Goal: Information Seeking & Learning: Stay updated

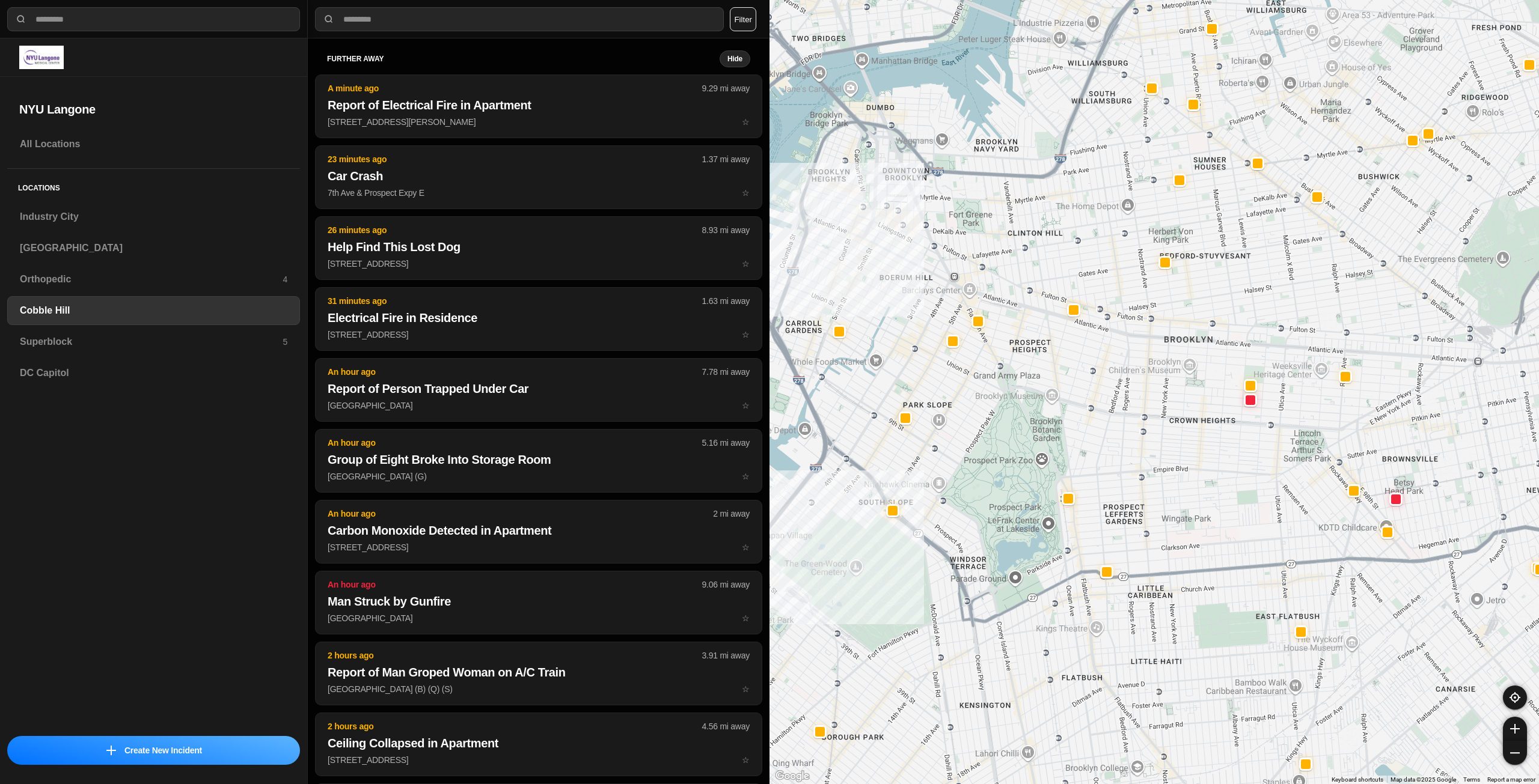
select select "*"
click at [93, 224] on h3 "Industry City" at bounding box center [153, 217] width 268 height 15
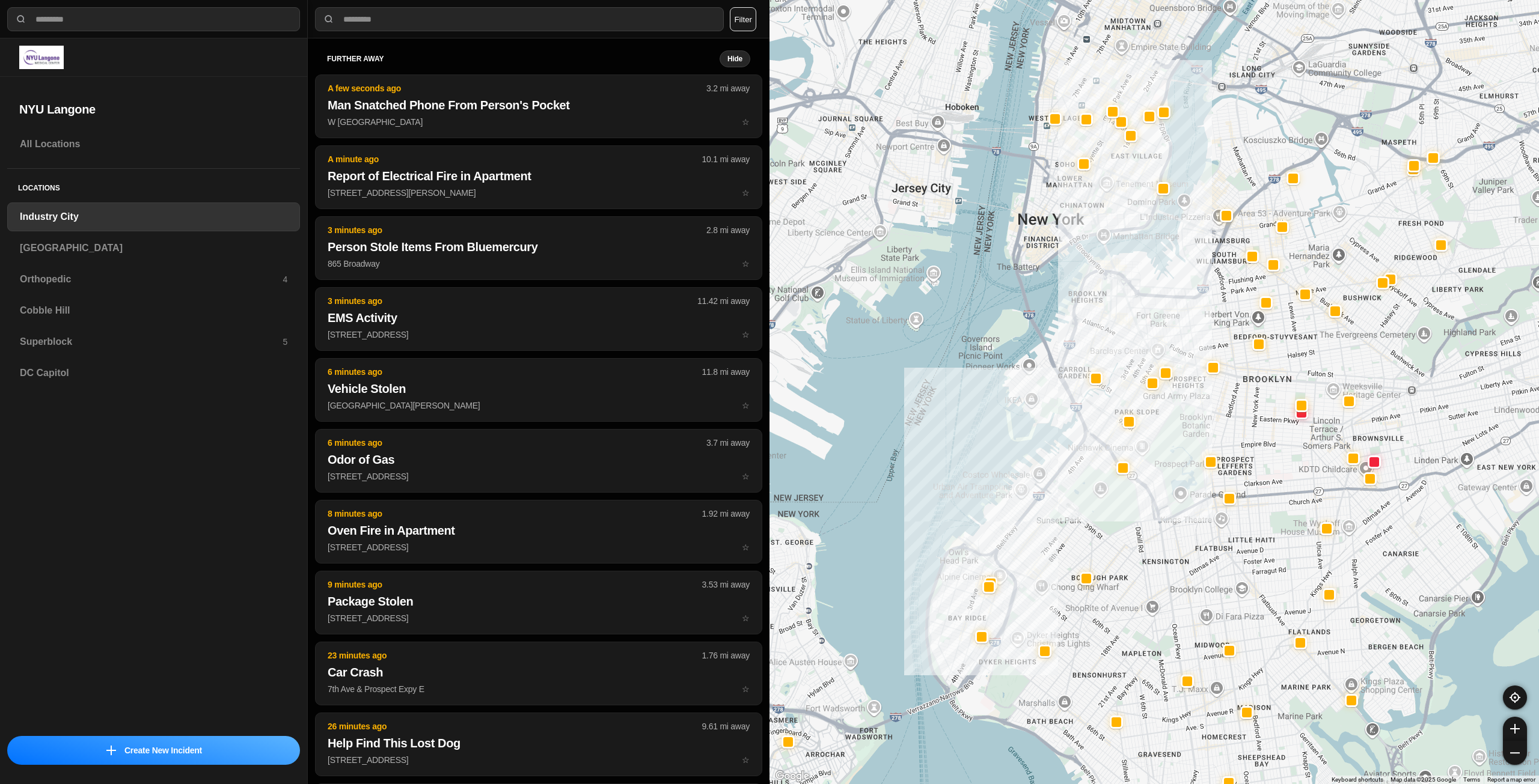
drag, startPoint x: 1246, startPoint y: 324, endPoint x: 1154, endPoint y: 409, distance: 125.3
click at [1154, 409] on div at bounding box center [1154, 392] width 770 height 784
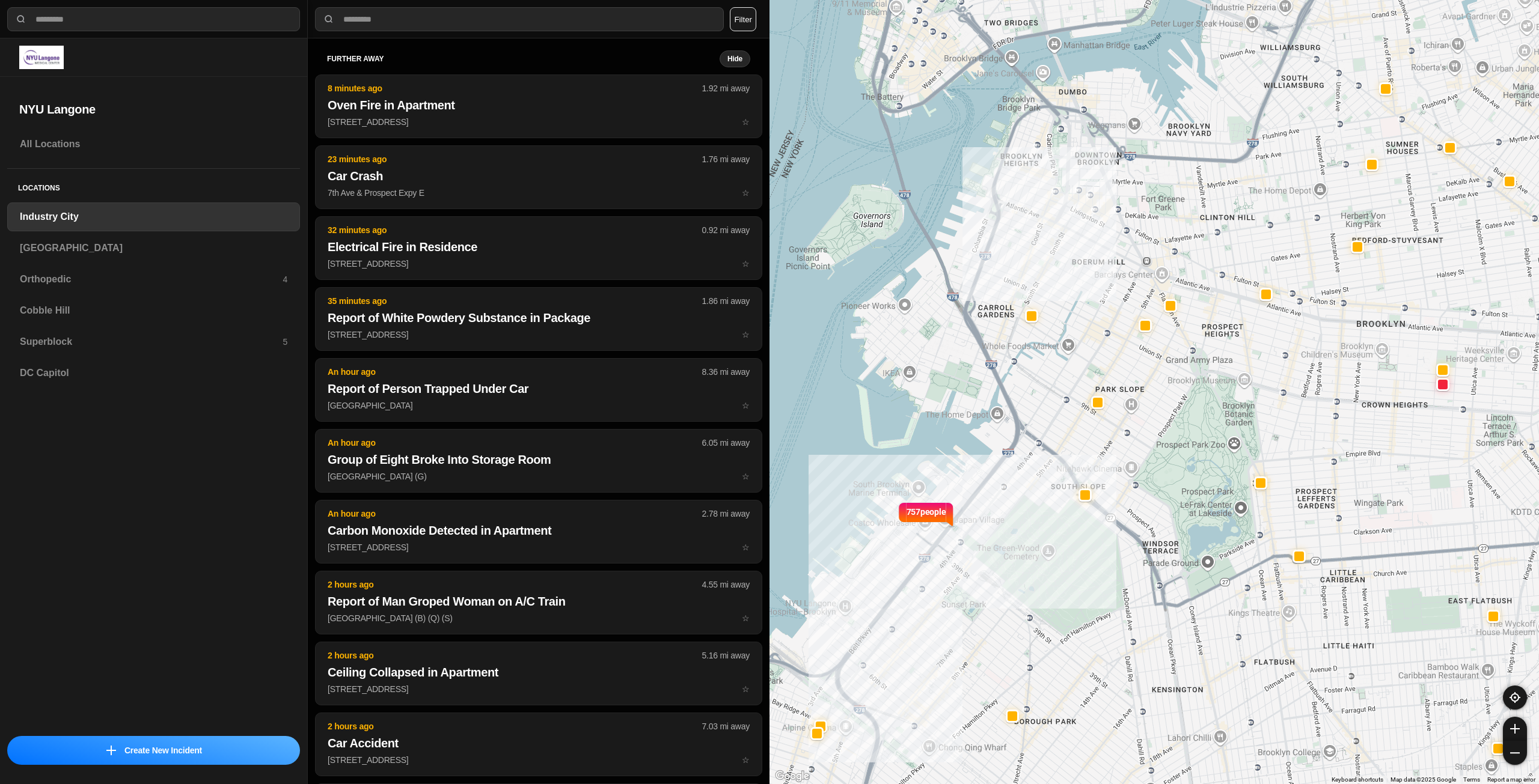
drag, startPoint x: 1075, startPoint y: 353, endPoint x: 1065, endPoint y: 408, distance: 55.9
click at [1065, 408] on div "757 people" at bounding box center [1154, 392] width 770 height 784
click at [193, 250] on h3 "[GEOGRAPHIC_DATA]" at bounding box center [153, 248] width 268 height 15
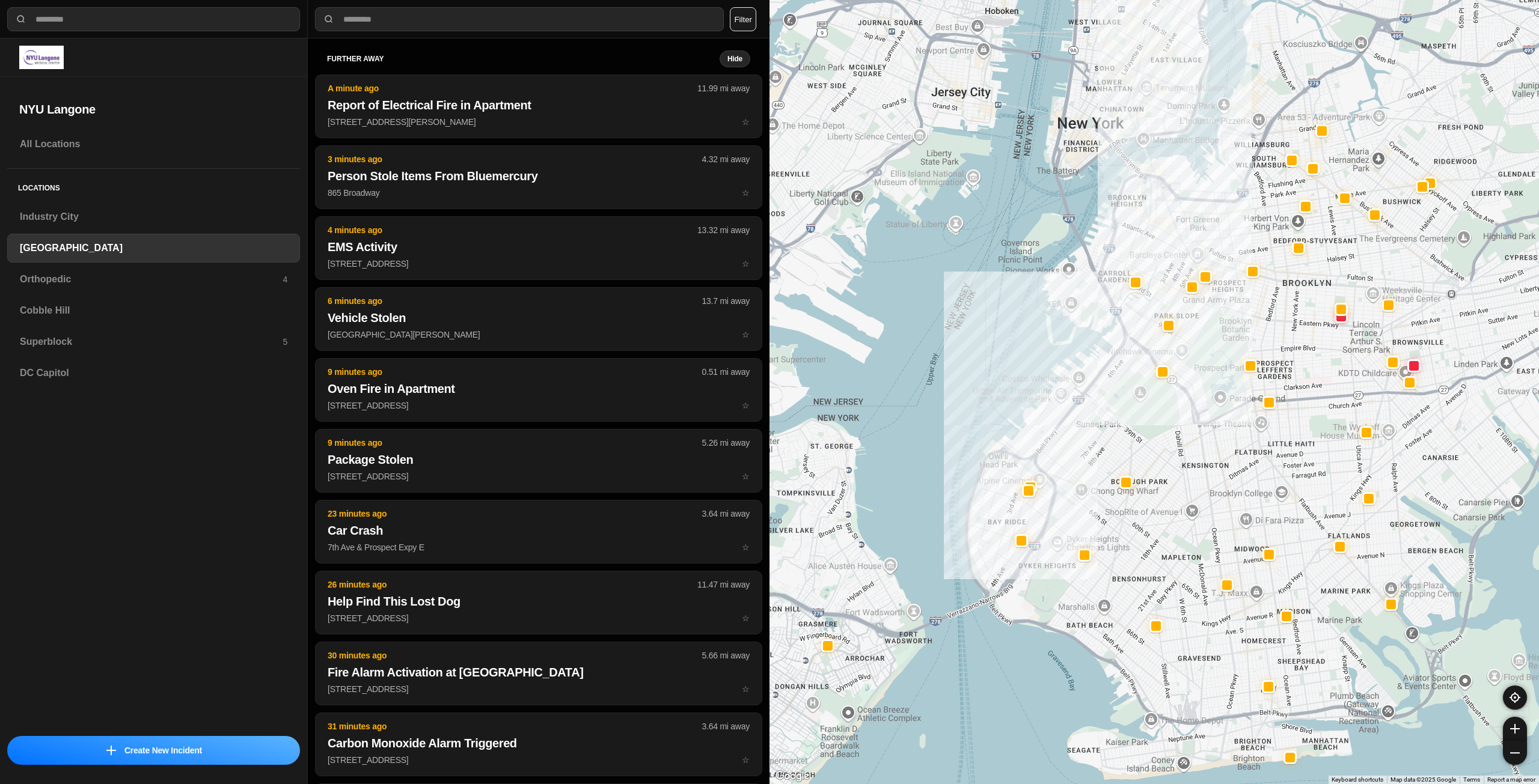
drag, startPoint x: 1314, startPoint y: 148, endPoint x: 1199, endPoint y: 241, distance: 147.9
click at [1199, 241] on div at bounding box center [1154, 392] width 770 height 784
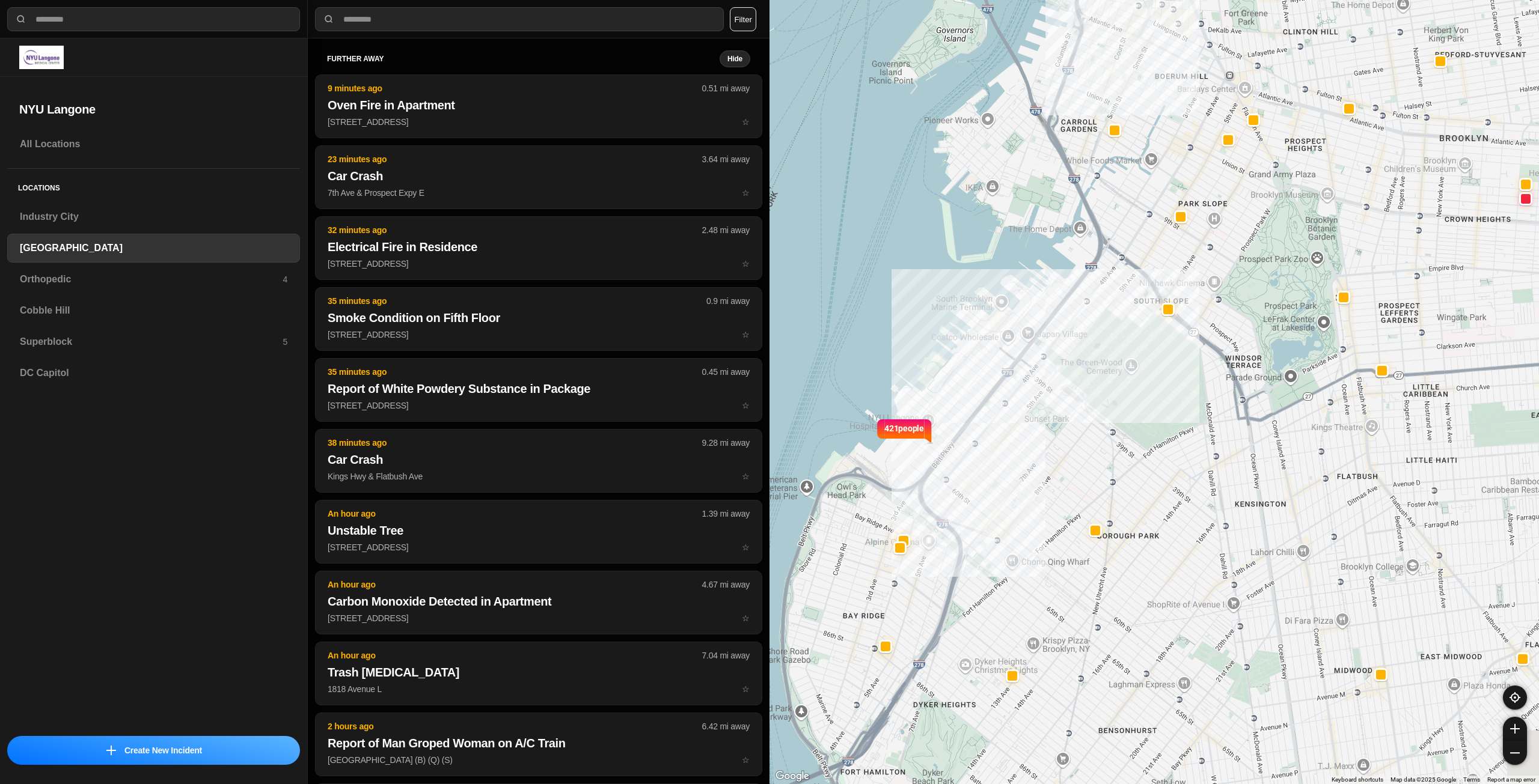
drag, startPoint x: 1013, startPoint y: 382, endPoint x: 1112, endPoint y: 302, distance: 127.3
click at [1112, 302] on div "421 people" at bounding box center [1154, 392] width 770 height 784
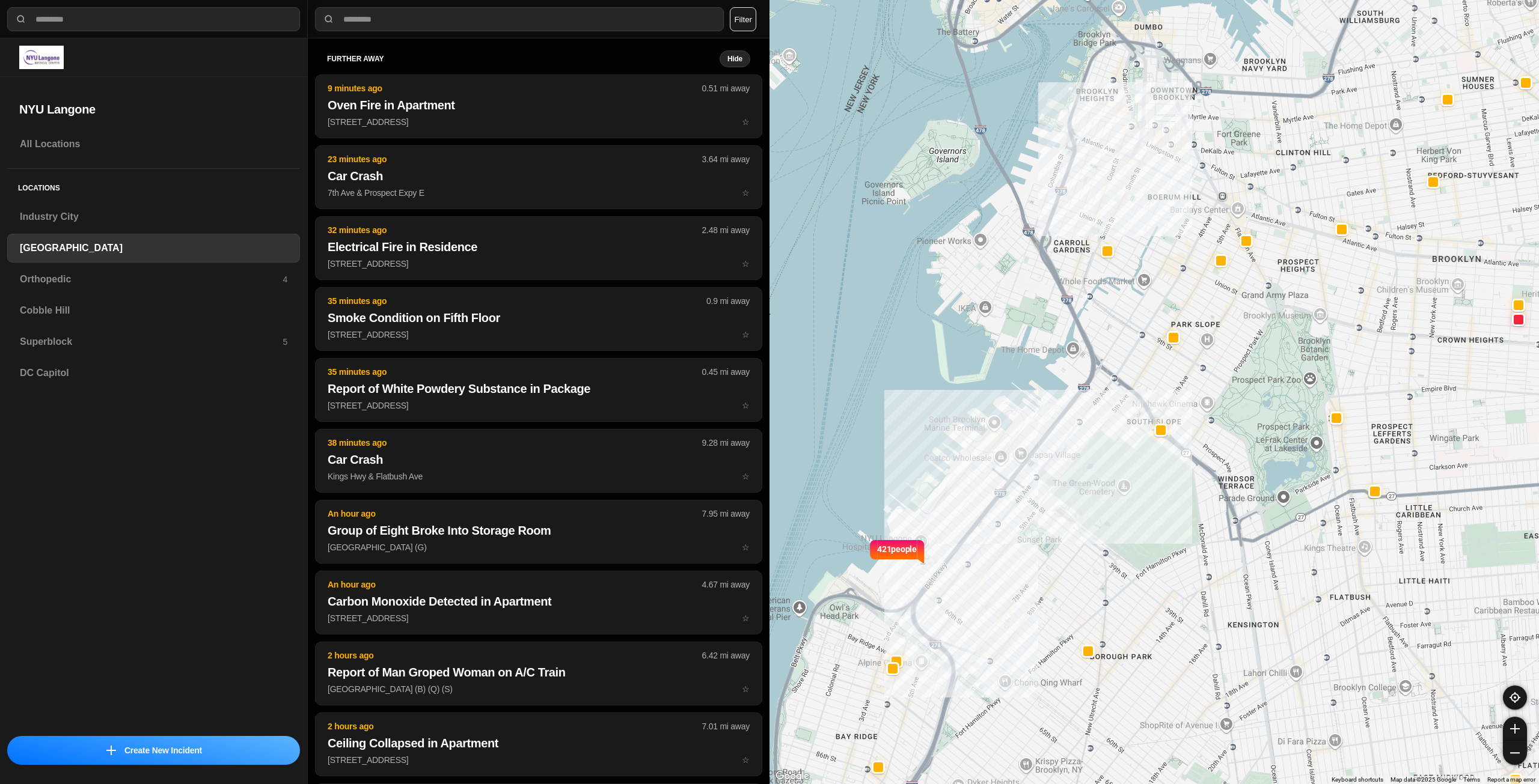
drag, startPoint x: 1130, startPoint y: 377, endPoint x: 1108, endPoint y: 354, distance: 31.8
click at [1118, 419] on div "421 people" at bounding box center [1154, 392] width 770 height 784
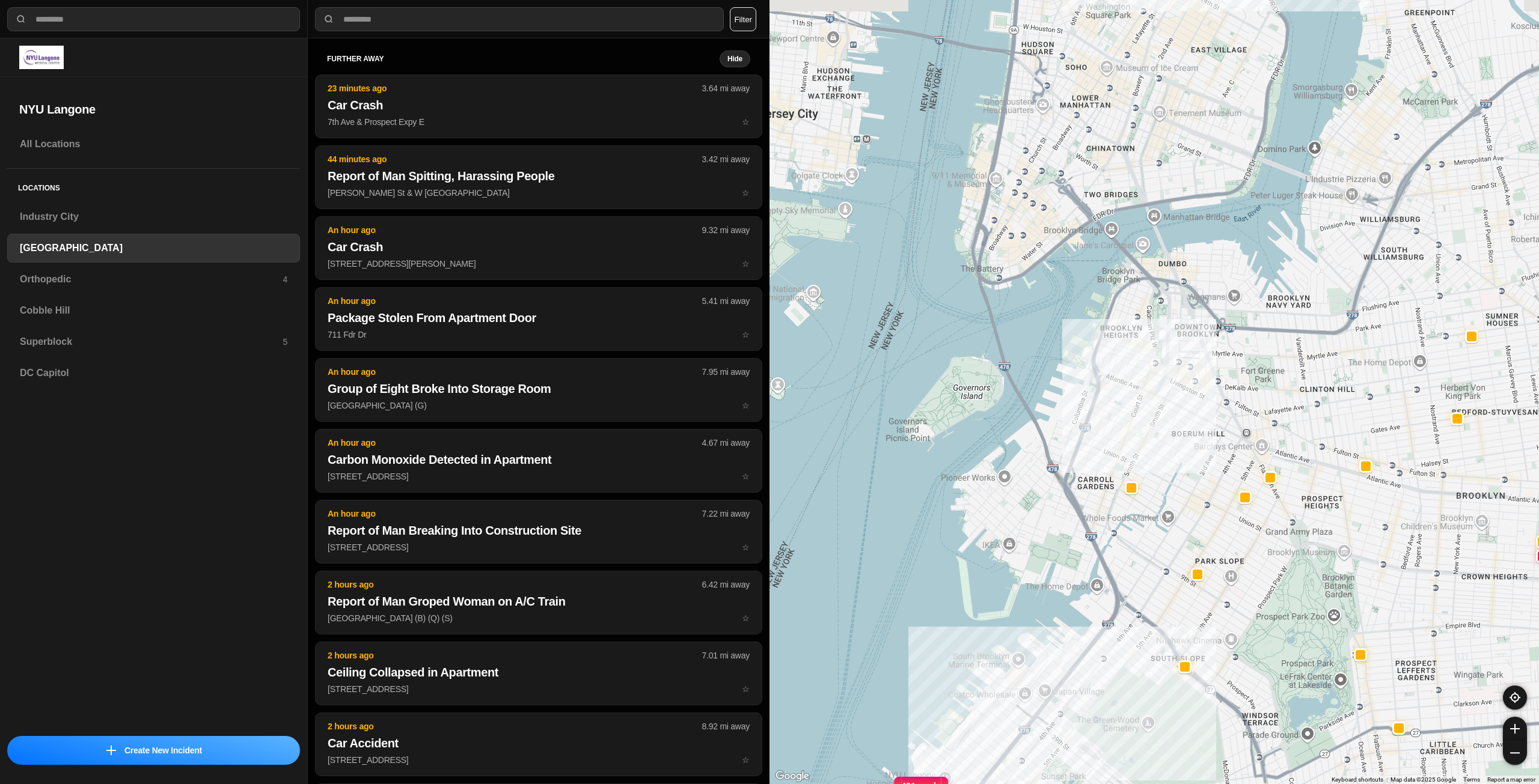
drag, startPoint x: 1143, startPoint y: 212, endPoint x: 1160, endPoint y: 384, distance: 172.8
click at [1176, 411] on div "421 people" at bounding box center [1154, 392] width 770 height 784
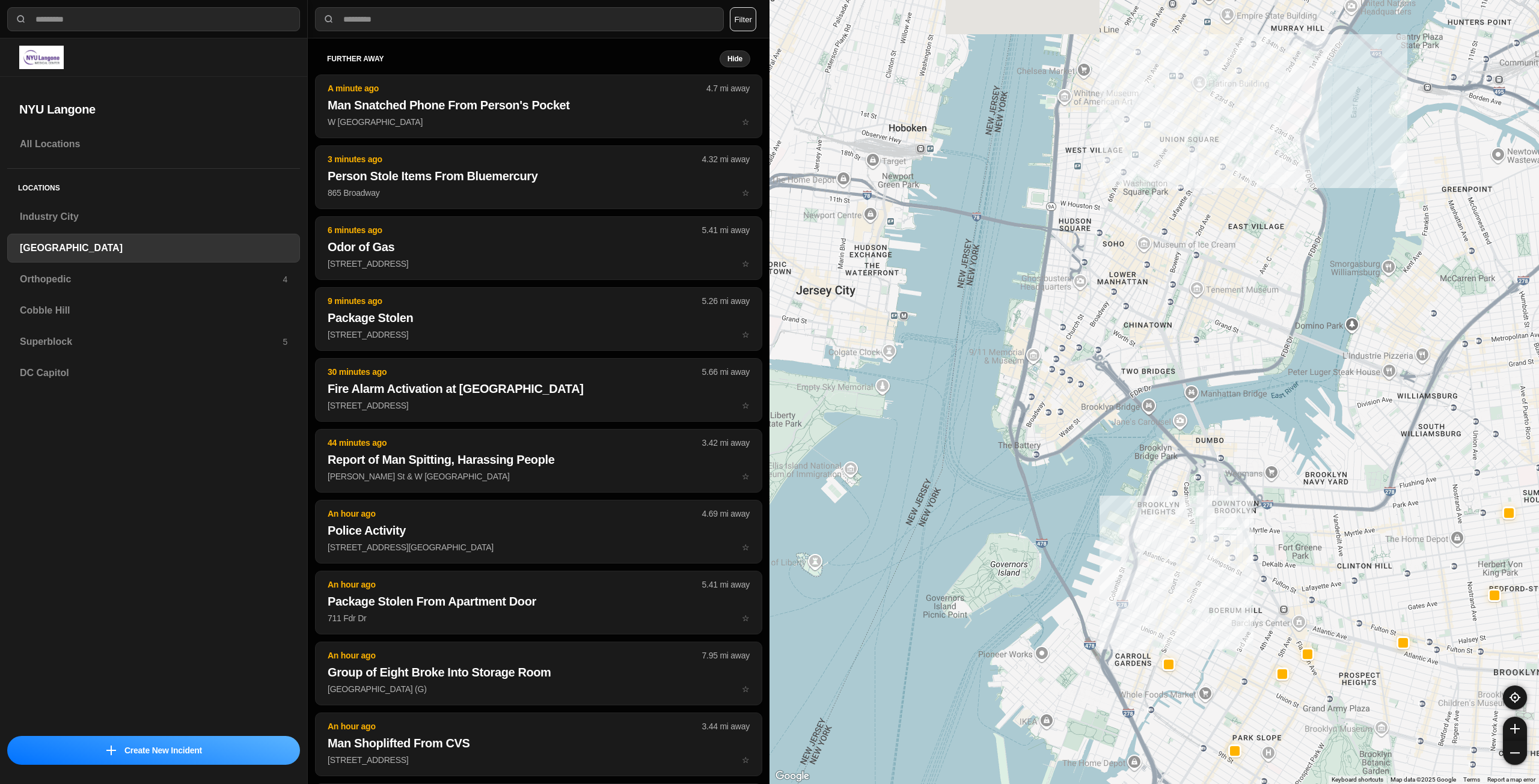
drag, startPoint x: 1114, startPoint y: 300, endPoint x: 1126, endPoint y: 344, distance: 45.6
click at [1126, 344] on div "421 people" at bounding box center [1154, 392] width 770 height 784
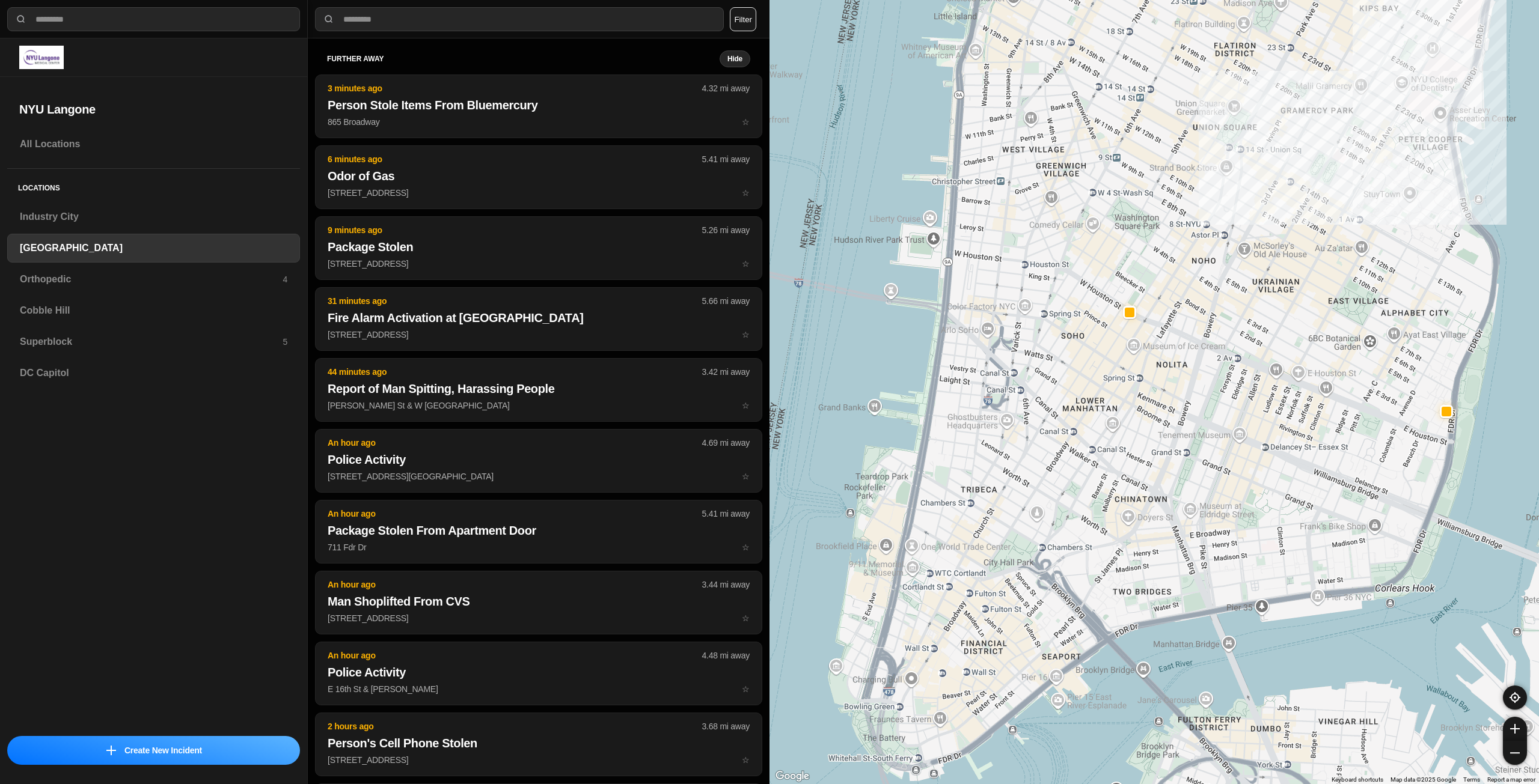
drag, startPoint x: 1221, startPoint y: 281, endPoint x: 1217, endPoint y: 486, distance: 205.0
click at [1217, 486] on div "421 people" at bounding box center [1154, 392] width 770 height 784
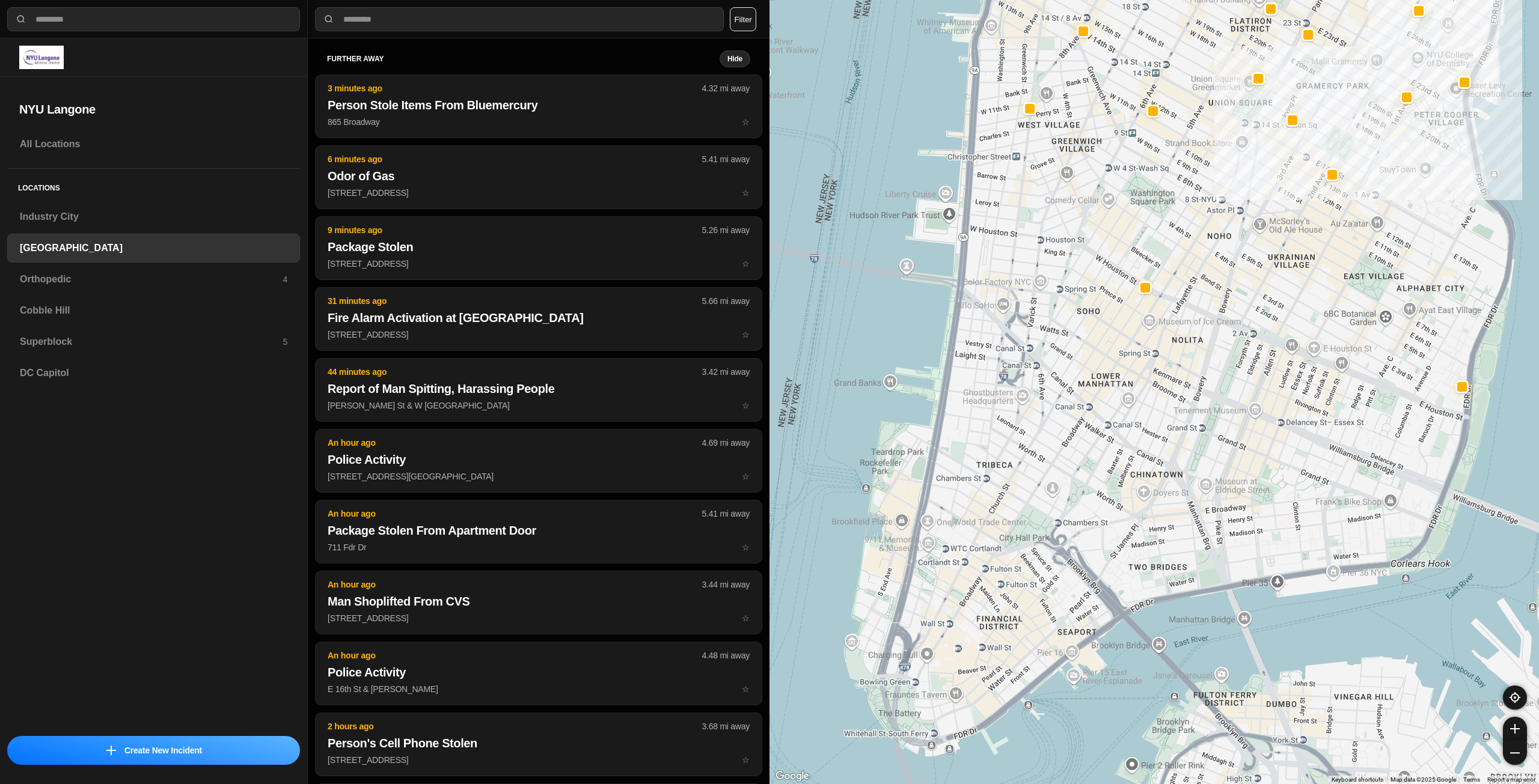
drag, startPoint x: 1168, startPoint y: 450, endPoint x: 1237, endPoint y: 346, distance: 124.8
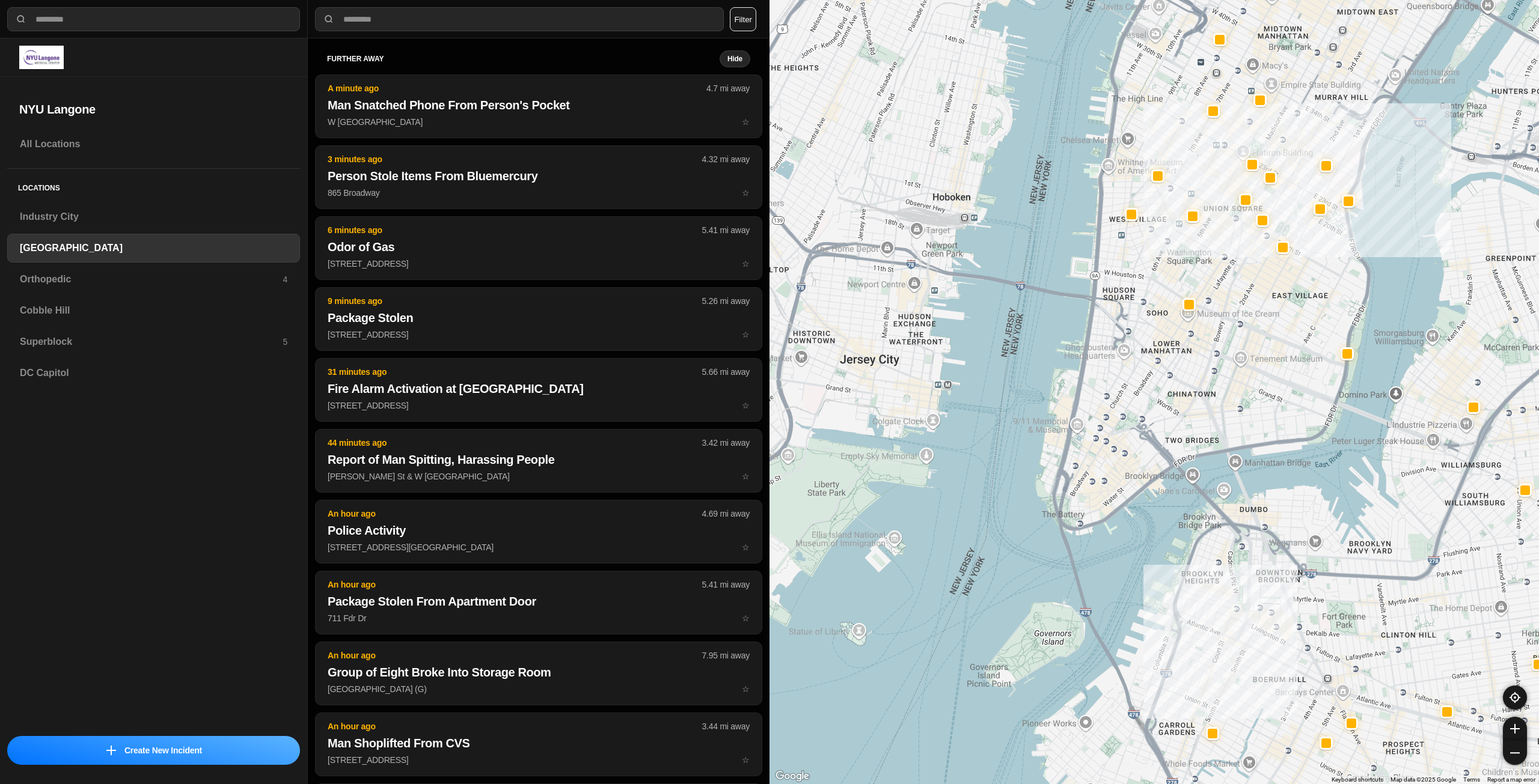
drag, startPoint x: 1266, startPoint y: 613, endPoint x: 1284, endPoint y: 454, distance: 160.0
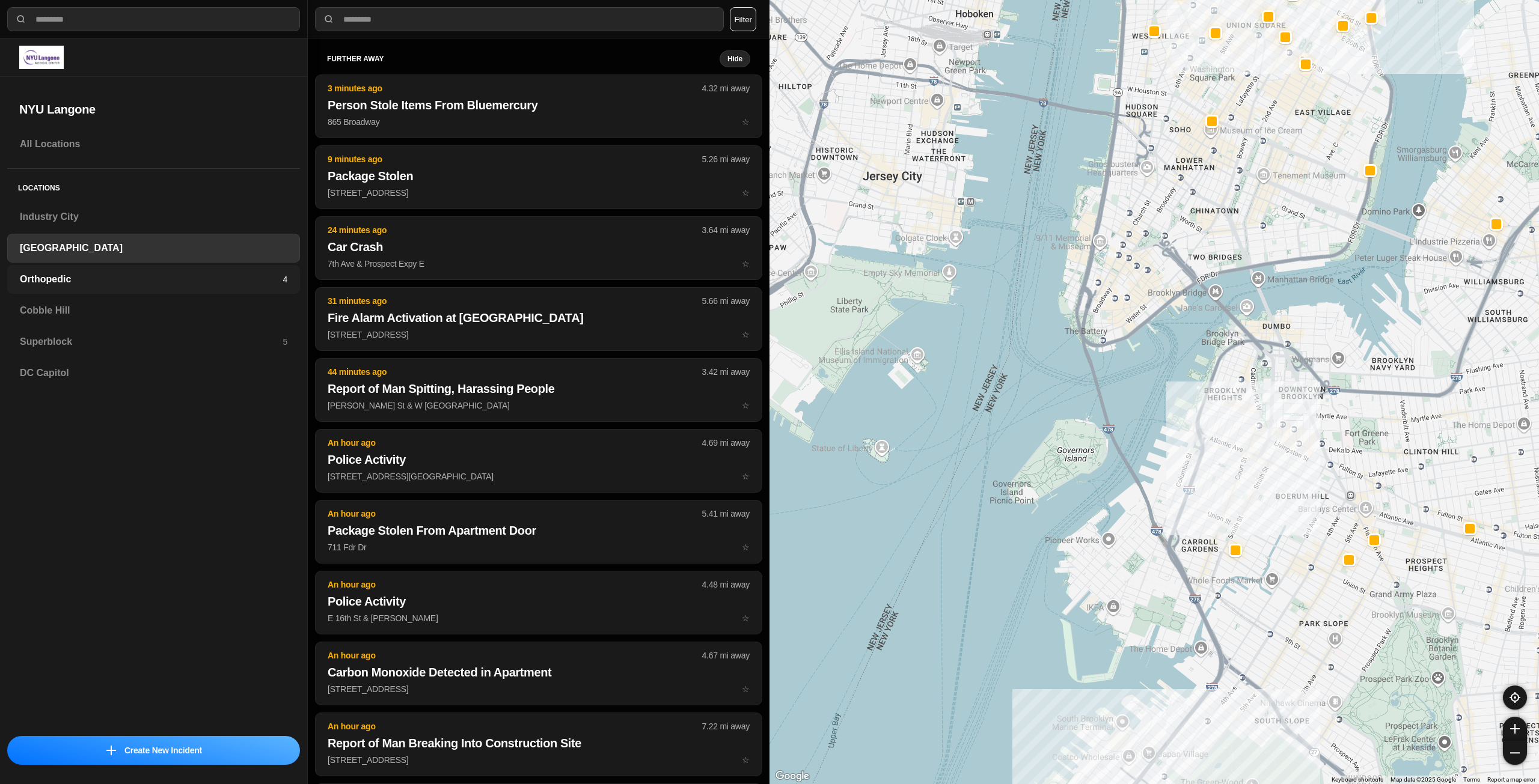
click at [234, 284] on h3 "Orthopedic" at bounding box center [151, 279] width 263 height 15
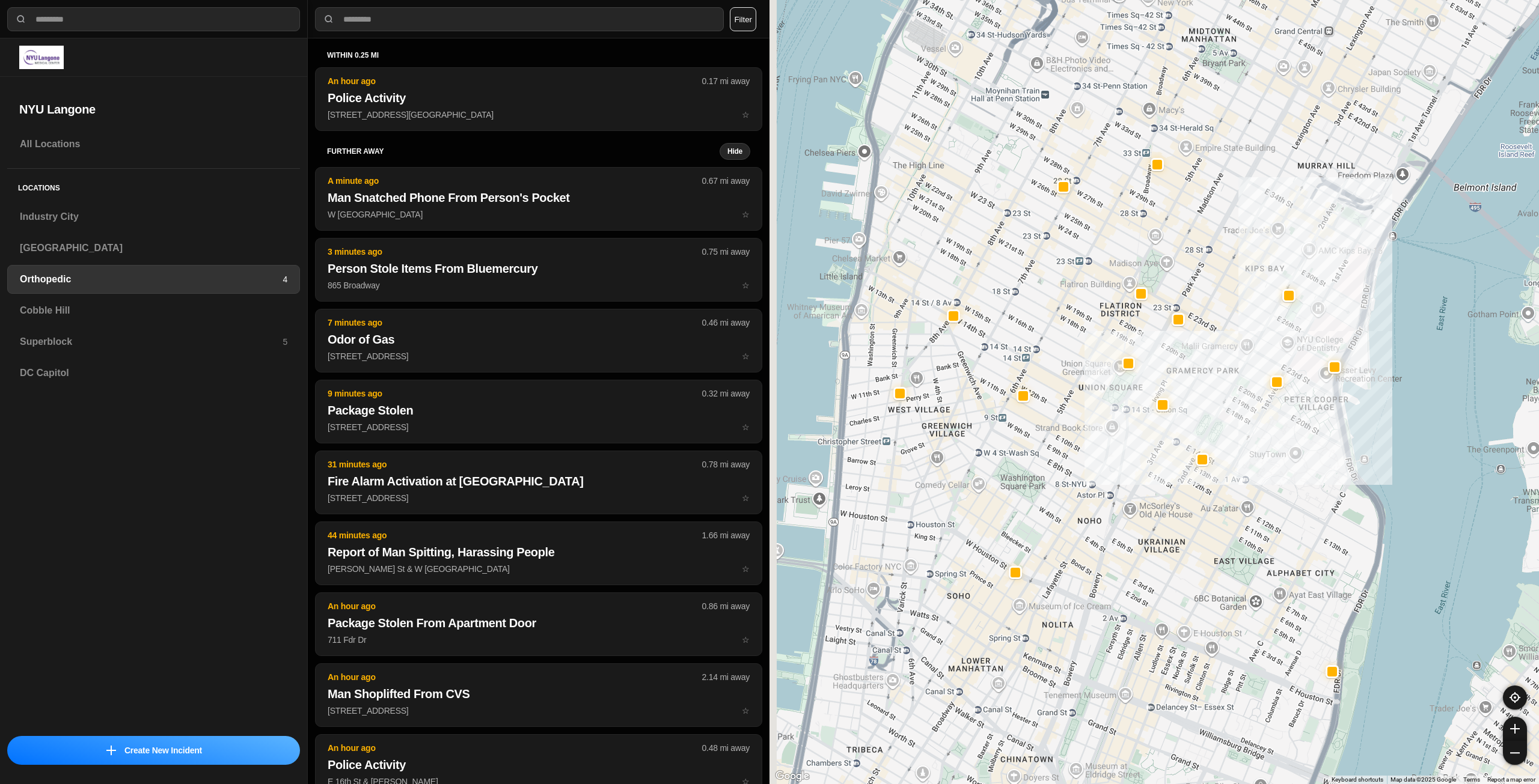
drag, startPoint x: 1142, startPoint y: 355, endPoint x: 1262, endPoint y: 393, distance: 125.9
click at [1262, 393] on div at bounding box center [1154, 392] width 770 height 784
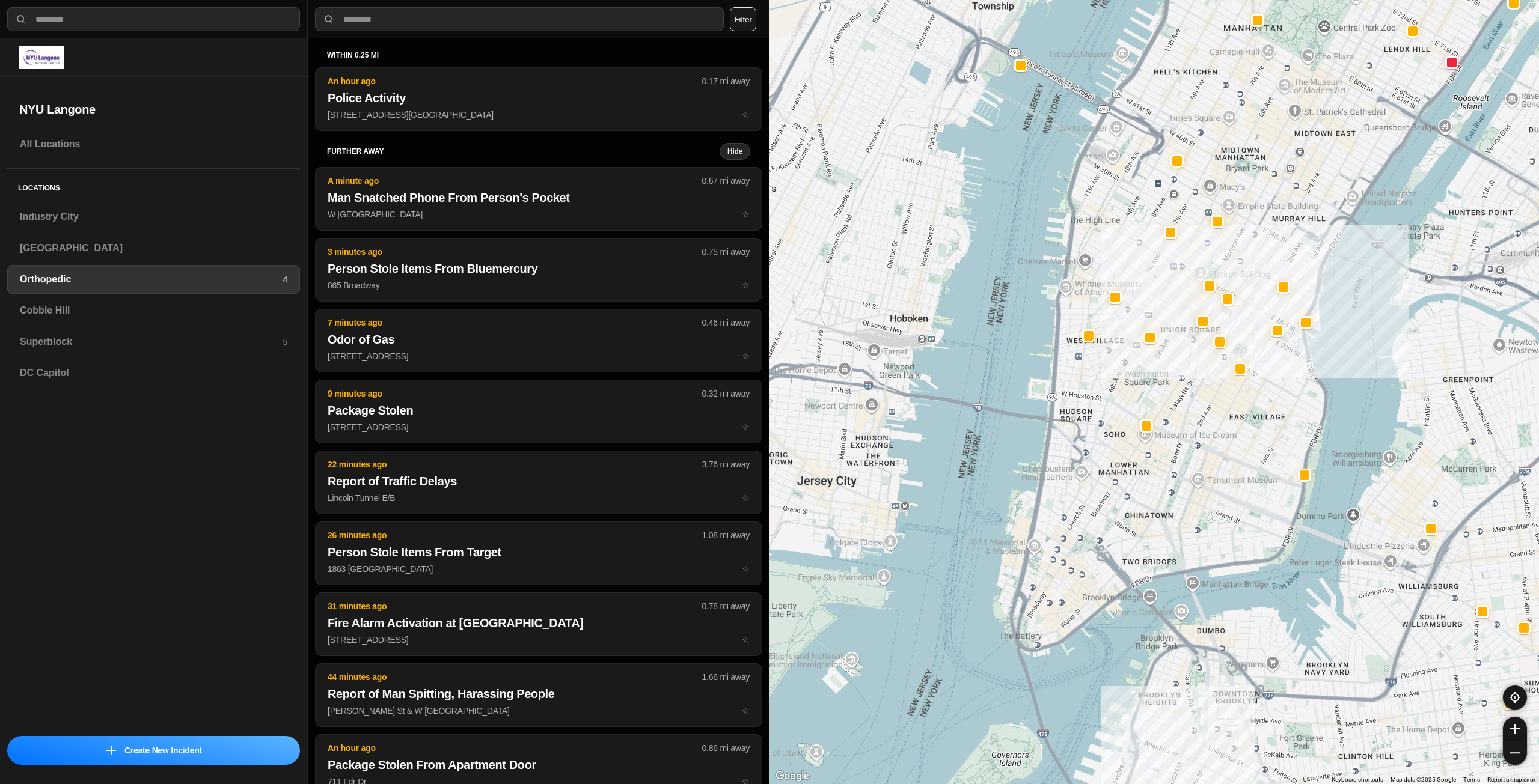
drag, startPoint x: 1202, startPoint y: 470, endPoint x: 1197, endPoint y: 443, distance: 27.5
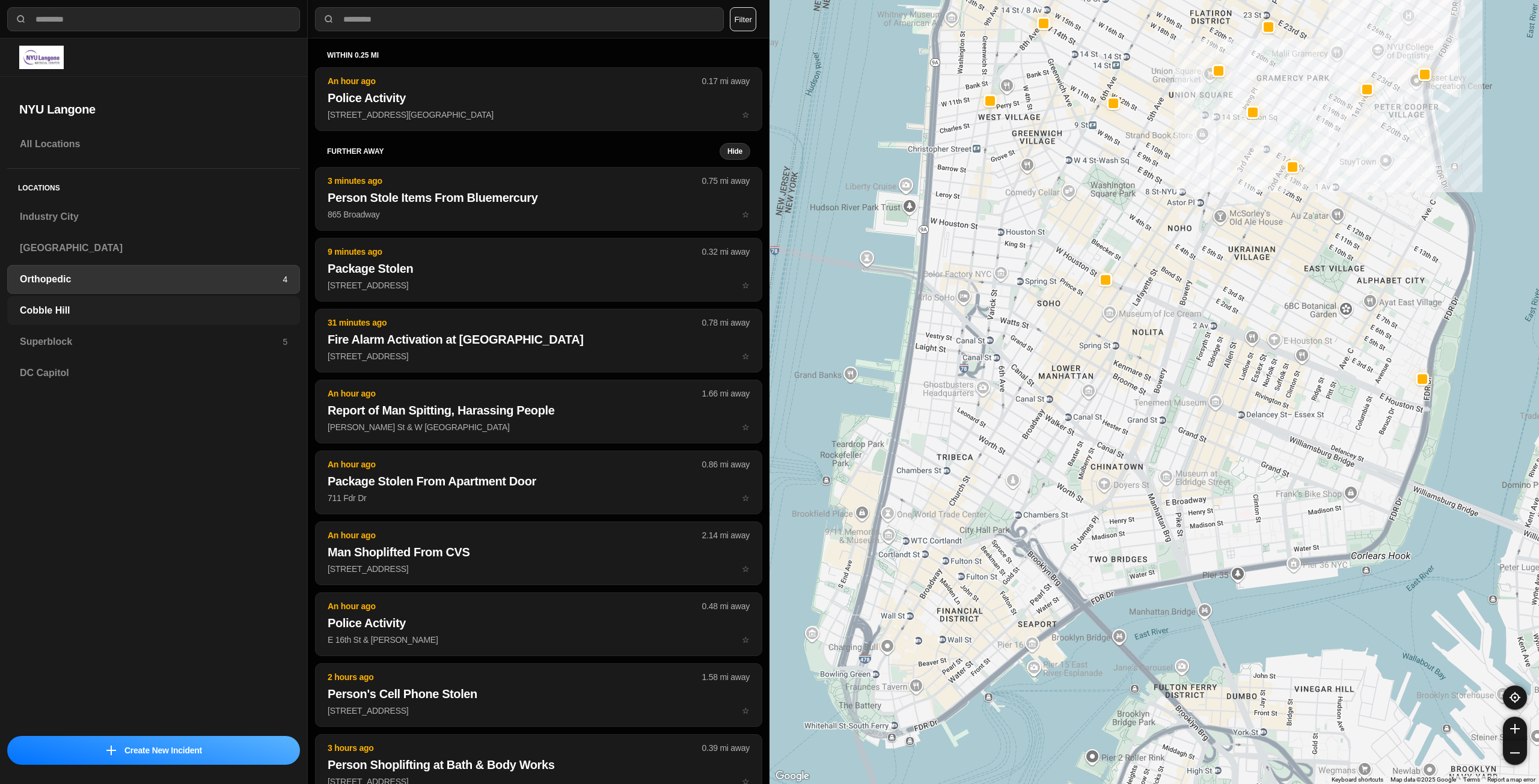
click at [182, 312] on h3 "Cobble Hill" at bounding box center [153, 311] width 268 height 15
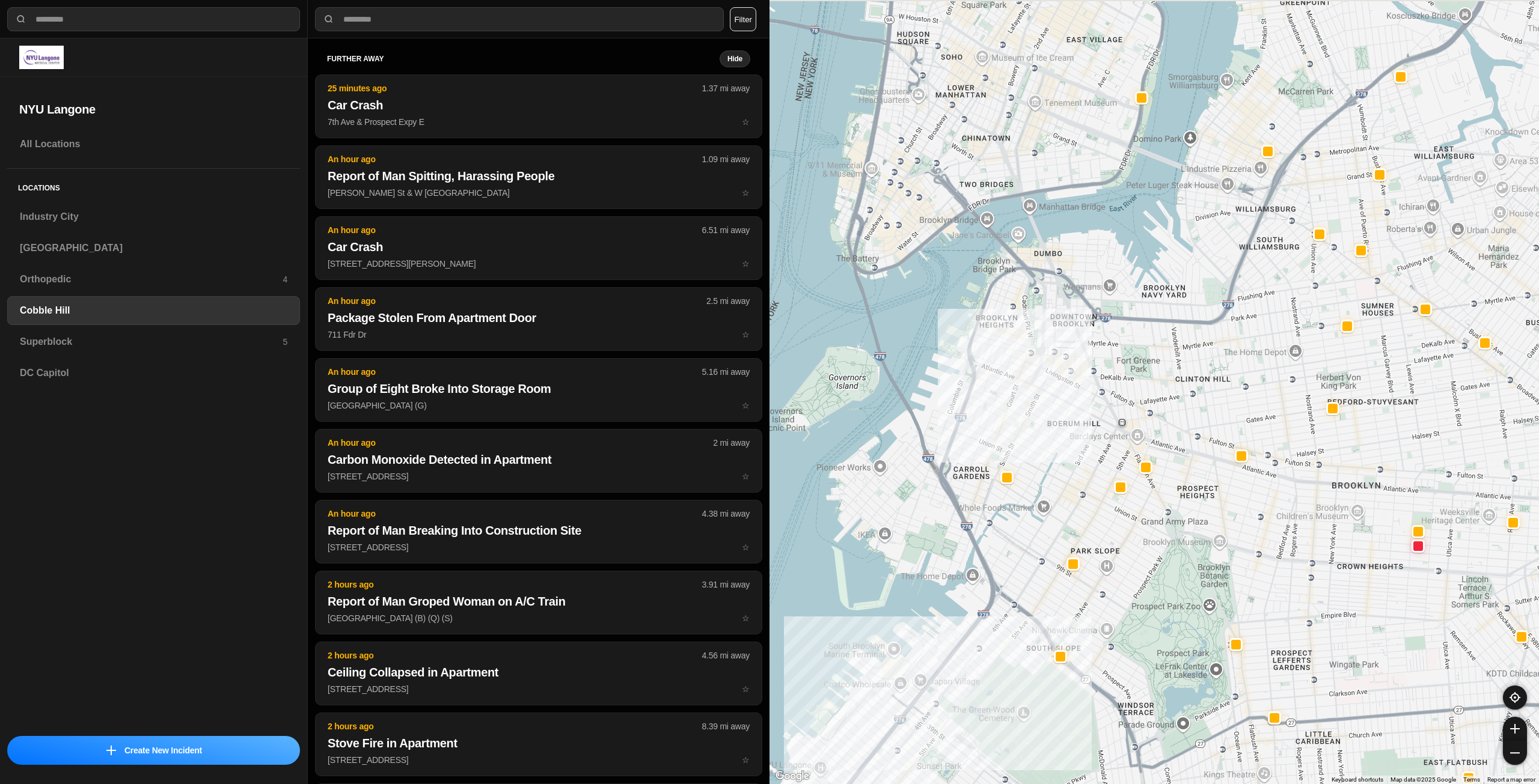
drag, startPoint x: 1098, startPoint y: 397, endPoint x: 1089, endPoint y: 449, distance: 52.8
click at [1089, 449] on div at bounding box center [1154, 392] width 770 height 784
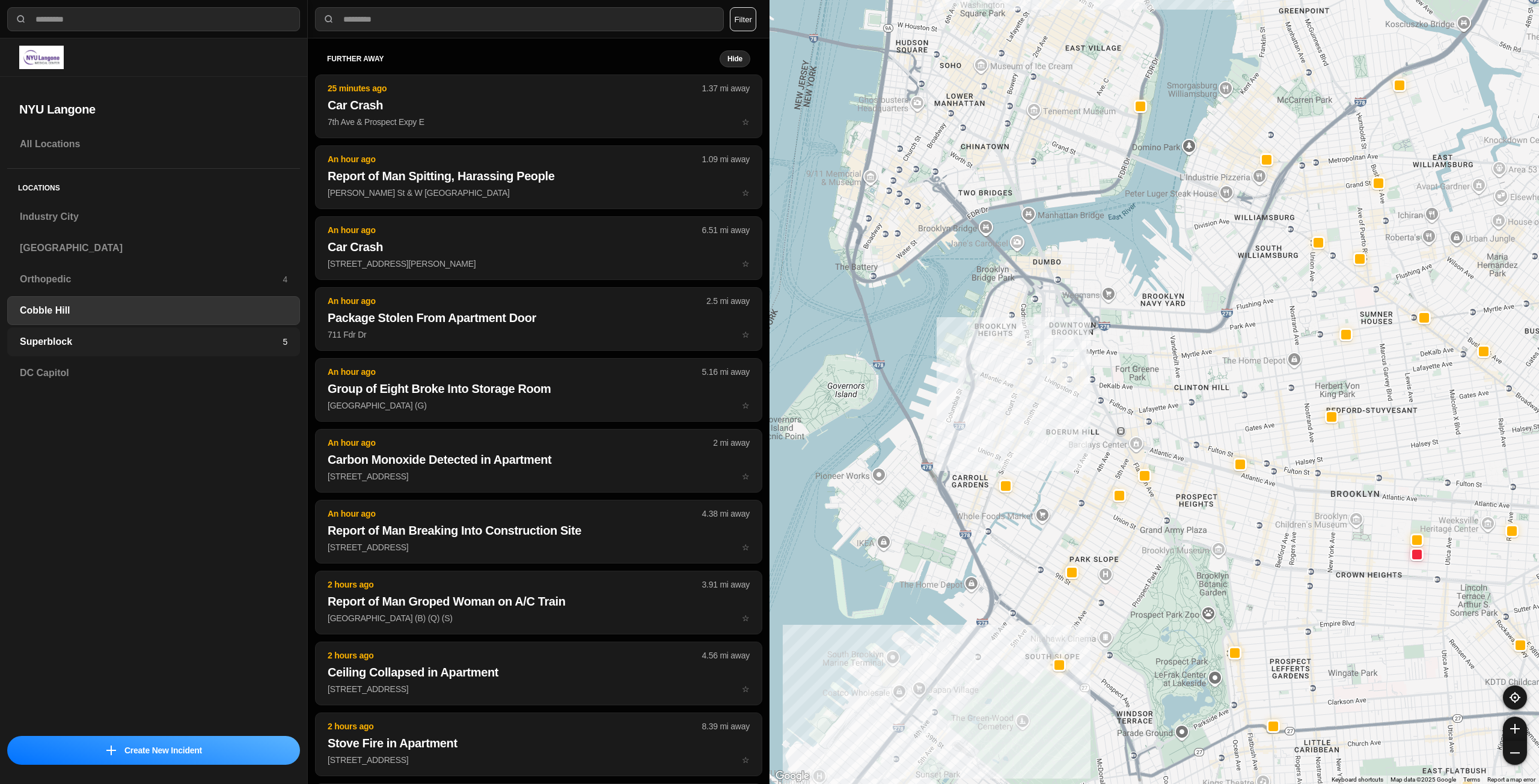
click at [61, 341] on h3 "Superblock" at bounding box center [151, 342] width 263 height 15
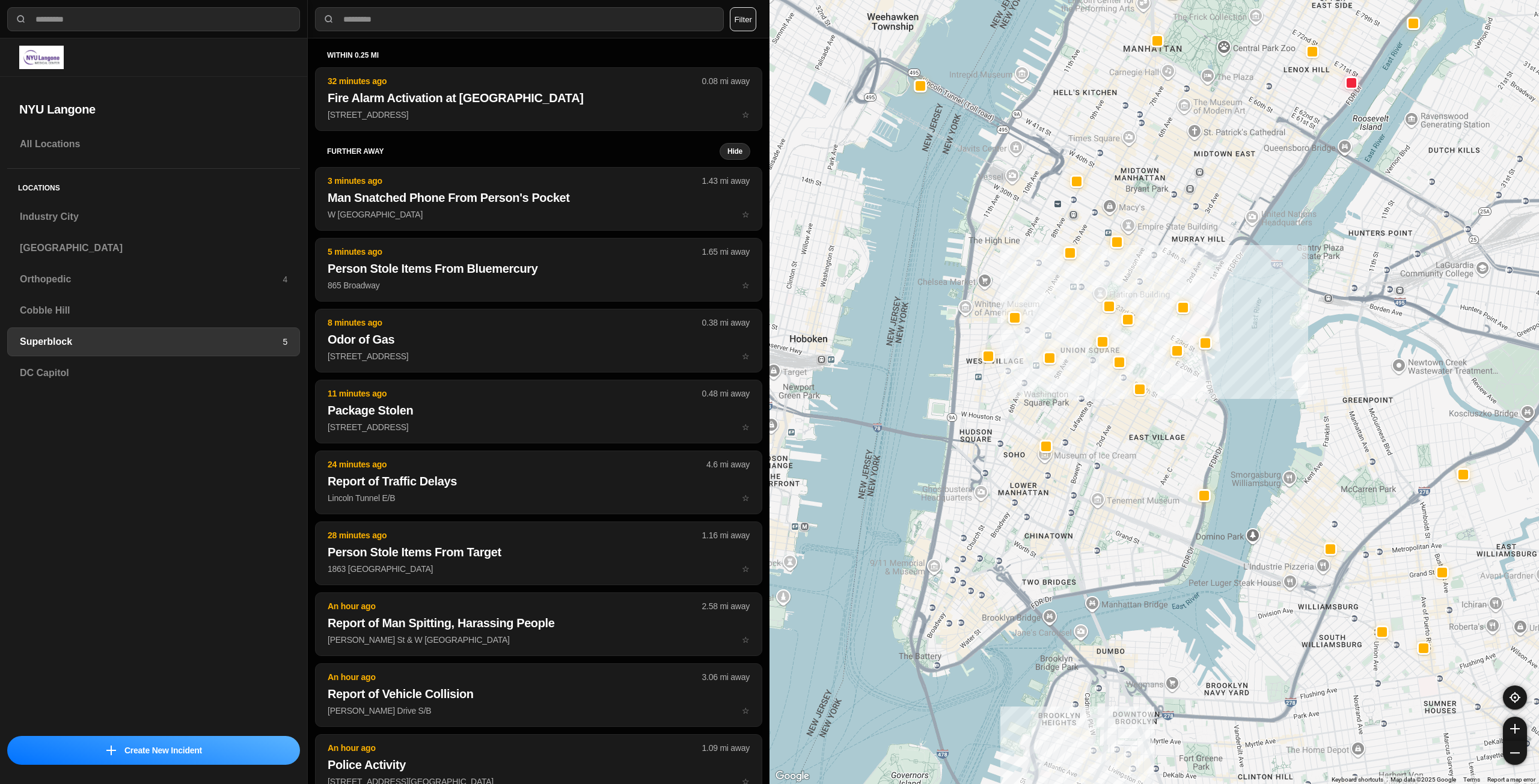
drag, startPoint x: 1054, startPoint y: 584, endPoint x: 1134, endPoint y: 459, distance: 148.4
click at [1134, 459] on div at bounding box center [1154, 392] width 770 height 784
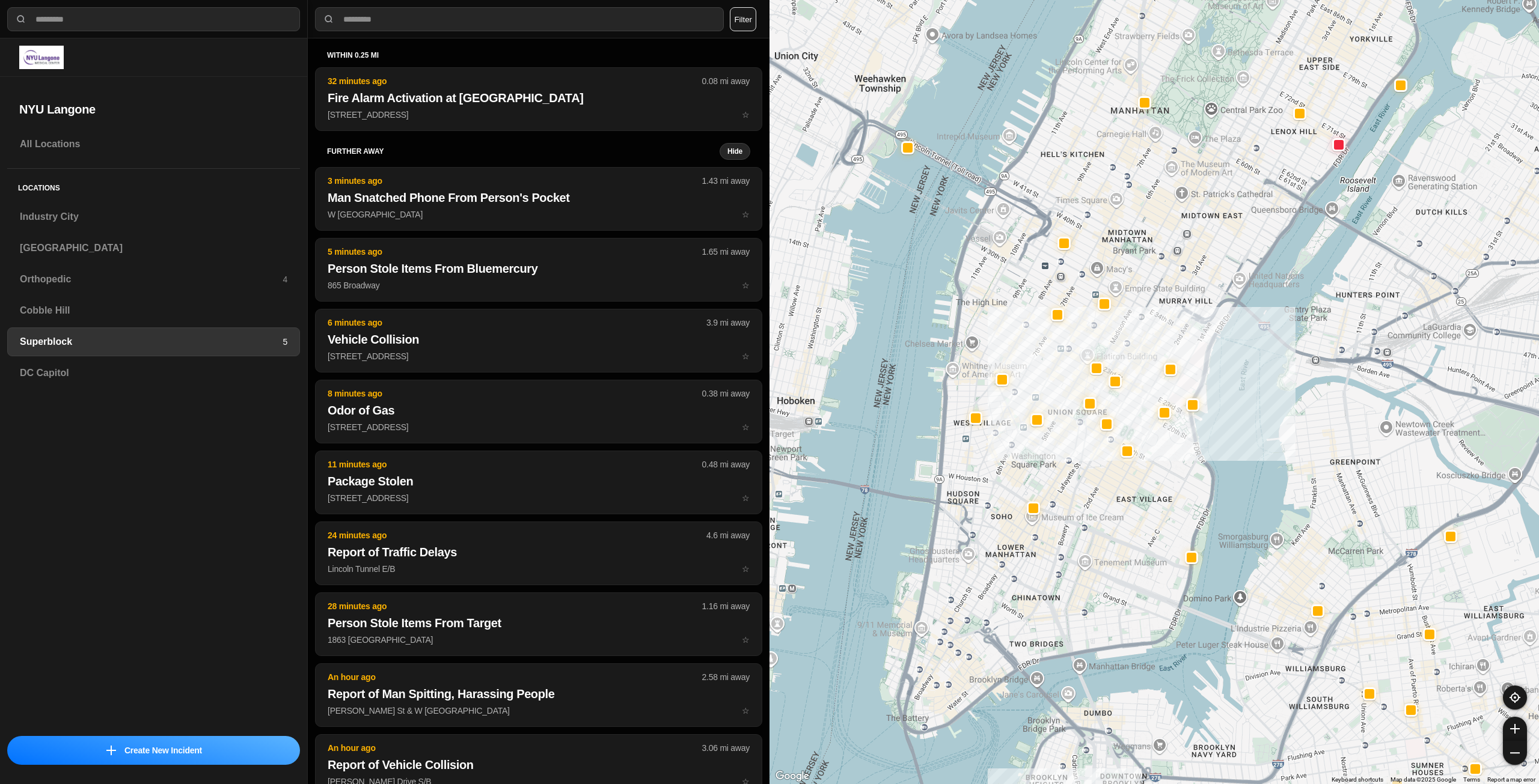
drag, startPoint x: 1108, startPoint y: 398, endPoint x: 1073, endPoint y: 415, distance: 38.9
click at [1073, 415] on div at bounding box center [1154, 392] width 770 height 784
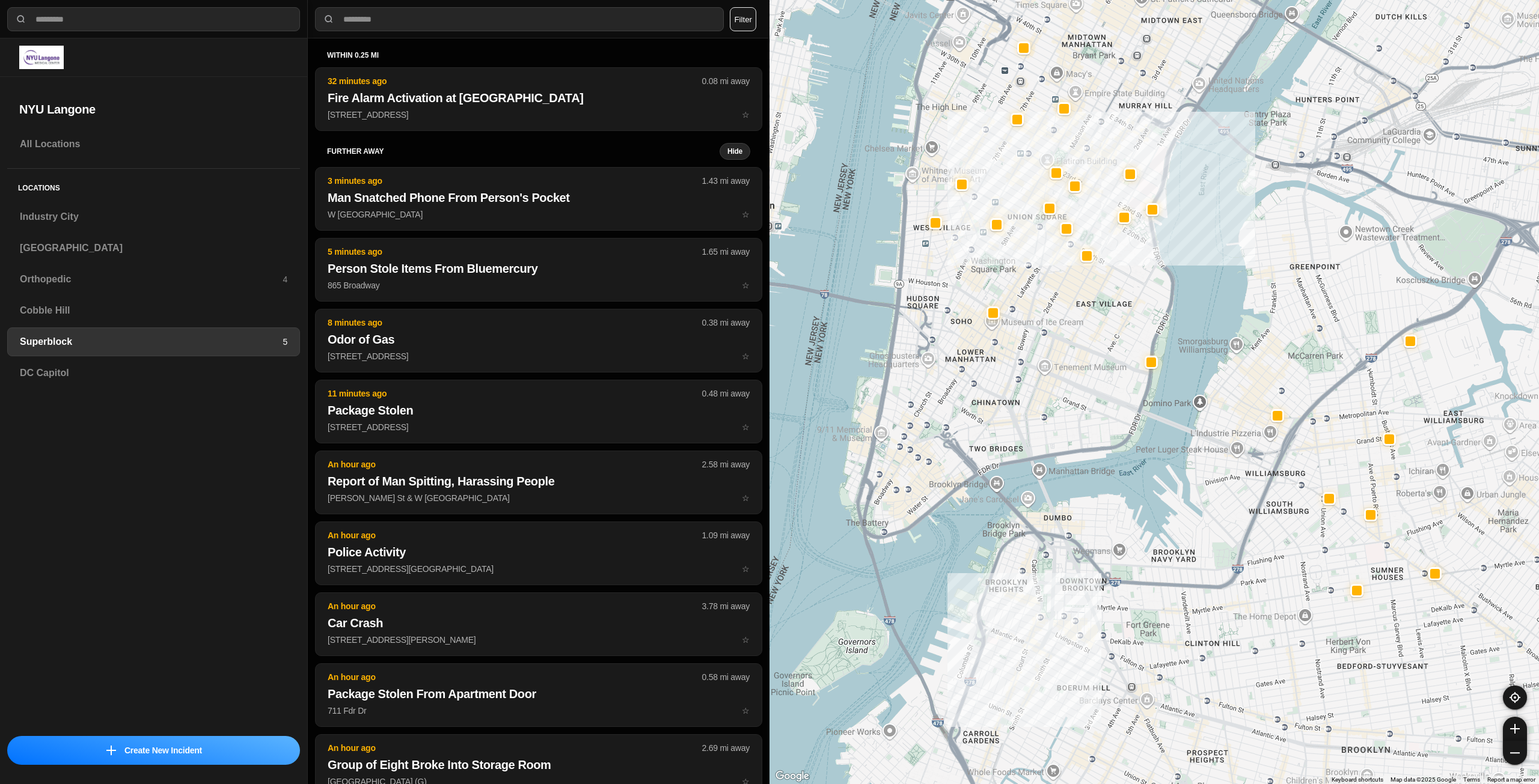
drag, startPoint x: 1341, startPoint y: 566, endPoint x: 1295, endPoint y: 395, distance: 177.1
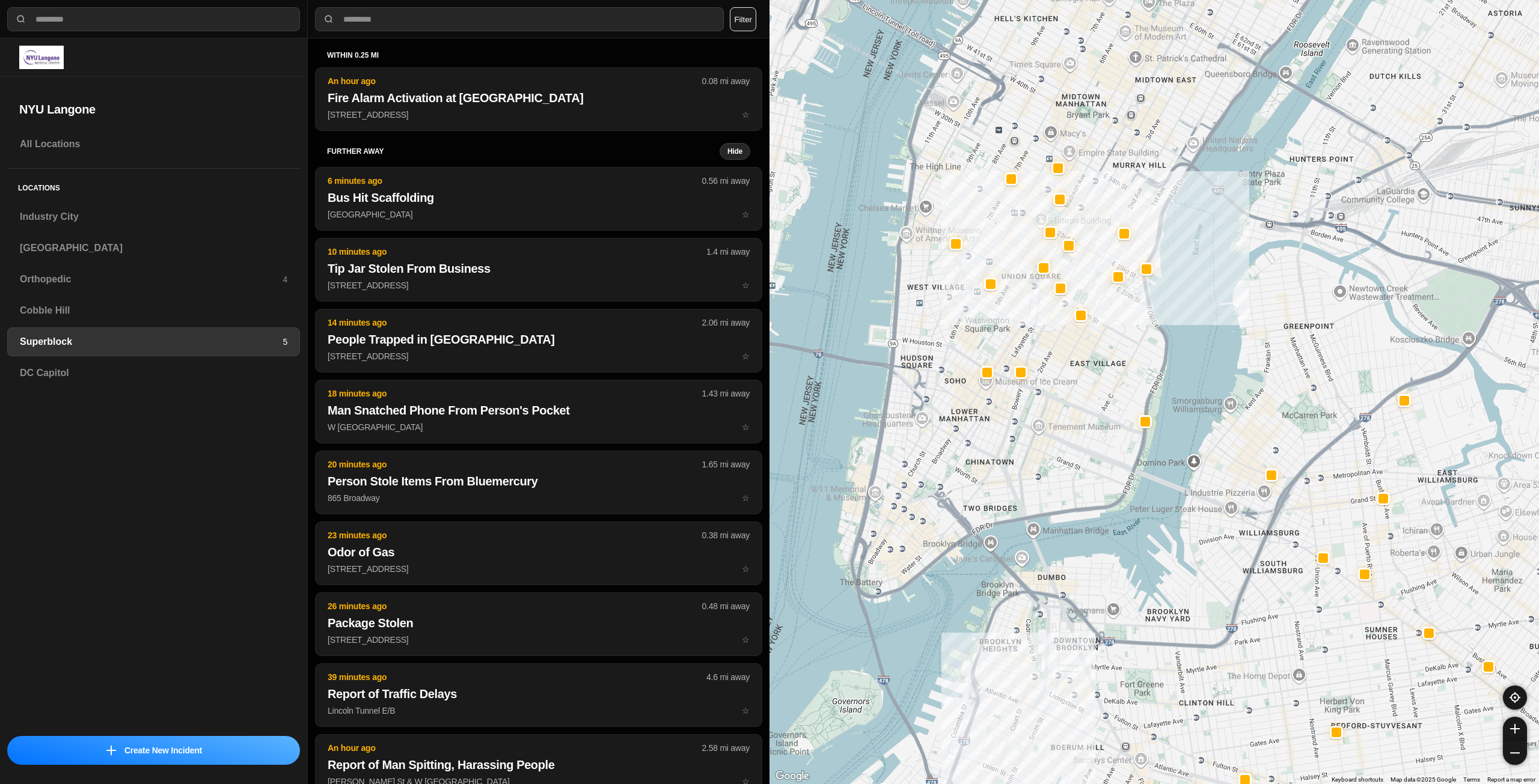
drag, startPoint x: 1060, startPoint y: 349, endPoint x: 1059, endPoint y: 401, distance: 52.0
click at [1059, 401] on div at bounding box center [1154, 392] width 770 height 784
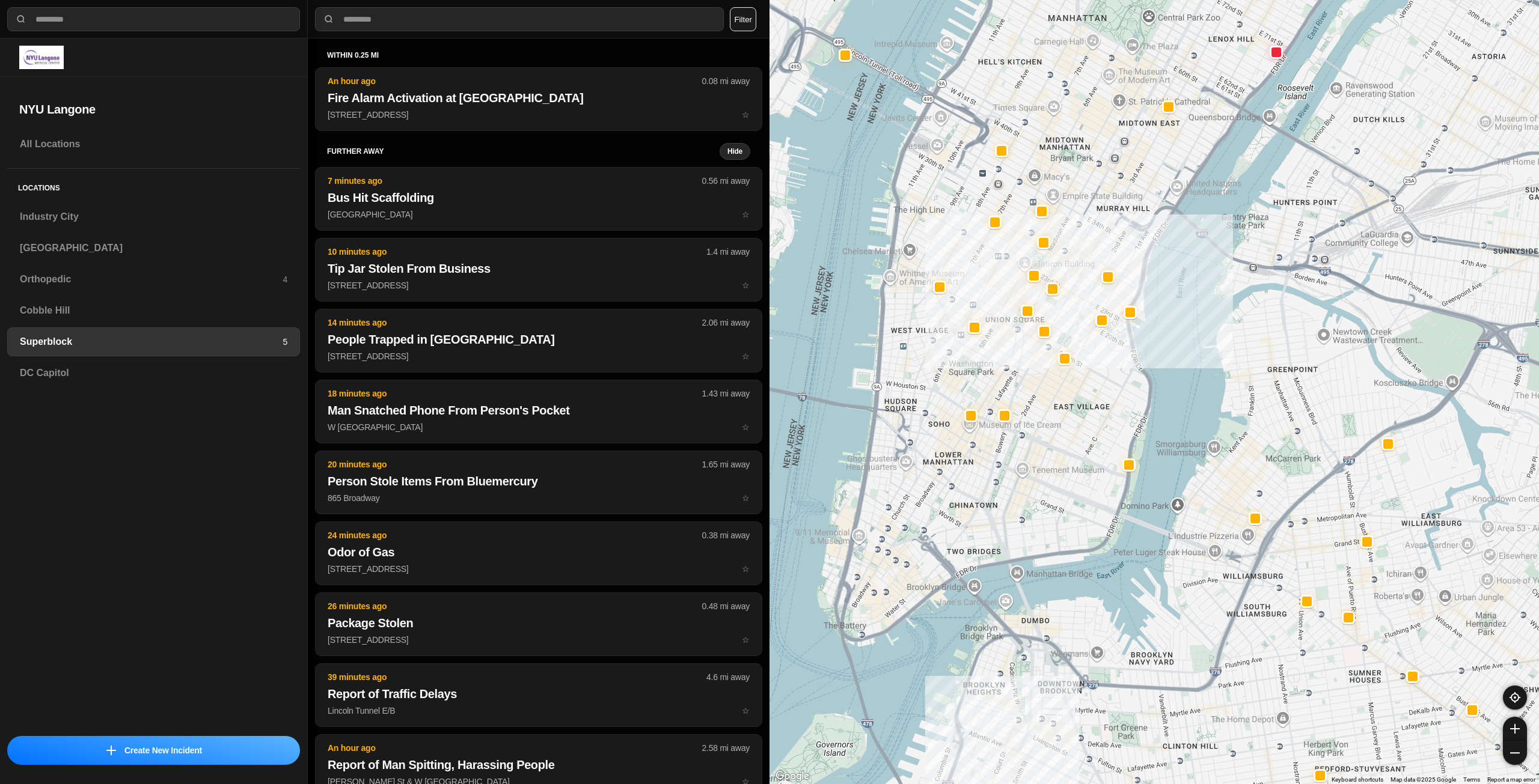
drag, startPoint x: 1052, startPoint y: 403, endPoint x: 1024, endPoint y: 497, distance: 98.1
click at [1024, 497] on div at bounding box center [1154, 392] width 770 height 784
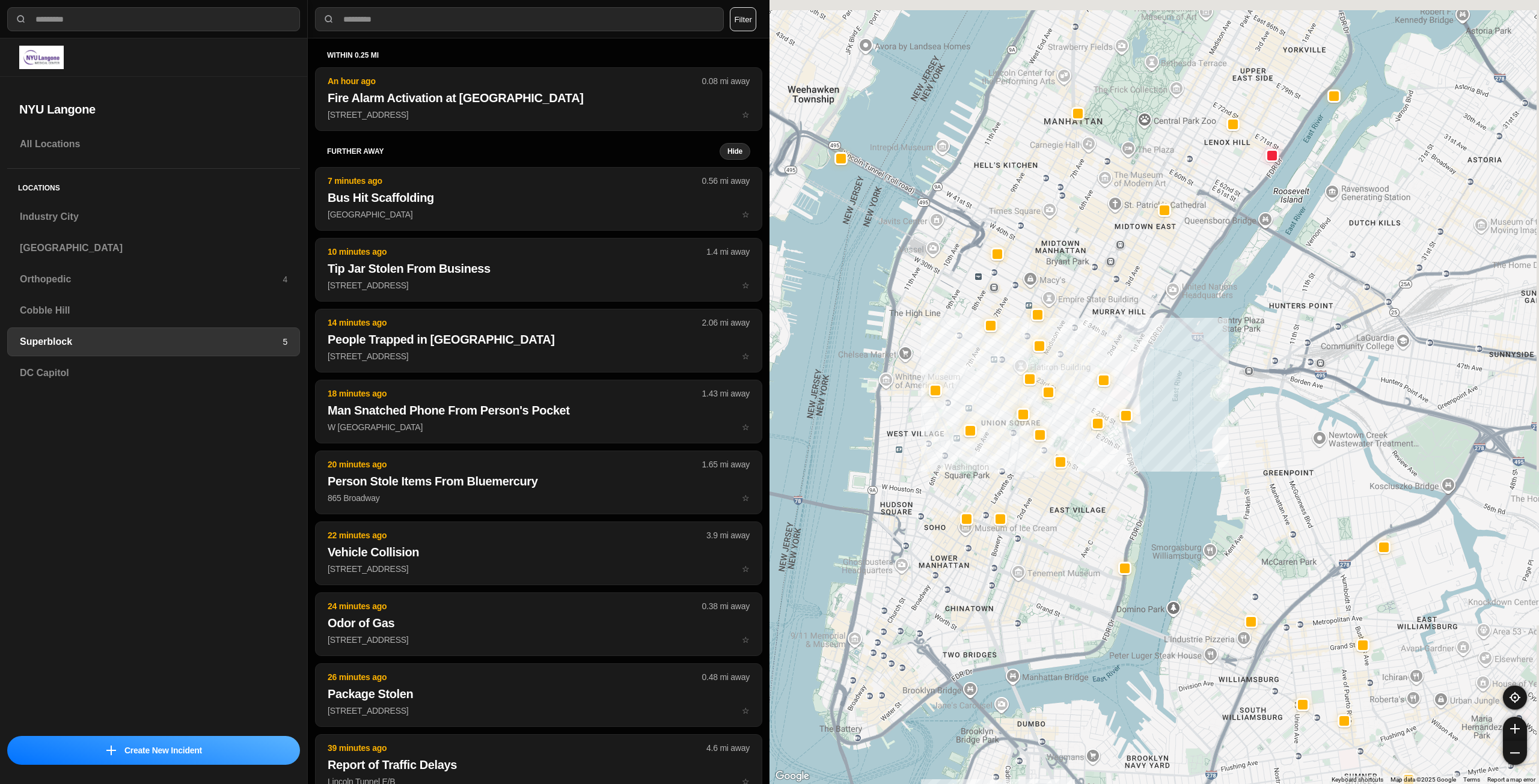
drag, startPoint x: 1080, startPoint y: 456, endPoint x: 1068, endPoint y: 508, distance: 53.4
click at [1068, 508] on div at bounding box center [1154, 392] width 770 height 784
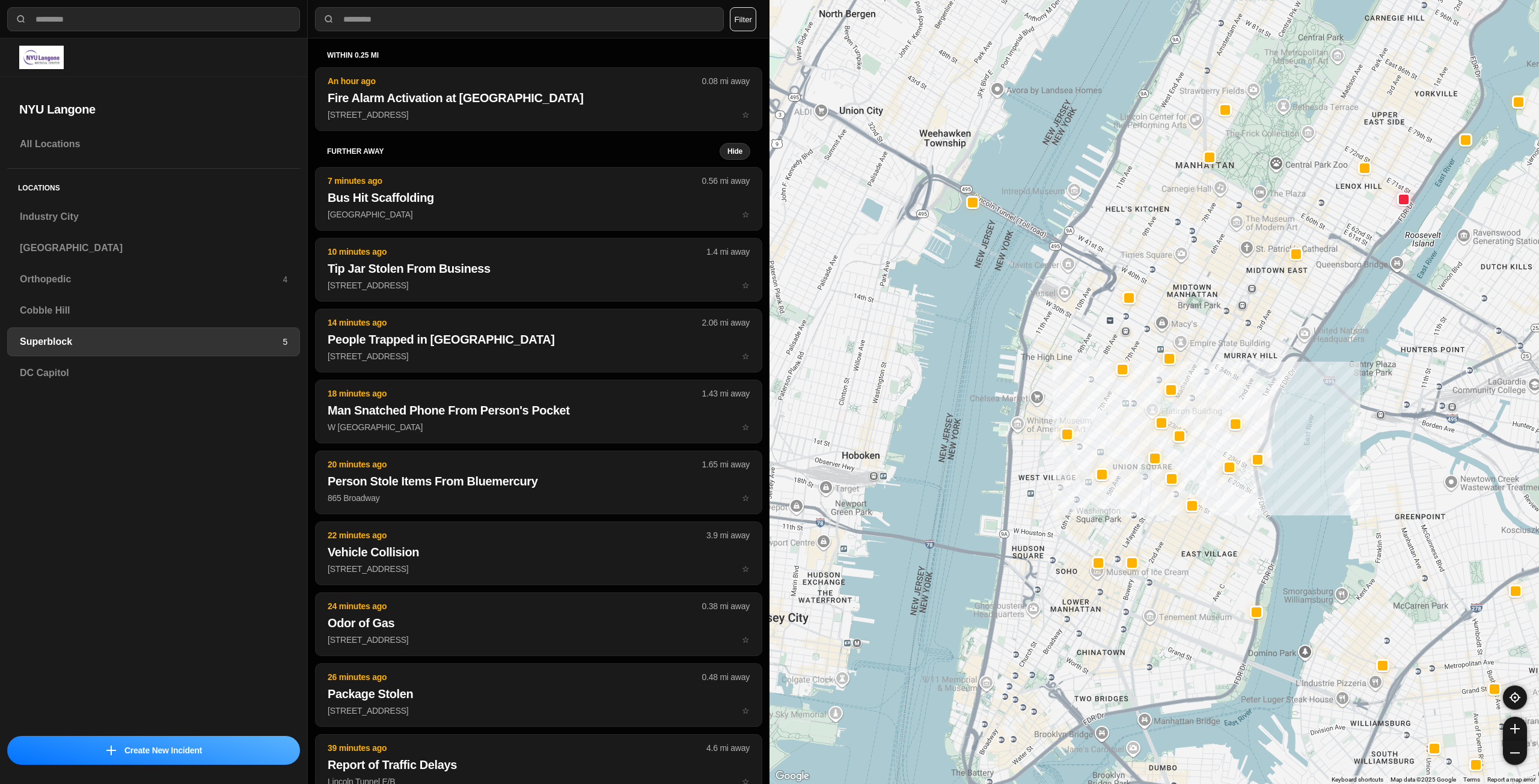
drag, startPoint x: 1214, startPoint y: 540, endPoint x: 1208, endPoint y: 572, distance: 32.6
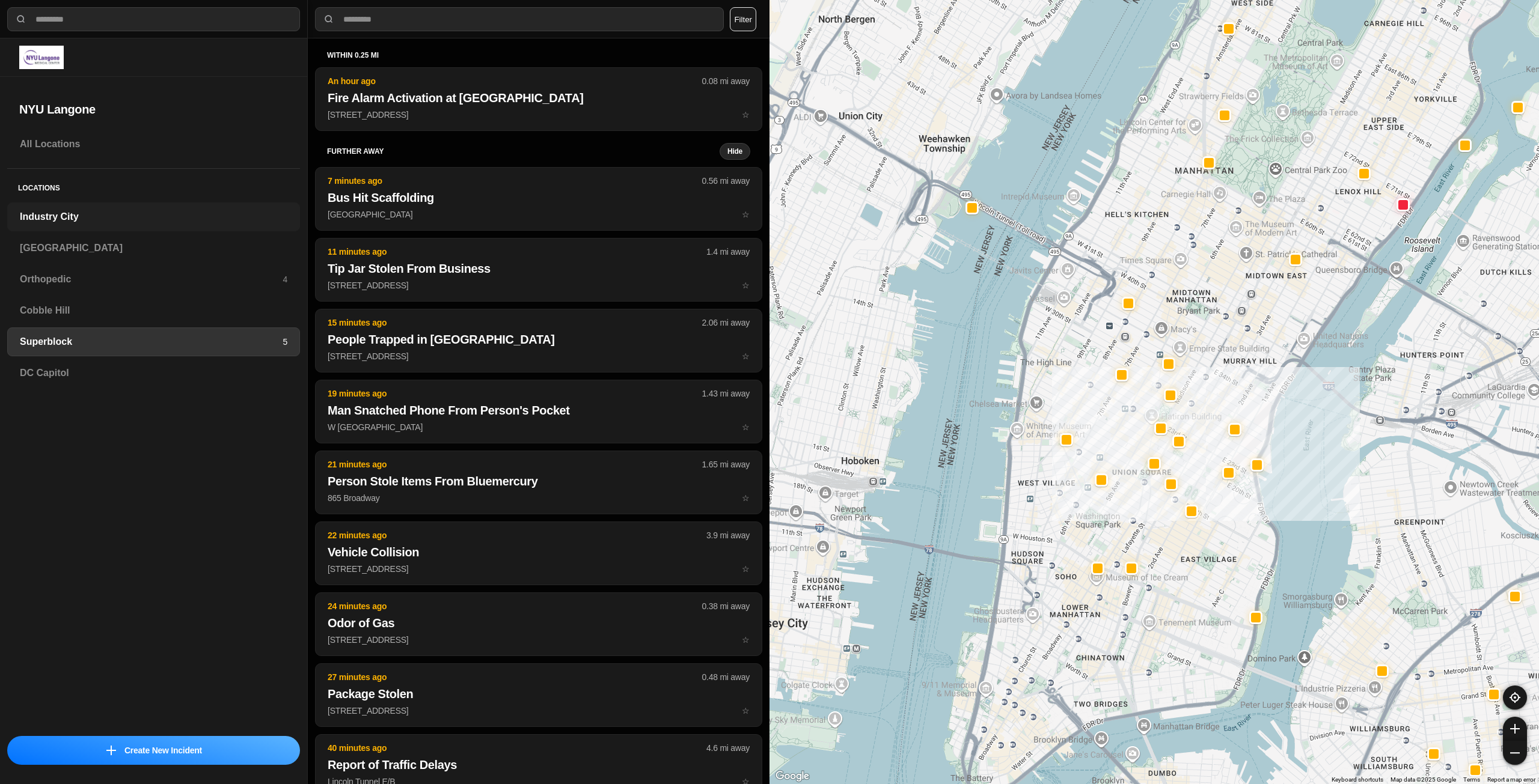
click at [112, 214] on h3 "Industry City" at bounding box center [153, 217] width 268 height 15
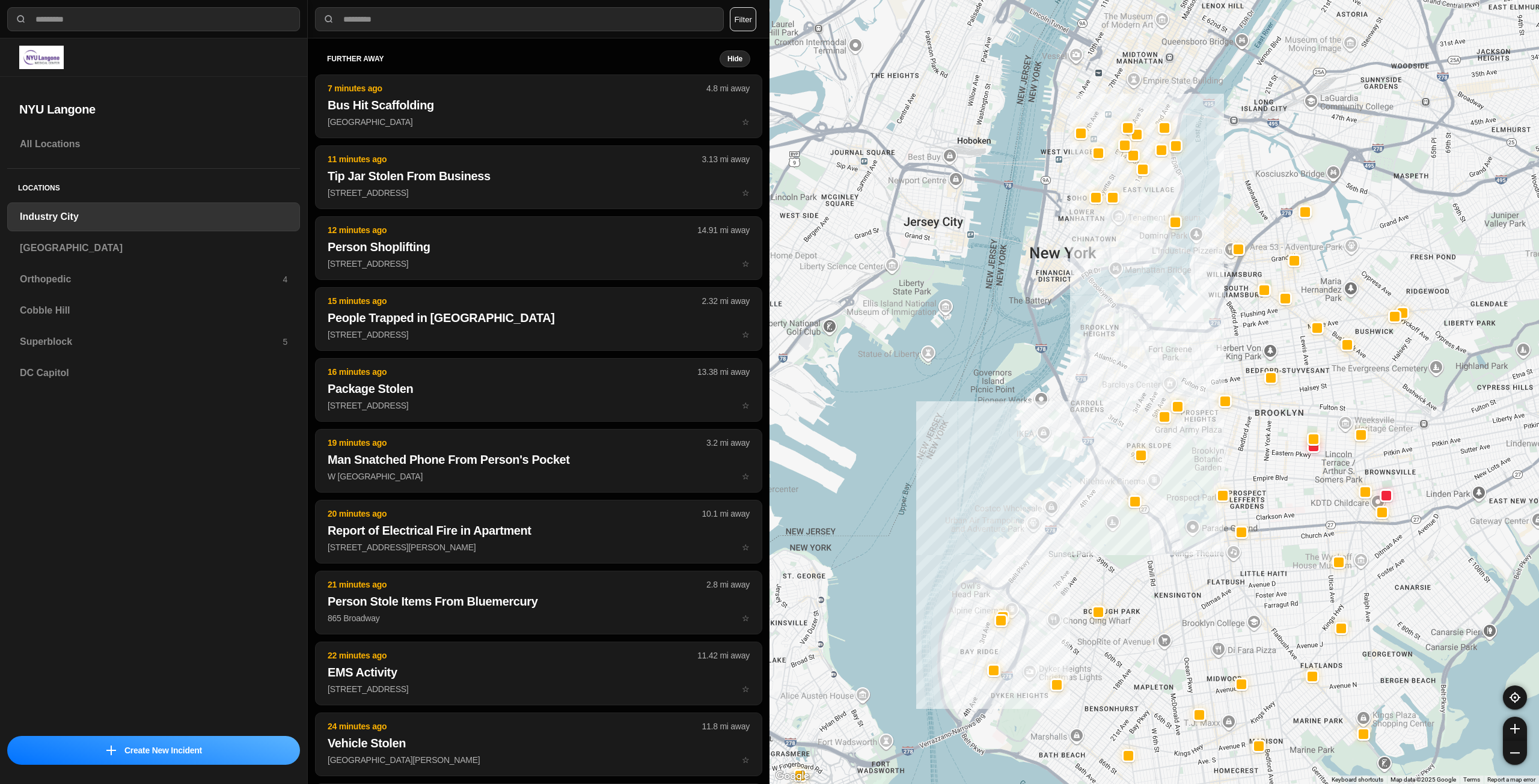
drag, startPoint x: 1278, startPoint y: 449, endPoint x: 1149, endPoint y: 567, distance: 174.8
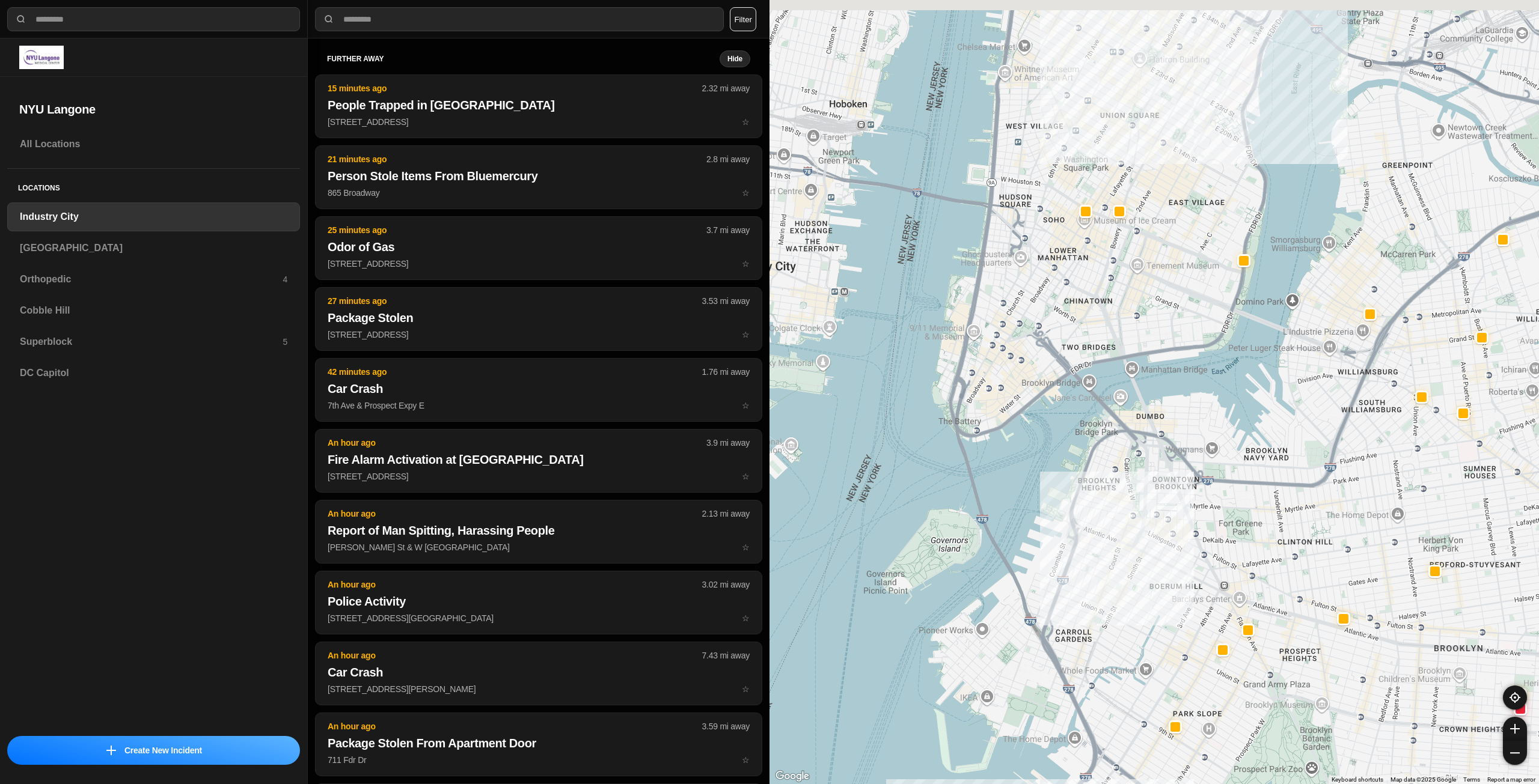
drag, startPoint x: 1176, startPoint y: 186, endPoint x: 1141, endPoint y: 416, distance: 232.6
click at [1141, 416] on div "757 people" at bounding box center [1154, 392] width 770 height 784
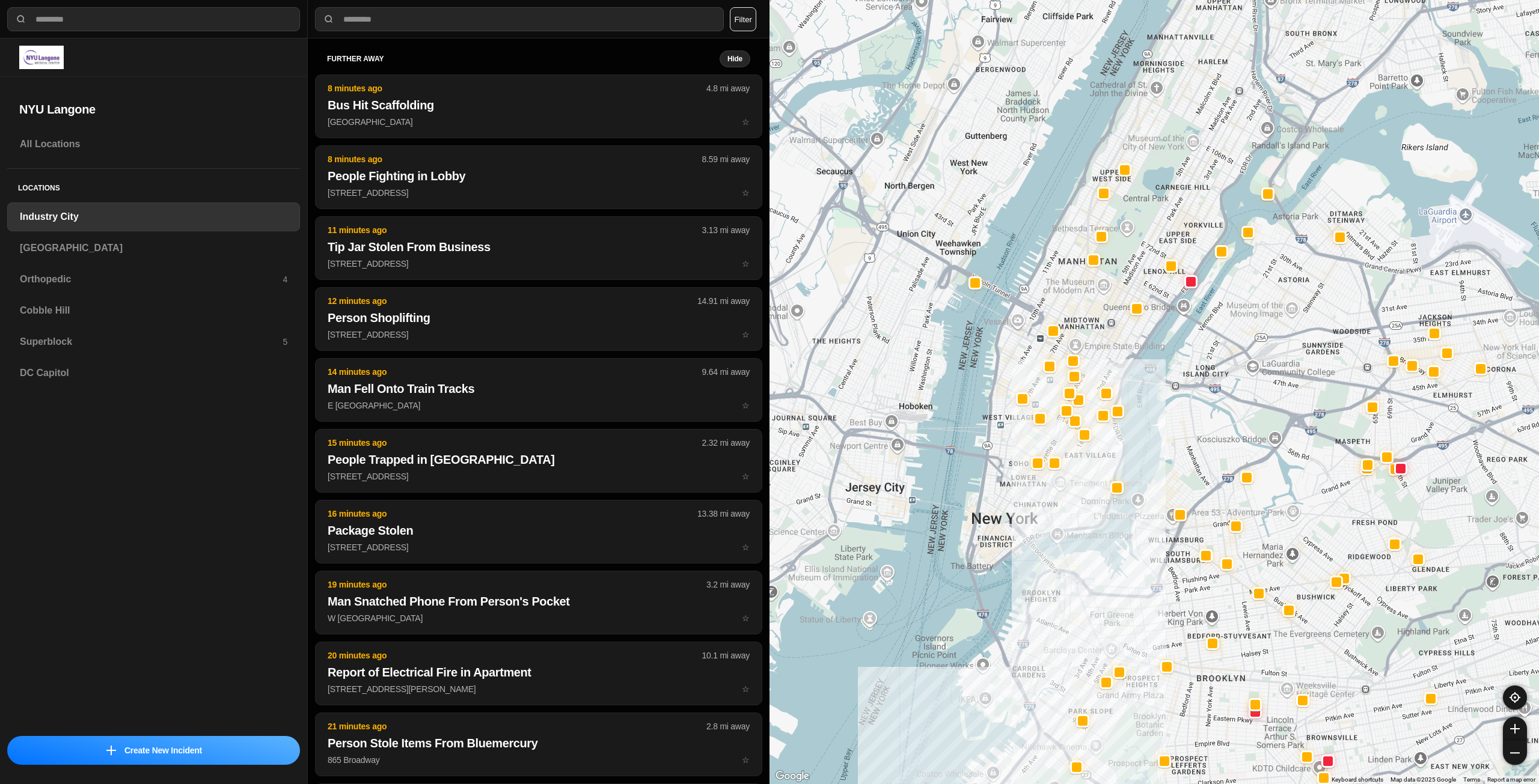
drag, startPoint x: 1142, startPoint y: 299, endPoint x: 1078, endPoint y: 465, distance: 177.9
click at [1078, 465] on div at bounding box center [1154, 392] width 770 height 784
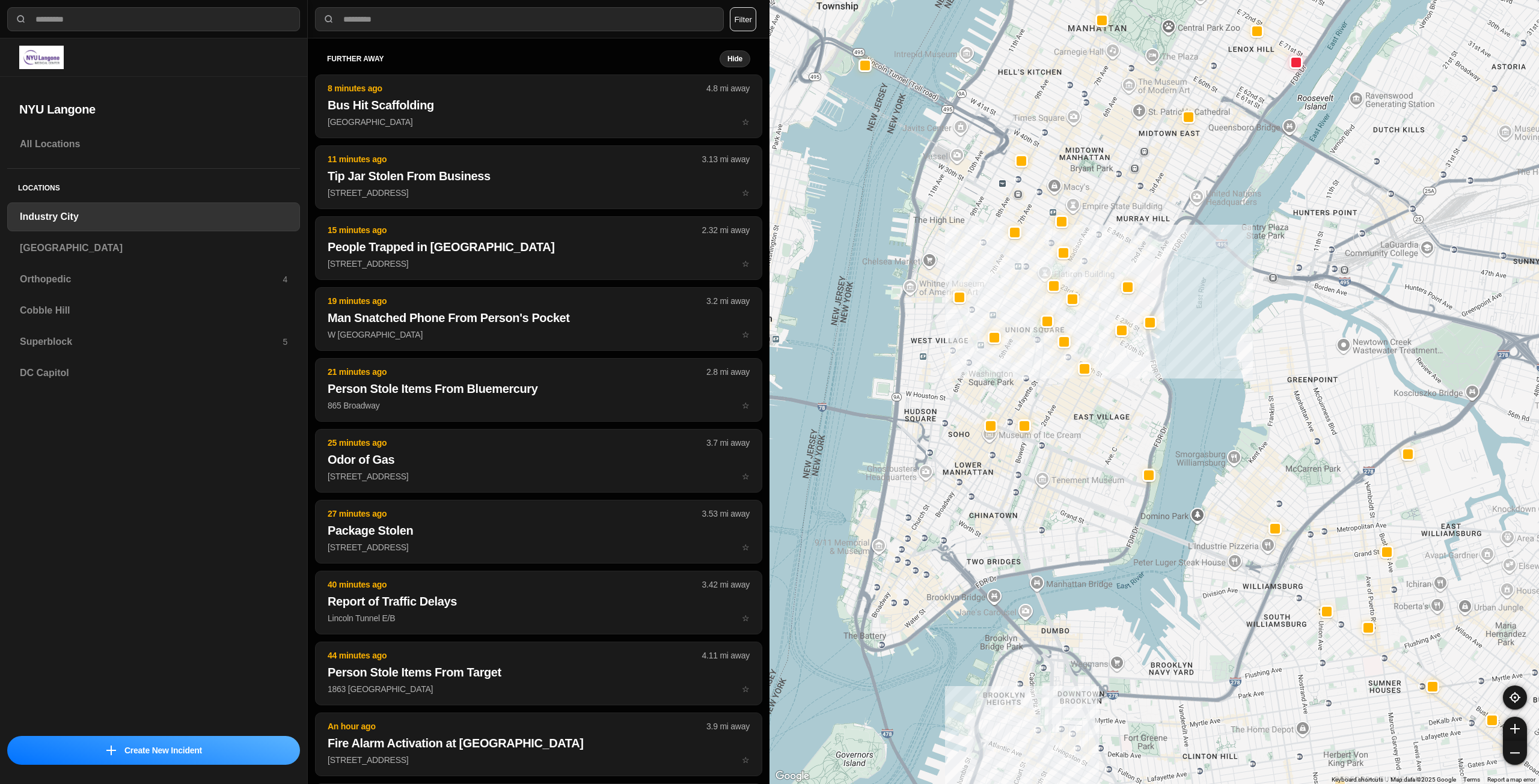
drag, startPoint x: 1081, startPoint y: 462, endPoint x: 1071, endPoint y: 507, distance: 46.1
click at [1071, 507] on div "757 people" at bounding box center [1154, 392] width 770 height 784
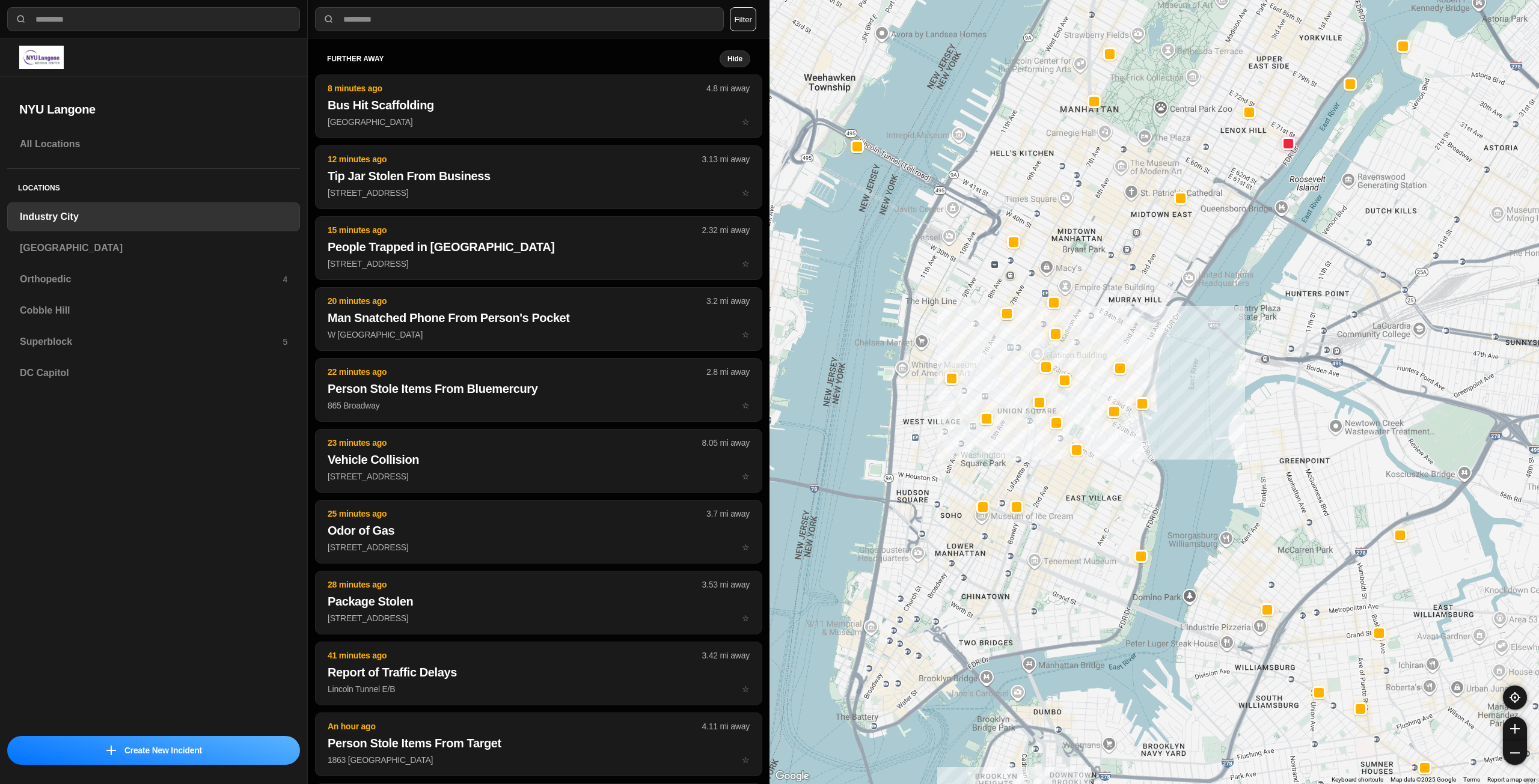
drag, startPoint x: 1086, startPoint y: 470, endPoint x: 1088, endPoint y: 507, distance: 37.1
click at [1088, 507] on div "757 people" at bounding box center [1154, 392] width 770 height 784
click at [154, 243] on h3 "[GEOGRAPHIC_DATA]" at bounding box center [153, 248] width 268 height 15
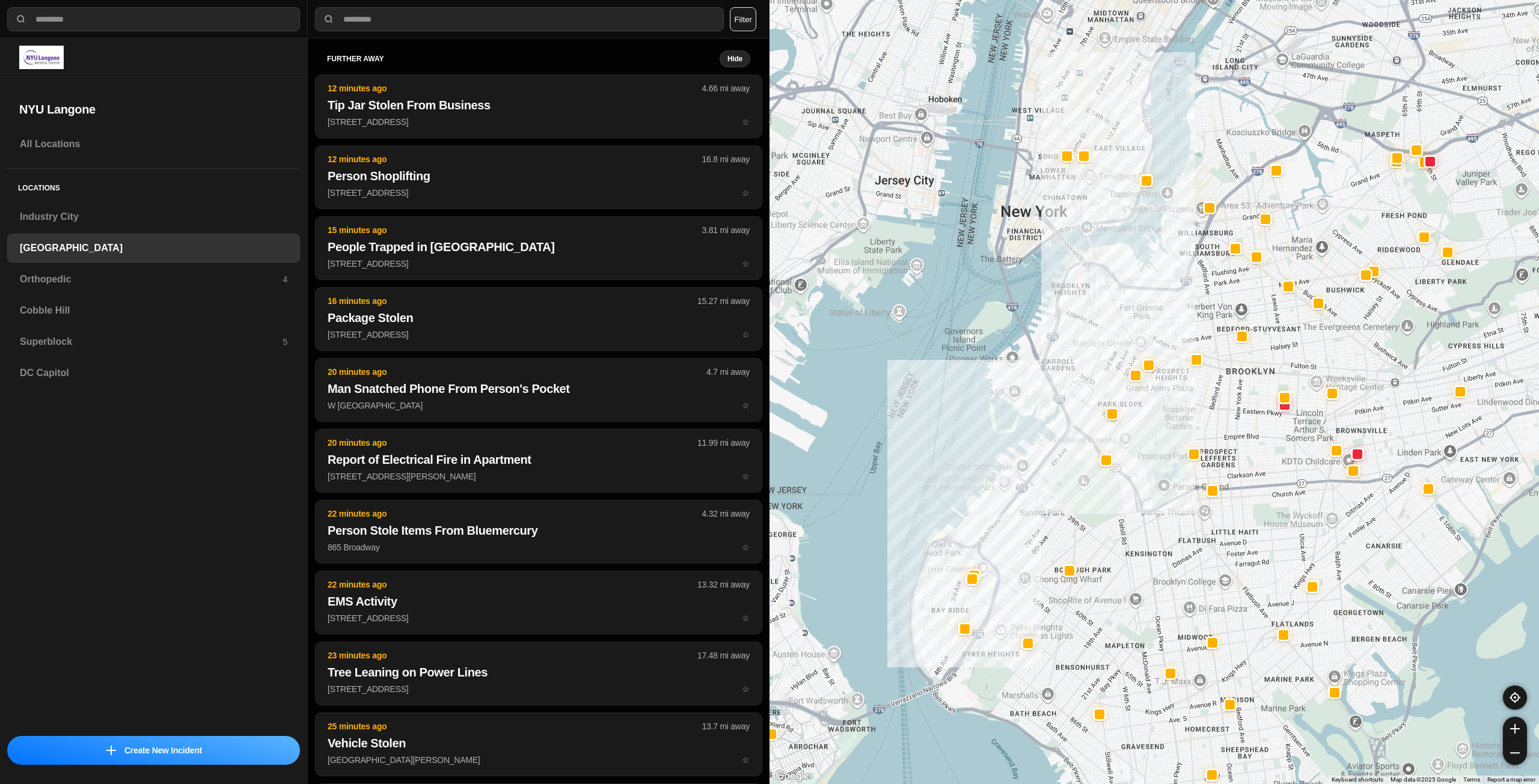
drag, startPoint x: 1242, startPoint y: 317, endPoint x: 1174, endPoint y: 453, distance: 152.1
click at [1174, 453] on div at bounding box center [1154, 392] width 770 height 784
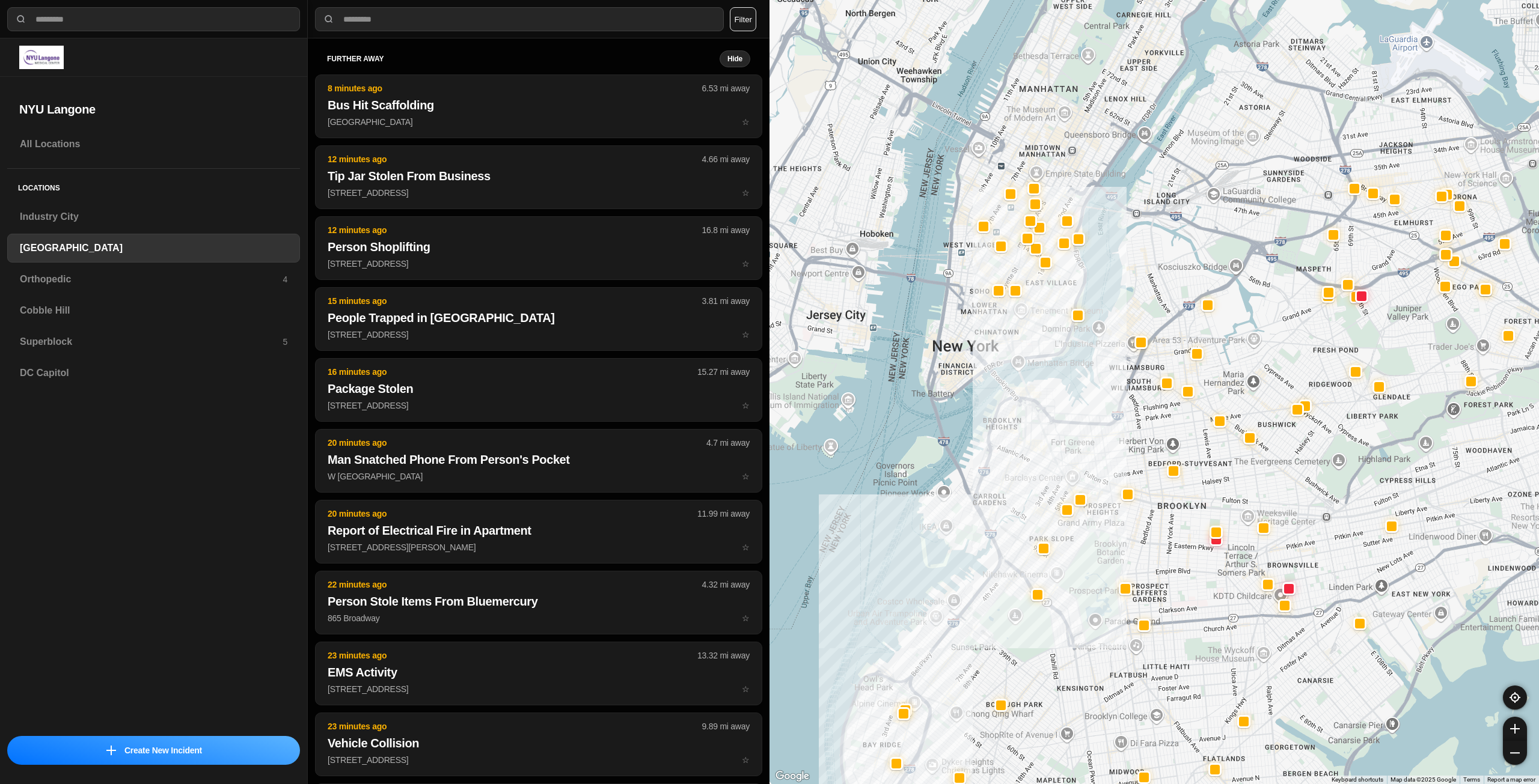
drag, startPoint x: 1084, startPoint y: 465, endPoint x: 1060, endPoint y: 647, distance: 183.6
click at [1060, 647] on div at bounding box center [1154, 392] width 770 height 784
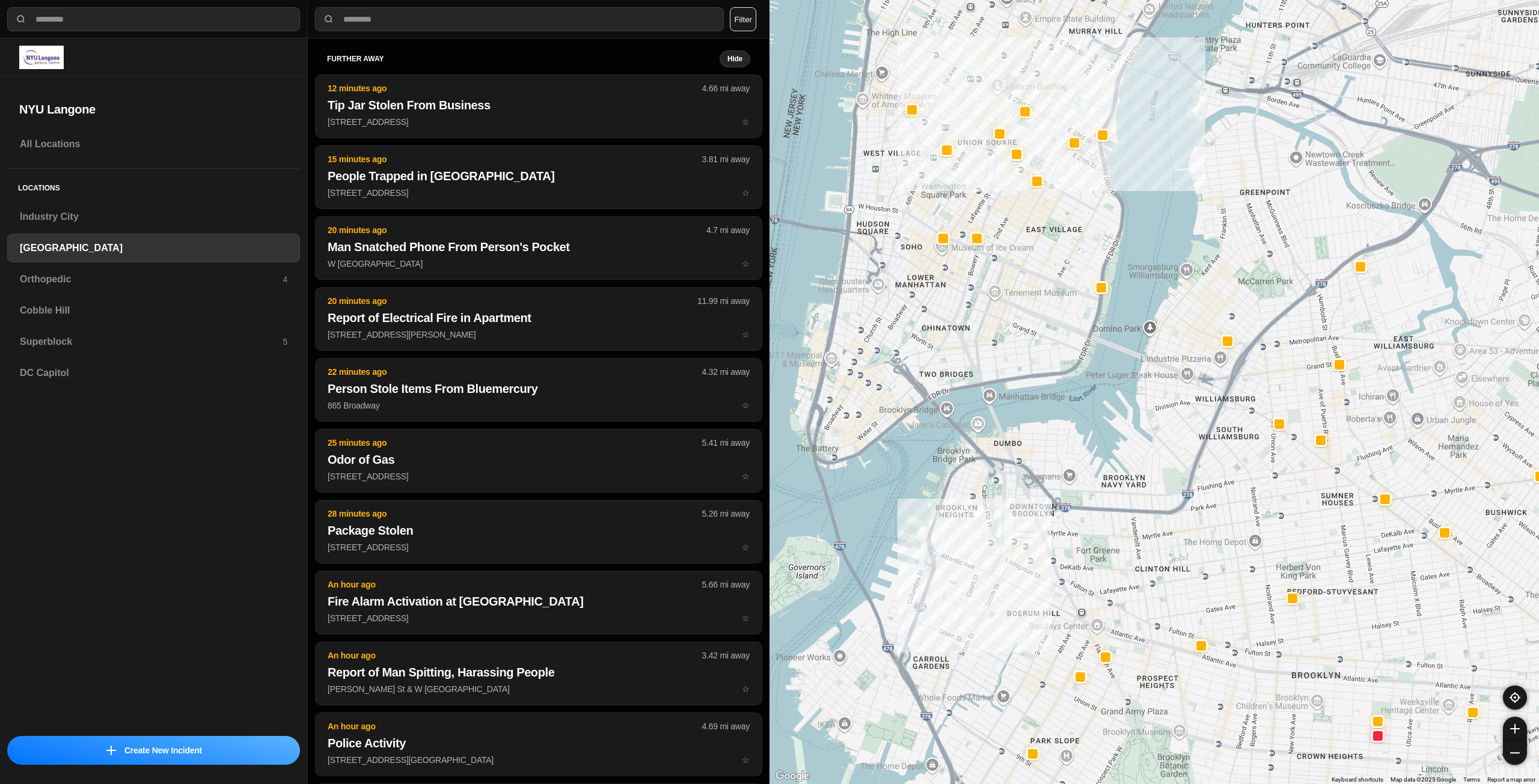
drag, startPoint x: 1004, startPoint y: 408, endPoint x: 1045, endPoint y: 537, distance: 135.4
click at [1045, 537] on div "421 people" at bounding box center [1154, 392] width 770 height 784
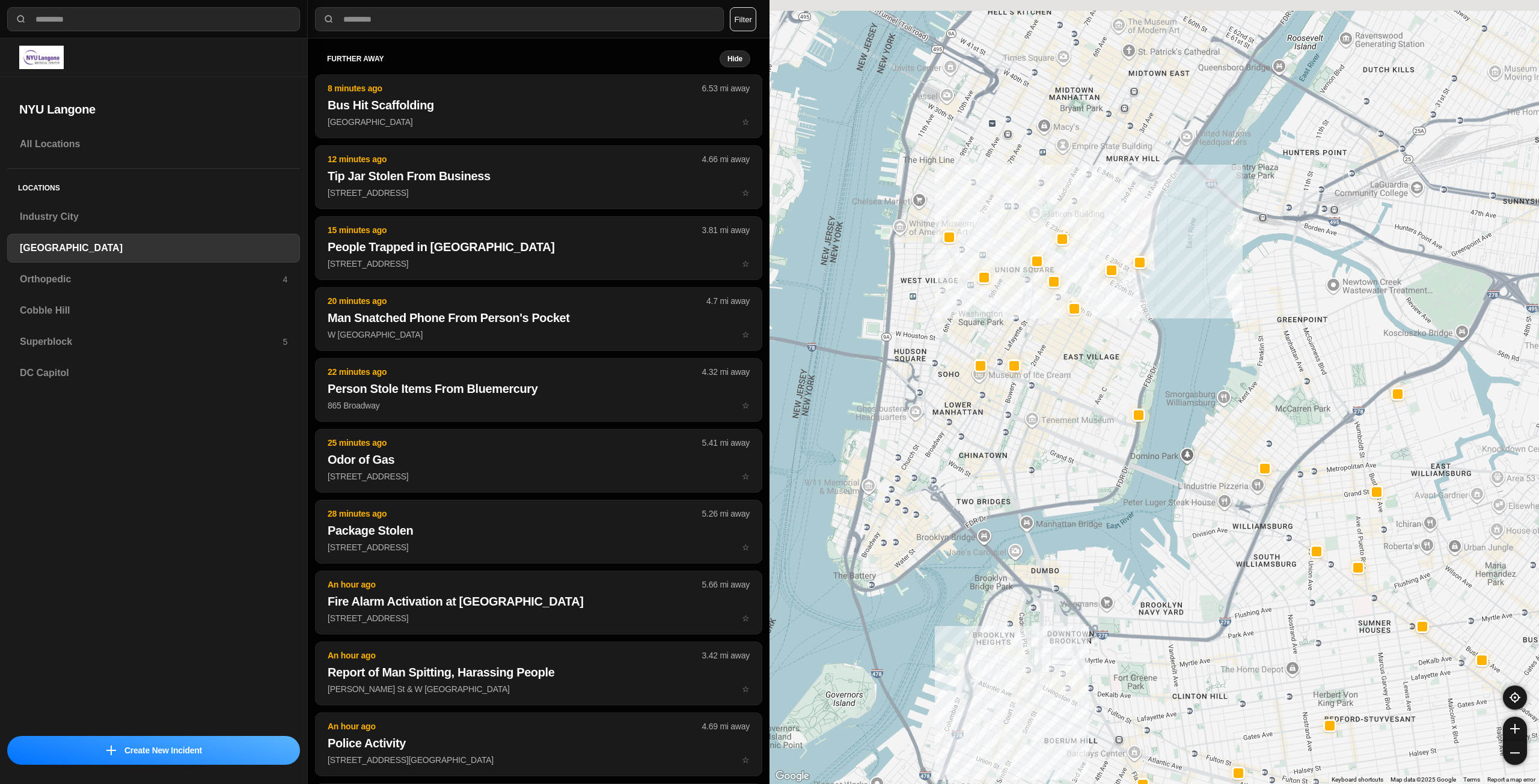
drag, startPoint x: 1040, startPoint y: 395, endPoint x: 1074, endPoint y: 519, distance: 128.6
click at [1074, 519] on div "421 people" at bounding box center [1154, 392] width 770 height 784
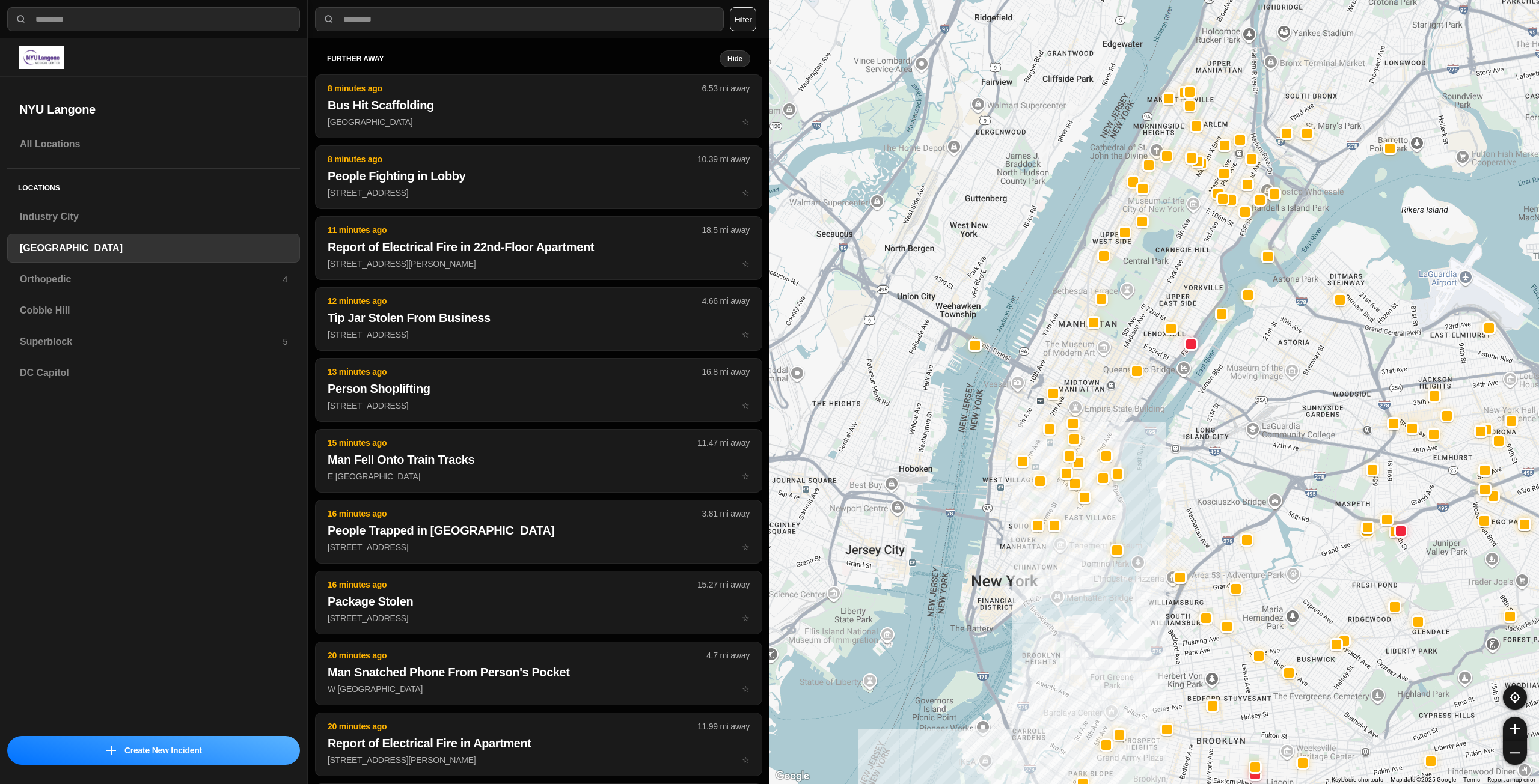
drag, startPoint x: 1078, startPoint y: 537, endPoint x: 1078, endPoint y: 559, distance: 22.0
click at [1078, 564] on div at bounding box center [1154, 392] width 770 height 784
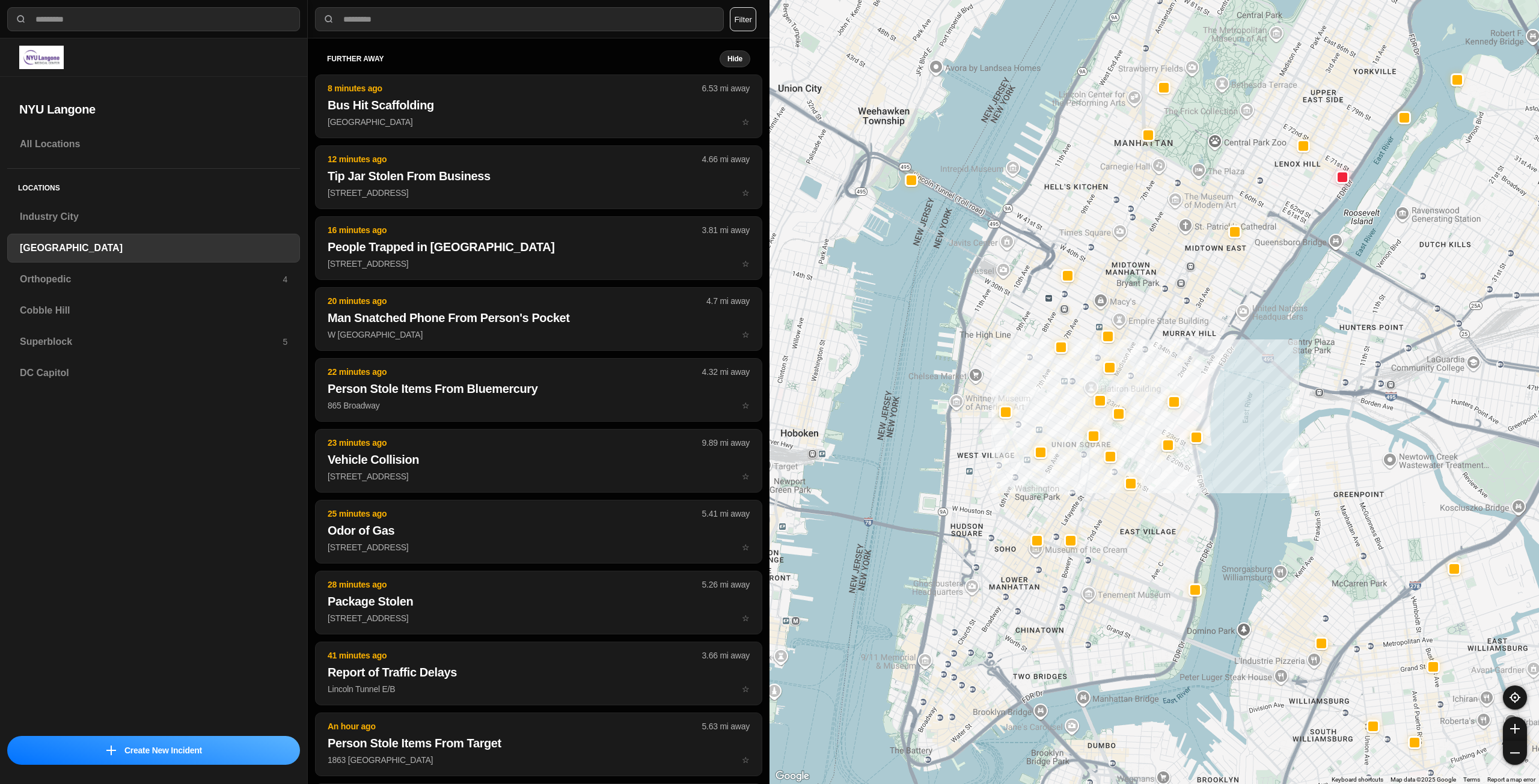
drag, startPoint x: 1078, startPoint y: 570, endPoint x: 1129, endPoint y: 586, distance: 53.5
click at [1129, 586] on div "421 people" at bounding box center [1154, 392] width 770 height 784
click at [217, 289] on div "Orthopedic 4" at bounding box center [153, 279] width 293 height 29
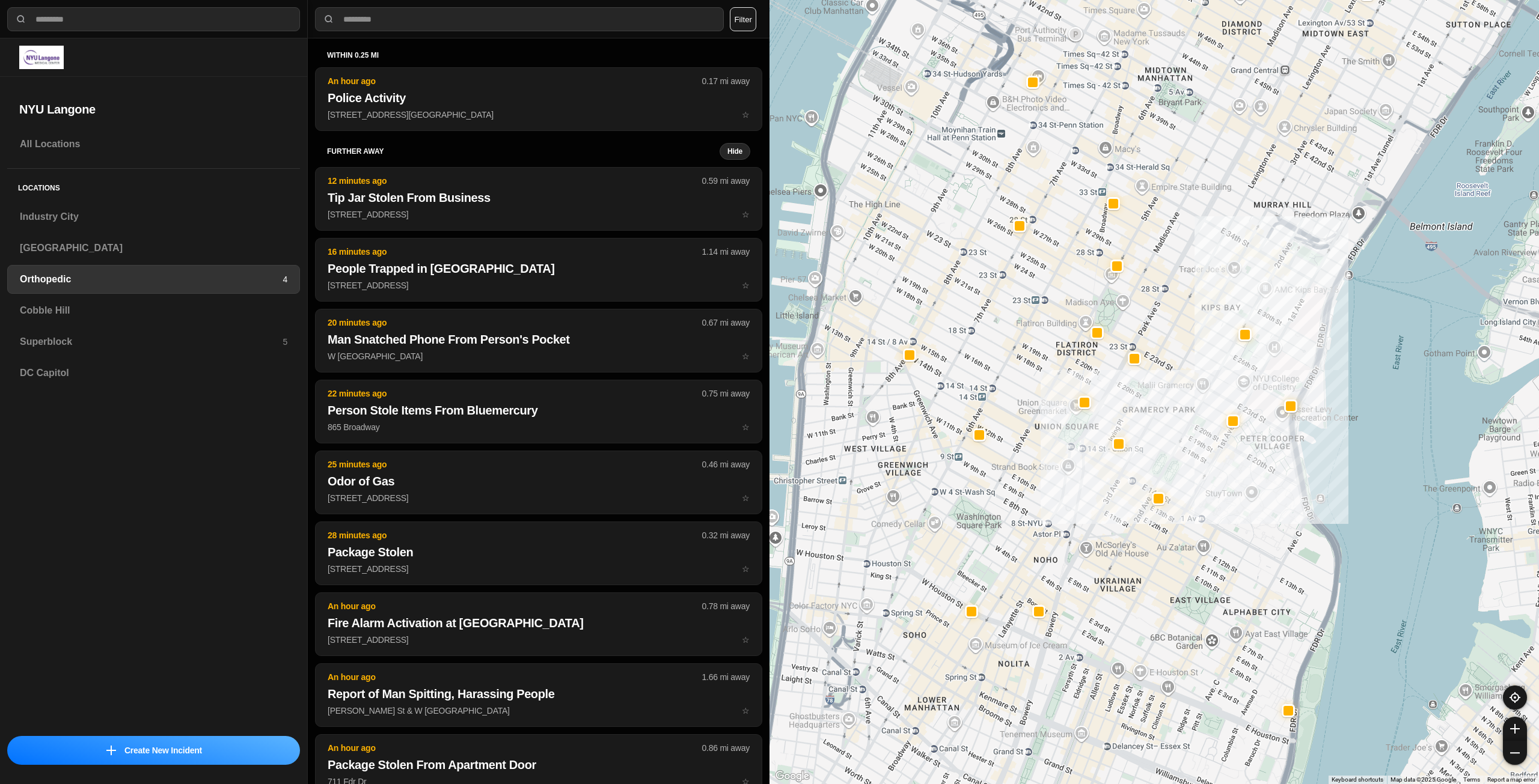
drag, startPoint x: 1087, startPoint y: 649, endPoint x: 1162, endPoint y: 583, distance: 99.9
click at [1162, 583] on div at bounding box center [1154, 392] width 770 height 784
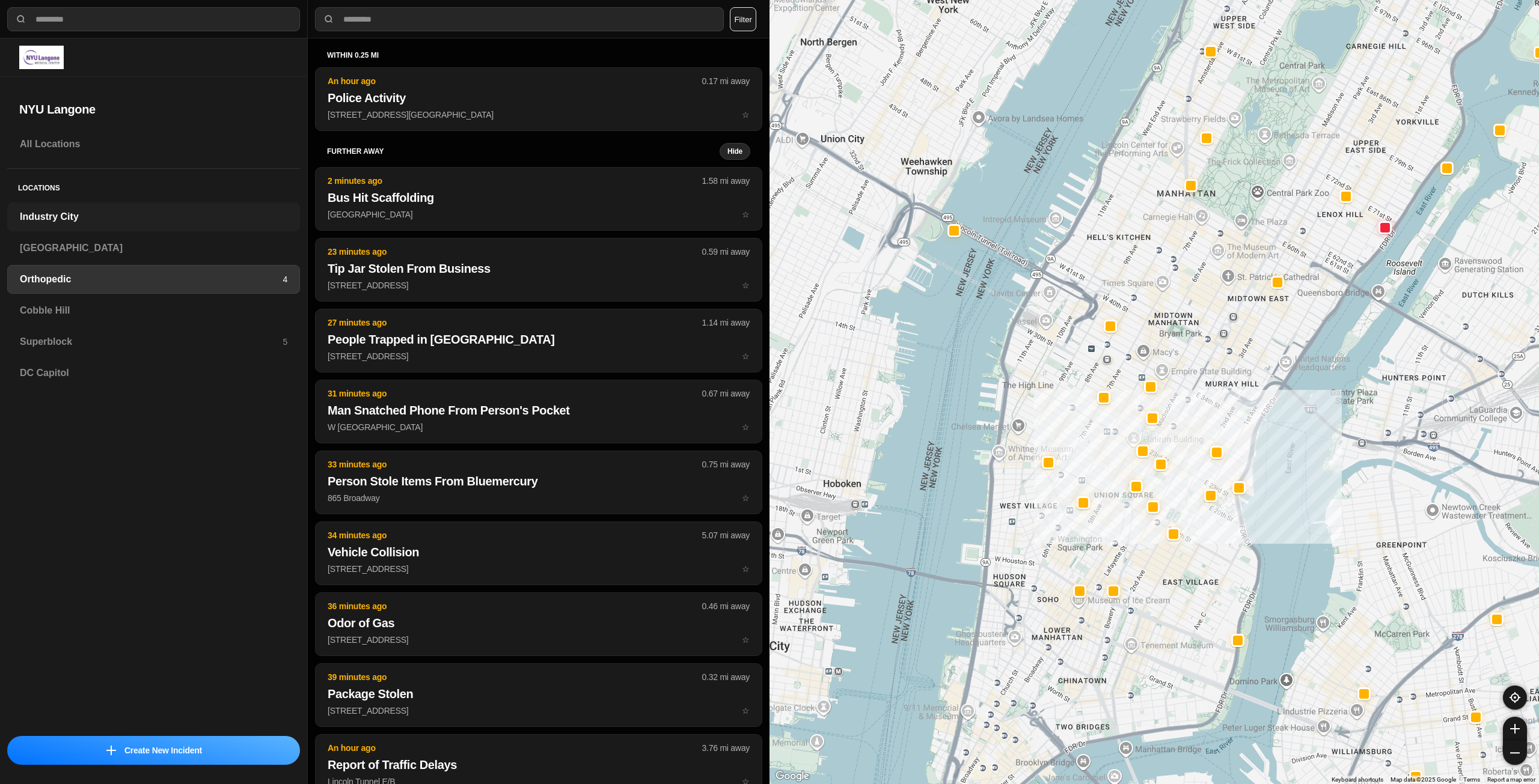
click at [97, 211] on h3 "Industry City" at bounding box center [153, 217] width 268 height 15
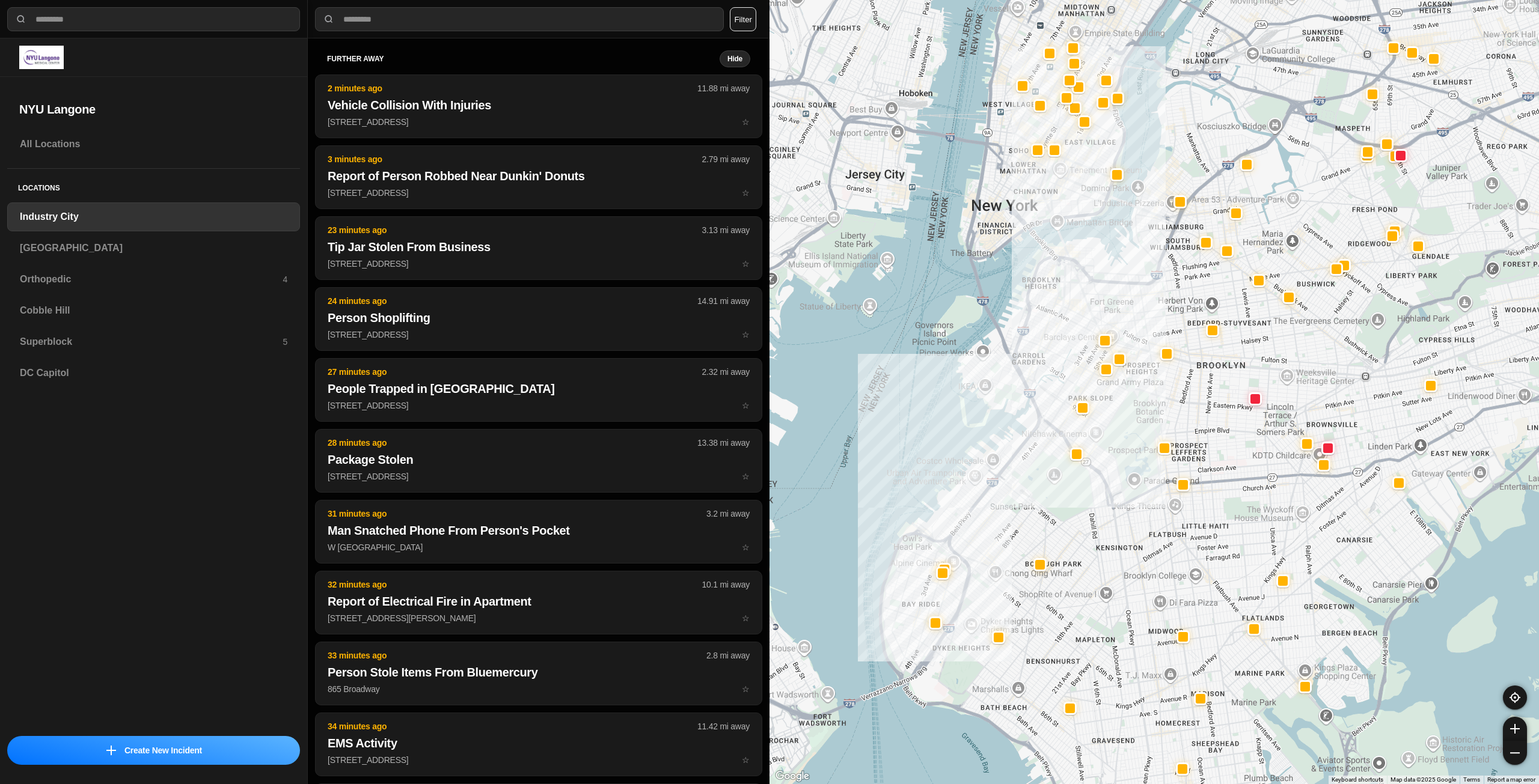
drag, startPoint x: 1215, startPoint y: 456, endPoint x: 1122, endPoint y: 494, distance: 100.5
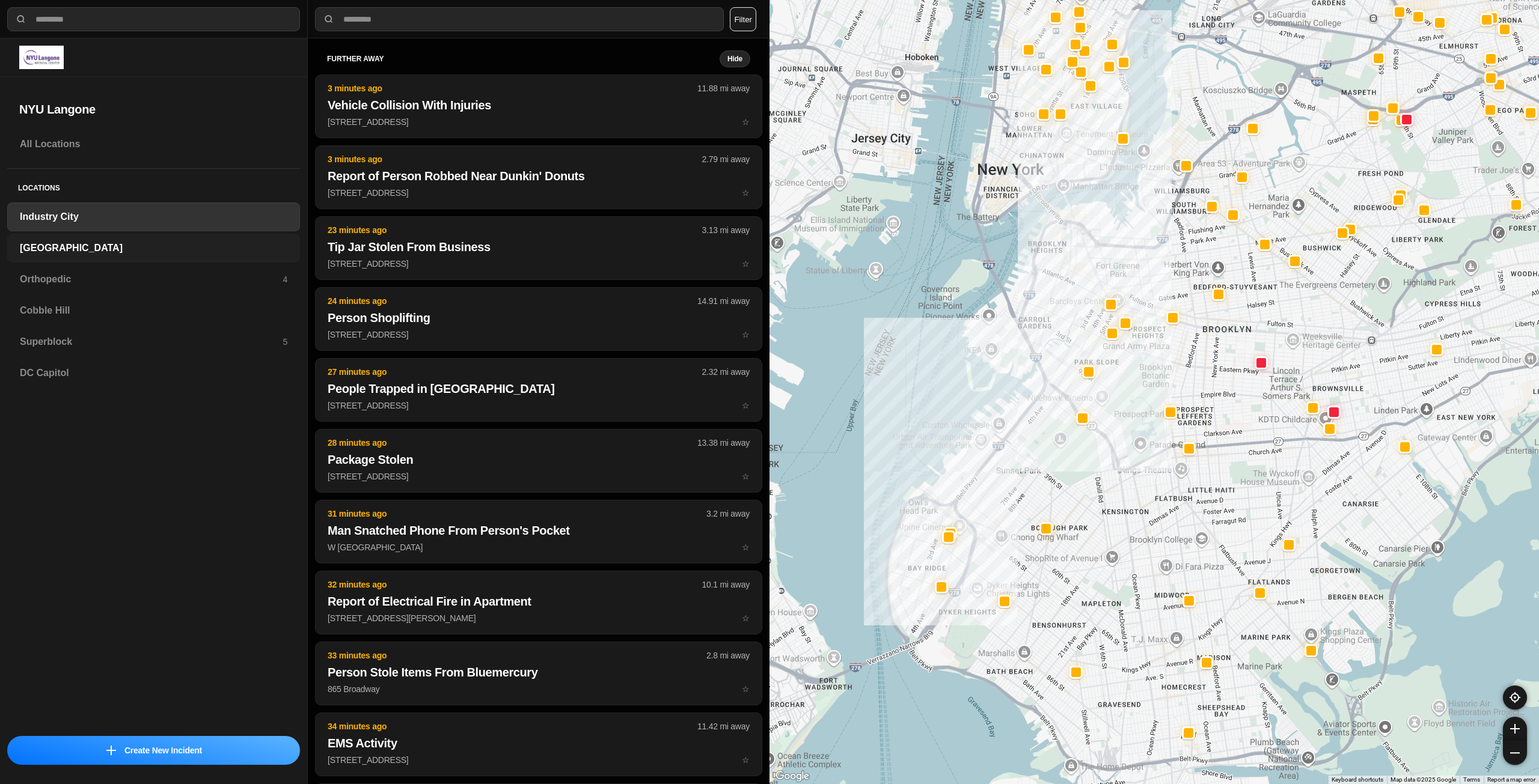
click at [62, 244] on h3 "[GEOGRAPHIC_DATA]" at bounding box center [153, 248] width 268 height 15
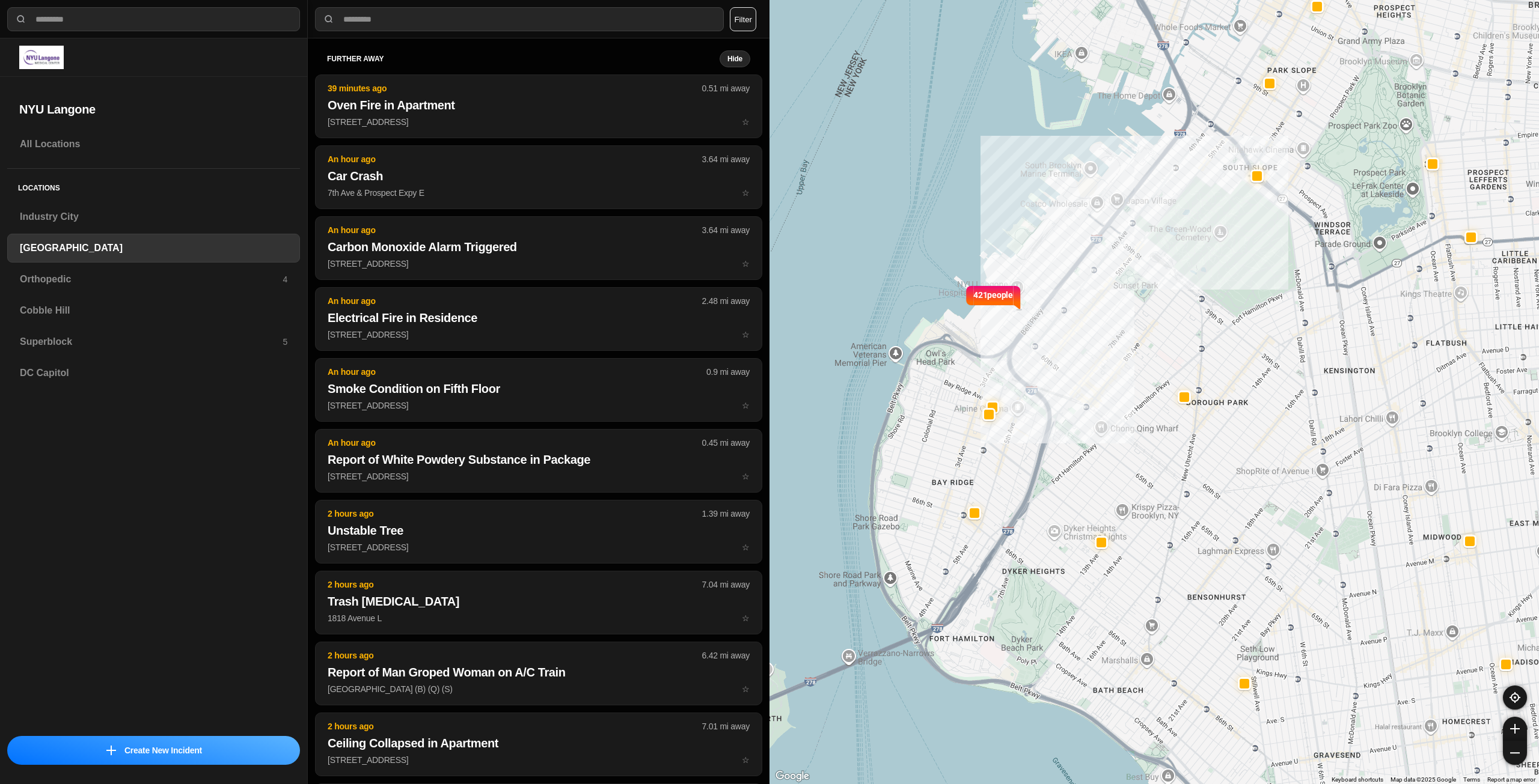
drag, startPoint x: 982, startPoint y: 512, endPoint x: 1000, endPoint y: 476, distance: 40.2
click at [1000, 476] on div "421 people" at bounding box center [1154, 392] width 770 height 784
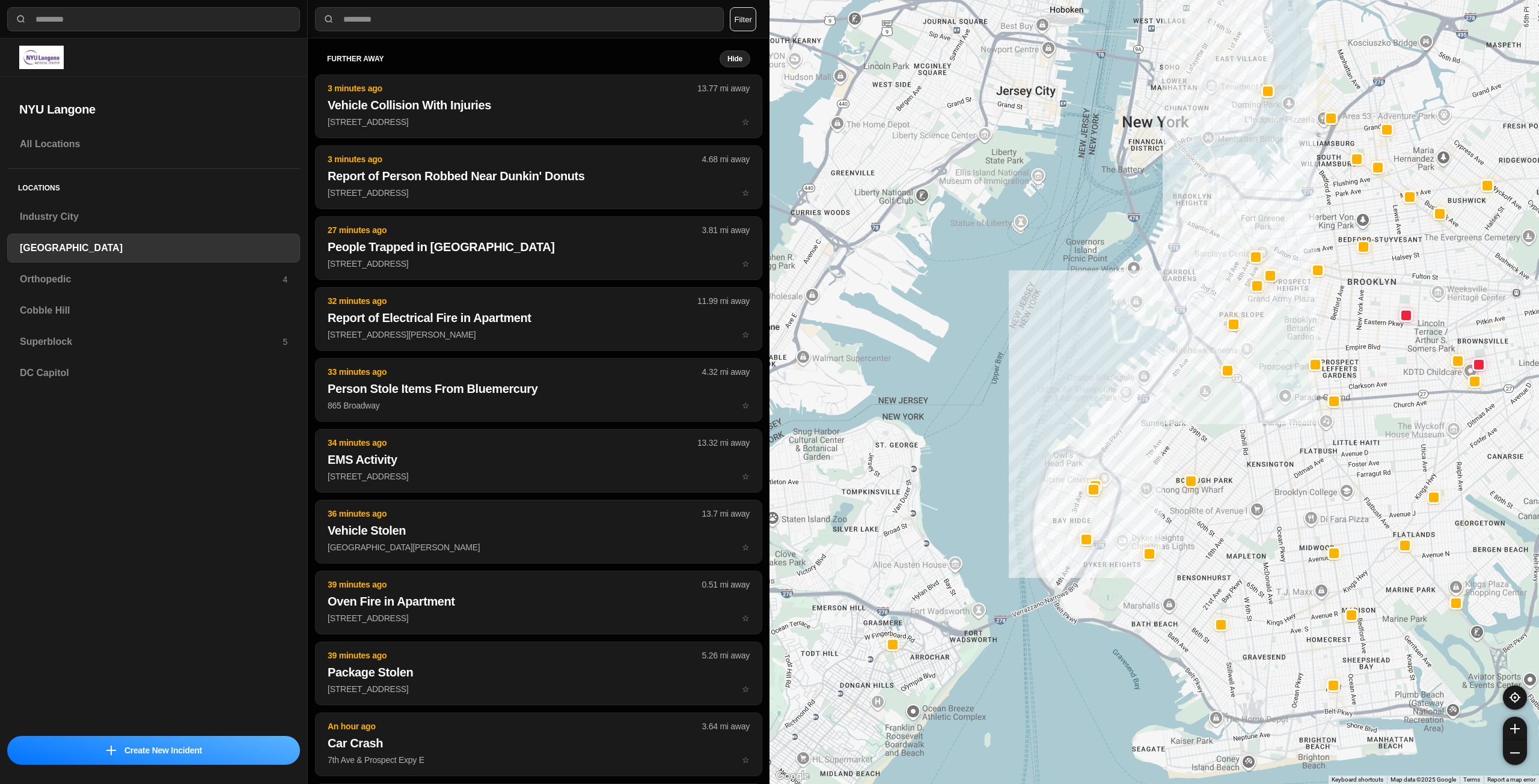
drag, startPoint x: 1321, startPoint y: 354, endPoint x: 1207, endPoint y: 517, distance: 198.9
click at [1208, 519] on div at bounding box center [1154, 392] width 770 height 784
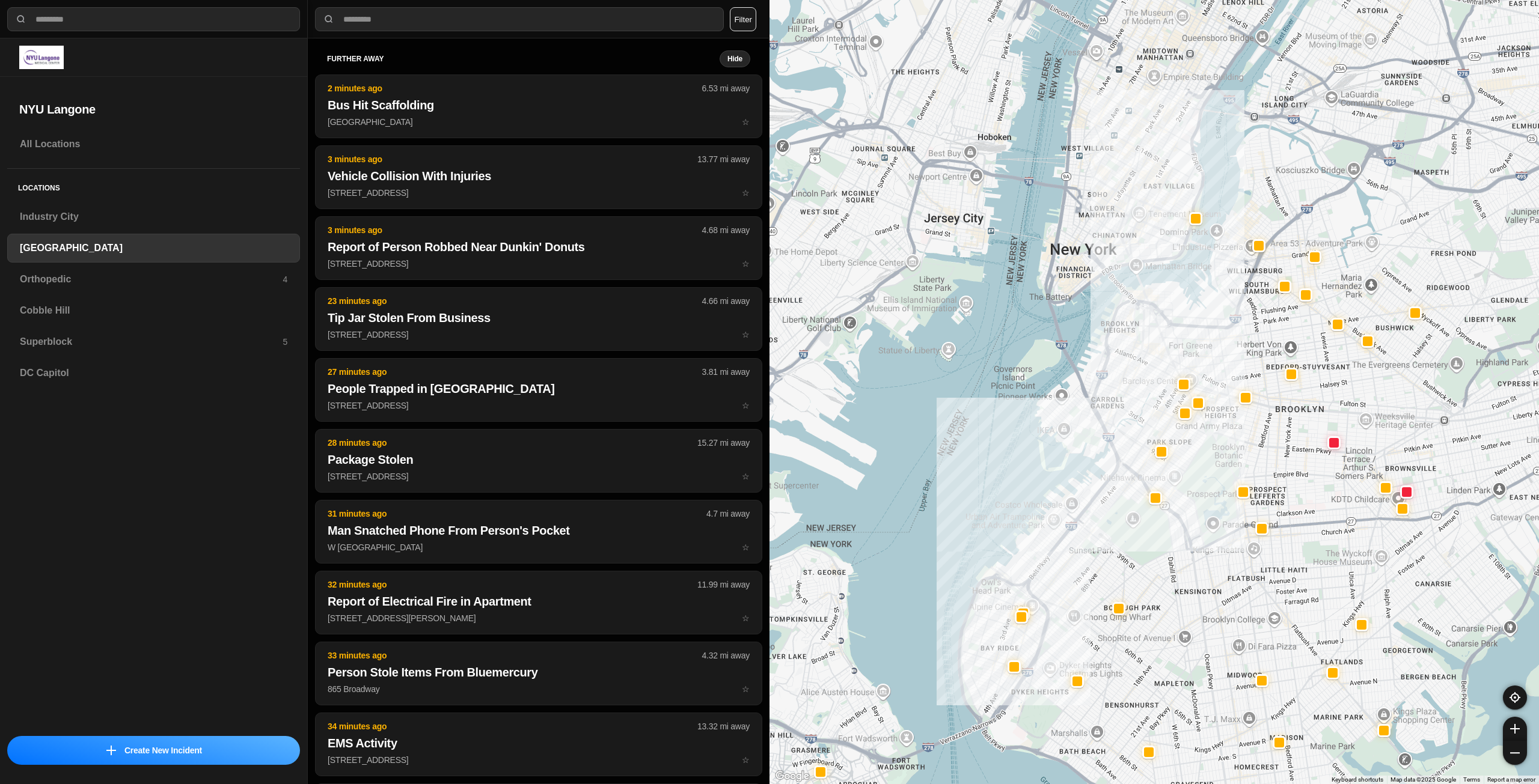
drag, startPoint x: 1225, startPoint y: 444, endPoint x: 1208, endPoint y: 480, distance: 39.8
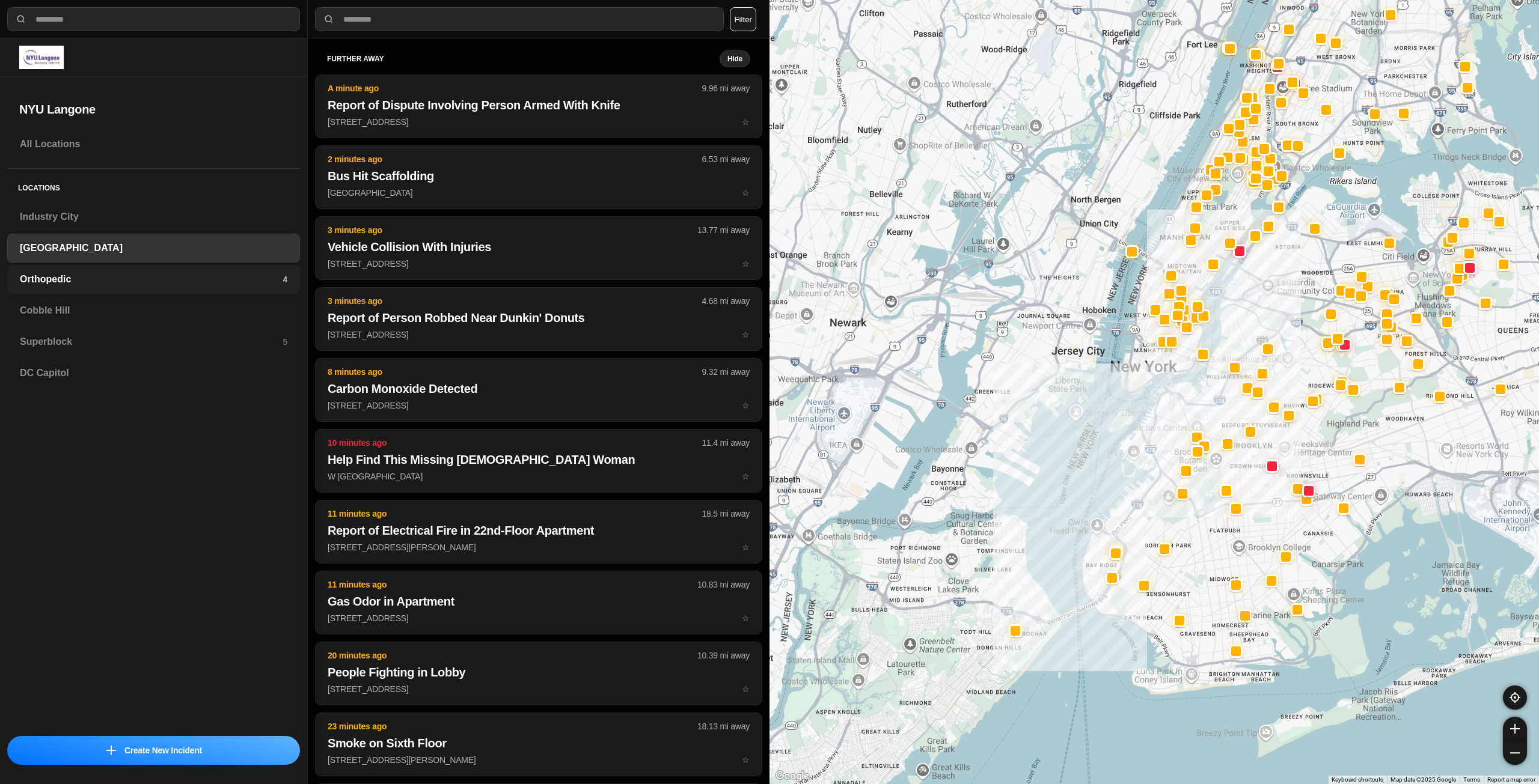
click at [90, 271] on div "Orthopedic 4" at bounding box center [153, 279] width 293 height 29
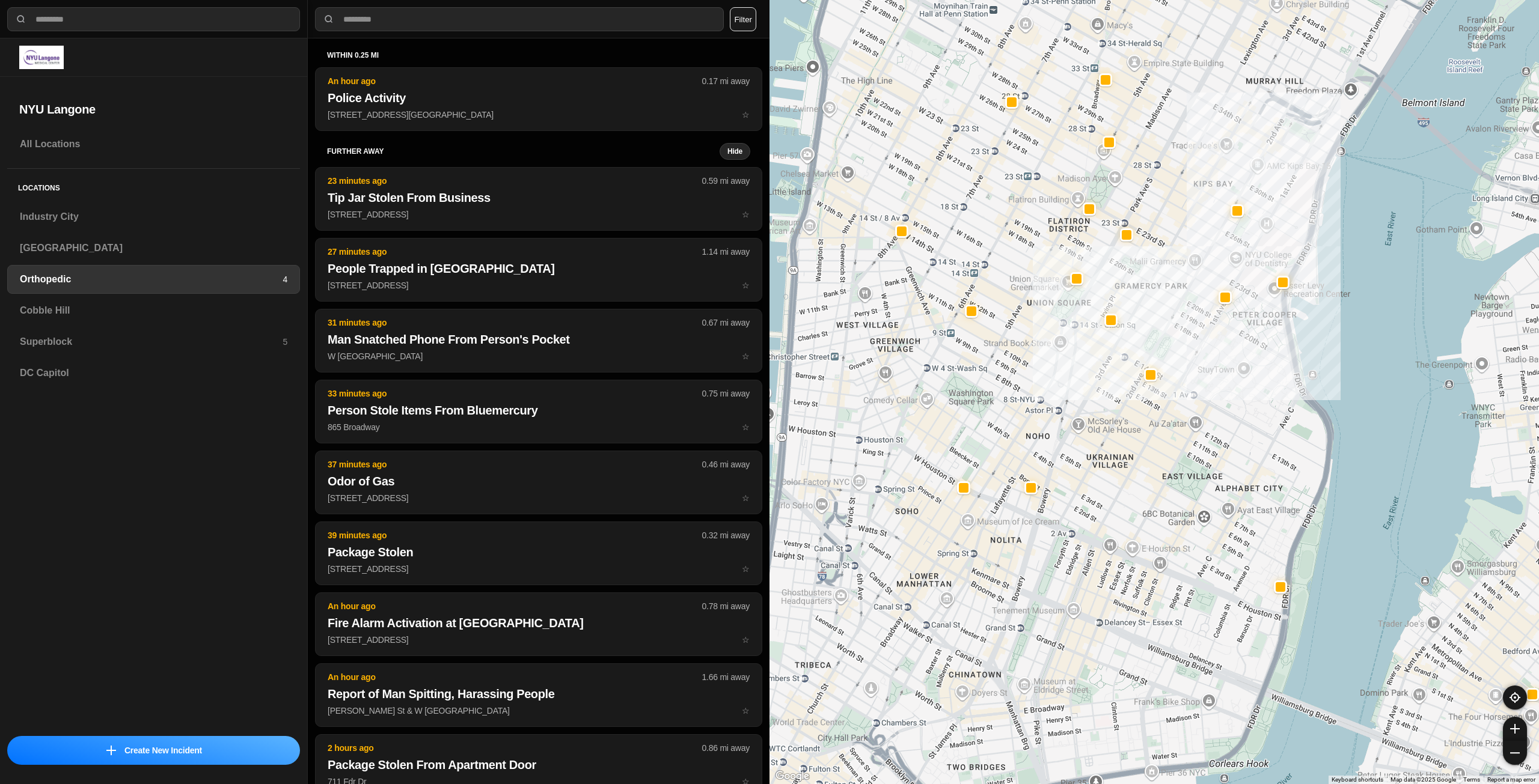
drag, startPoint x: 1092, startPoint y: 507, endPoint x: 1166, endPoint y: 452, distance: 92.2
click at [1166, 452] on div at bounding box center [1154, 392] width 770 height 784
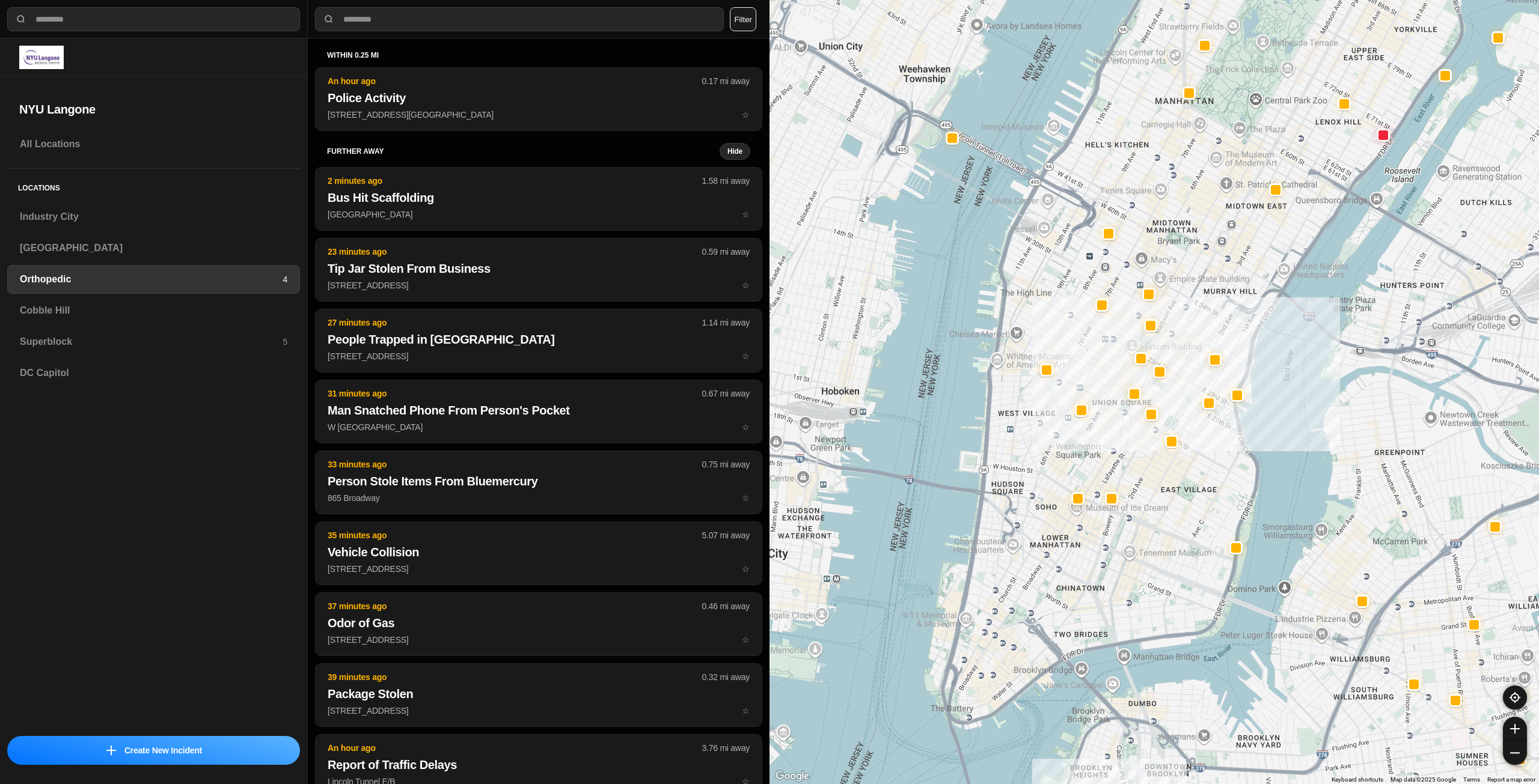
drag, startPoint x: 1150, startPoint y: 466, endPoint x: 1157, endPoint y: 497, distance: 31.8
click at [1157, 497] on div at bounding box center [1154, 392] width 770 height 784
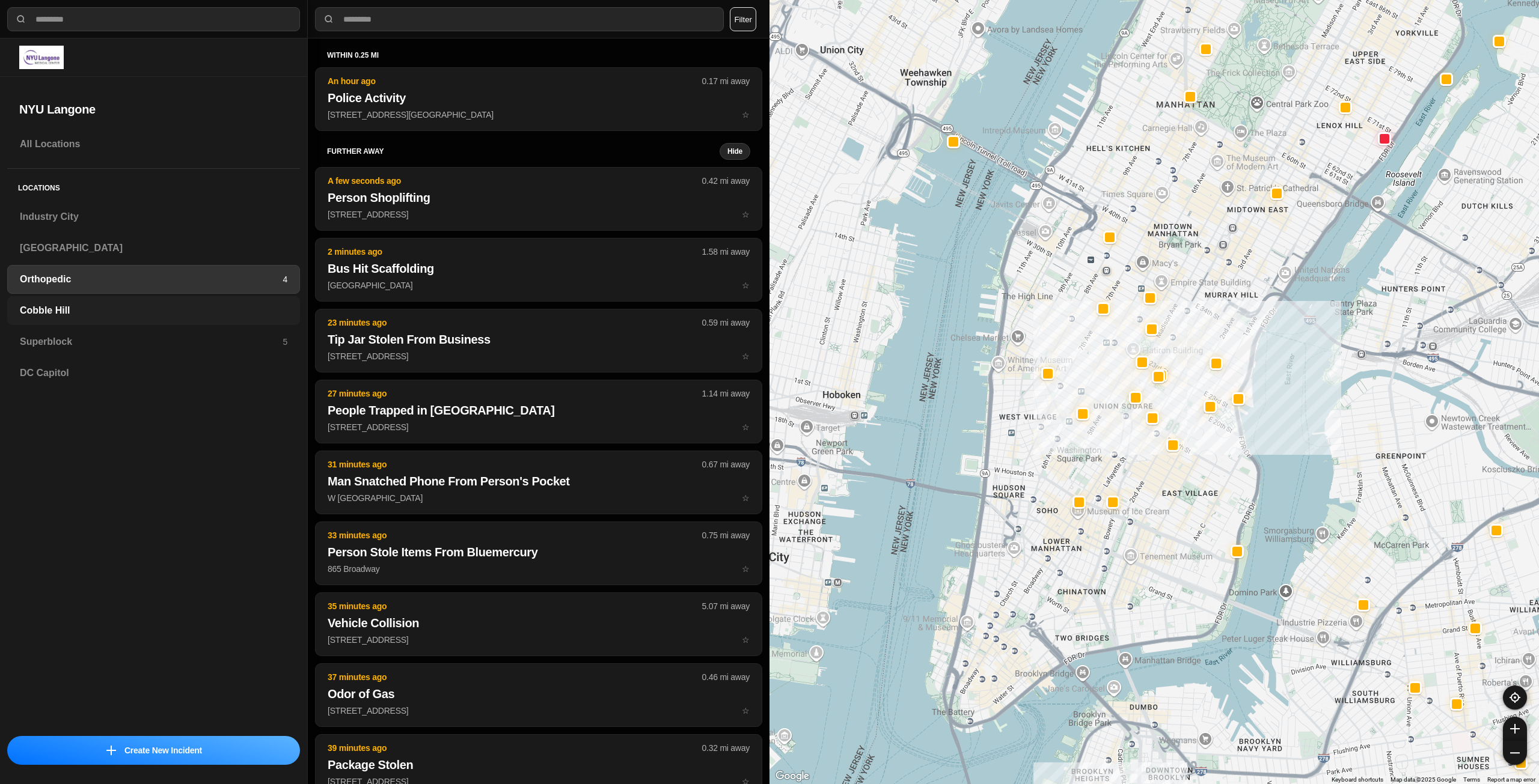
click at [105, 307] on h3 "Cobble Hill" at bounding box center [153, 311] width 268 height 15
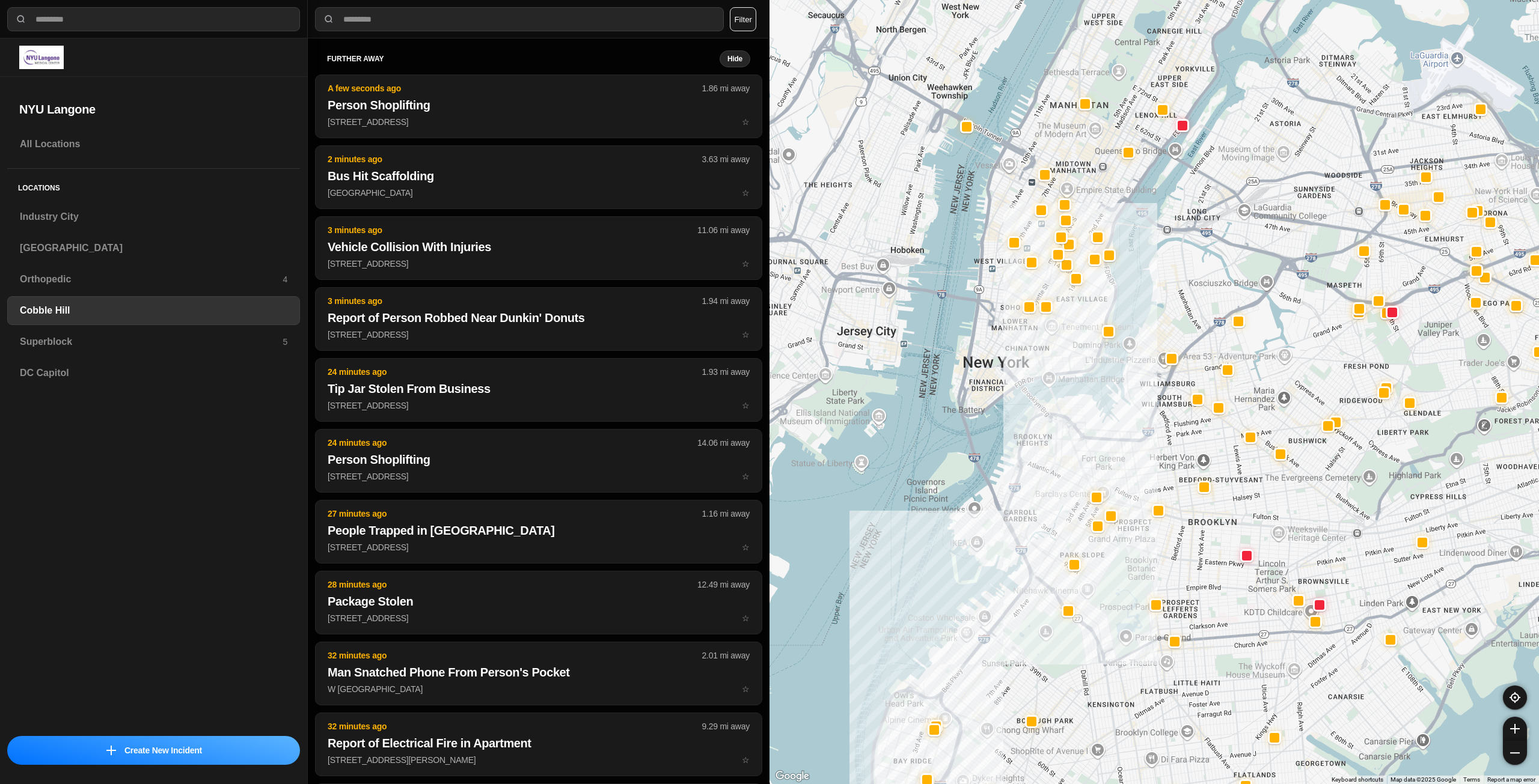
drag, startPoint x: 1125, startPoint y: 334, endPoint x: 1128, endPoint y: 427, distance: 93.0
click at [1128, 427] on div at bounding box center [1154, 392] width 770 height 784
click at [87, 338] on h3 "Superblock" at bounding box center [151, 342] width 263 height 15
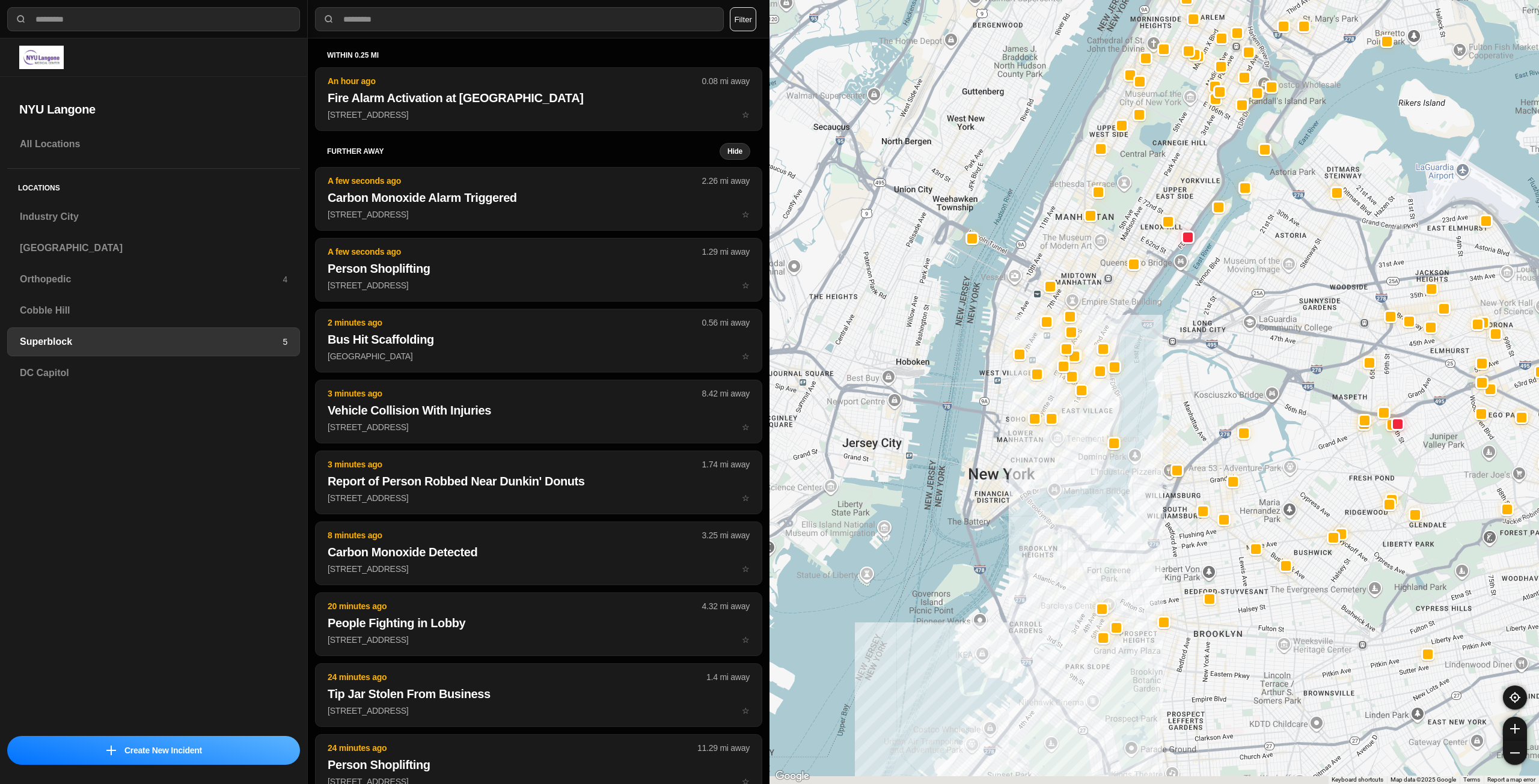
drag, startPoint x: 1184, startPoint y: 544, endPoint x: 1211, endPoint y: 404, distance: 142.6
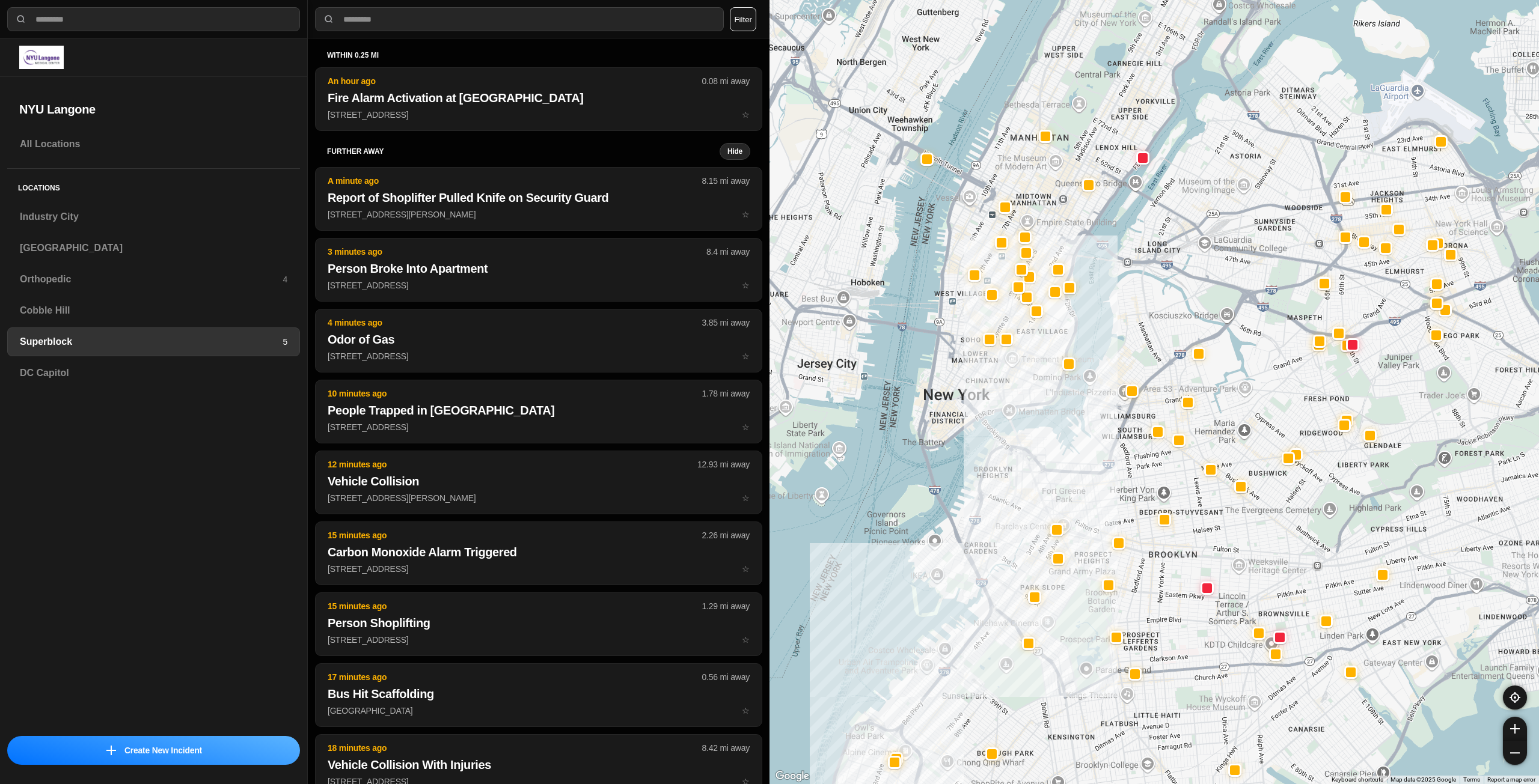
drag, startPoint x: 1203, startPoint y: 349, endPoint x: 1113, endPoint y: 449, distance: 134.5
click at [1112, 470] on div at bounding box center [1154, 392] width 770 height 784
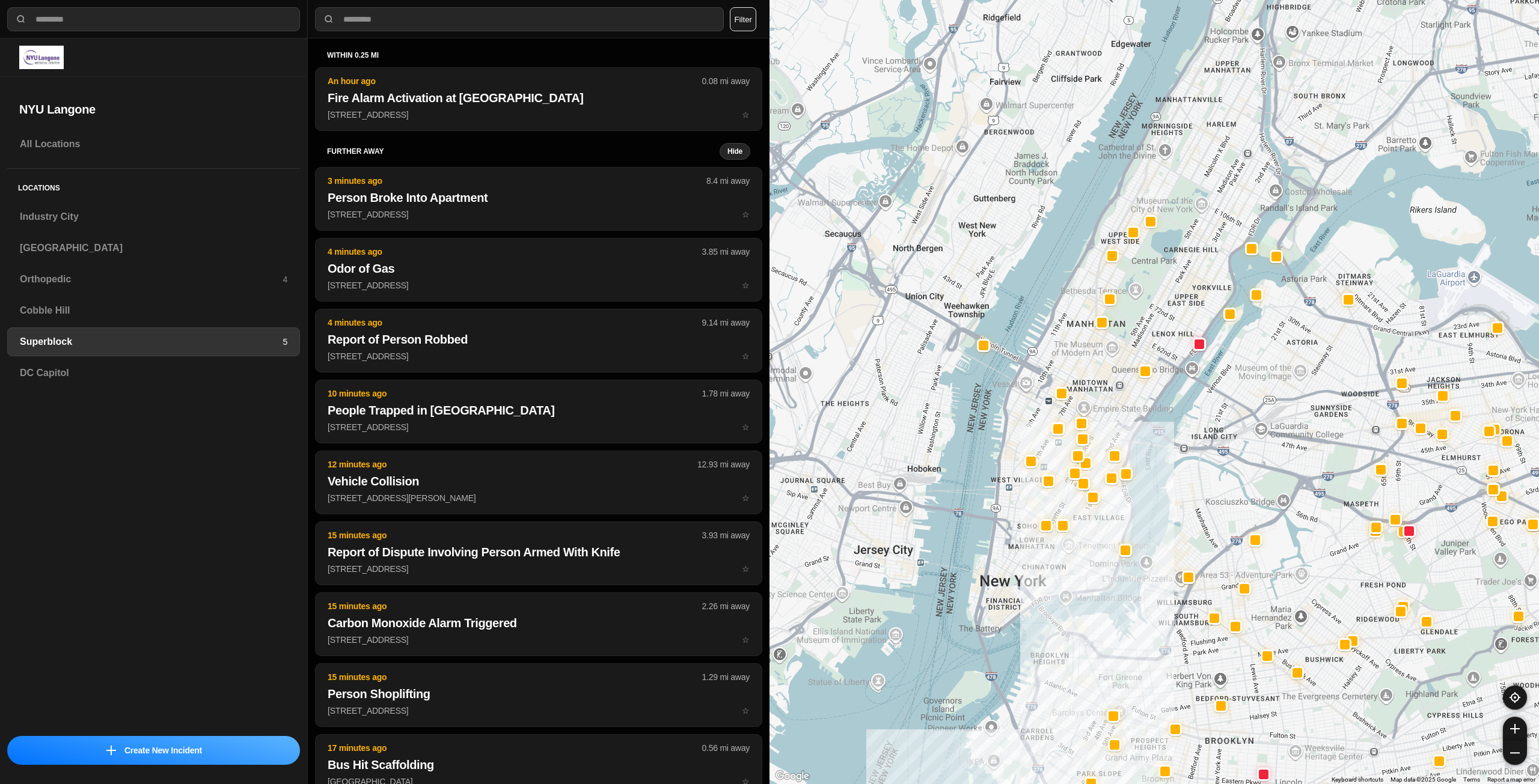
drag, startPoint x: 1041, startPoint y: 370, endPoint x: 1088, endPoint y: 538, distance: 174.5
click at [1062, 576] on div at bounding box center [1154, 392] width 770 height 784
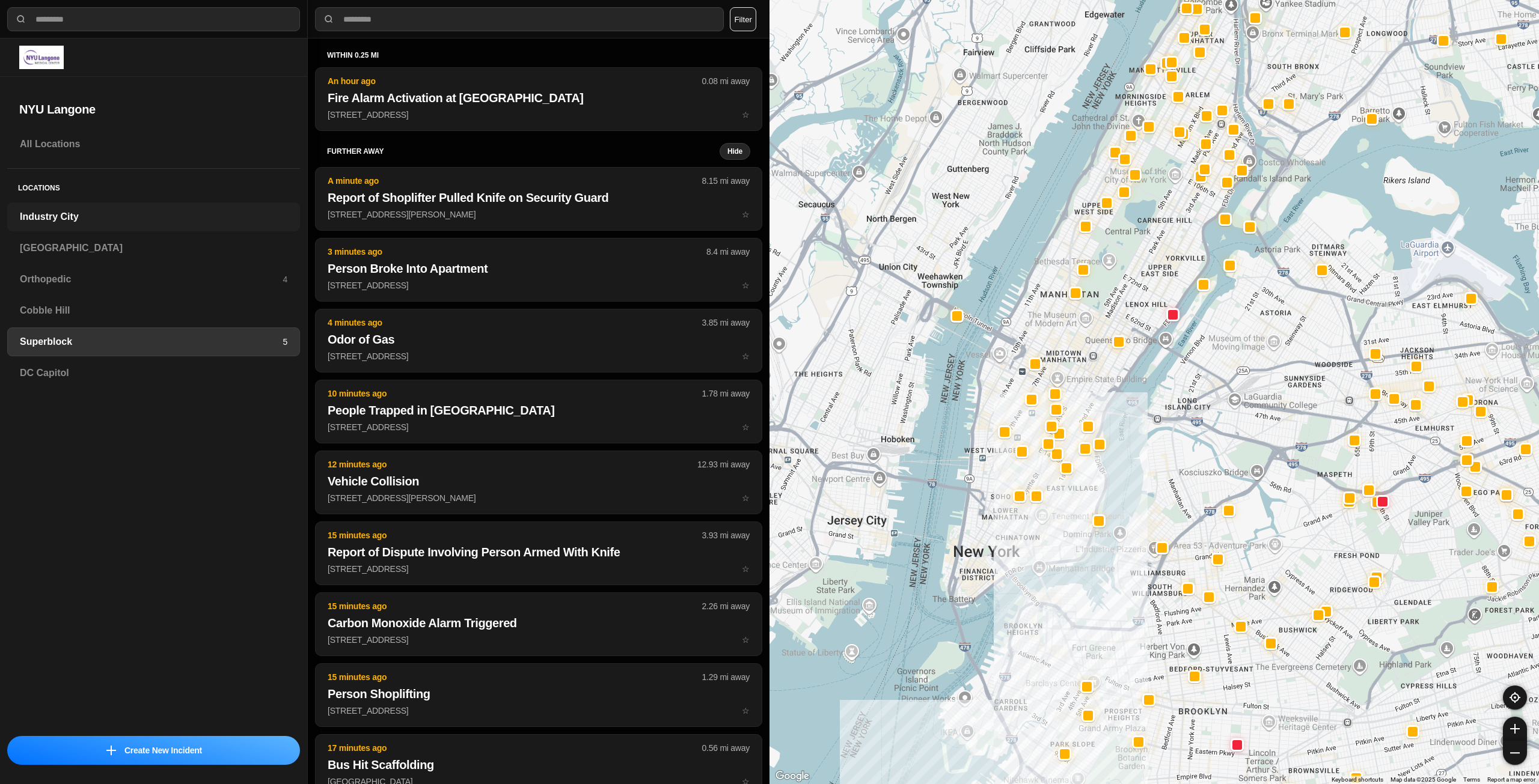
click at [90, 221] on h3 "Industry City" at bounding box center [153, 217] width 268 height 15
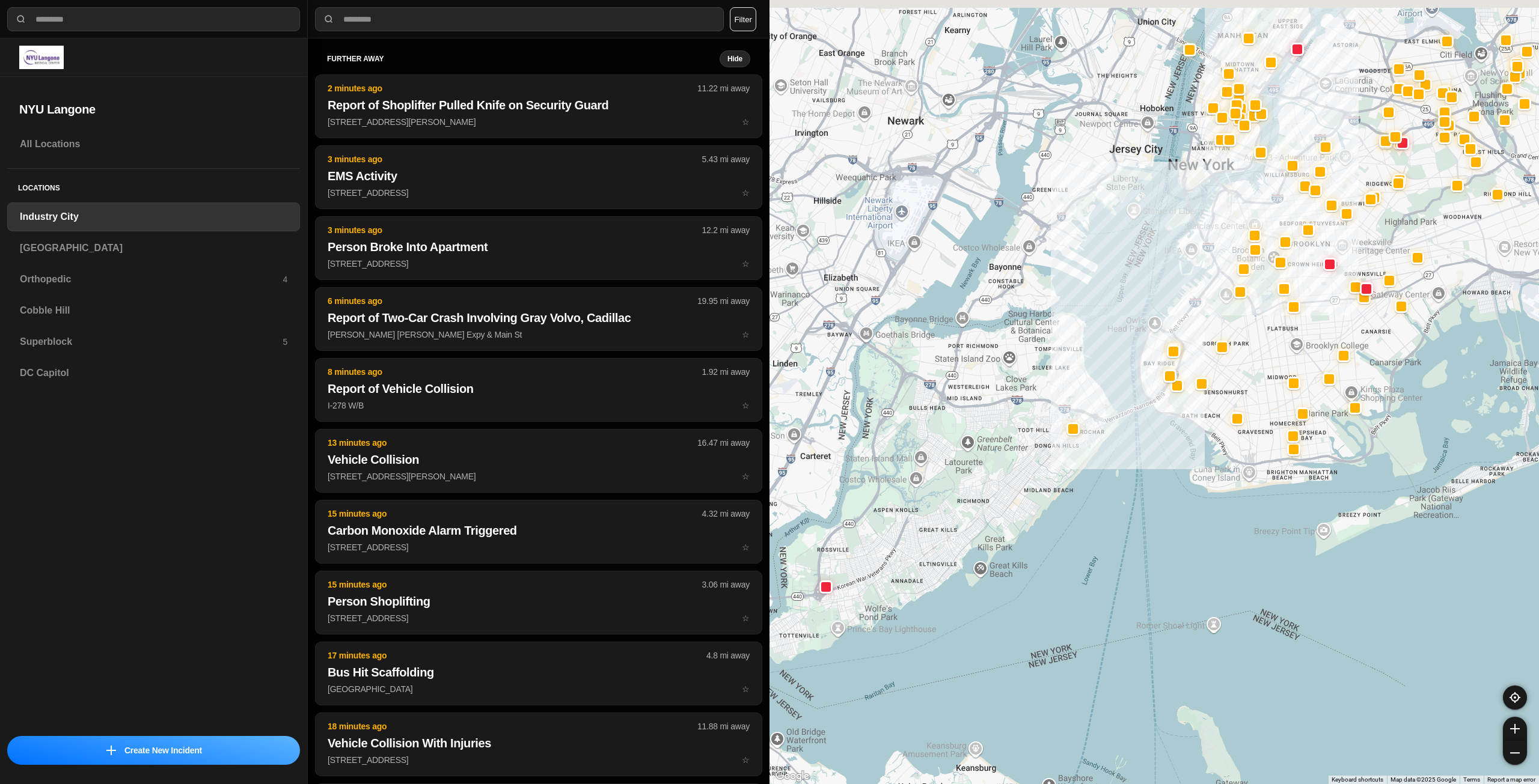
drag, startPoint x: 1262, startPoint y: 193, endPoint x: 1186, endPoint y: 392, distance: 213.0
click at [1186, 392] on div at bounding box center [1154, 392] width 770 height 784
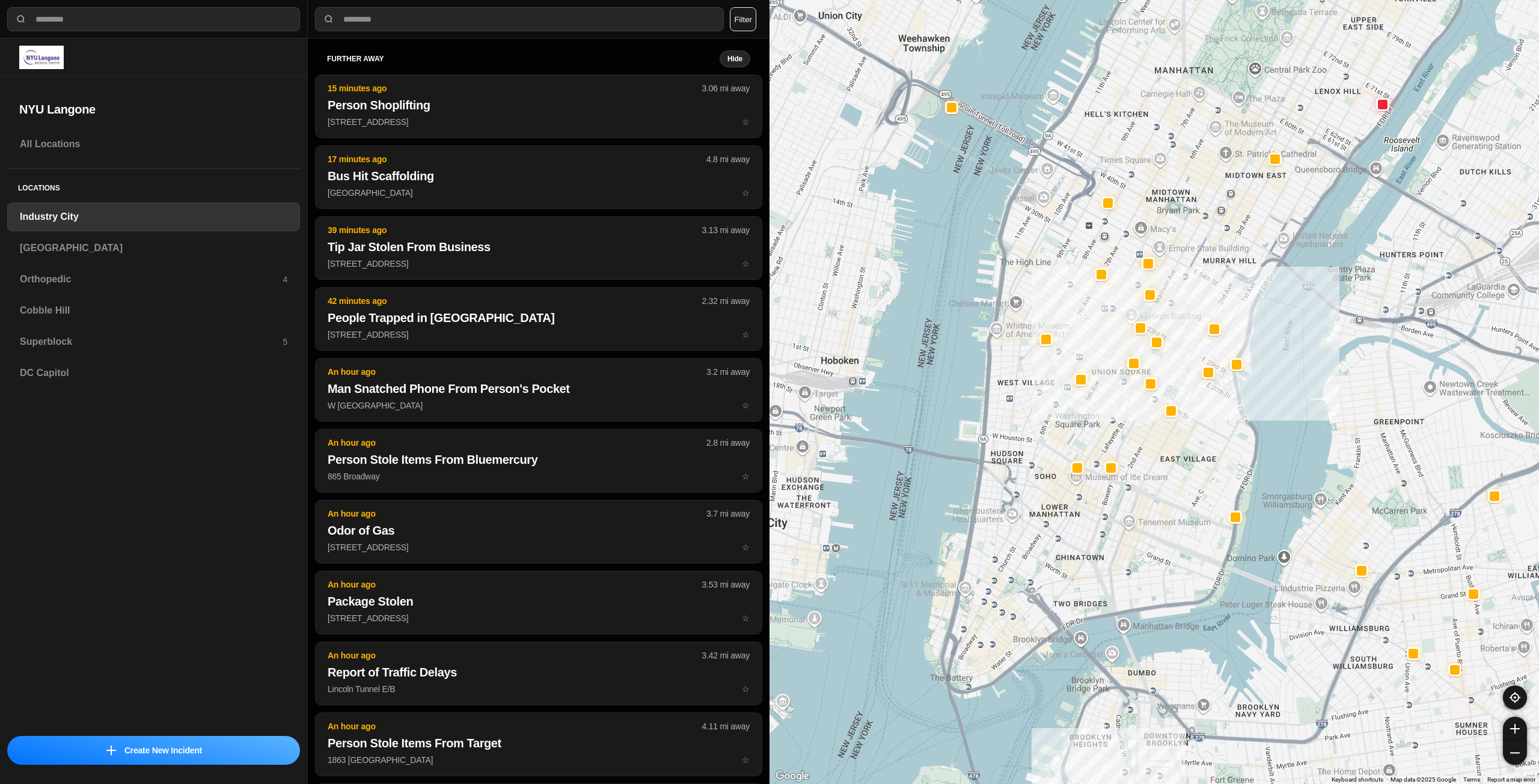
drag, startPoint x: 1276, startPoint y: 158, endPoint x: 1248, endPoint y: 238, distance: 84.8
click at [1248, 238] on div "757 people" at bounding box center [1154, 392] width 770 height 784
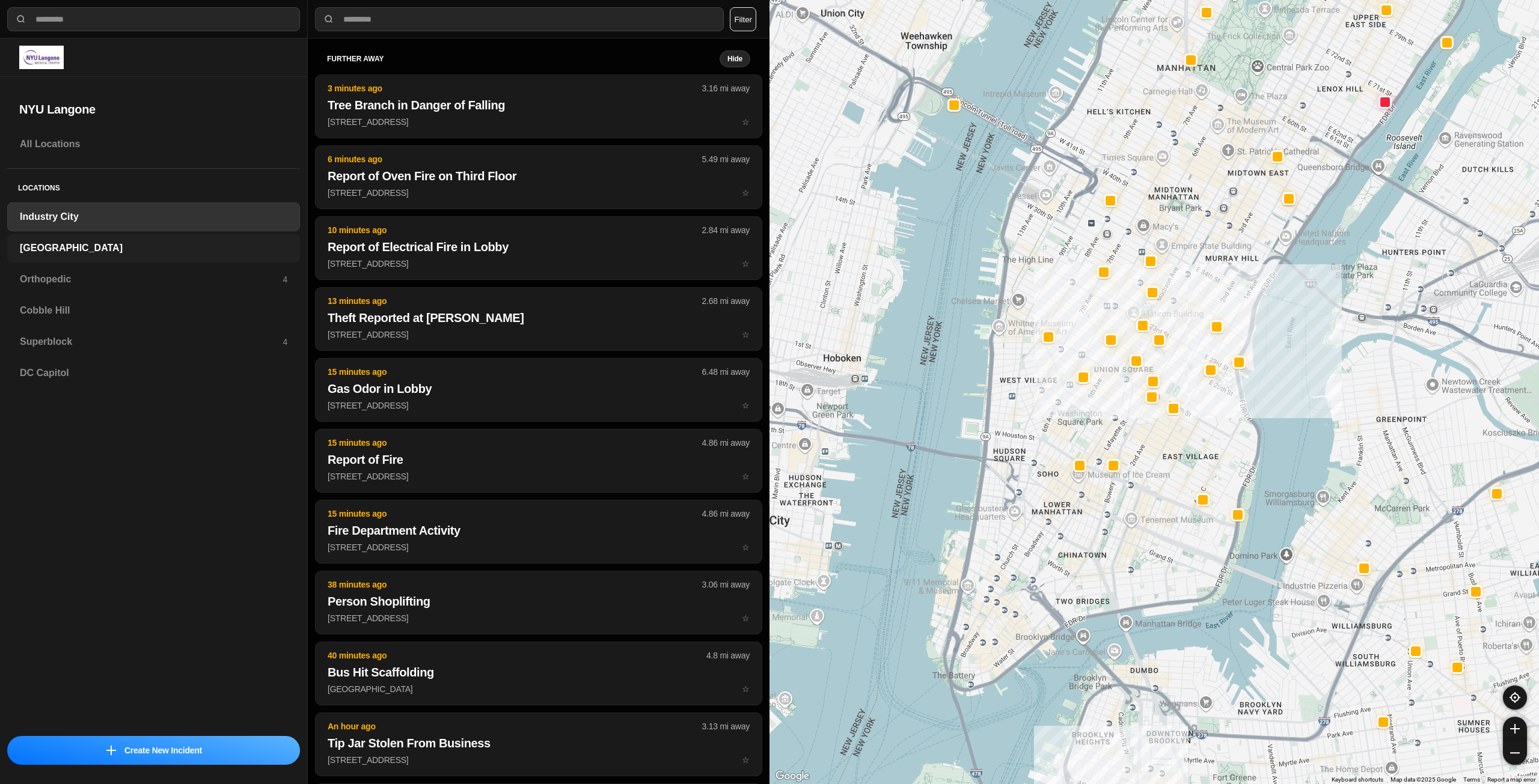
click at [180, 244] on h3 "[GEOGRAPHIC_DATA]" at bounding box center [153, 248] width 268 height 15
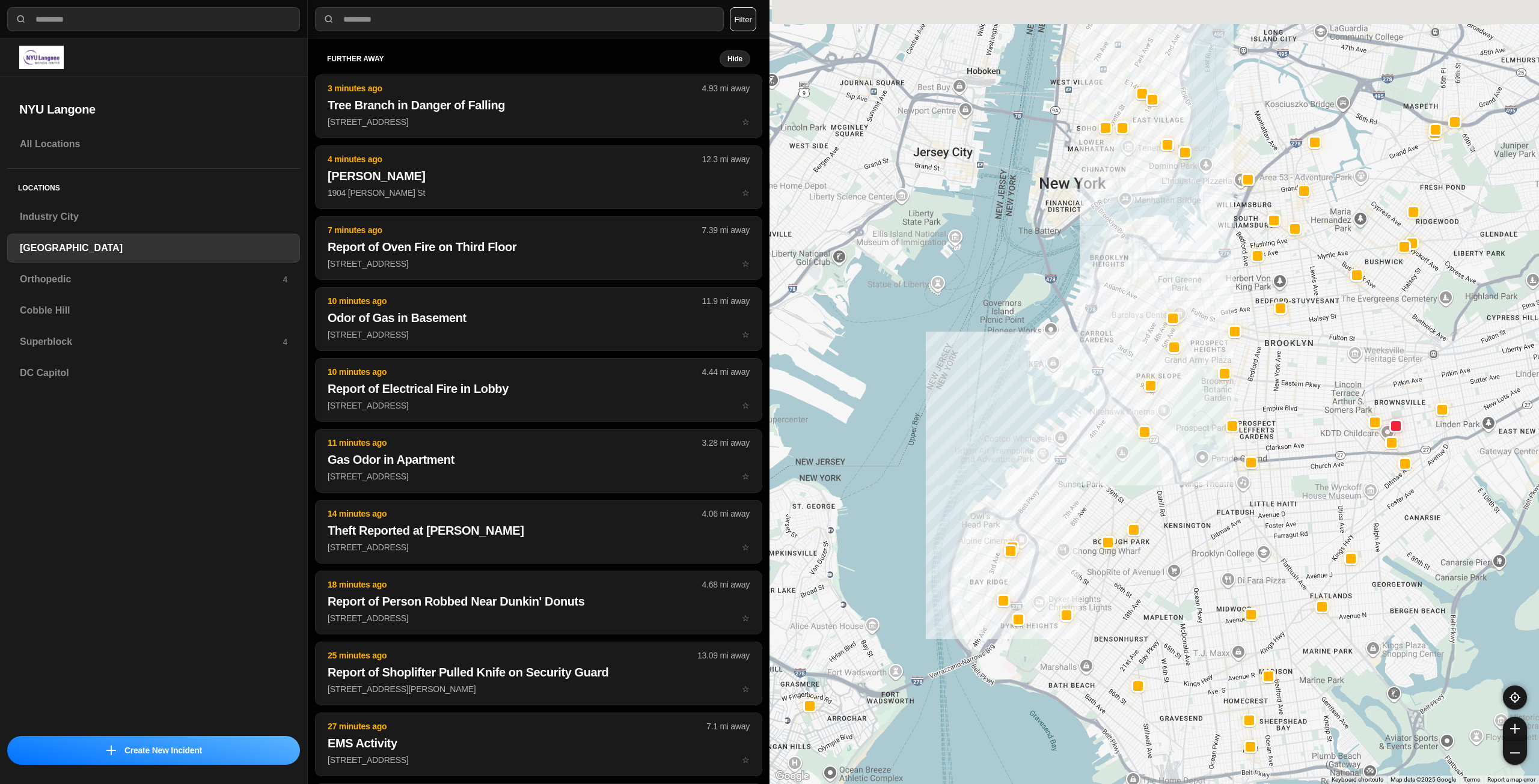
drag, startPoint x: 1274, startPoint y: 341, endPoint x: 1184, endPoint y: 427, distance: 124.5
click at [1184, 427] on div at bounding box center [1154, 392] width 770 height 784
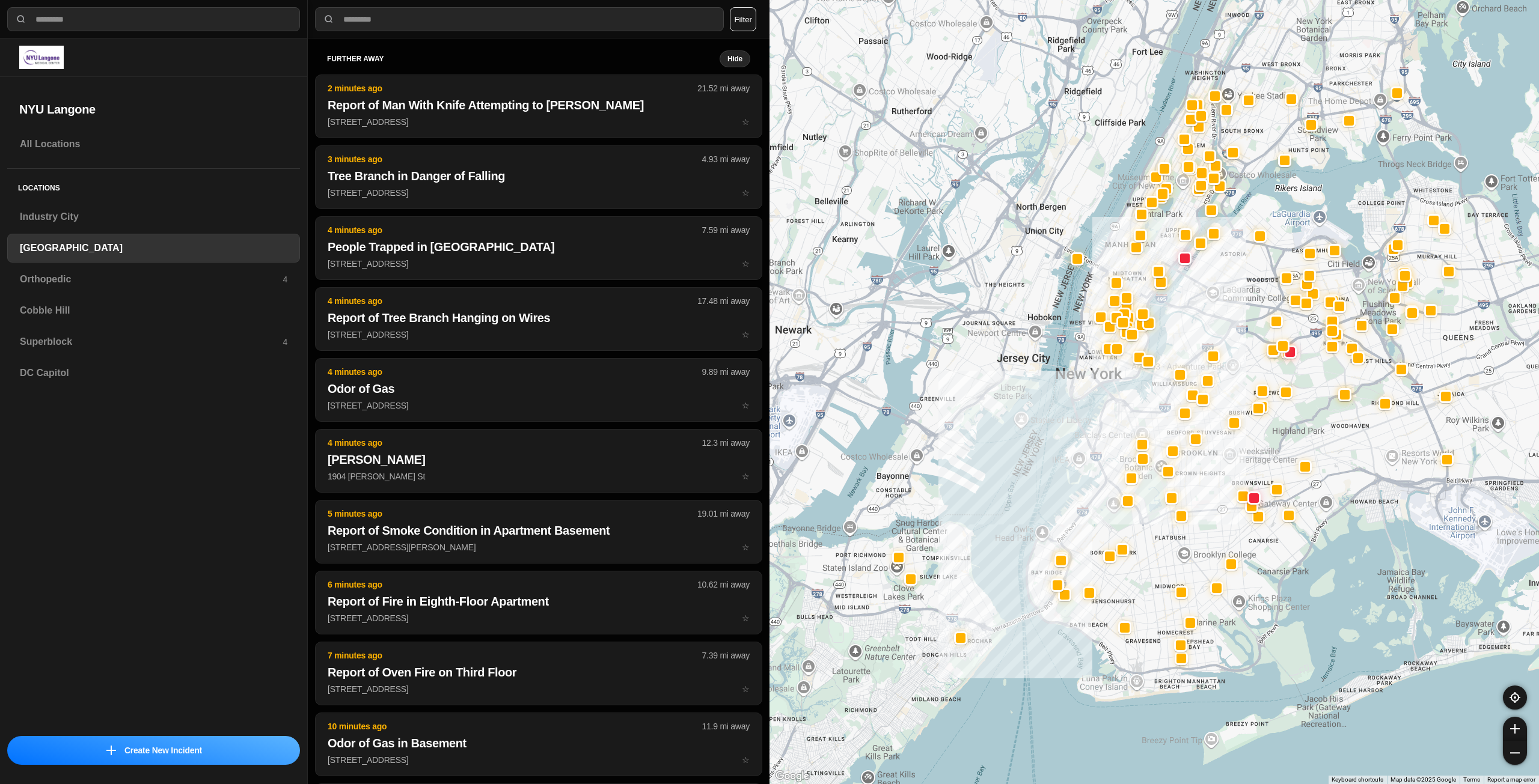
drag, startPoint x: 1235, startPoint y: 433, endPoint x: 1187, endPoint y: 494, distance: 77.6
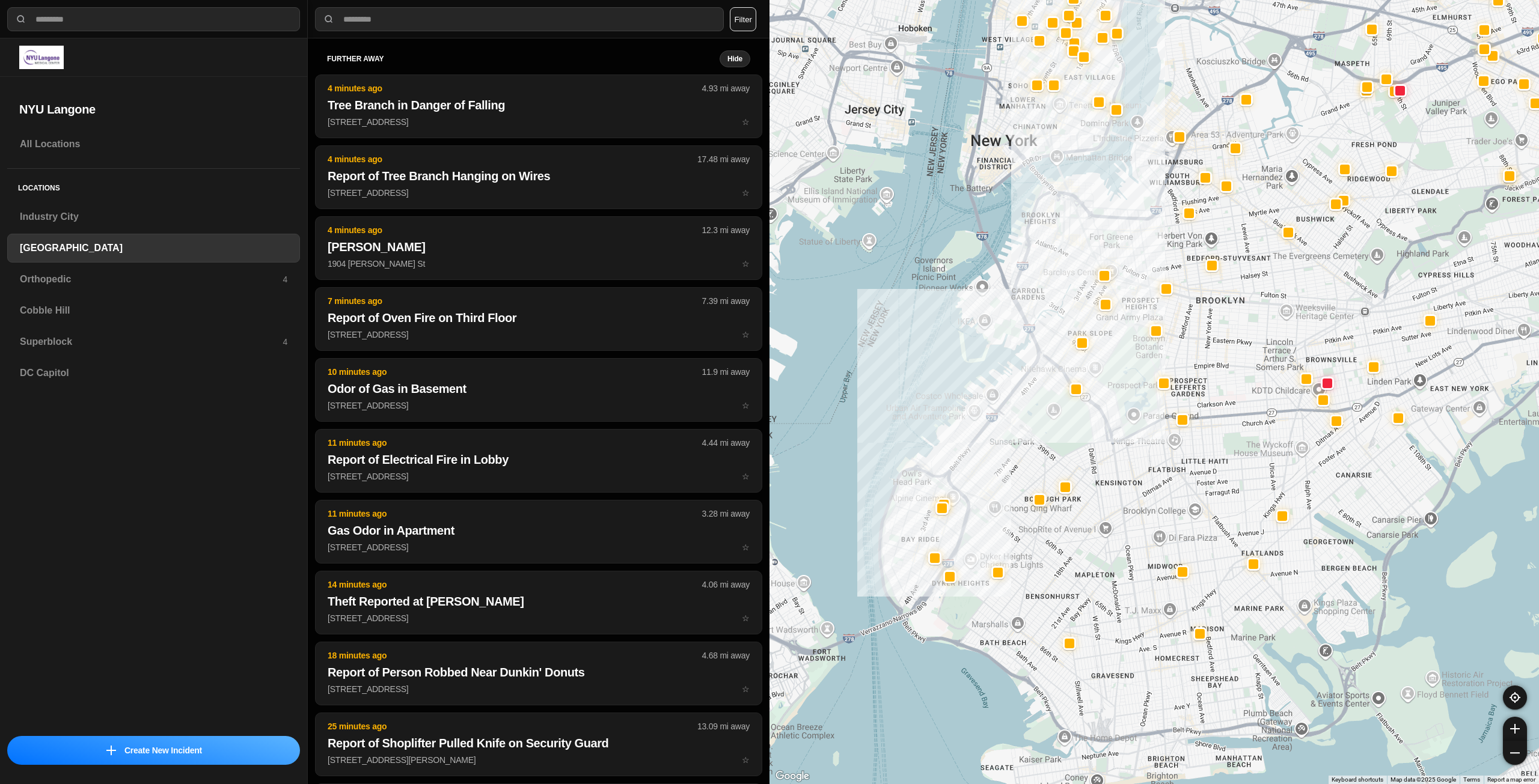
drag, startPoint x: 1108, startPoint y: 600, endPoint x: 1122, endPoint y: 479, distance: 121.8
click at [1122, 479] on div at bounding box center [1154, 392] width 770 height 784
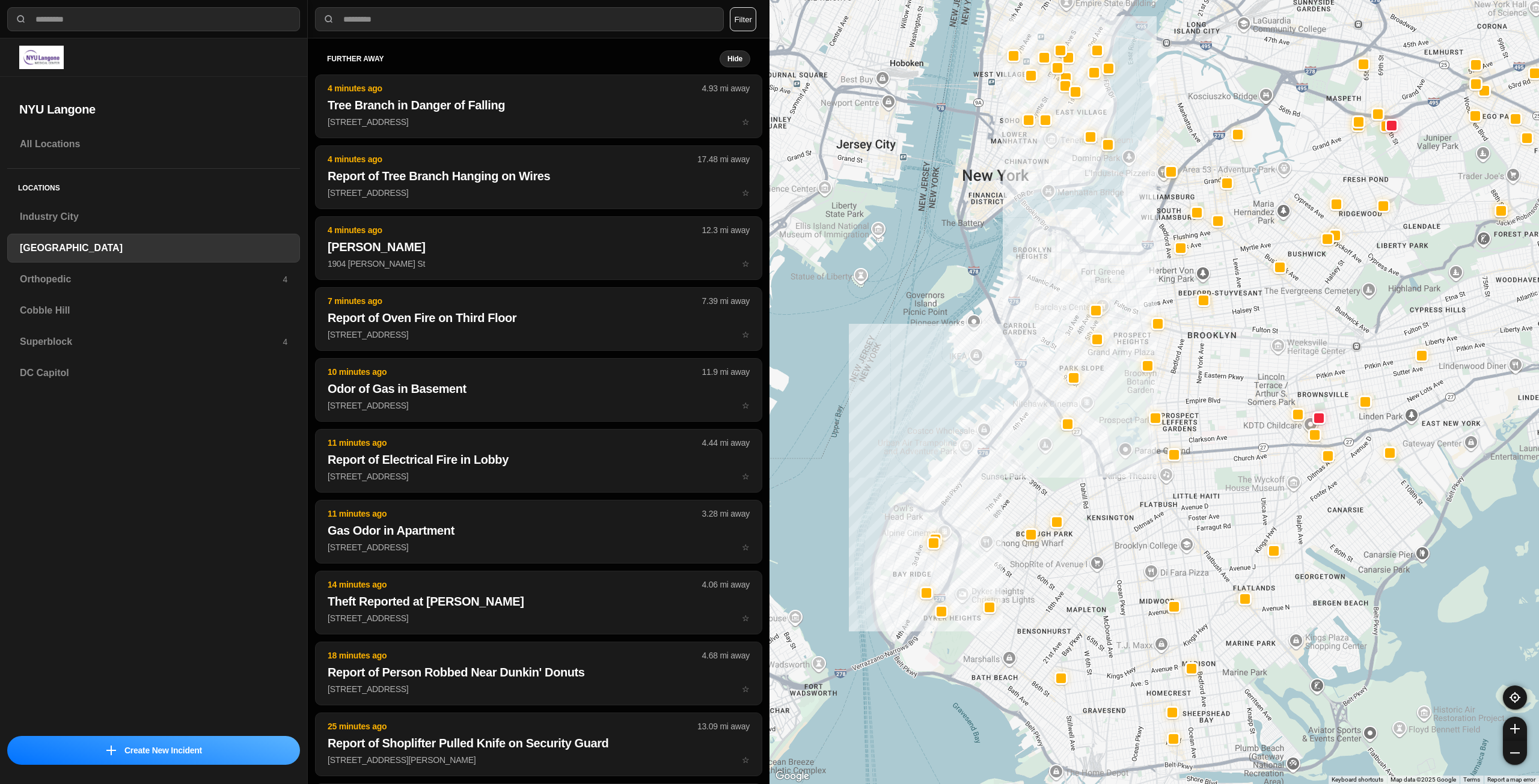
drag, startPoint x: 1149, startPoint y: 459, endPoint x: 1138, endPoint y: 498, distance: 40.5
click at [1138, 498] on div at bounding box center [1154, 392] width 770 height 784
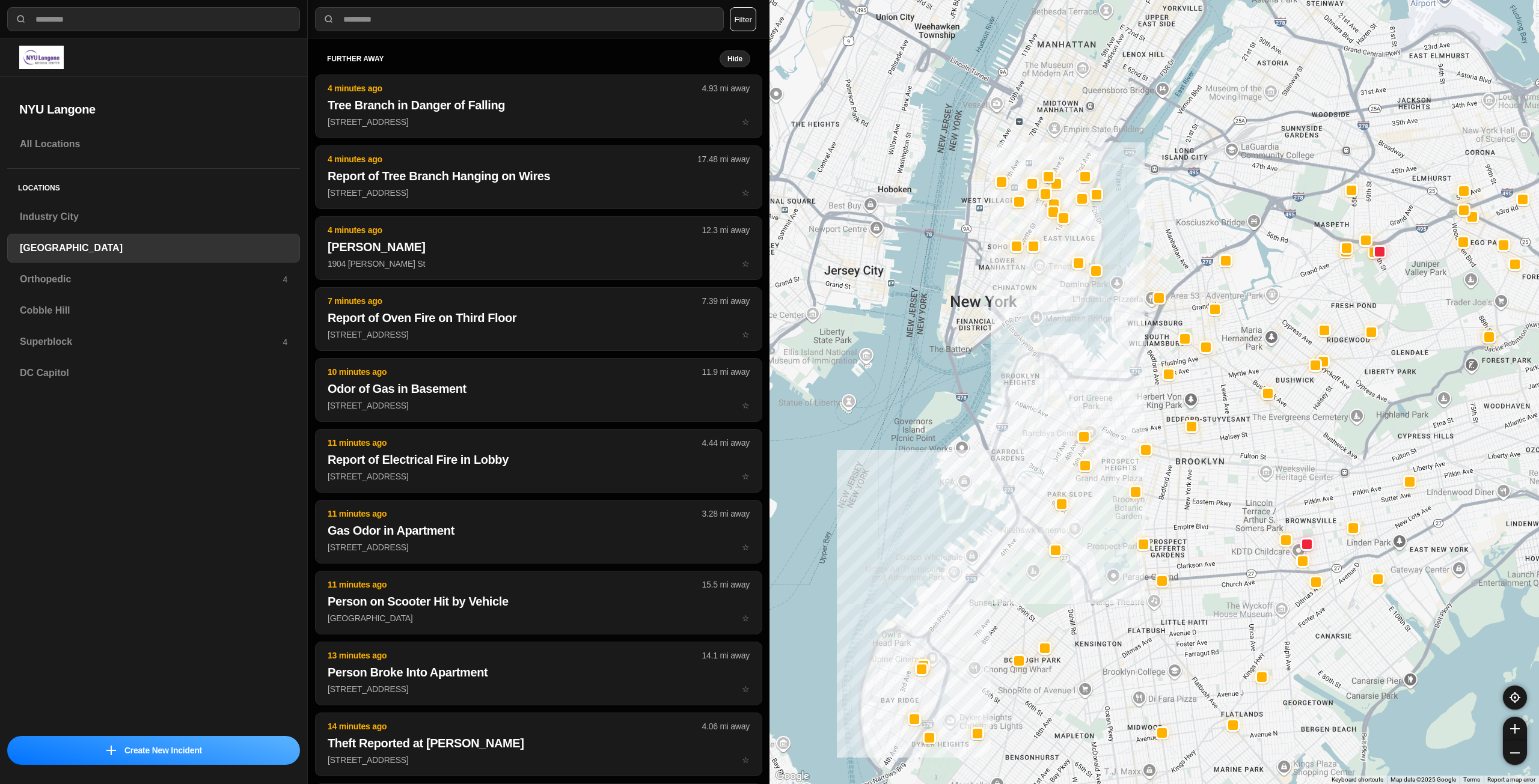
drag, startPoint x: 1047, startPoint y: 292, endPoint x: 1051, endPoint y: 327, distance: 35.2
click at [1051, 327] on div at bounding box center [1154, 392] width 770 height 784
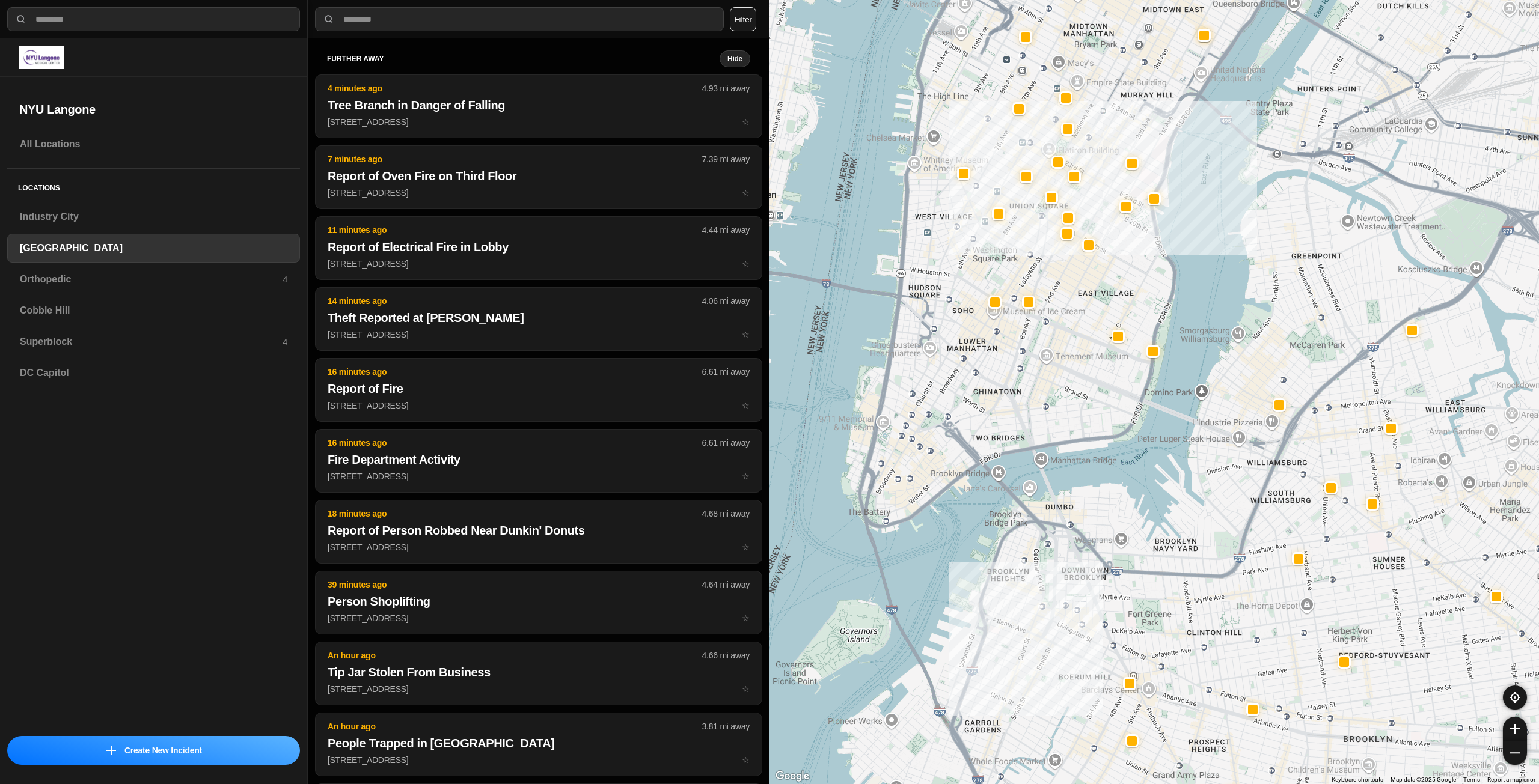
click at [1031, 436] on div "421 people" at bounding box center [1154, 392] width 770 height 784
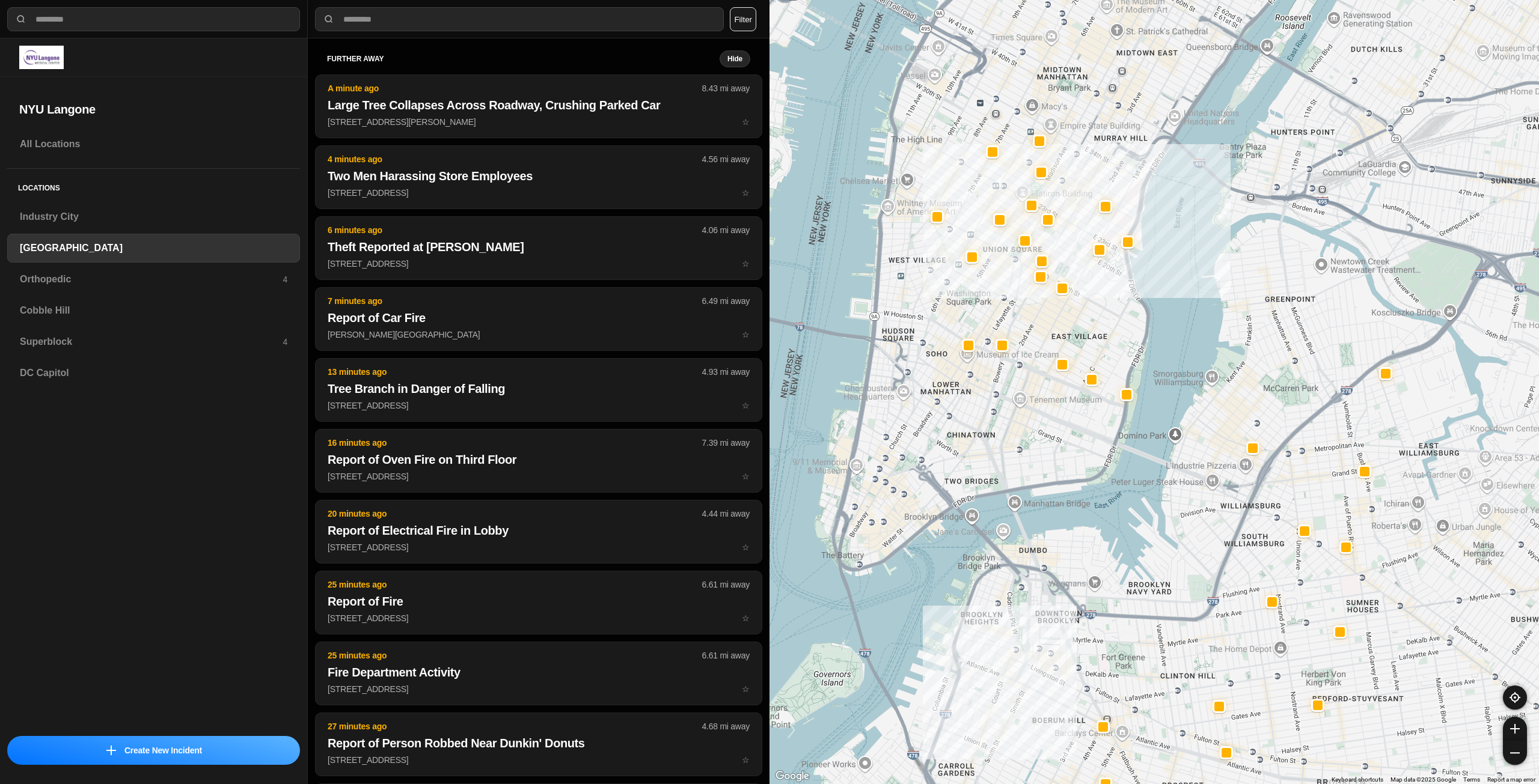
drag, startPoint x: 1063, startPoint y: 365, endPoint x: 1061, endPoint y: 443, distance: 78.0
click at [1061, 443] on div "421 people" at bounding box center [1154, 392] width 770 height 784
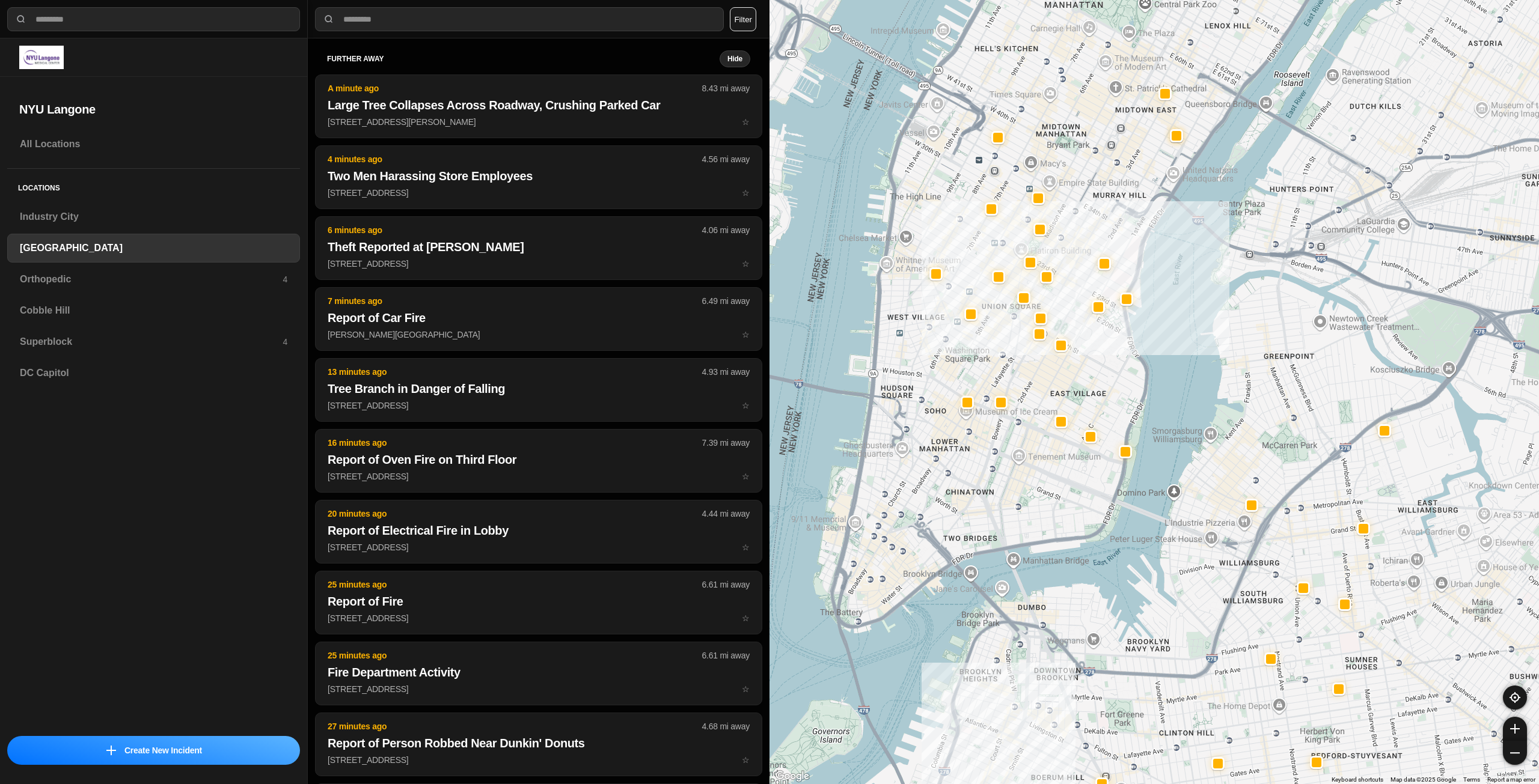
drag, startPoint x: 1096, startPoint y: 362, endPoint x: 1095, endPoint y: 411, distance: 49.0
click at [1095, 411] on div "421 people" at bounding box center [1154, 392] width 770 height 784
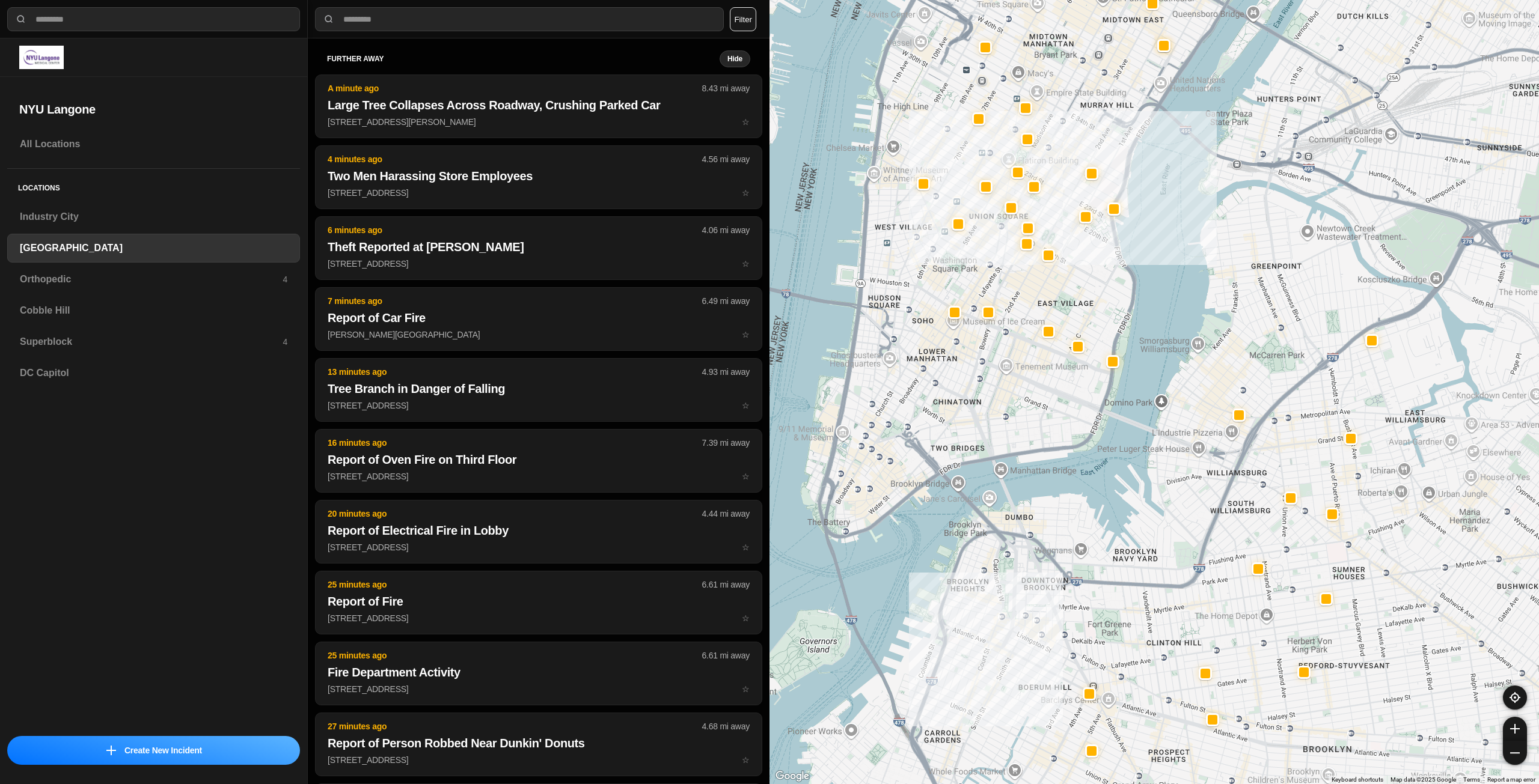
drag, startPoint x: 1219, startPoint y: 611, endPoint x: 1206, endPoint y: 521, distance: 90.9
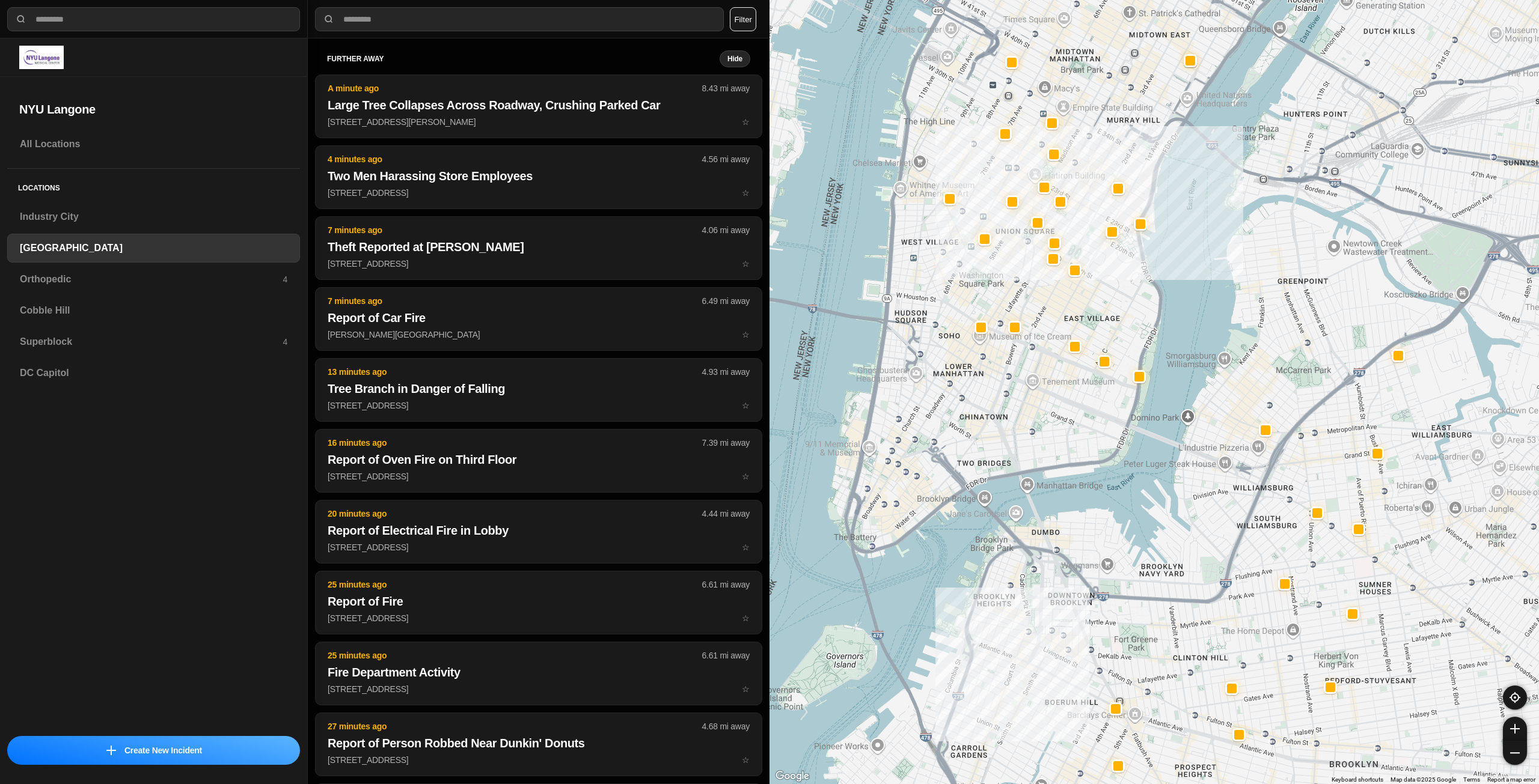
drag, startPoint x: 1141, startPoint y: 610, endPoint x: 1167, endPoint y: 618, distance: 27.2
click at [1167, 620] on div "421 people" at bounding box center [1154, 392] width 770 height 784
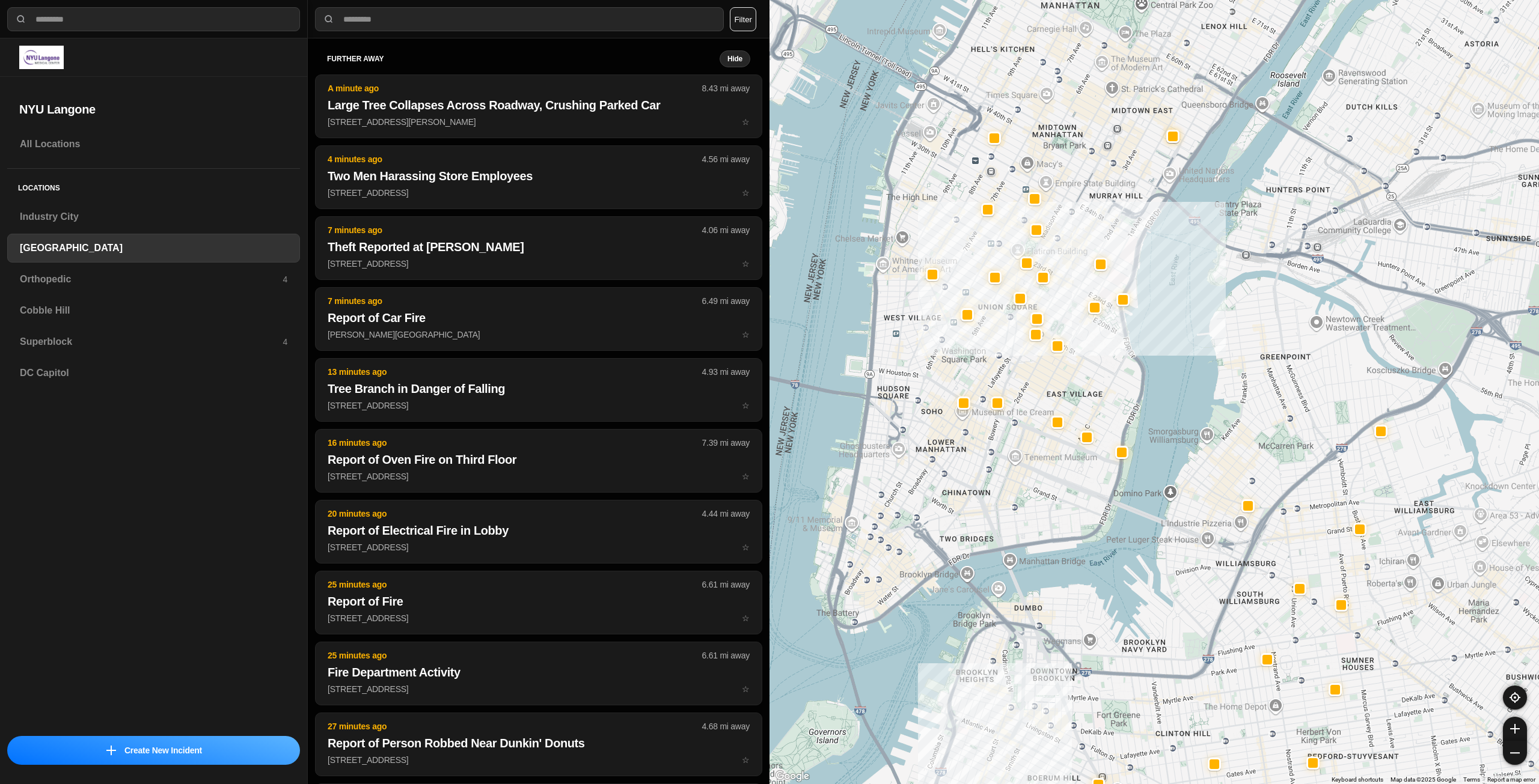
drag, startPoint x: 991, startPoint y: 390, endPoint x: 969, endPoint y: 488, distance: 100.4
click at [969, 488] on div "421 people" at bounding box center [1154, 392] width 770 height 784
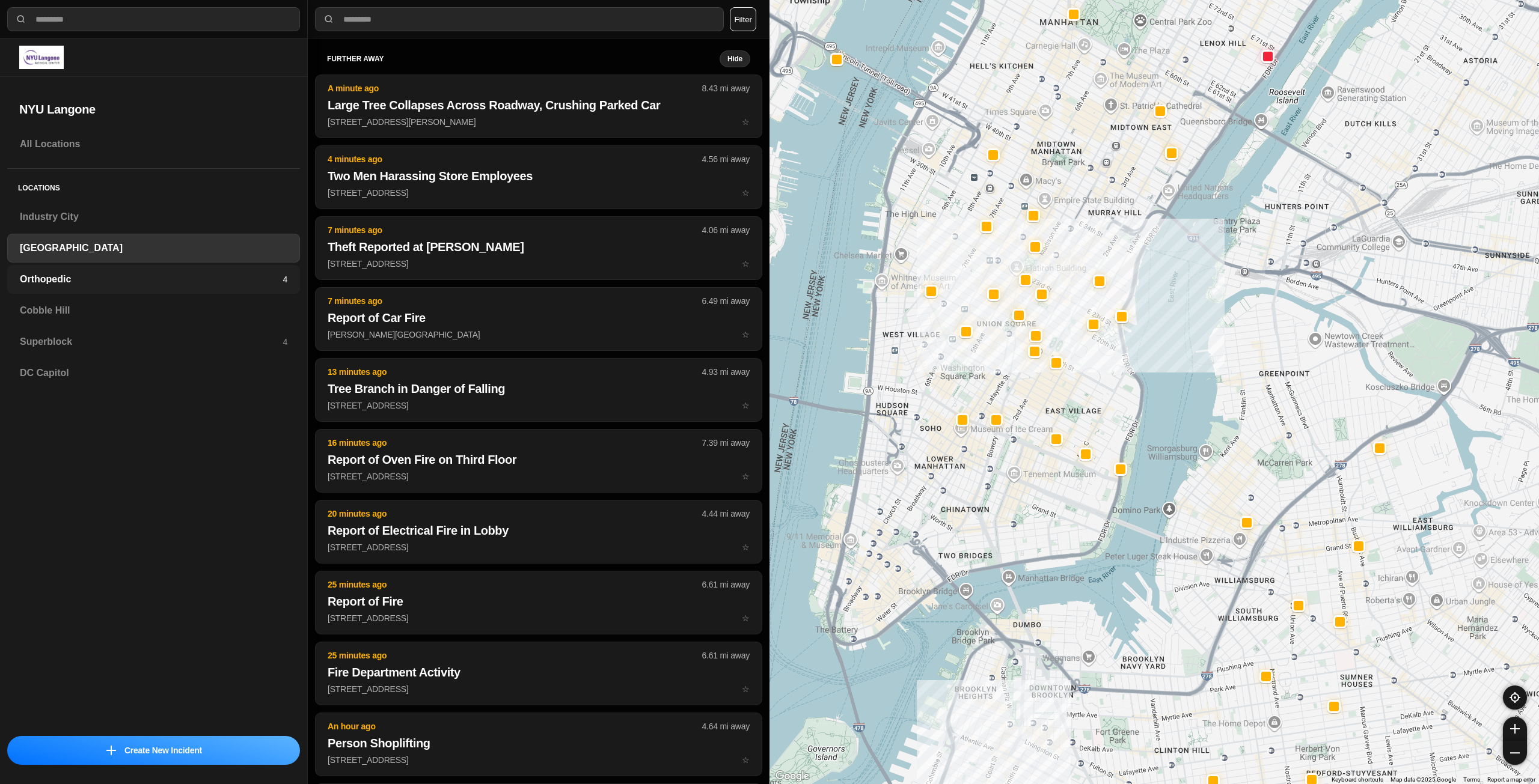
click at [132, 291] on div "Orthopedic 4" at bounding box center [153, 279] width 293 height 29
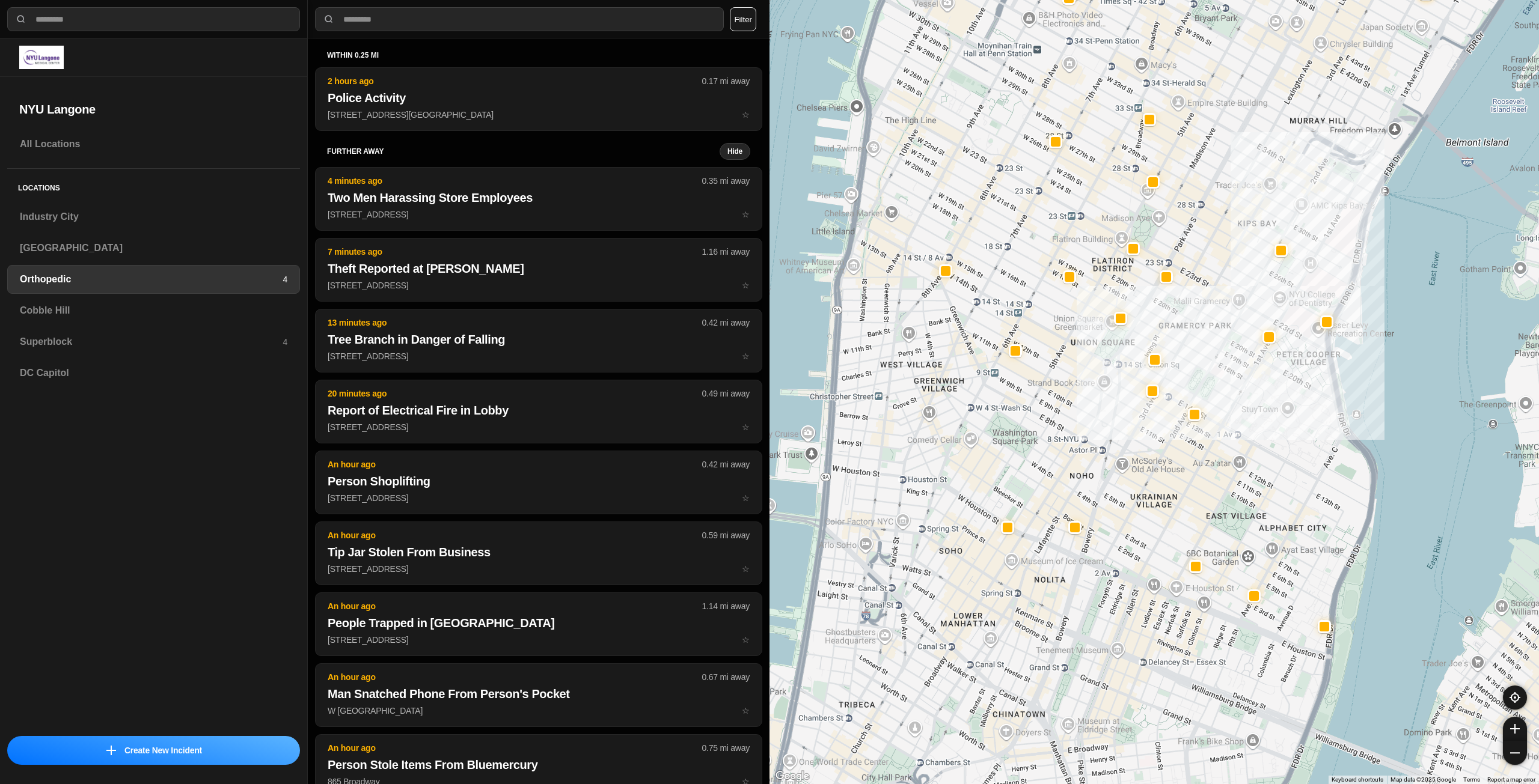
drag, startPoint x: 1143, startPoint y: 591, endPoint x: 1179, endPoint y: 495, distance: 102.5
click at [1179, 497] on div at bounding box center [1154, 392] width 770 height 784
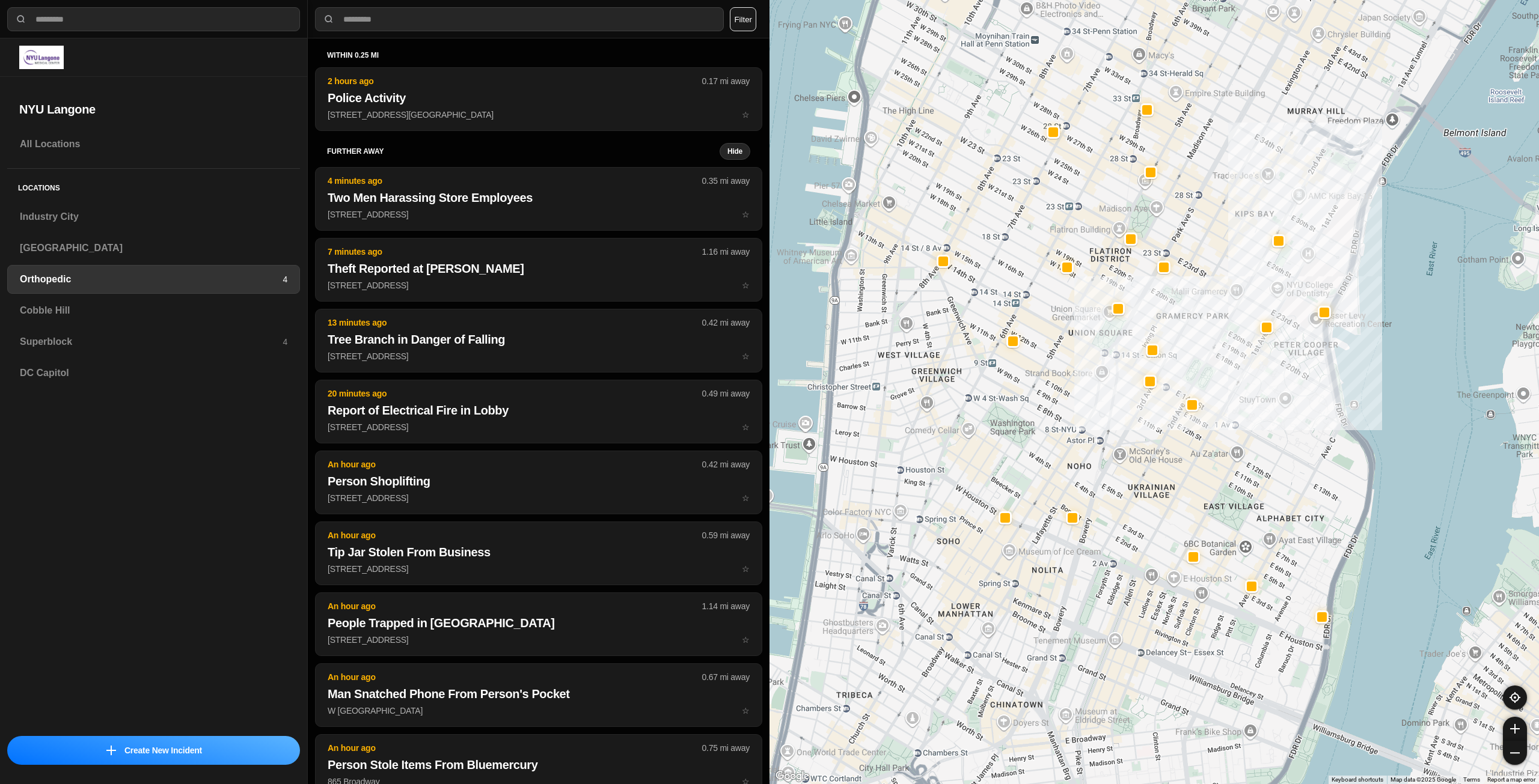
drag, startPoint x: 1137, startPoint y: 639, endPoint x: 1109, endPoint y: 537, distance: 105.8
click at [1109, 537] on div at bounding box center [1154, 392] width 770 height 784
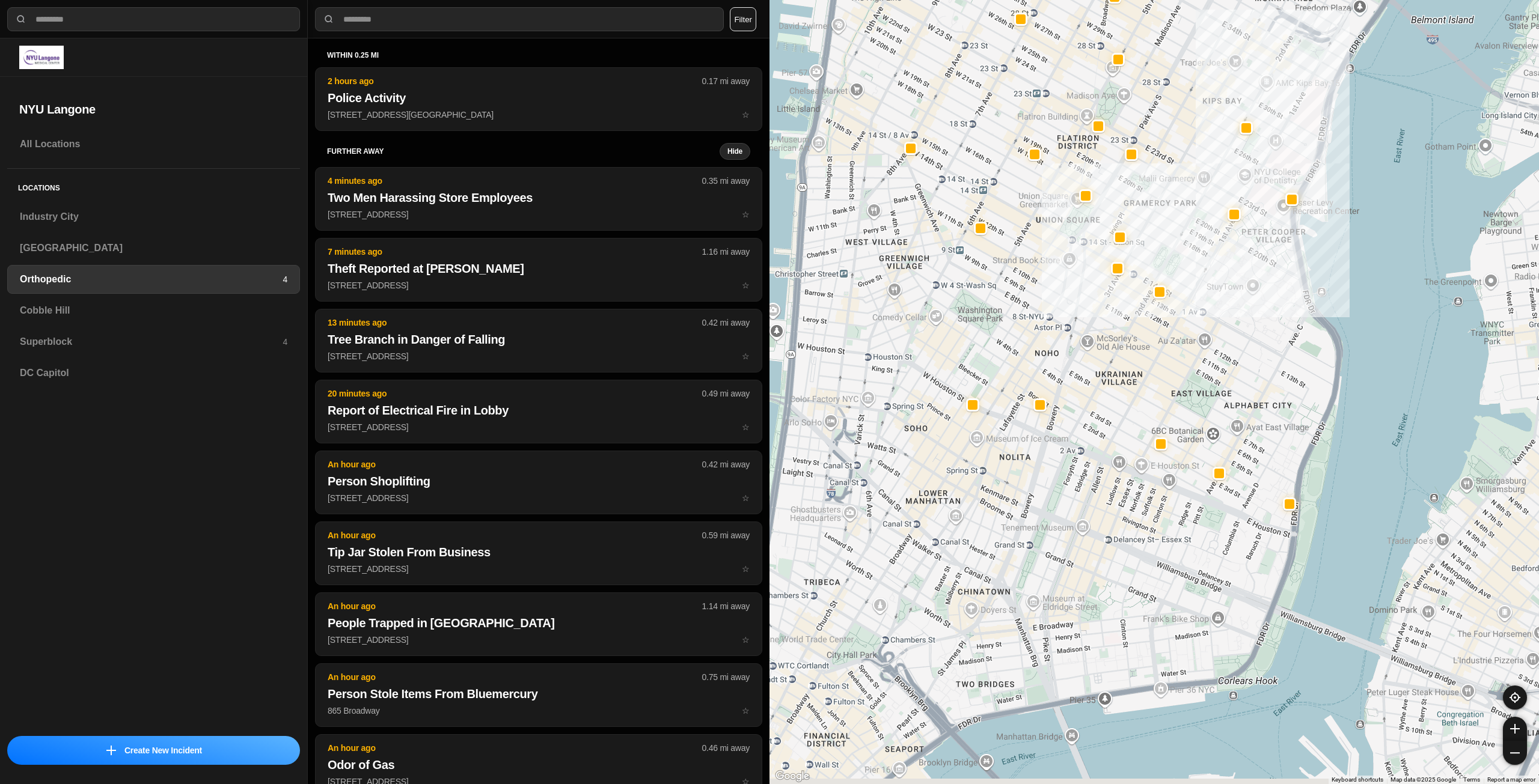
drag, startPoint x: 1104, startPoint y: 630, endPoint x: 1100, endPoint y: 582, distance: 48.2
click at [1088, 589] on div at bounding box center [1154, 392] width 770 height 784
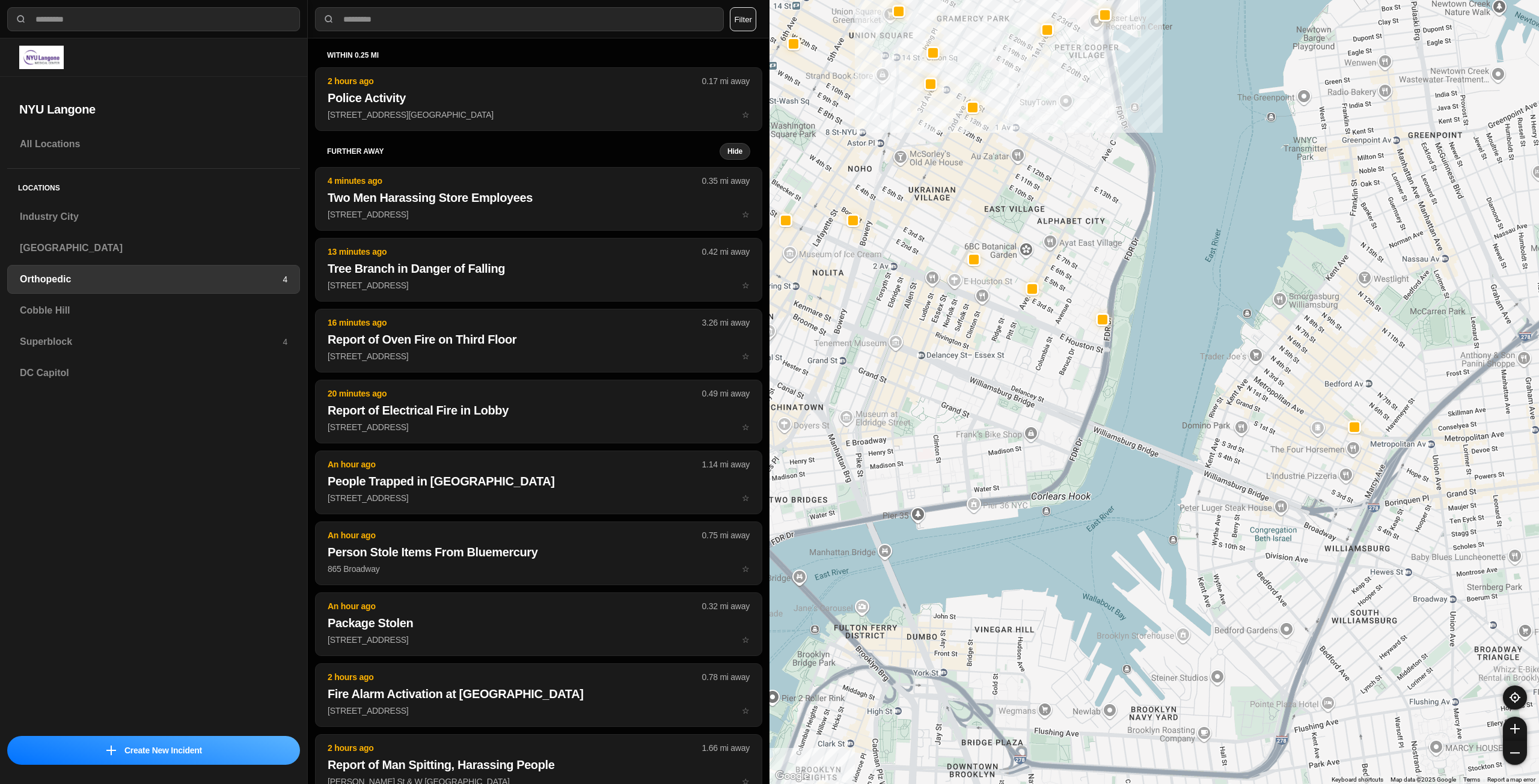
drag, startPoint x: 1468, startPoint y: 645, endPoint x: 1293, endPoint y: 490, distance: 233.8
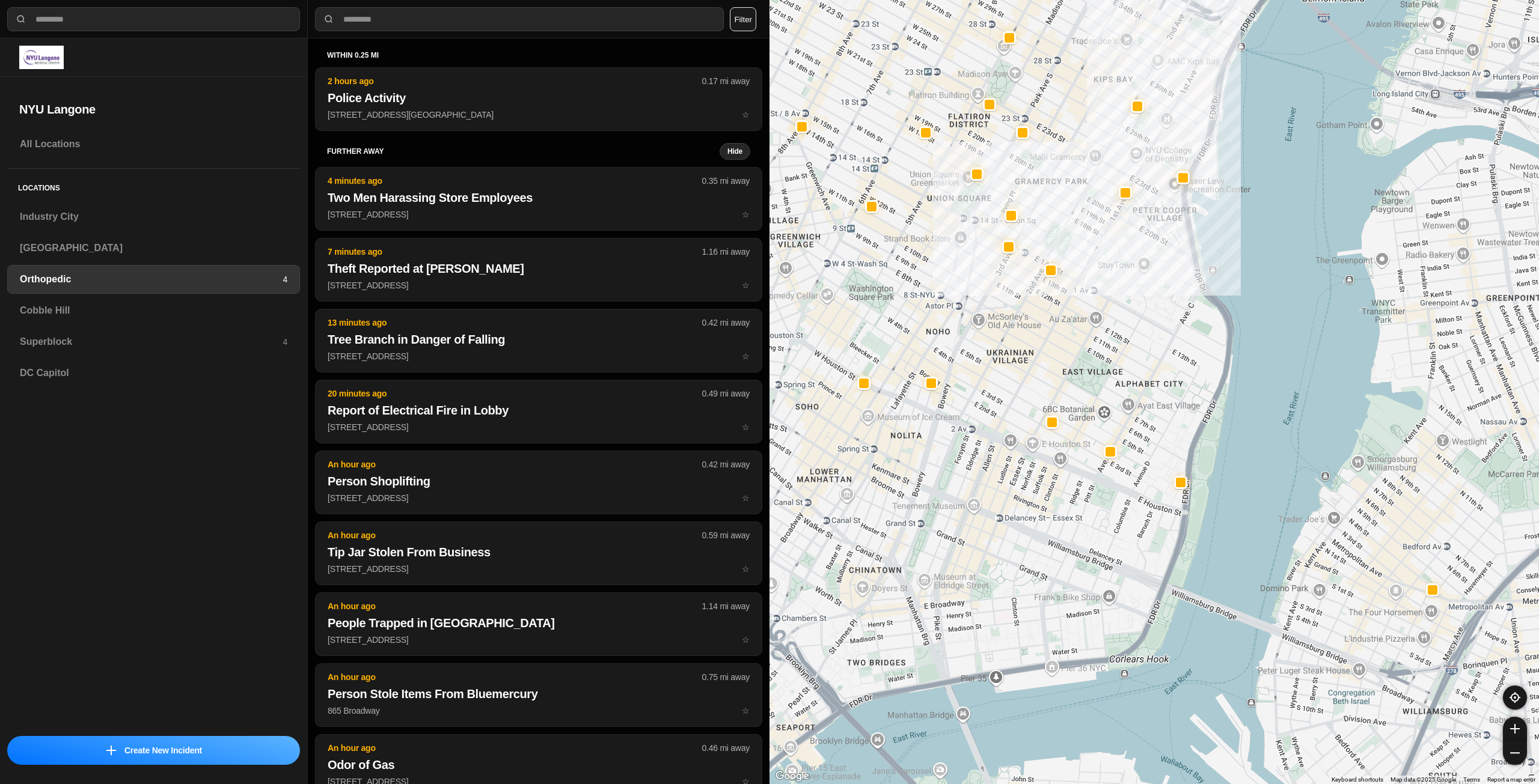
click at [927, 570] on div at bounding box center [1154, 392] width 770 height 784
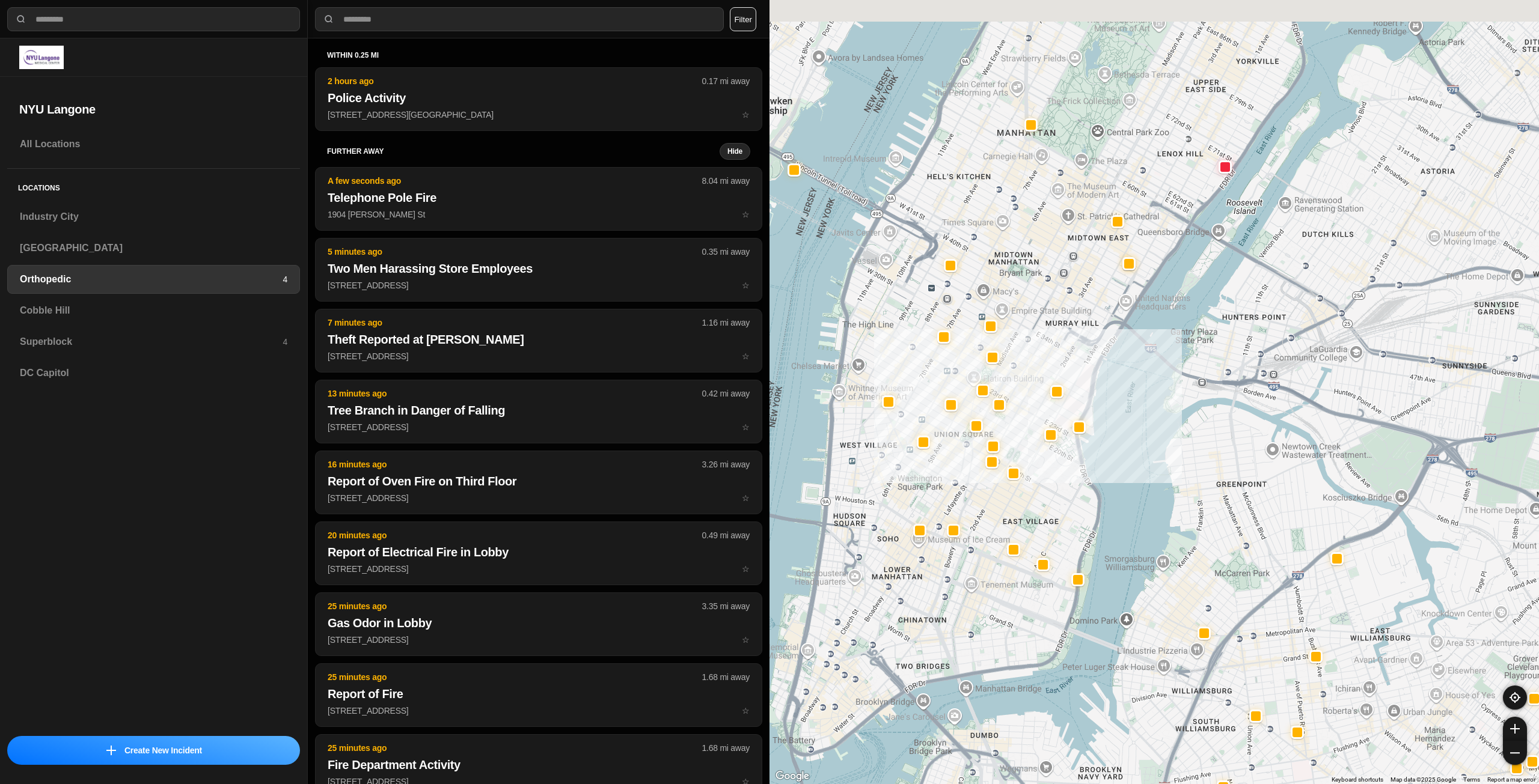
drag, startPoint x: 992, startPoint y: 479, endPoint x: 998, endPoint y: 508, distance: 29.6
click at [998, 508] on div at bounding box center [1154, 392] width 770 height 784
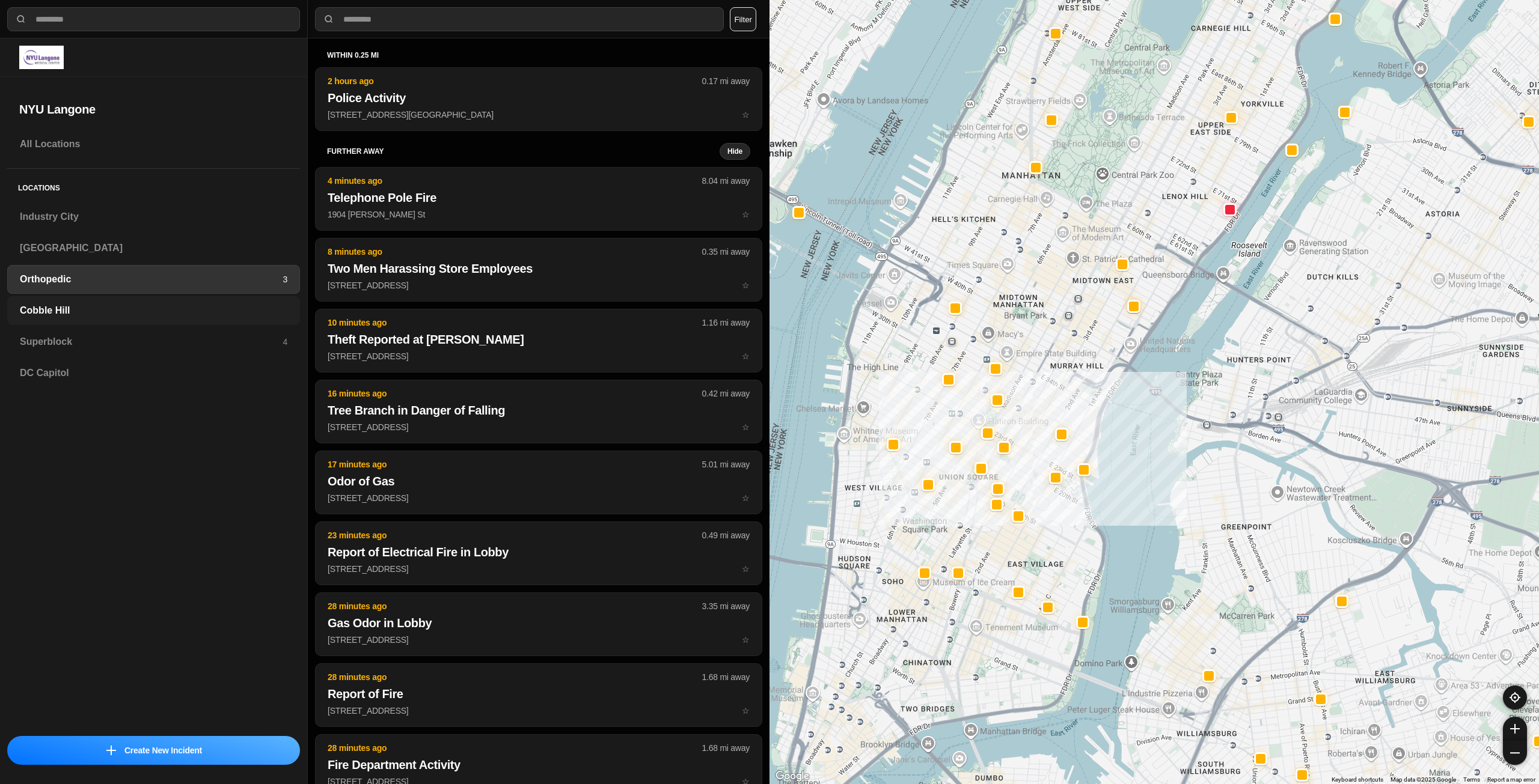
click at [249, 306] on h3 "Cobble Hill" at bounding box center [153, 311] width 268 height 15
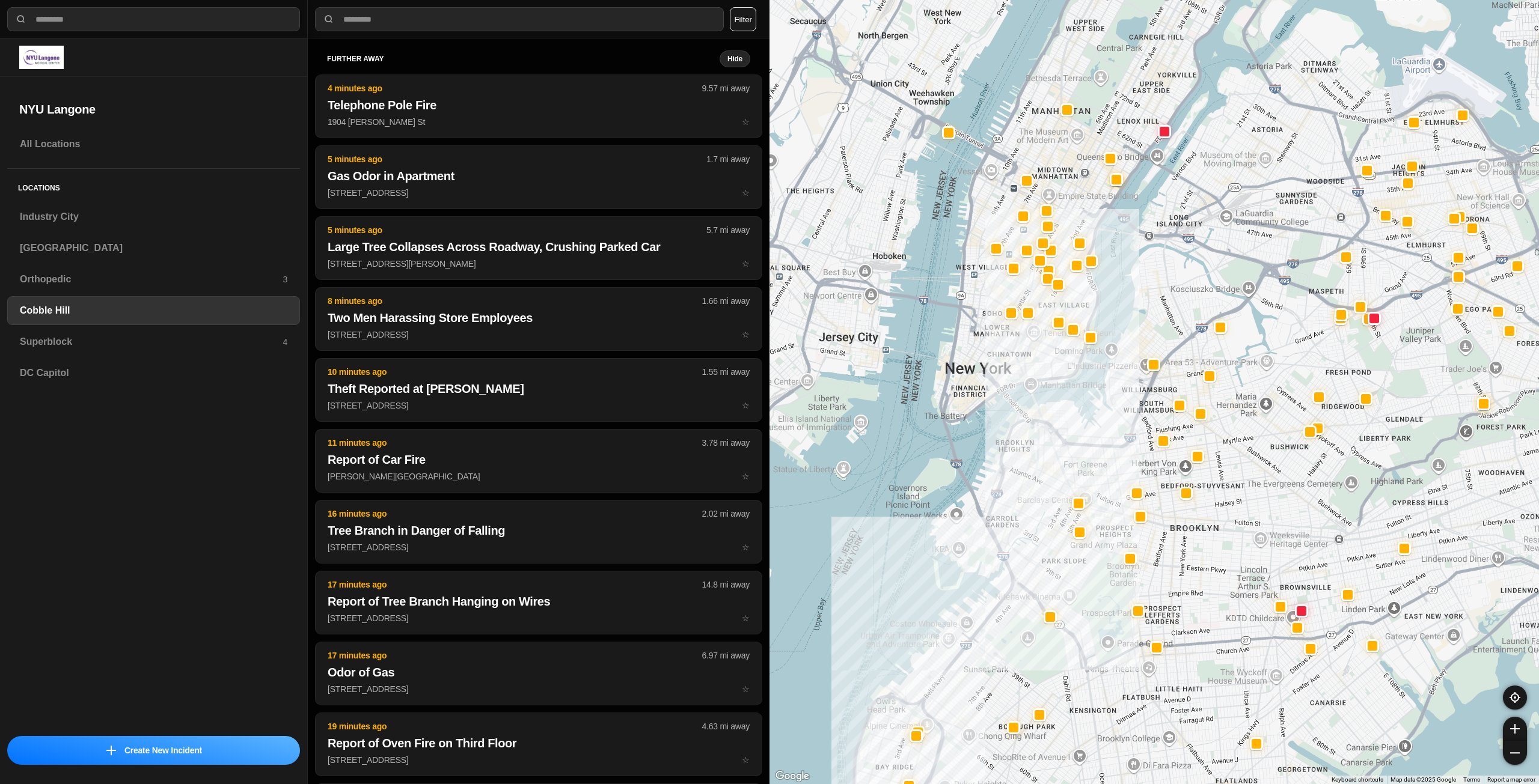
drag, startPoint x: 1076, startPoint y: 321, endPoint x: 1058, endPoint y: 417, distance: 97.7
click at [1058, 417] on div at bounding box center [1154, 392] width 770 height 784
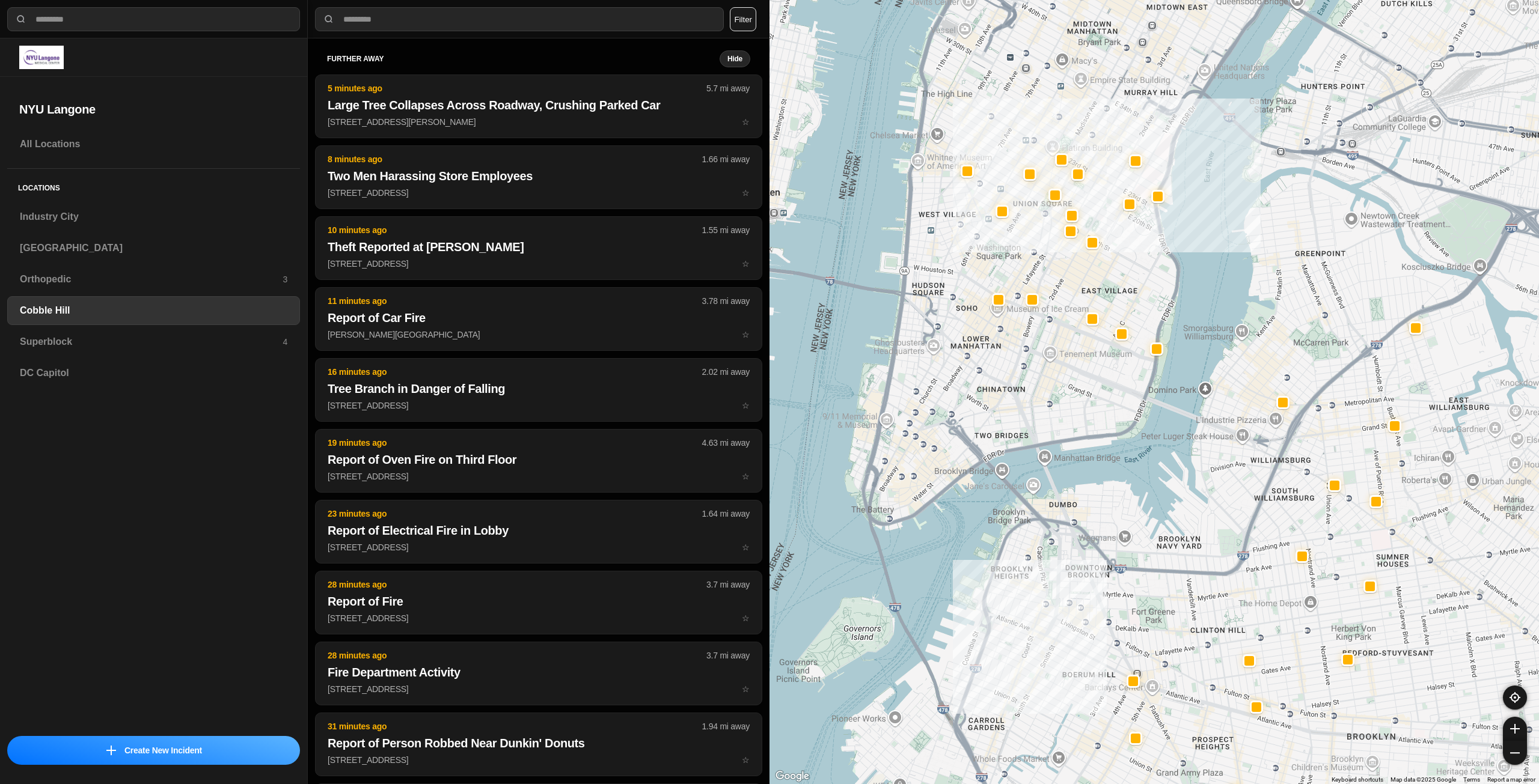
drag, startPoint x: 990, startPoint y: 397, endPoint x: 984, endPoint y: 478, distance: 81.2
click at [984, 478] on div at bounding box center [1154, 392] width 770 height 784
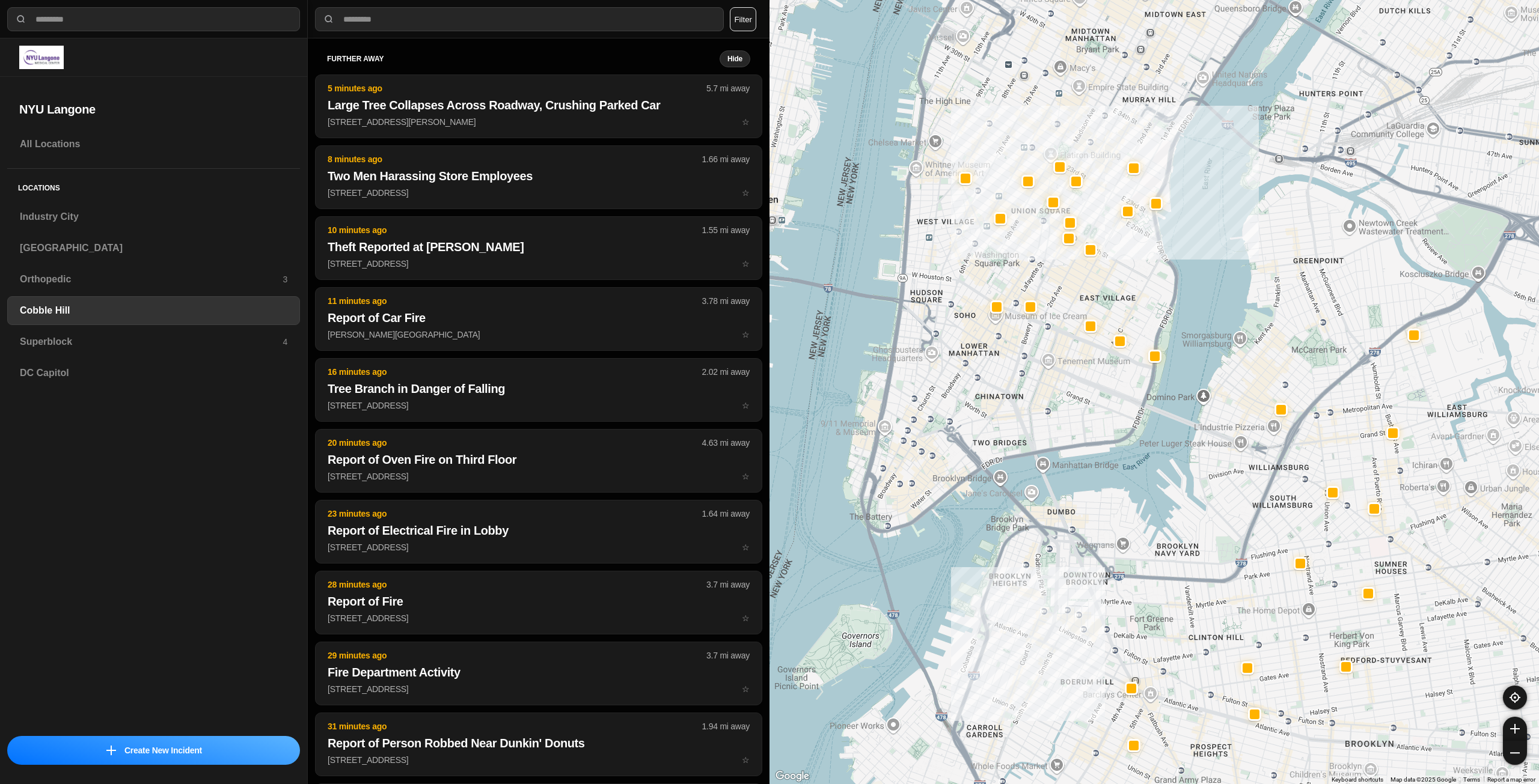
drag, startPoint x: 1000, startPoint y: 408, endPoint x: 980, endPoint y: 451, distance: 47.4
click at [980, 451] on div at bounding box center [1154, 392] width 770 height 784
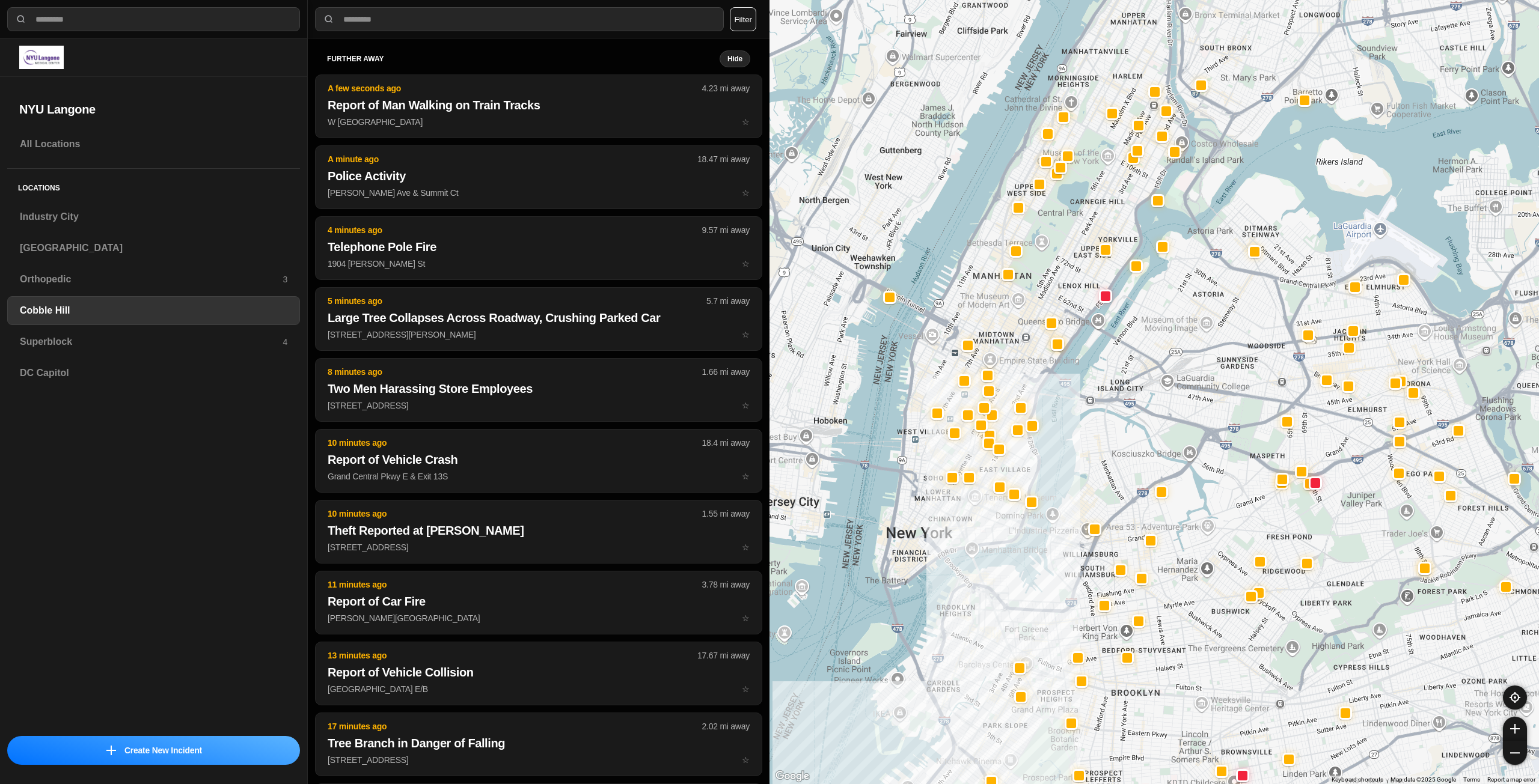
drag, startPoint x: 1054, startPoint y: 387, endPoint x: 1027, endPoint y: 454, distance: 72.2
click at [1027, 454] on div at bounding box center [1154, 392] width 770 height 784
click at [188, 340] on h3 "Superblock" at bounding box center [151, 342] width 263 height 15
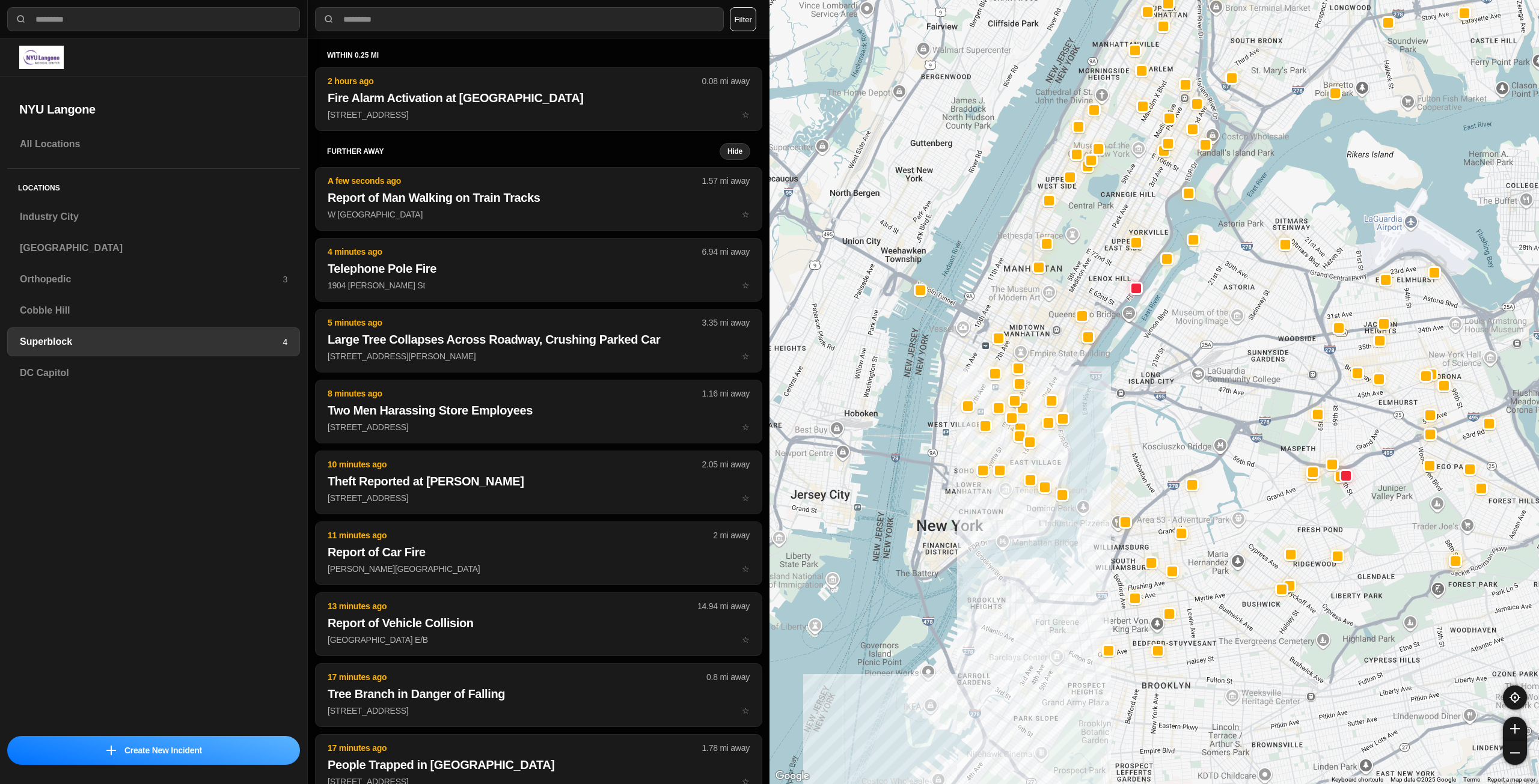
drag, startPoint x: 1194, startPoint y: 551, endPoint x: 1138, endPoint y: 410, distance: 151.7
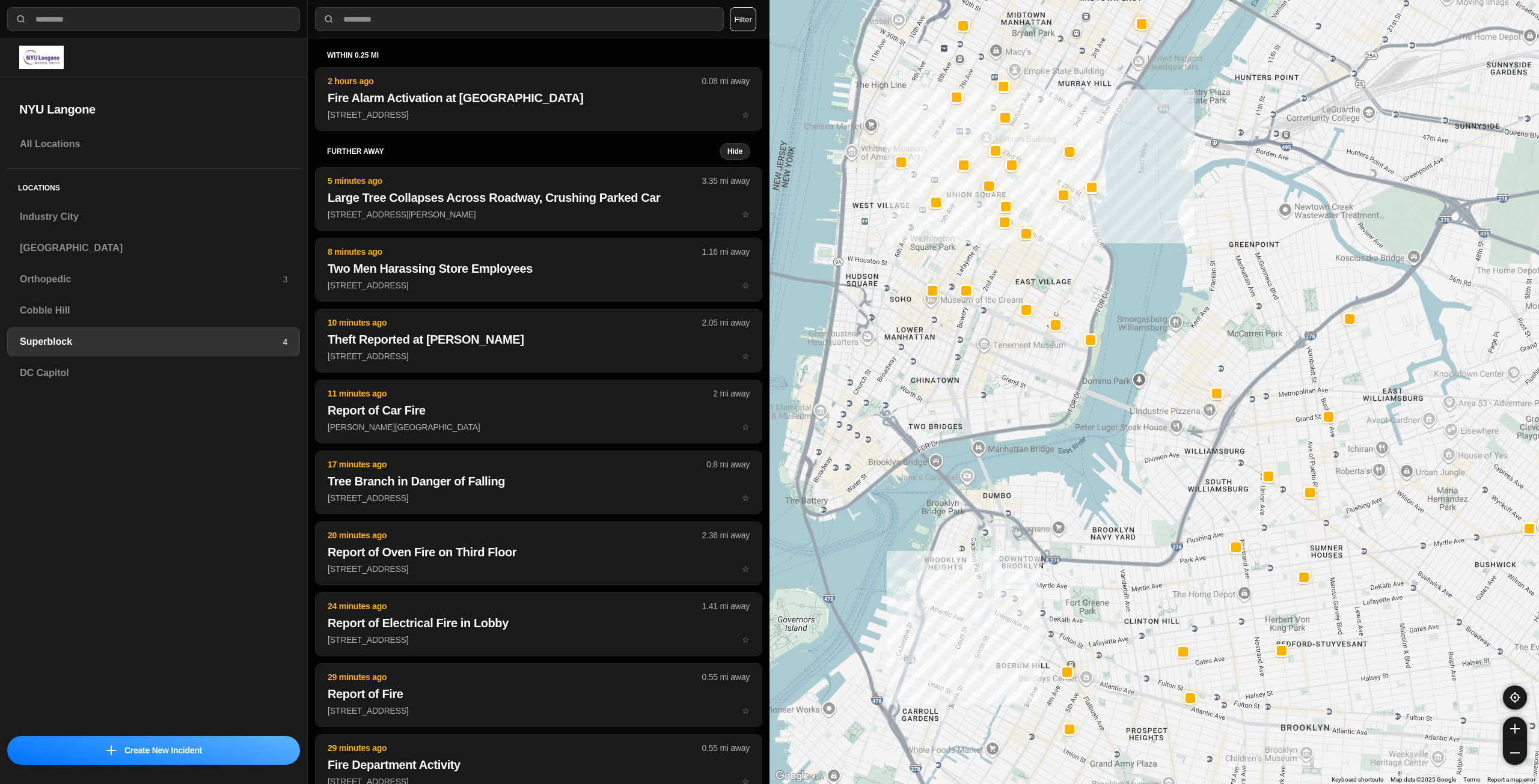
drag, startPoint x: 1109, startPoint y: 490, endPoint x: 1225, endPoint y: 353, distance: 179.5
click at [1225, 353] on div at bounding box center [1154, 392] width 770 height 784
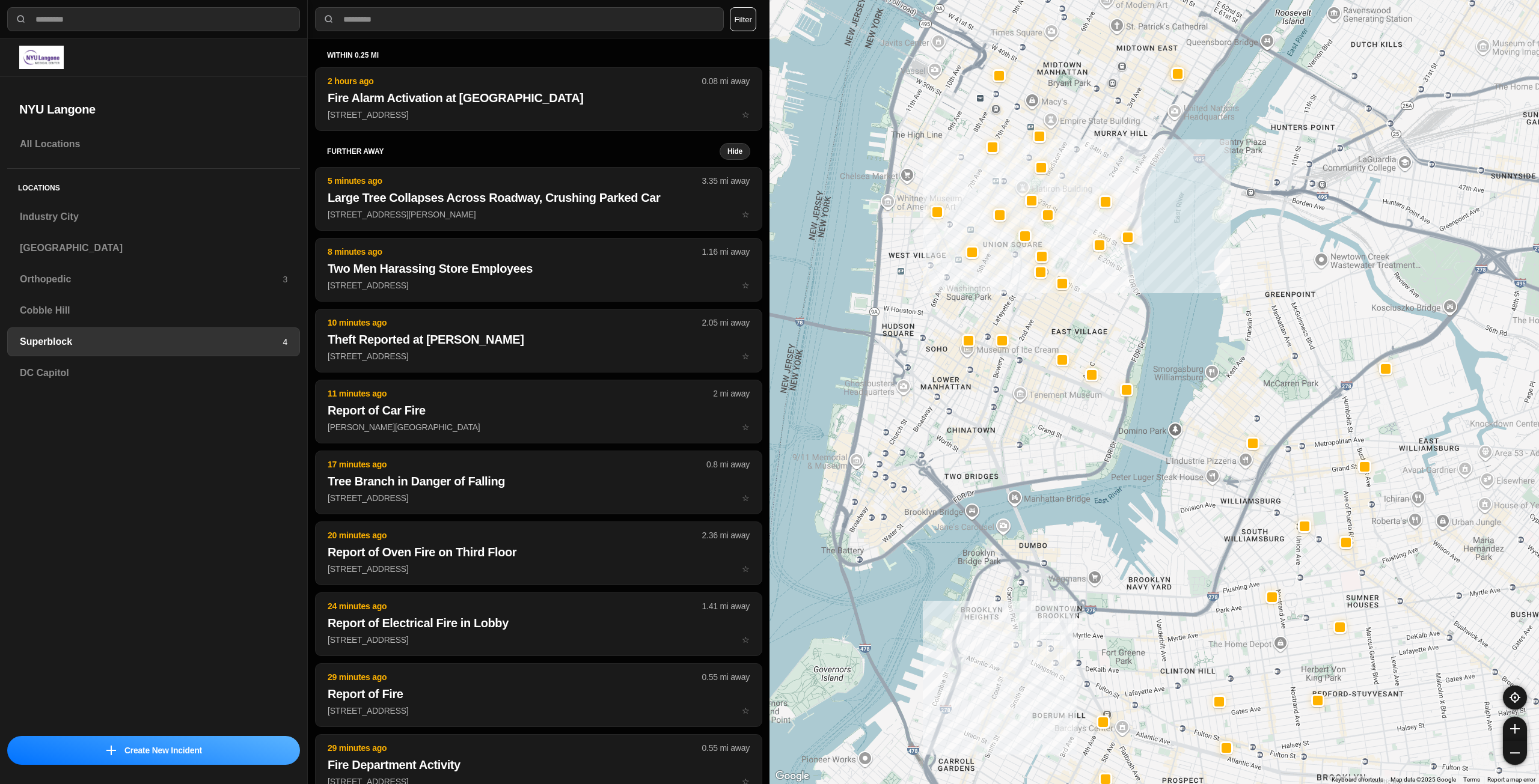
drag, startPoint x: 1017, startPoint y: 432, endPoint x: 1054, endPoint y: 488, distance: 67.1
click at [1054, 488] on div at bounding box center [1154, 392] width 770 height 784
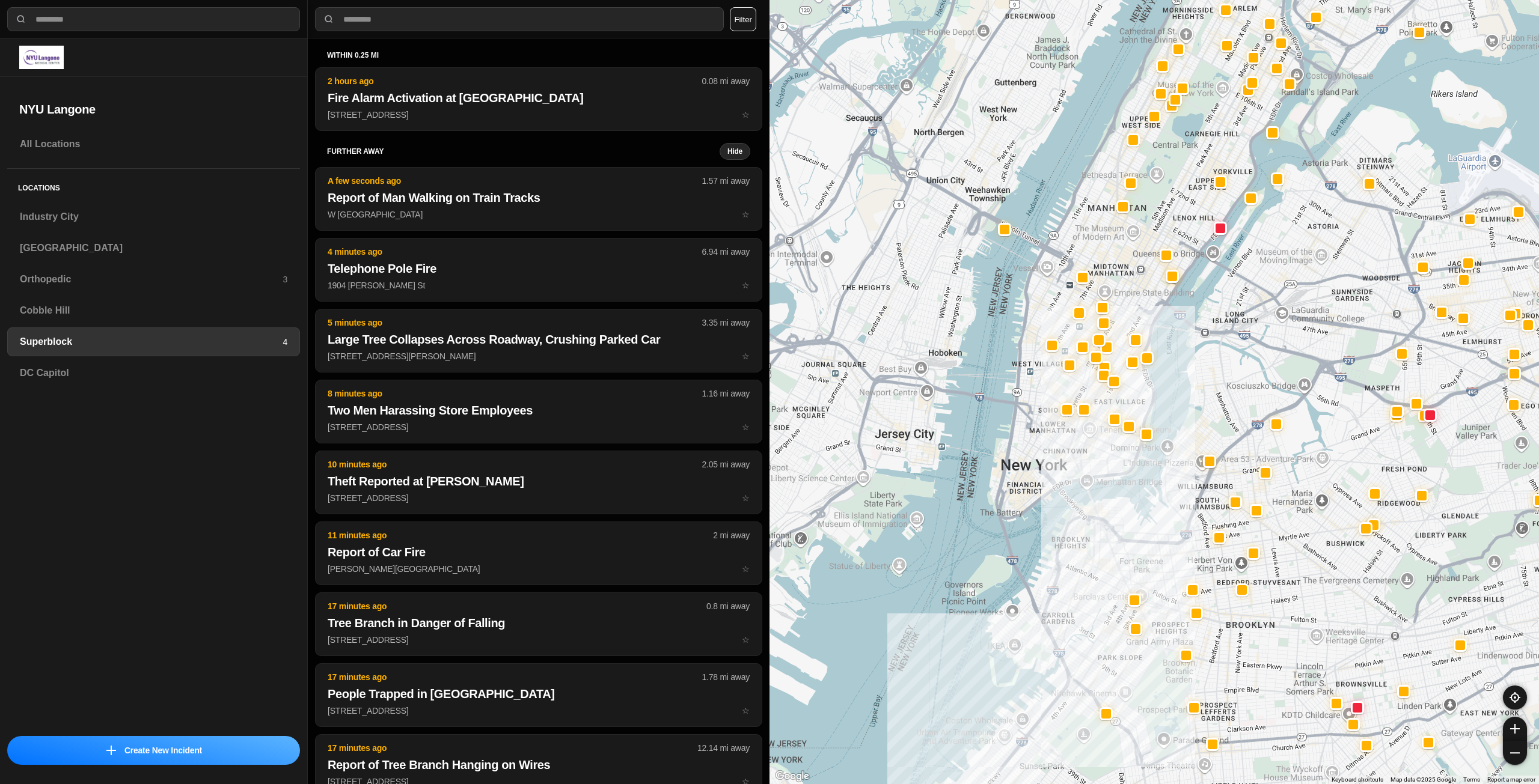
drag, startPoint x: 1136, startPoint y: 408, endPoint x: 1197, endPoint y: 401, distance: 61.4
click at [1197, 401] on div at bounding box center [1154, 392] width 770 height 784
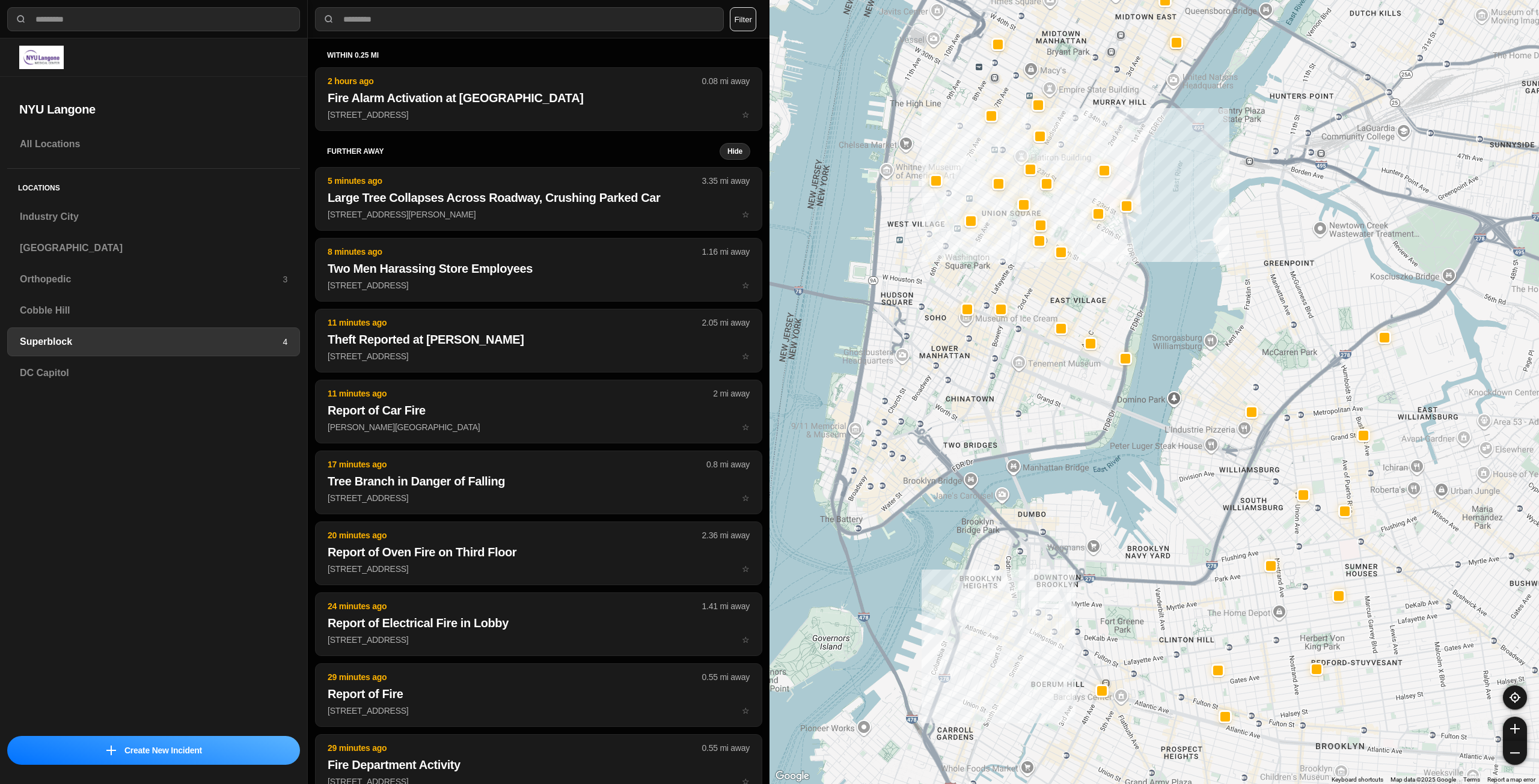
drag, startPoint x: 1199, startPoint y: 535, endPoint x: 1222, endPoint y: 460, distance: 78.4
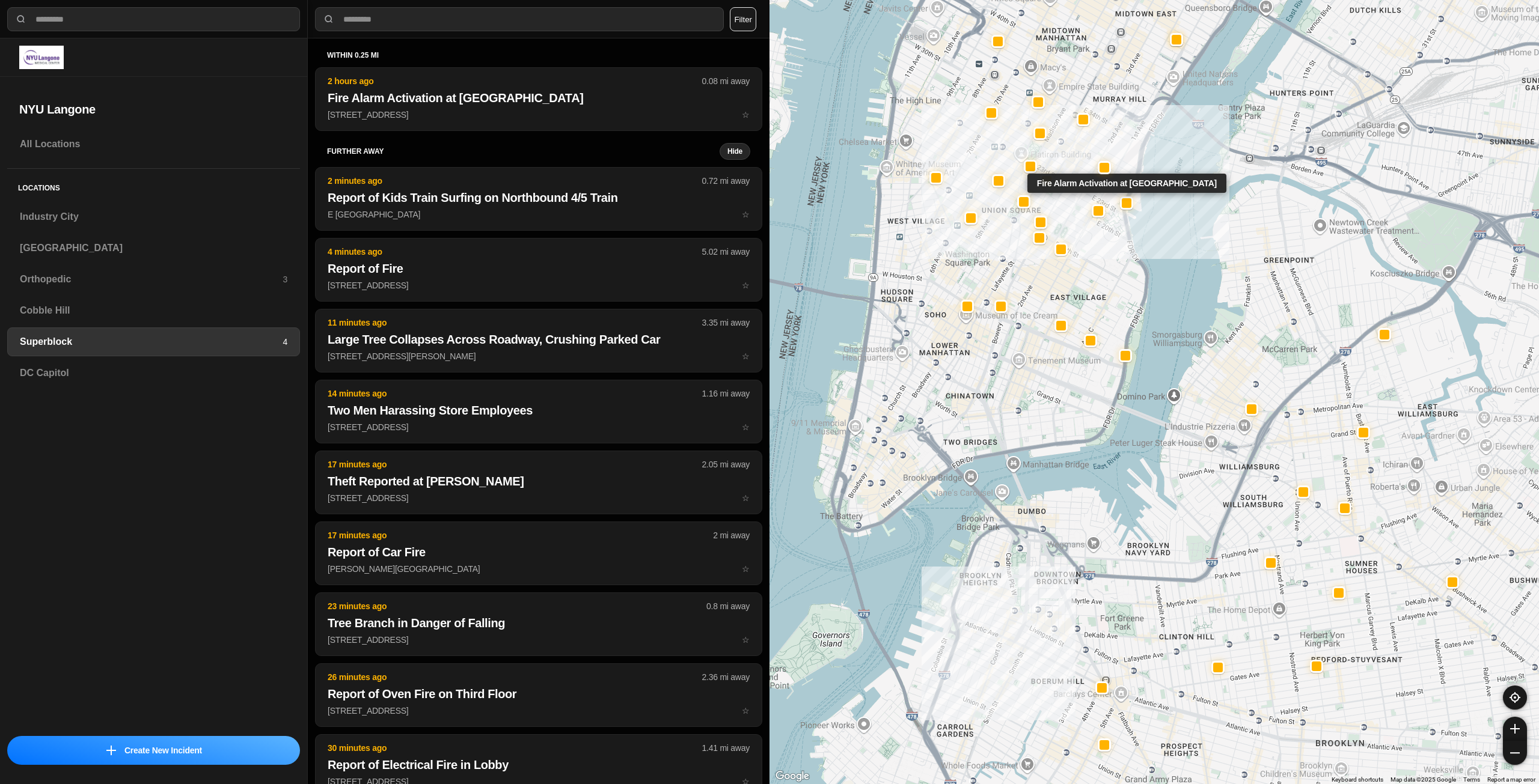
select select "*"
click at [154, 217] on h3 "Industry City" at bounding box center [153, 217] width 268 height 15
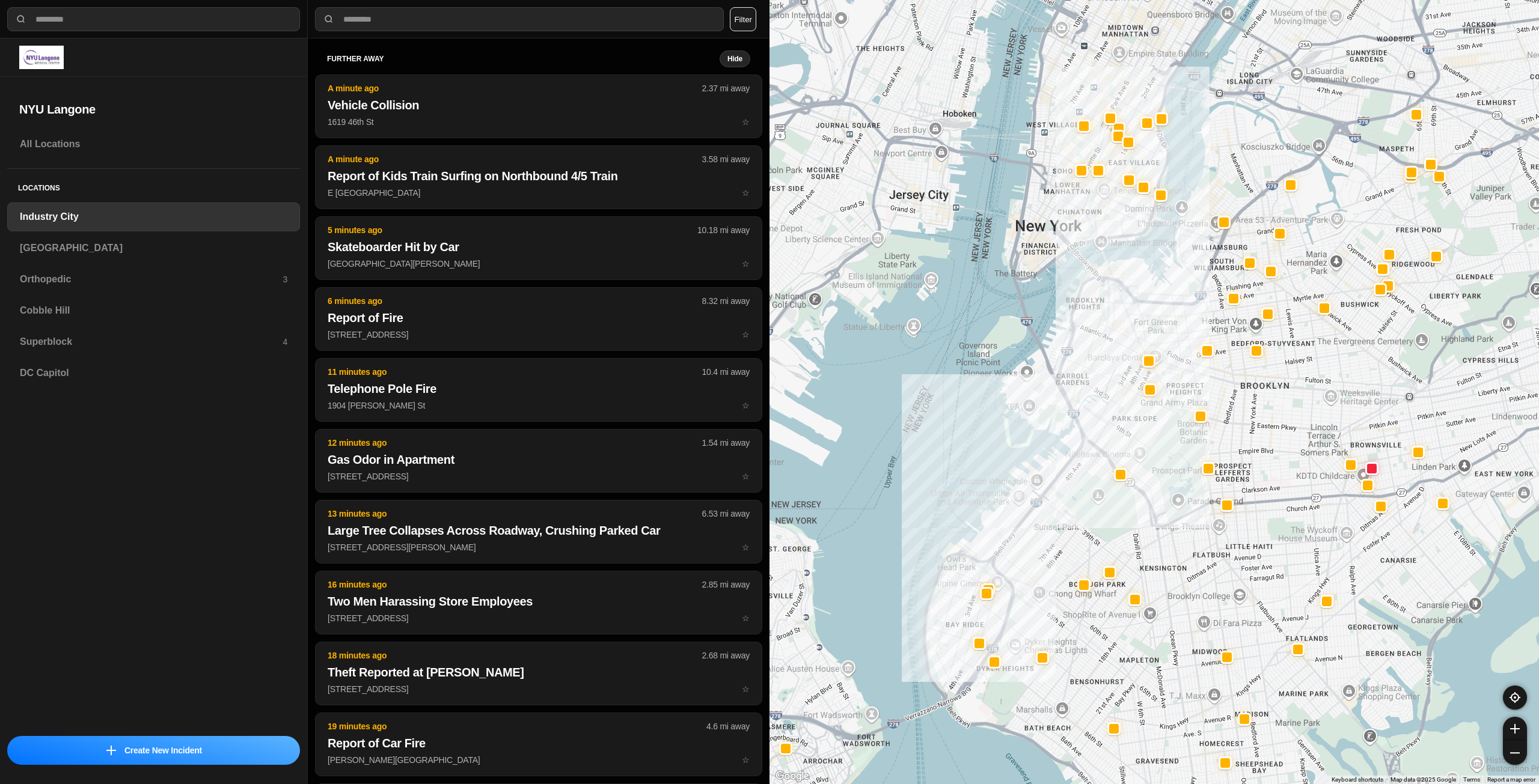
drag, startPoint x: 1275, startPoint y: 248, endPoint x: 1173, endPoint y: 353, distance: 146.4
click at [1173, 353] on div at bounding box center [1154, 392] width 770 height 784
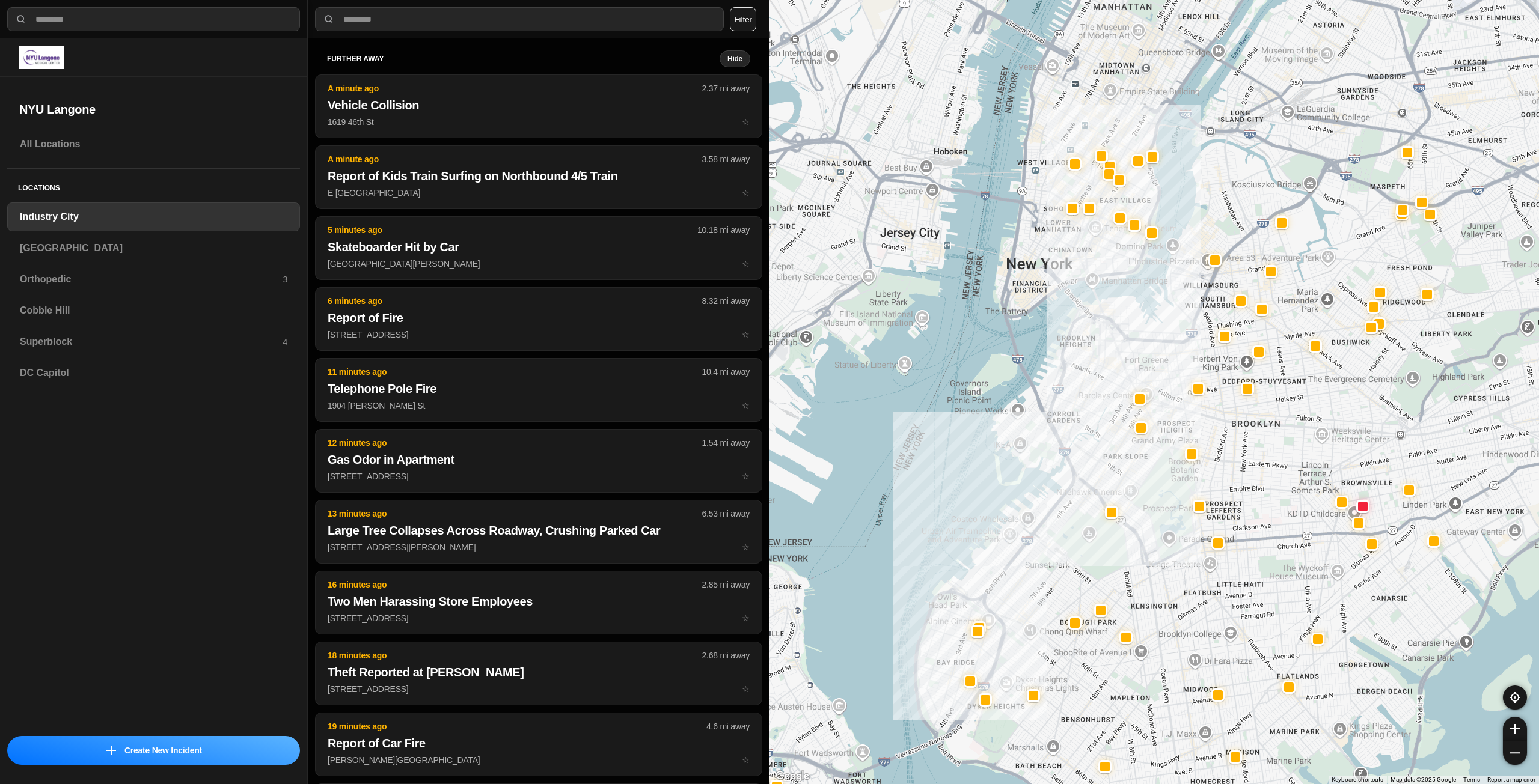
drag, startPoint x: 1138, startPoint y: 320, endPoint x: 1134, endPoint y: 340, distance: 20.4
click at [1134, 340] on div at bounding box center [1154, 392] width 770 height 784
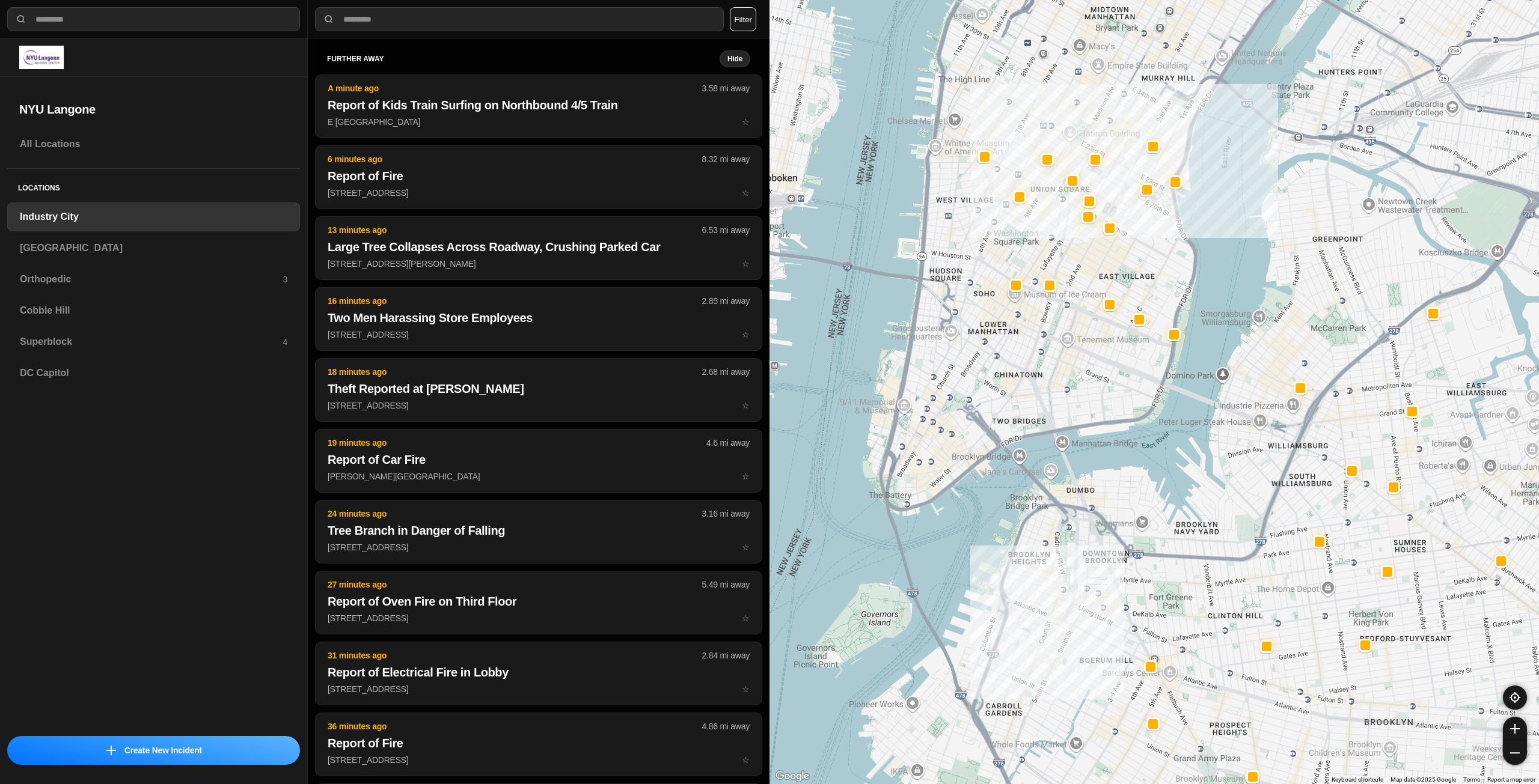
drag, startPoint x: 1018, startPoint y: 203, endPoint x: 1009, endPoint y: 333, distance: 130.3
click at [1009, 333] on div "757 people" at bounding box center [1154, 392] width 770 height 784
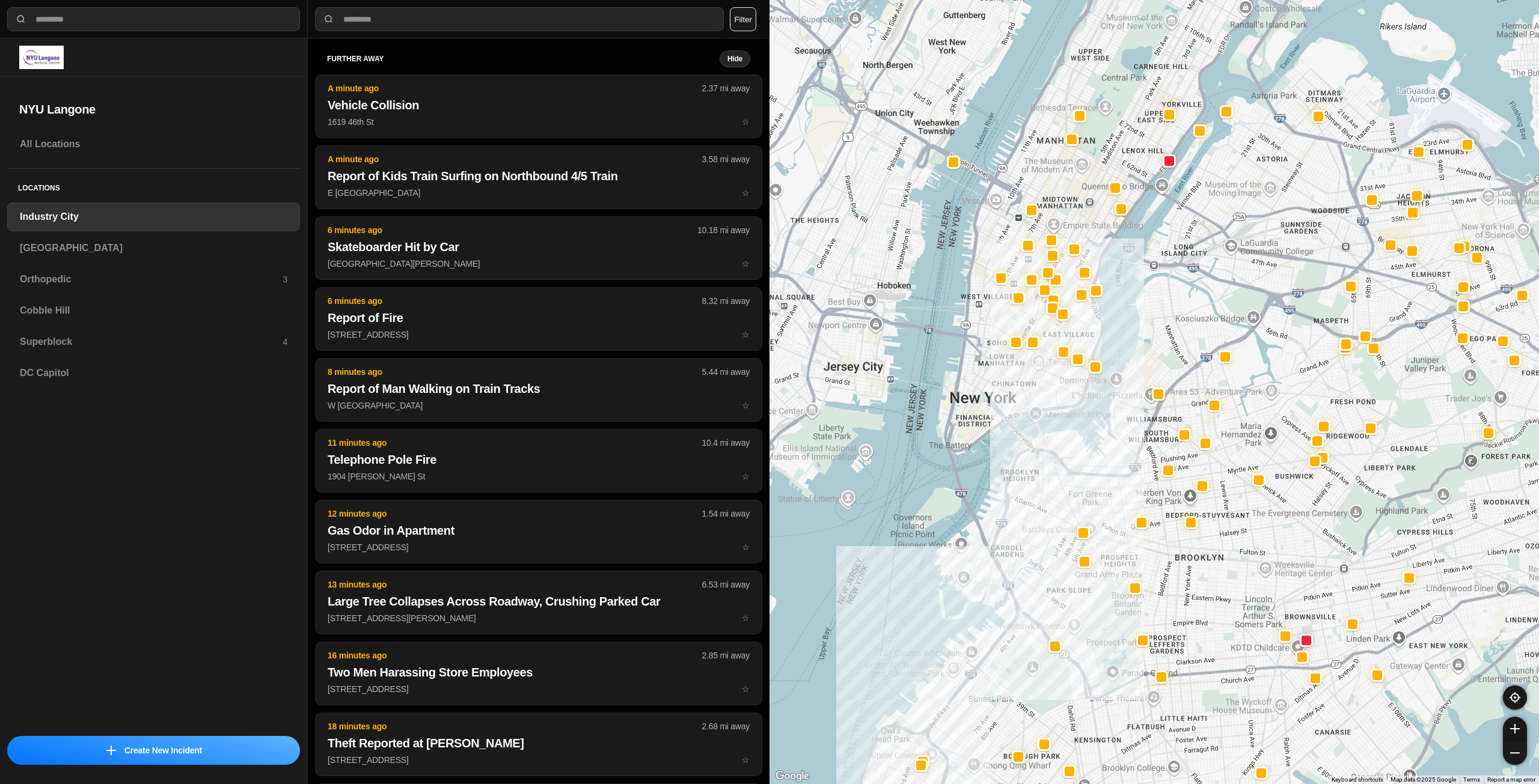
drag, startPoint x: 1089, startPoint y: 291, endPoint x: 1080, endPoint y: 339, distance: 48.8
click at [1080, 339] on div at bounding box center [1154, 392] width 770 height 784
click at [128, 251] on h3 "[GEOGRAPHIC_DATA]" at bounding box center [153, 248] width 268 height 15
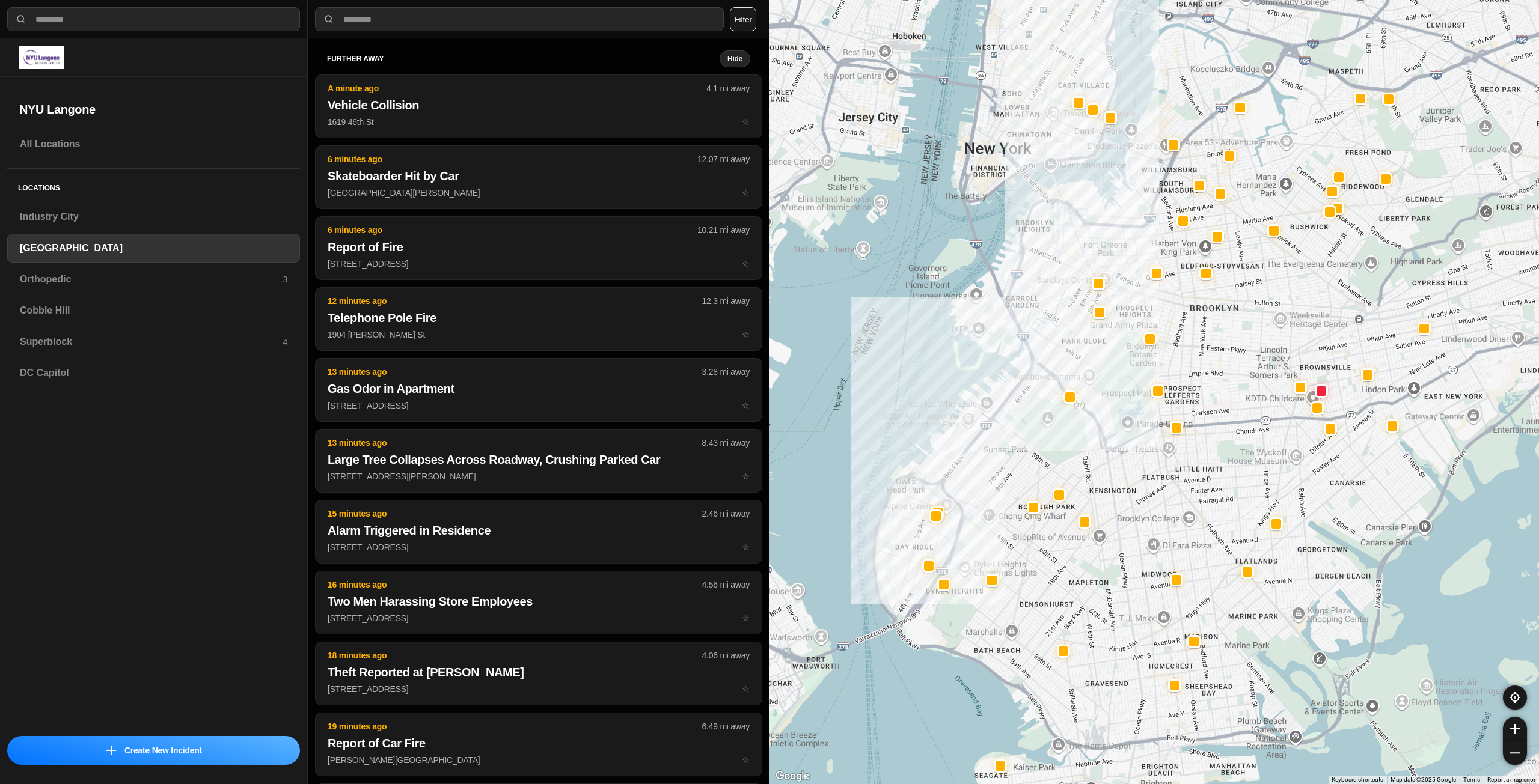
drag, startPoint x: 1130, startPoint y: 340, endPoint x: 1017, endPoint y: 437, distance: 148.9
click at [1017, 437] on div at bounding box center [1154, 392] width 770 height 784
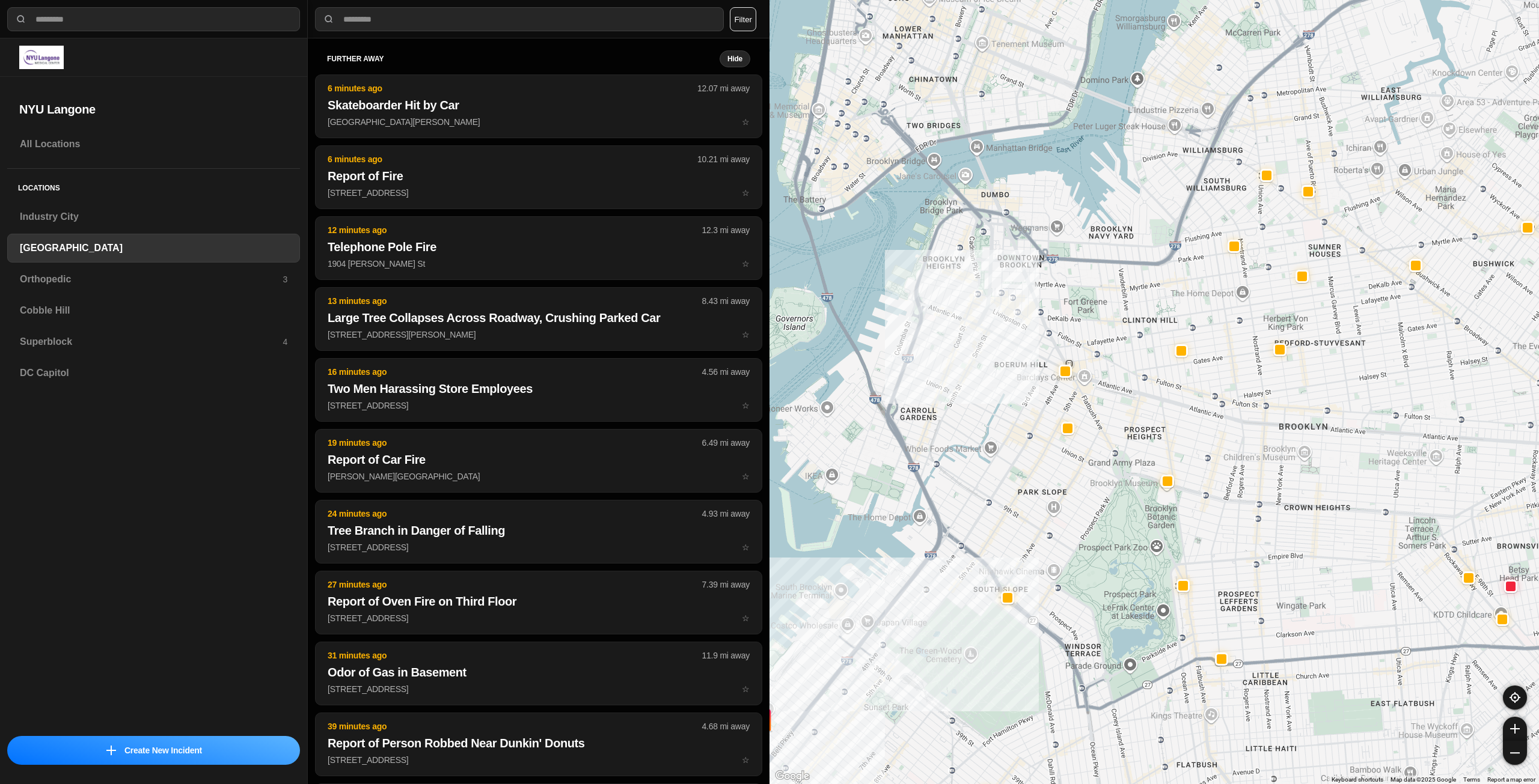
drag, startPoint x: 1113, startPoint y: 330, endPoint x: 1098, endPoint y: 370, distance: 42.7
click at [1103, 386] on div "421 people" at bounding box center [1154, 392] width 770 height 784
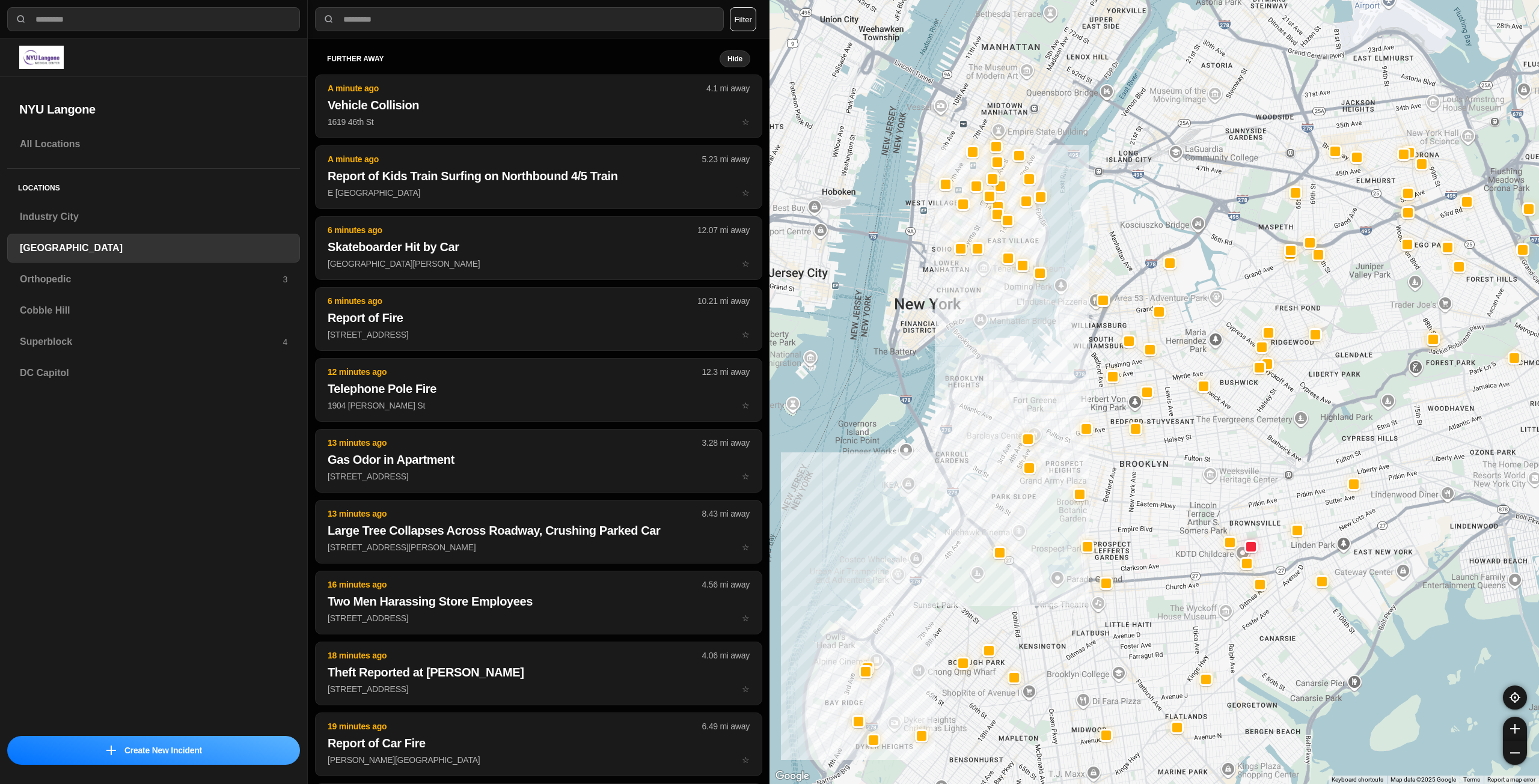
drag, startPoint x: 992, startPoint y: 166, endPoint x: 986, endPoint y: 299, distance: 133.1
click at [986, 299] on div at bounding box center [1154, 392] width 770 height 784
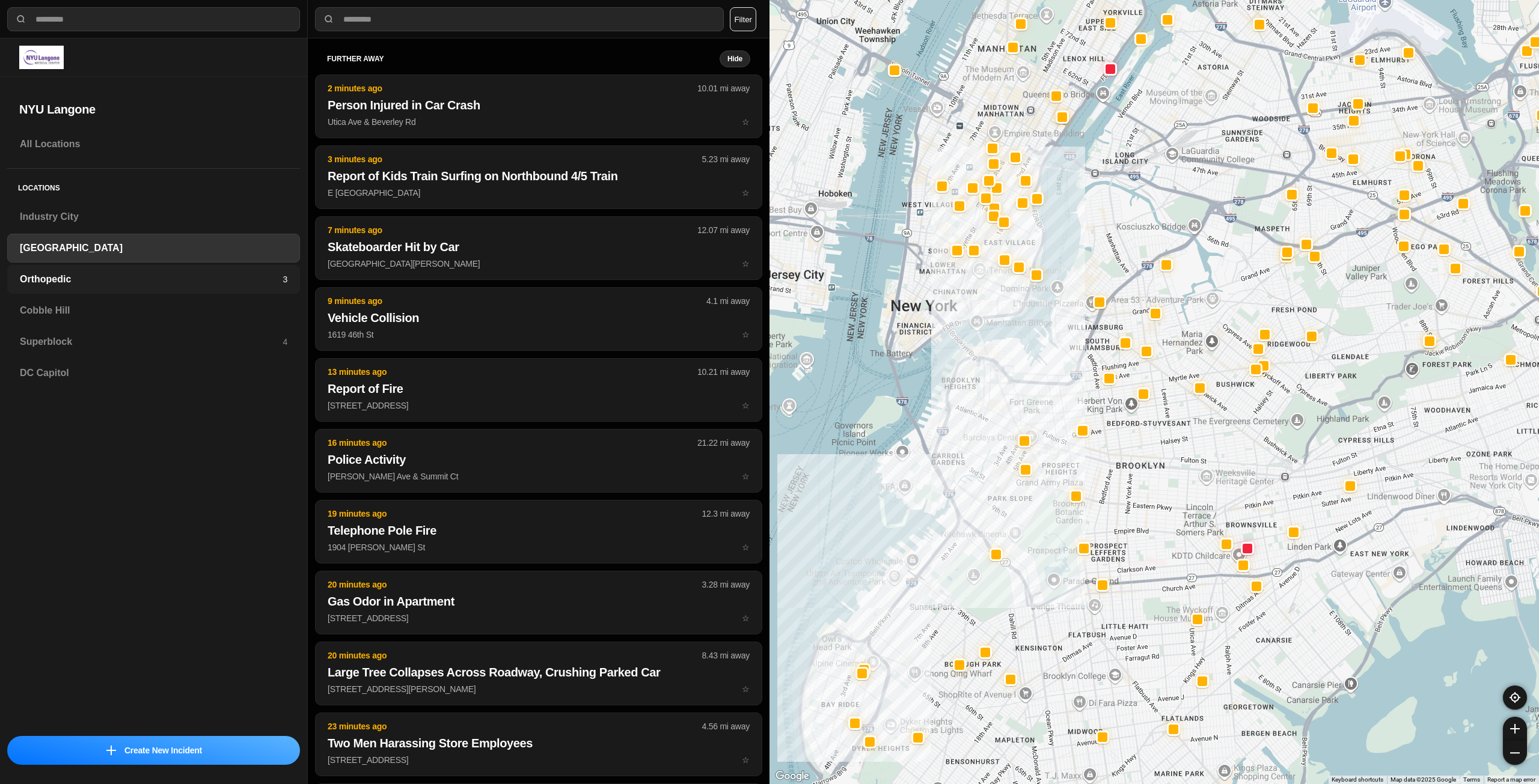
click at [77, 284] on h3 "Orthopedic" at bounding box center [151, 279] width 263 height 15
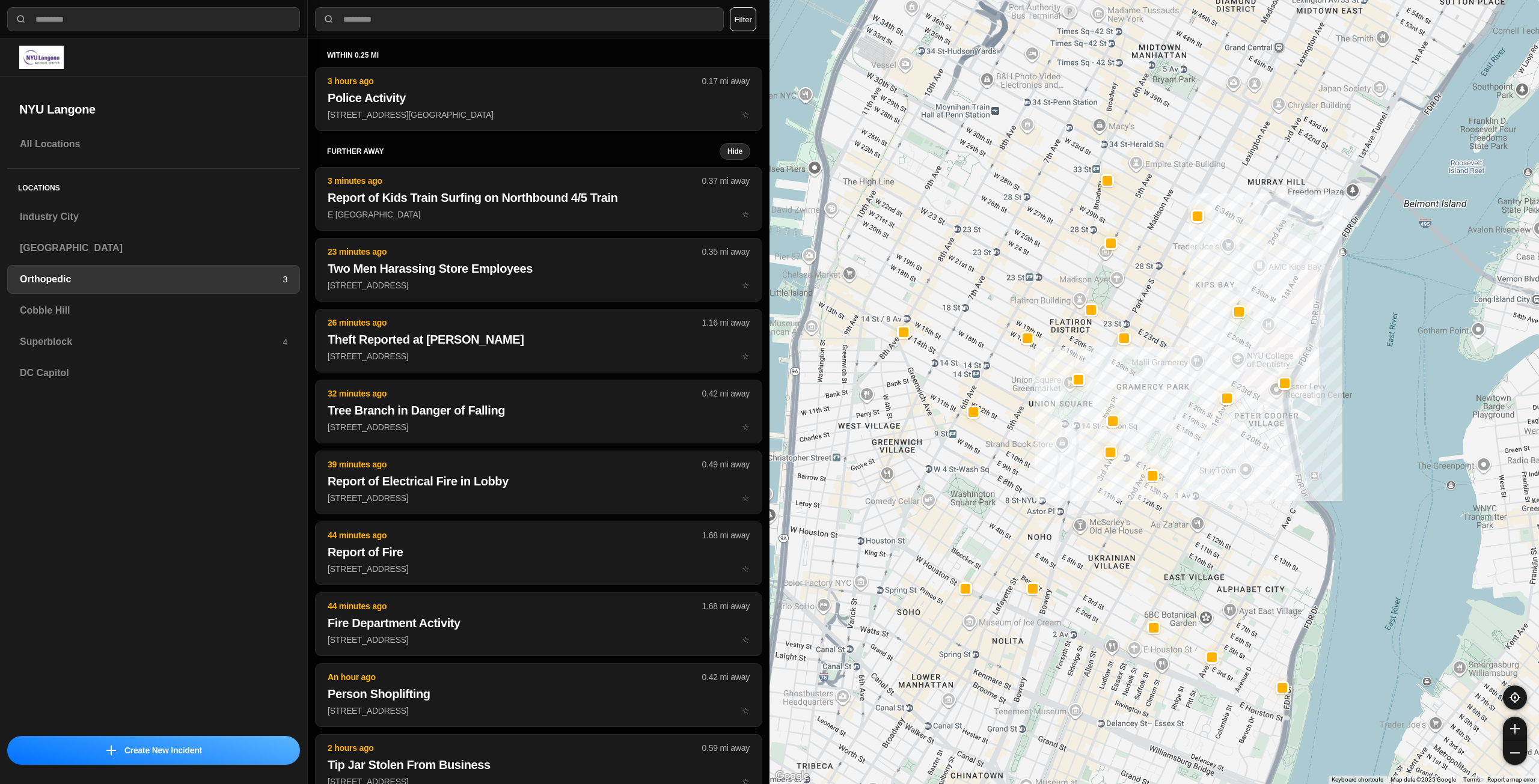
click at [1083, 463] on div at bounding box center [1154, 392] width 770 height 784
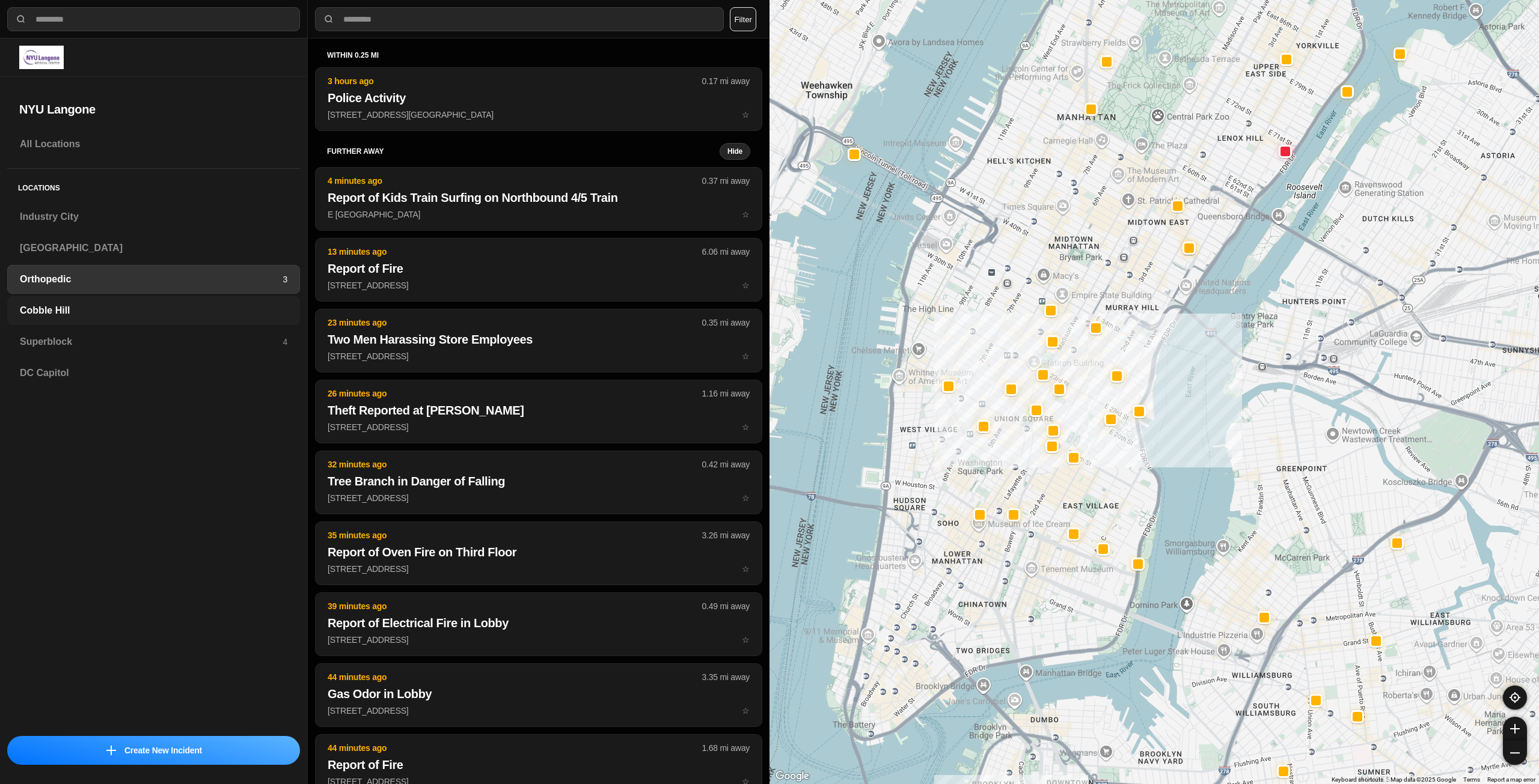
click at [196, 314] on h3 "Cobble Hill" at bounding box center [153, 311] width 268 height 15
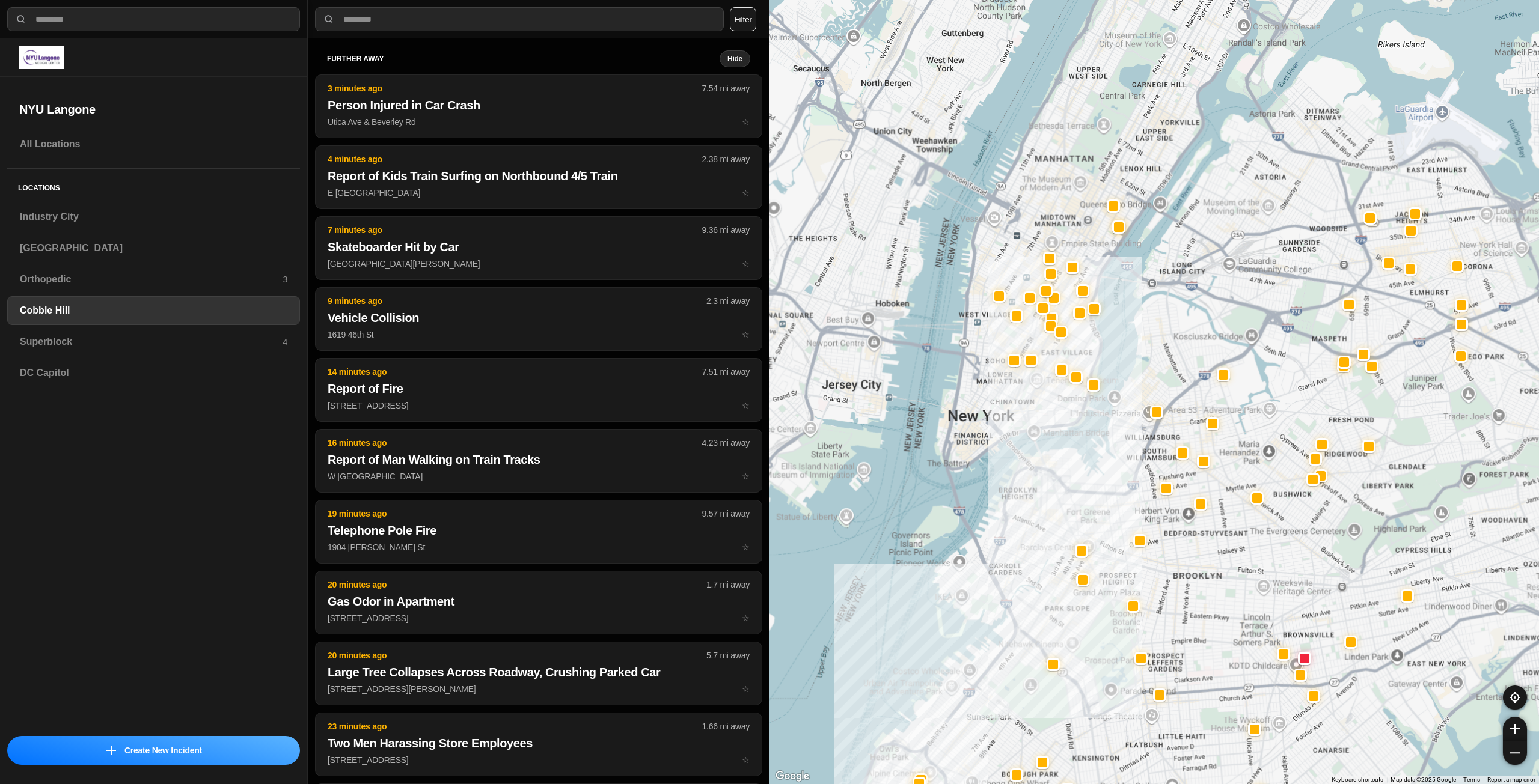
drag, startPoint x: 1181, startPoint y: 318, endPoint x: 1107, endPoint y: 482, distance: 179.9
click at [1107, 482] on div at bounding box center [1154, 392] width 770 height 784
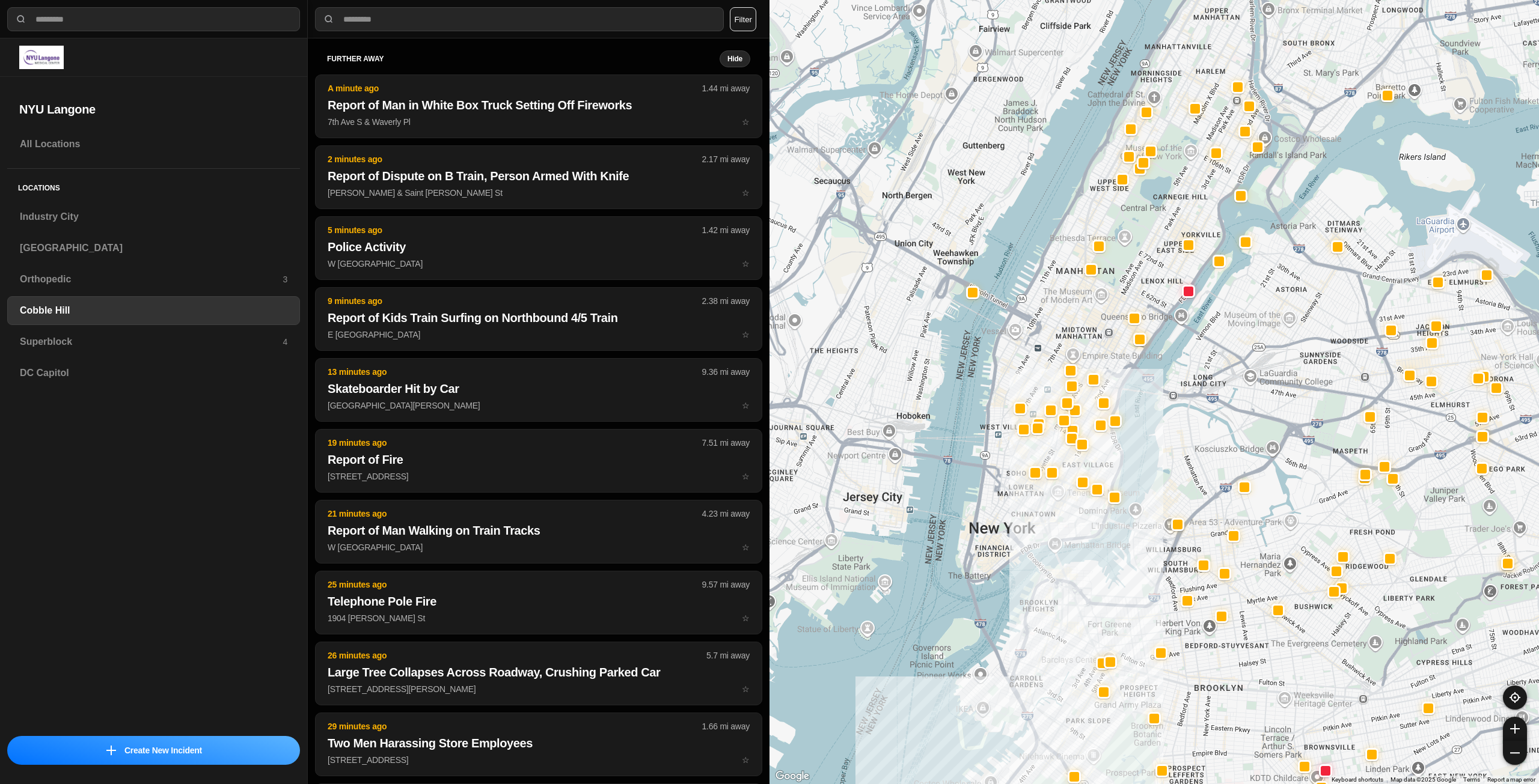
drag, startPoint x: 1160, startPoint y: 533, endPoint x: 1110, endPoint y: 582, distance: 70.0
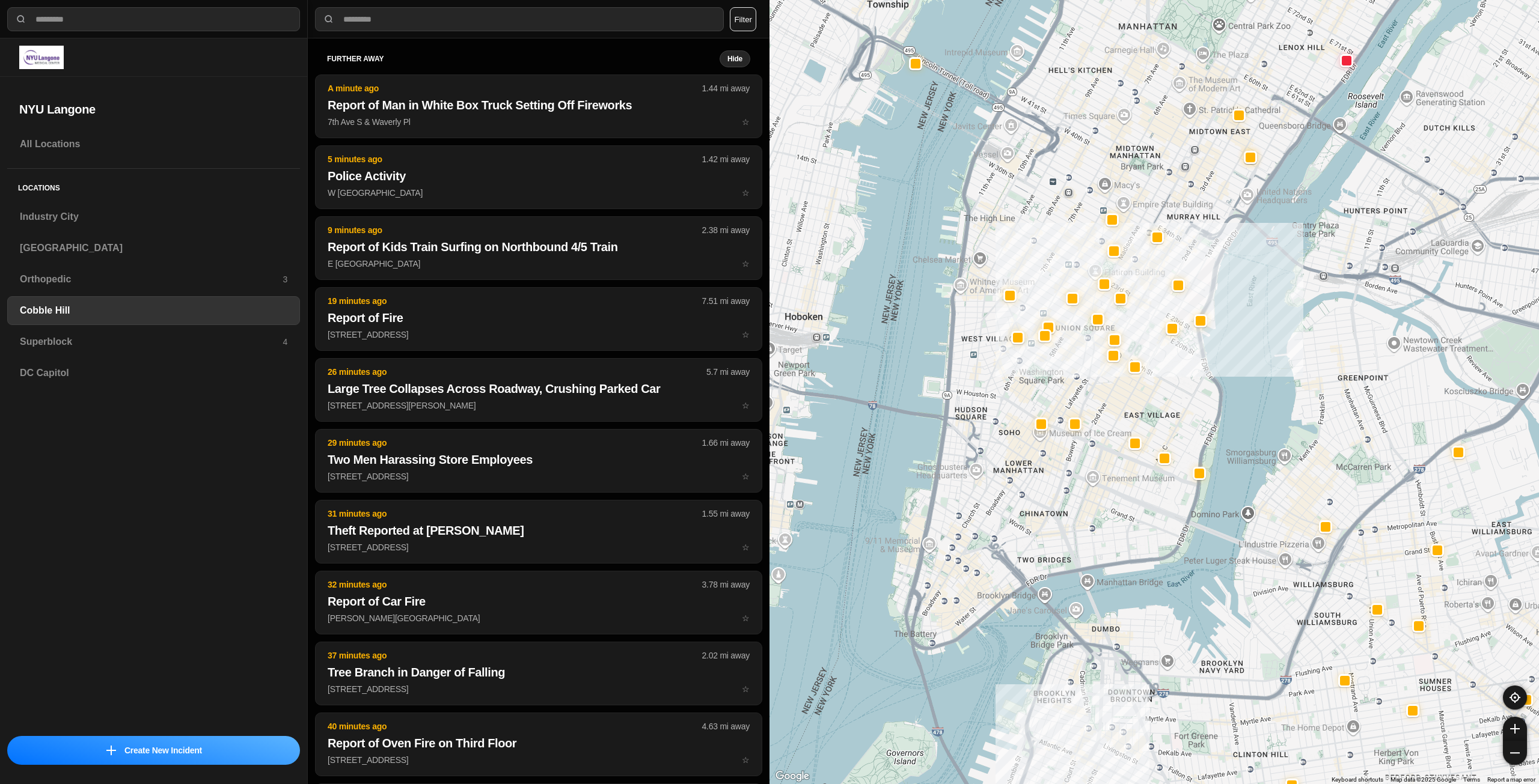
drag, startPoint x: 1038, startPoint y: 497, endPoint x: 1033, endPoint y: 581, distance: 84.1
click at [1033, 581] on div at bounding box center [1154, 392] width 770 height 784
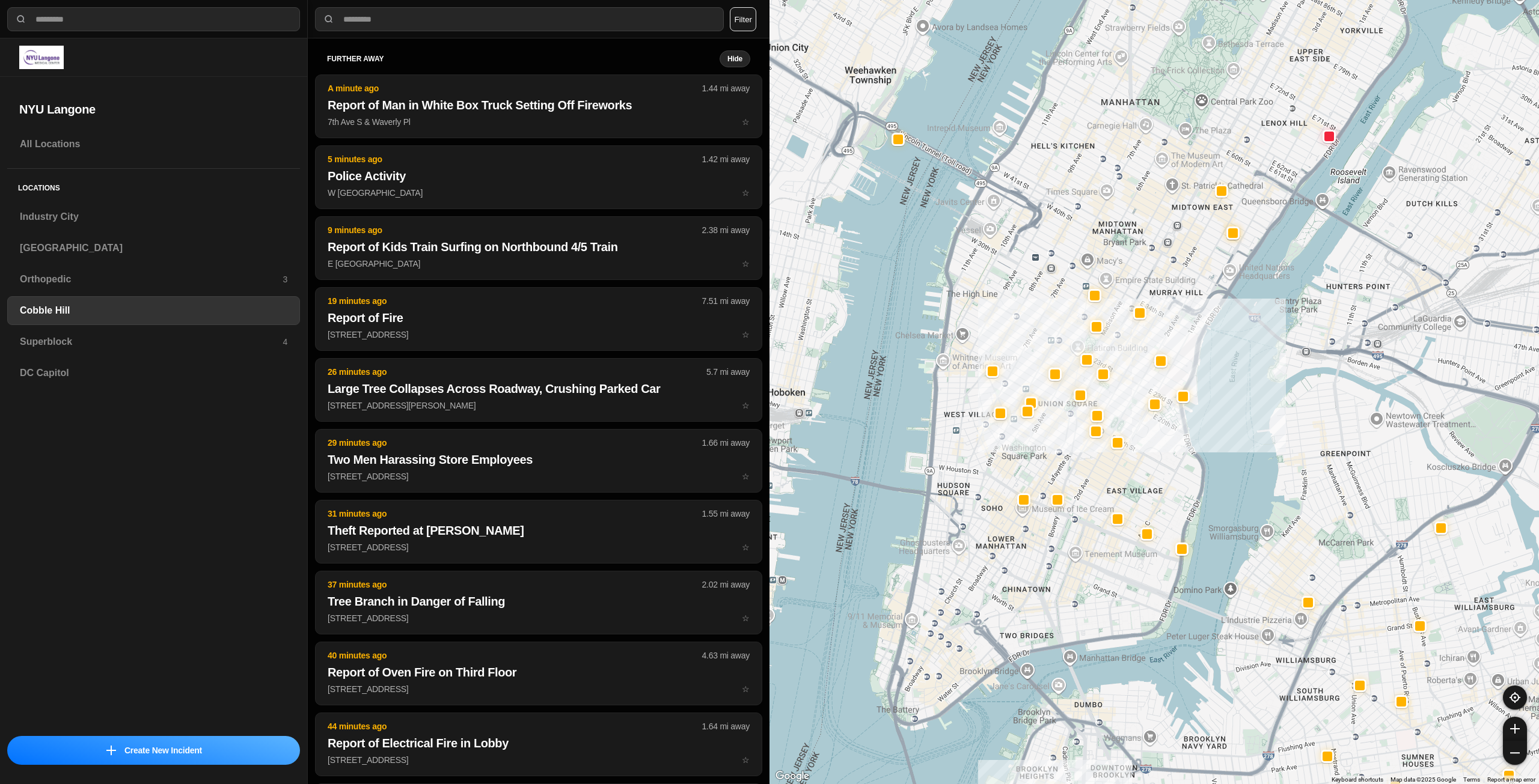
drag, startPoint x: 1161, startPoint y: 449, endPoint x: 1154, endPoint y: 470, distance: 22.1
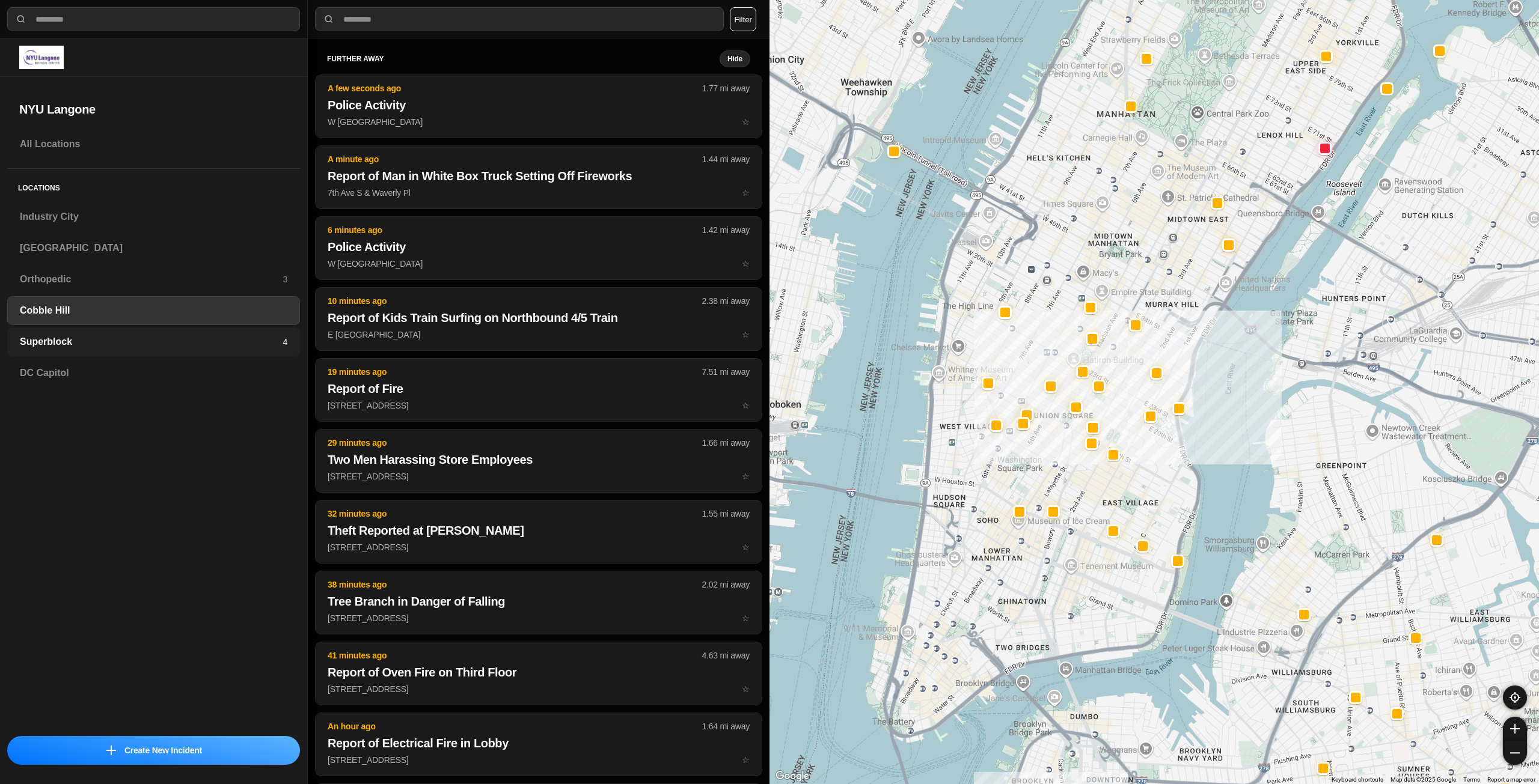
click at [97, 338] on h3 "Superblock" at bounding box center [151, 342] width 263 height 15
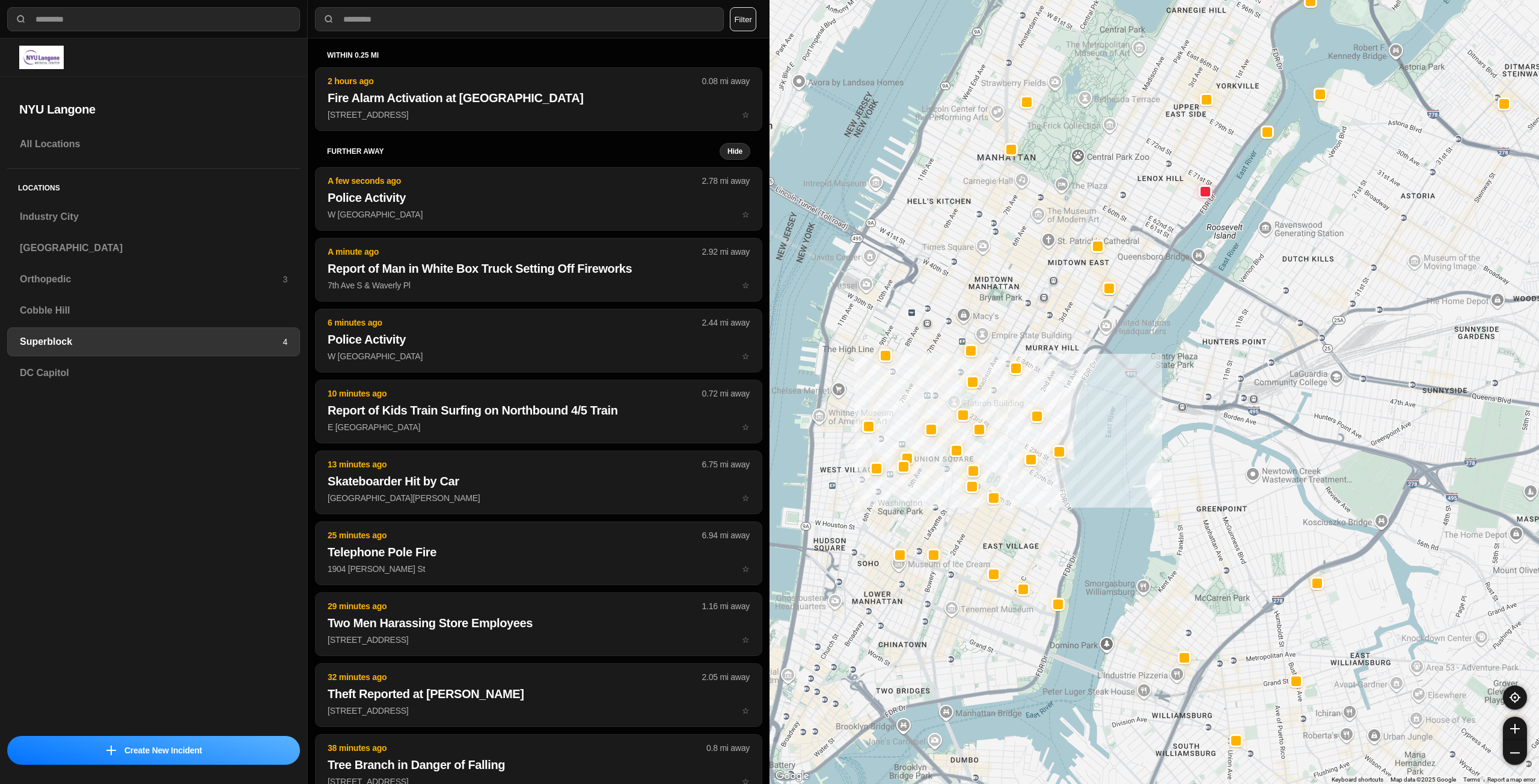
drag, startPoint x: 968, startPoint y: 555, endPoint x: 1020, endPoint y: 504, distance: 72.8
click at [1020, 504] on div at bounding box center [1154, 392] width 770 height 784
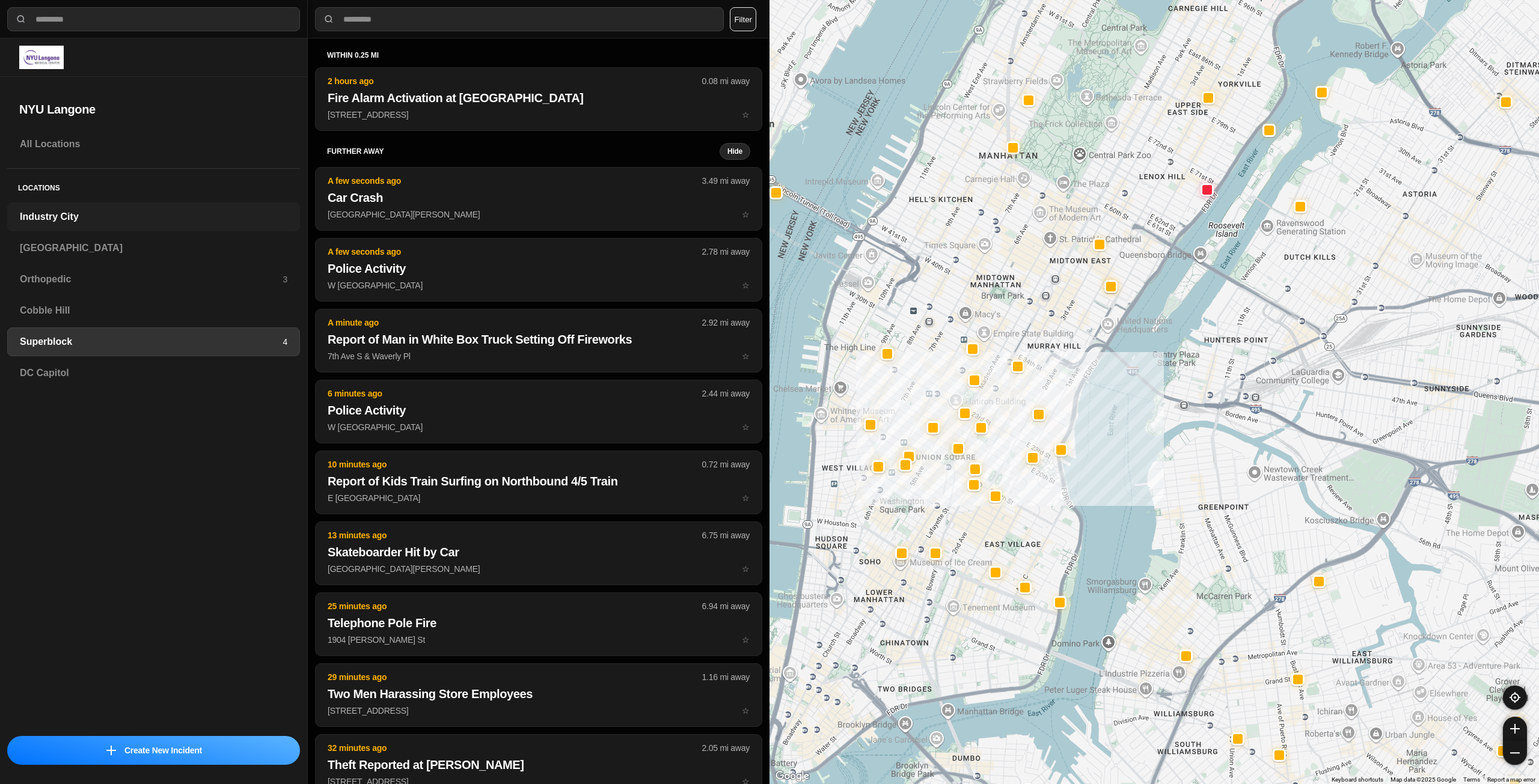
click at [139, 217] on h3 "Industry City" at bounding box center [153, 217] width 268 height 15
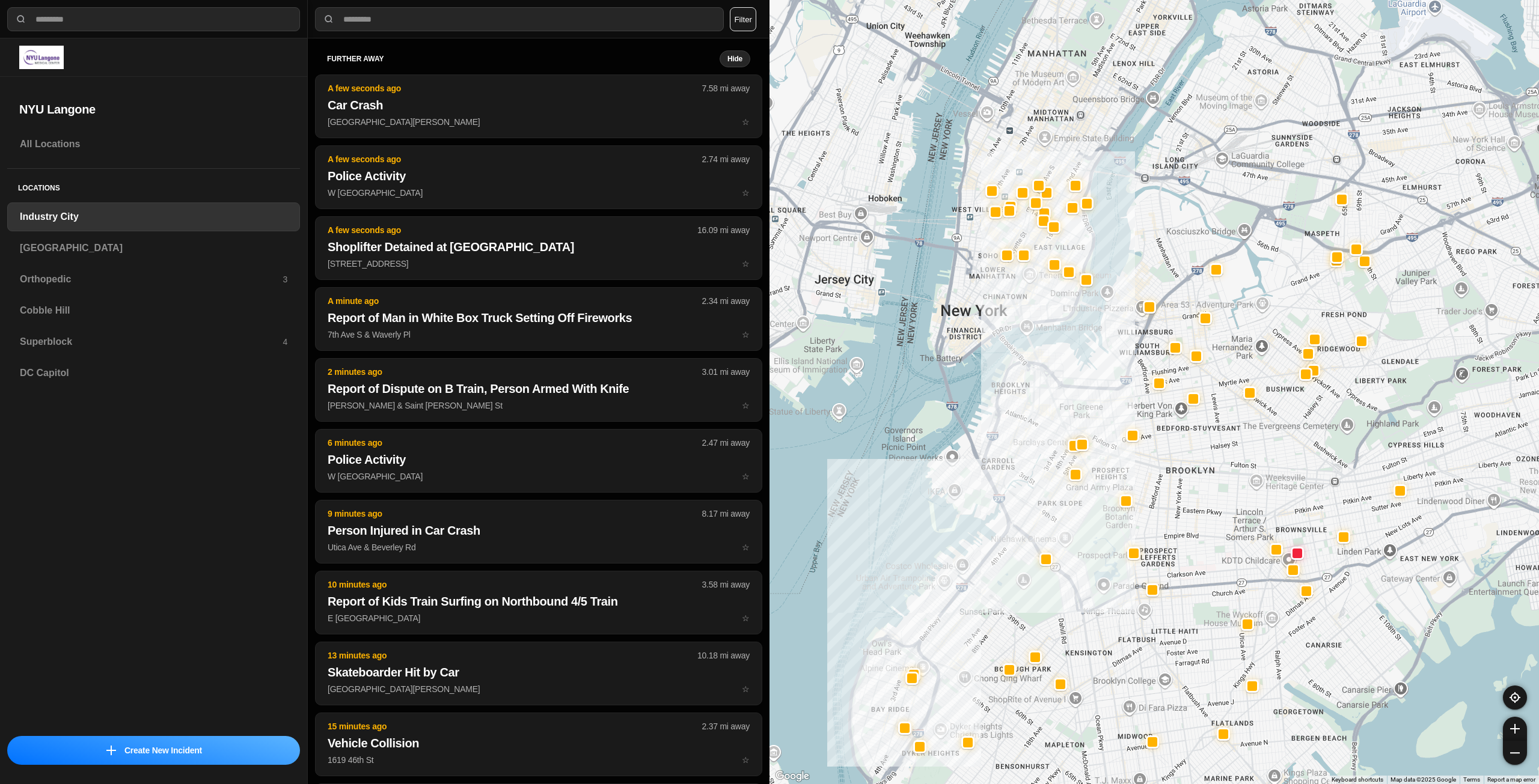
drag, startPoint x: 1235, startPoint y: 354, endPoint x: 1096, endPoint y: 522, distance: 218.0
click at [1096, 522] on div at bounding box center [1154, 392] width 770 height 784
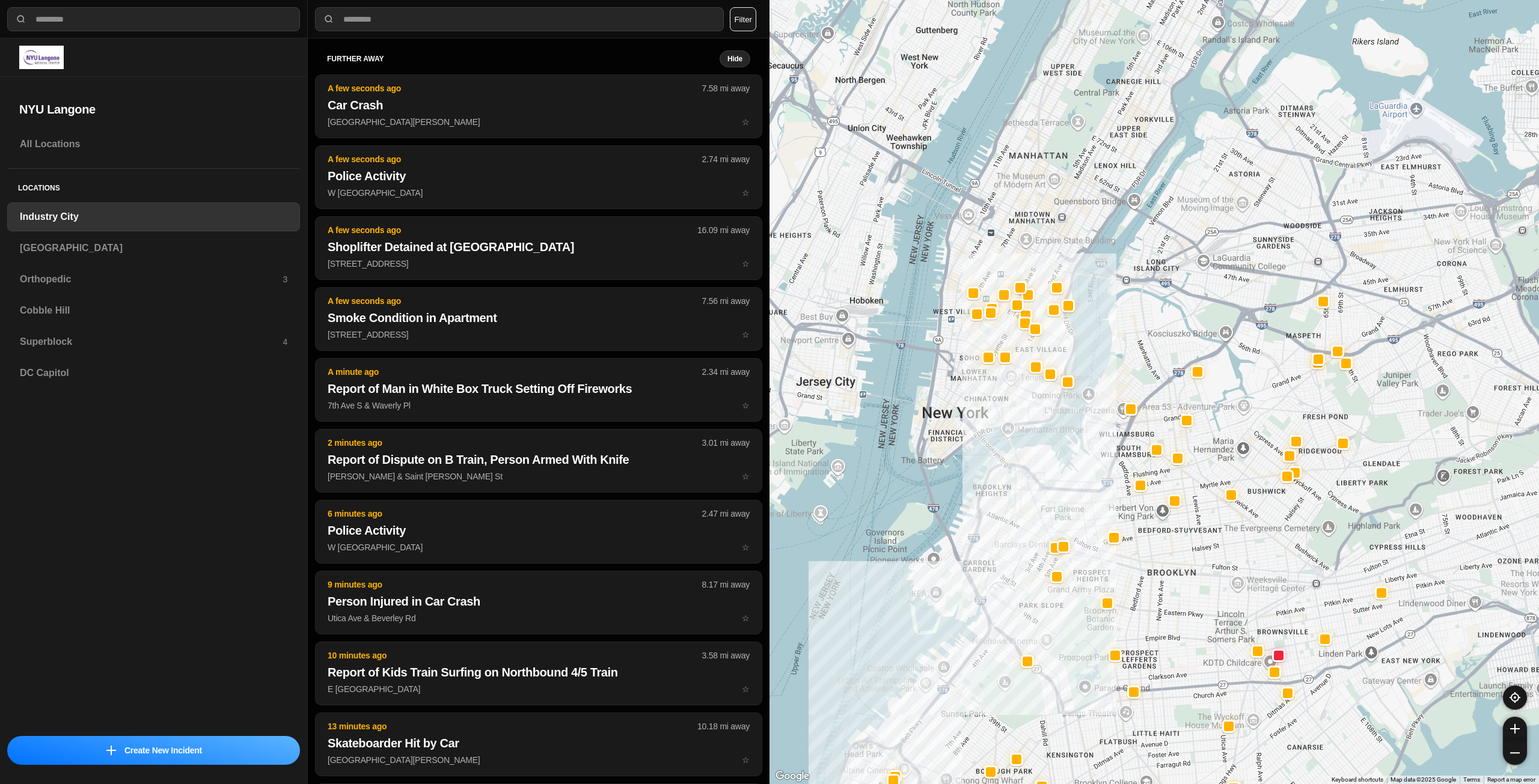
drag, startPoint x: 1072, startPoint y: 399, endPoint x: 1054, endPoint y: 503, distance: 105.5
click at [1054, 503] on div at bounding box center [1154, 392] width 770 height 784
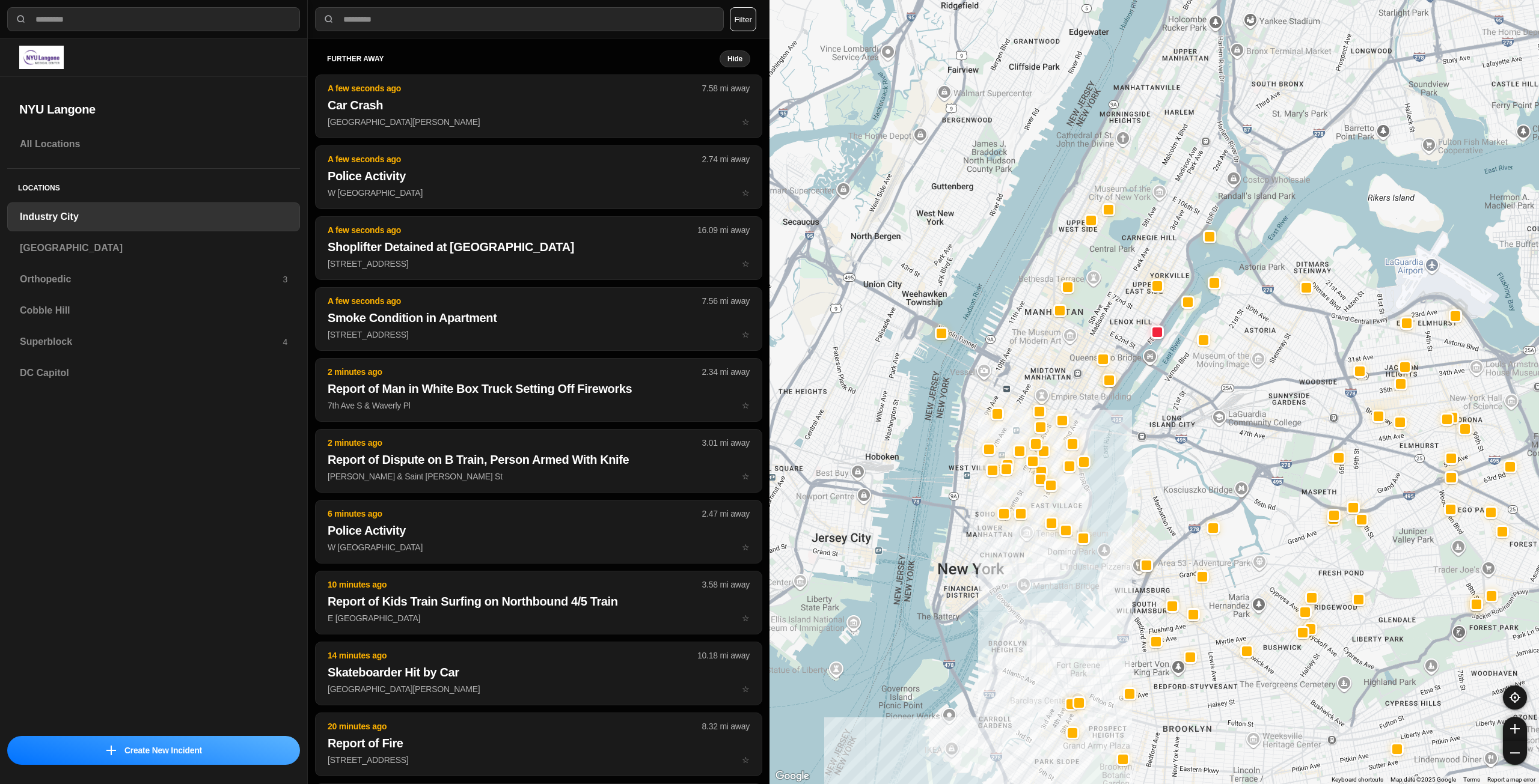
drag, startPoint x: 1018, startPoint y: 384, endPoint x: 1048, endPoint y: 582, distance: 200.3
click at [1048, 582] on div at bounding box center [1154, 392] width 770 height 784
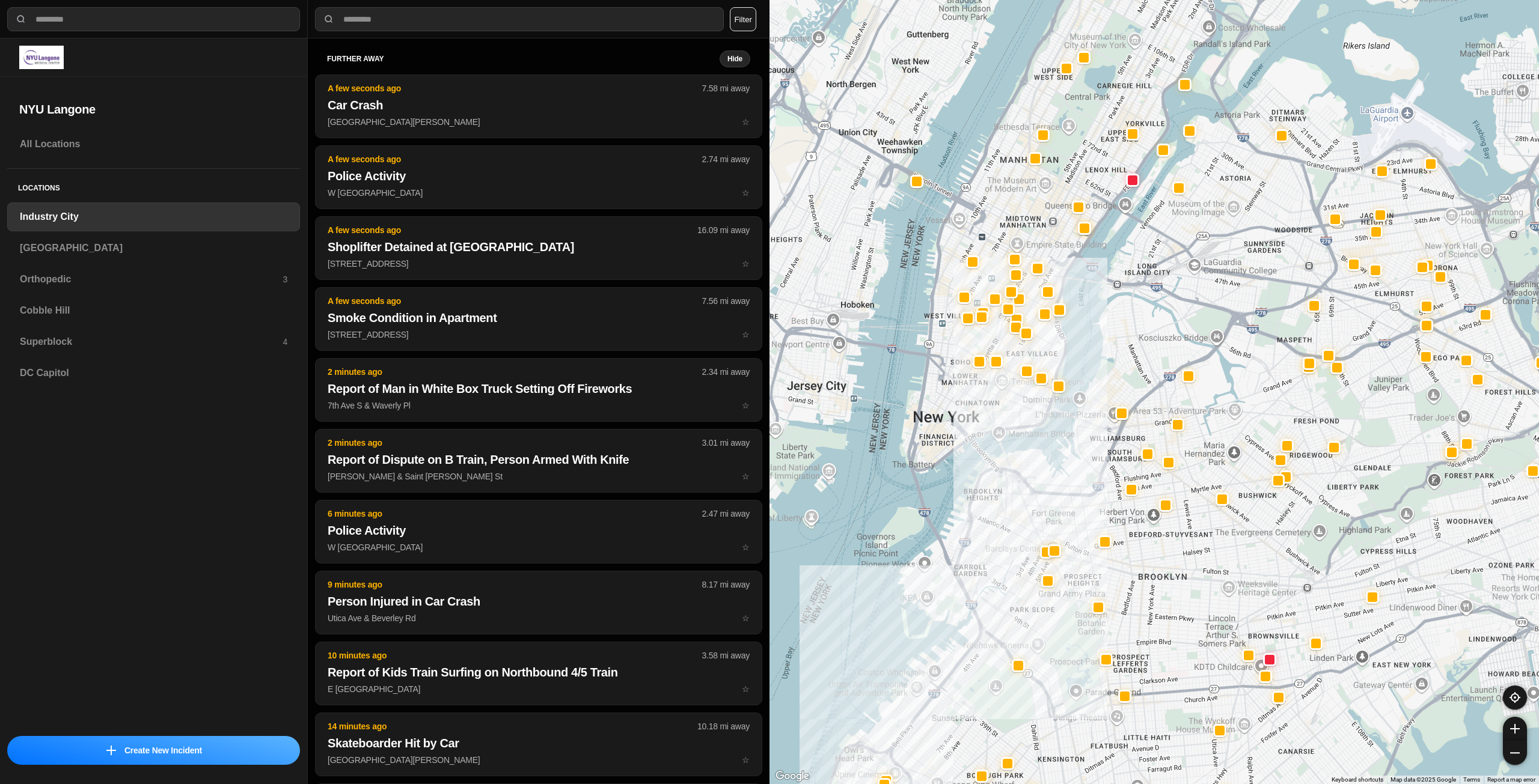
drag, startPoint x: 1057, startPoint y: 589, endPoint x: 1035, endPoint y: 468, distance: 123.0
click at [1035, 470] on div at bounding box center [1154, 392] width 770 height 784
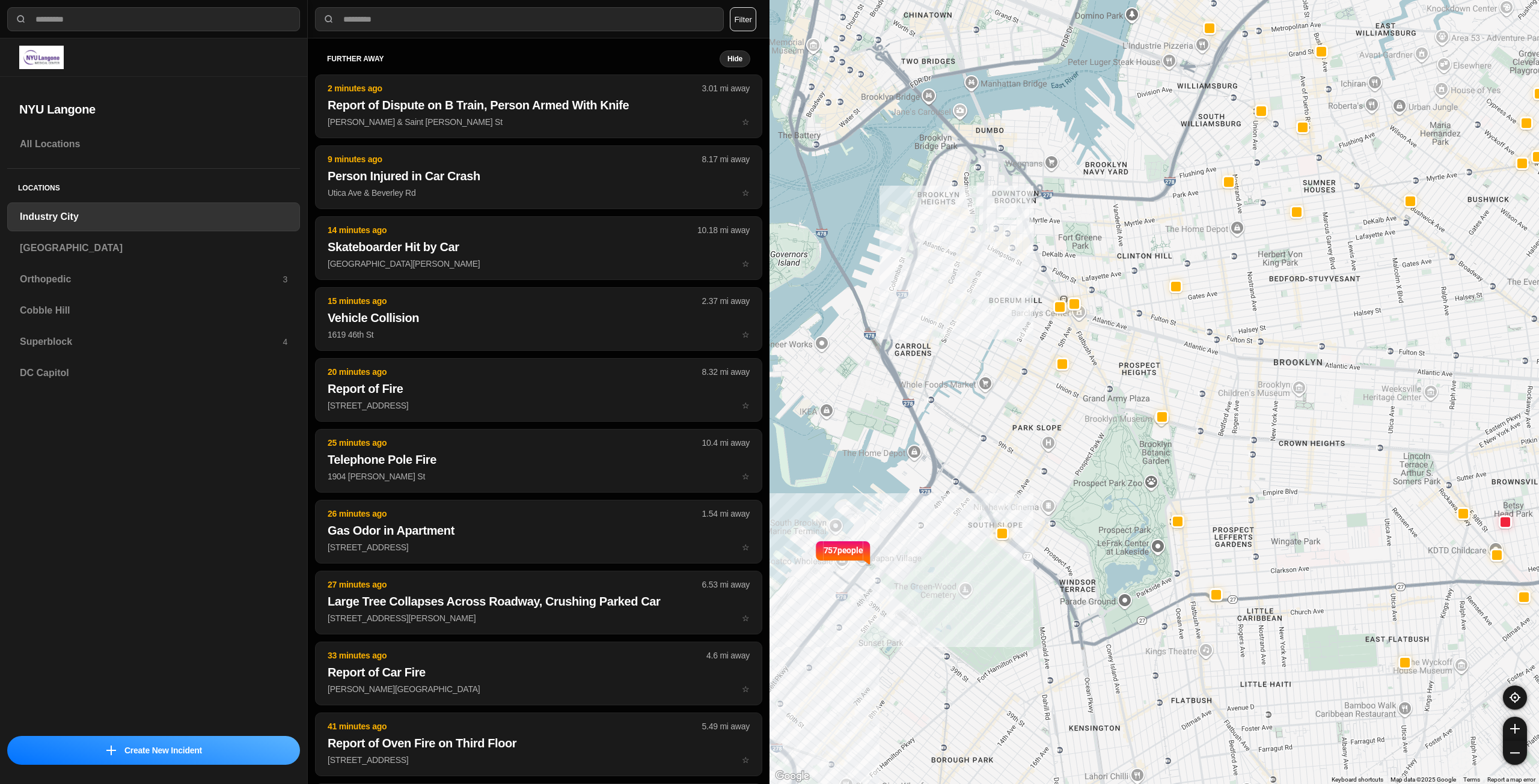
drag, startPoint x: 1054, startPoint y: 533, endPoint x: 1078, endPoint y: 432, distance: 103.8
click at [1078, 432] on div "757 people" at bounding box center [1154, 392] width 770 height 784
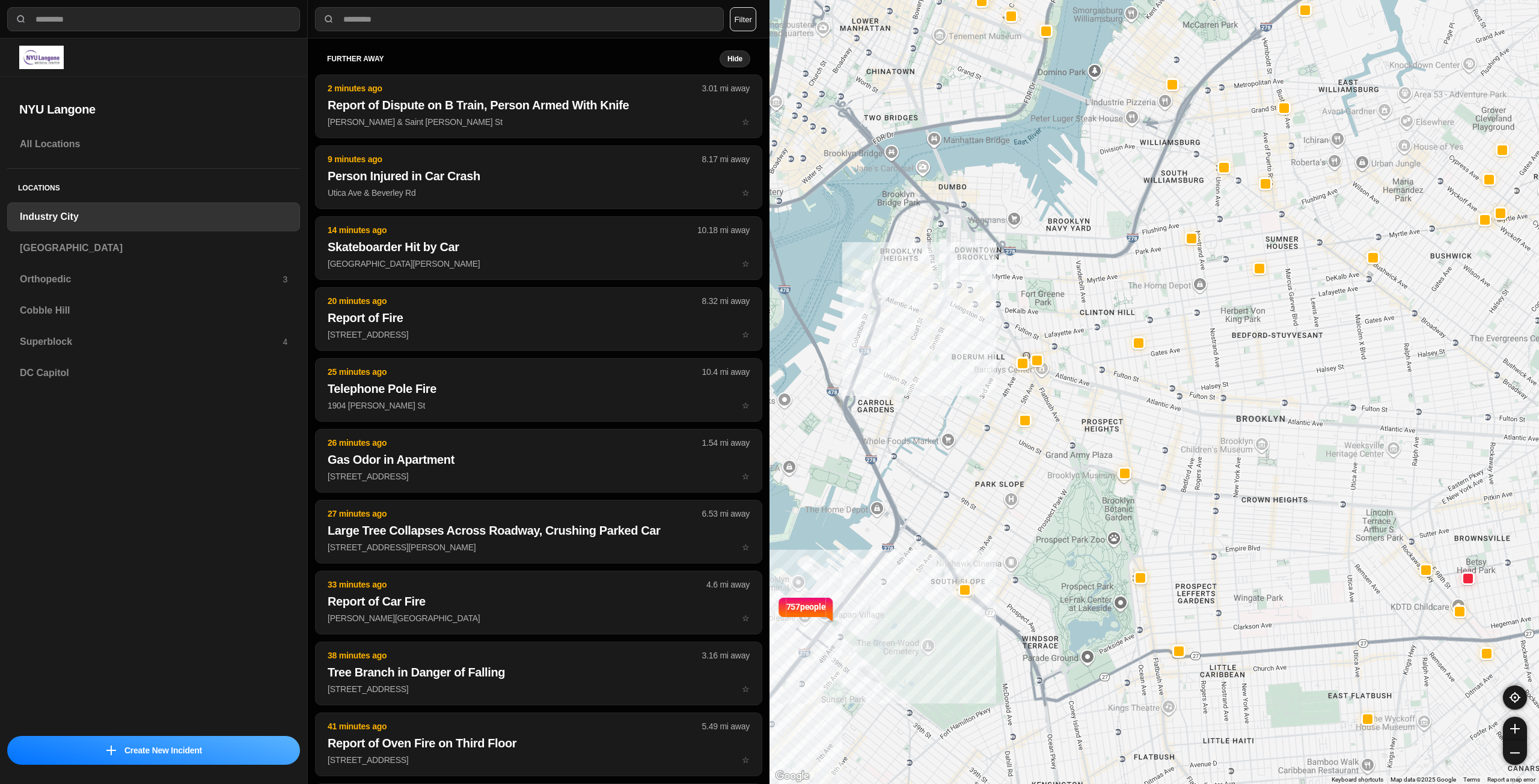
drag, startPoint x: 1121, startPoint y: 509, endPoint x: 1035, endPoint y: 590, distance: 118.1
click at [1042, 665] on div "757 people" at bounding box center [1154, 392] width 770 height 784
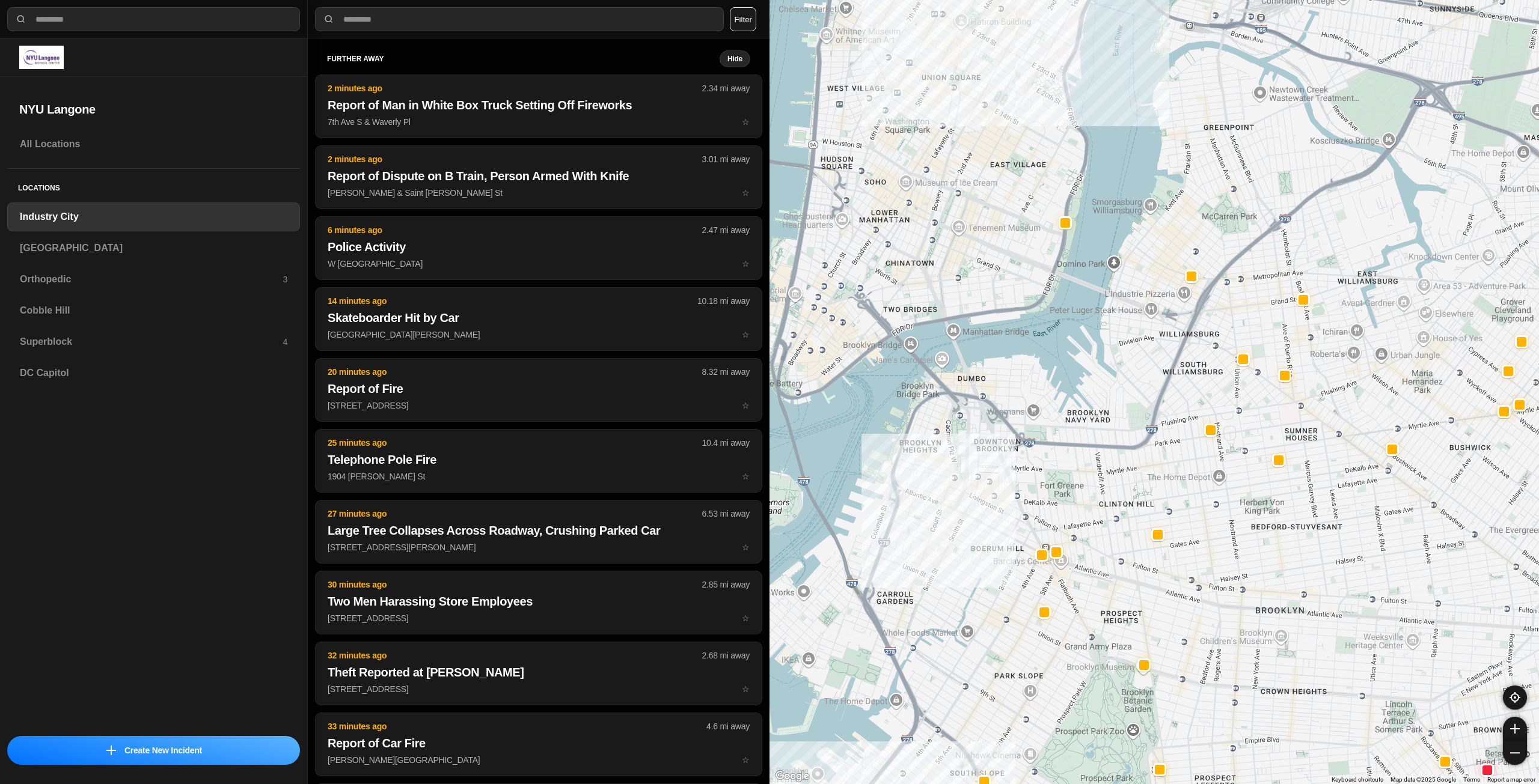
drag, startPoint x: 1092, startPoint y: 542, endPoint x: 1105, endPoint y: 643, distance: 101.8
click at [1105, 643] on div "757 people" at bounding box center [1154, 392] width 770 height 784
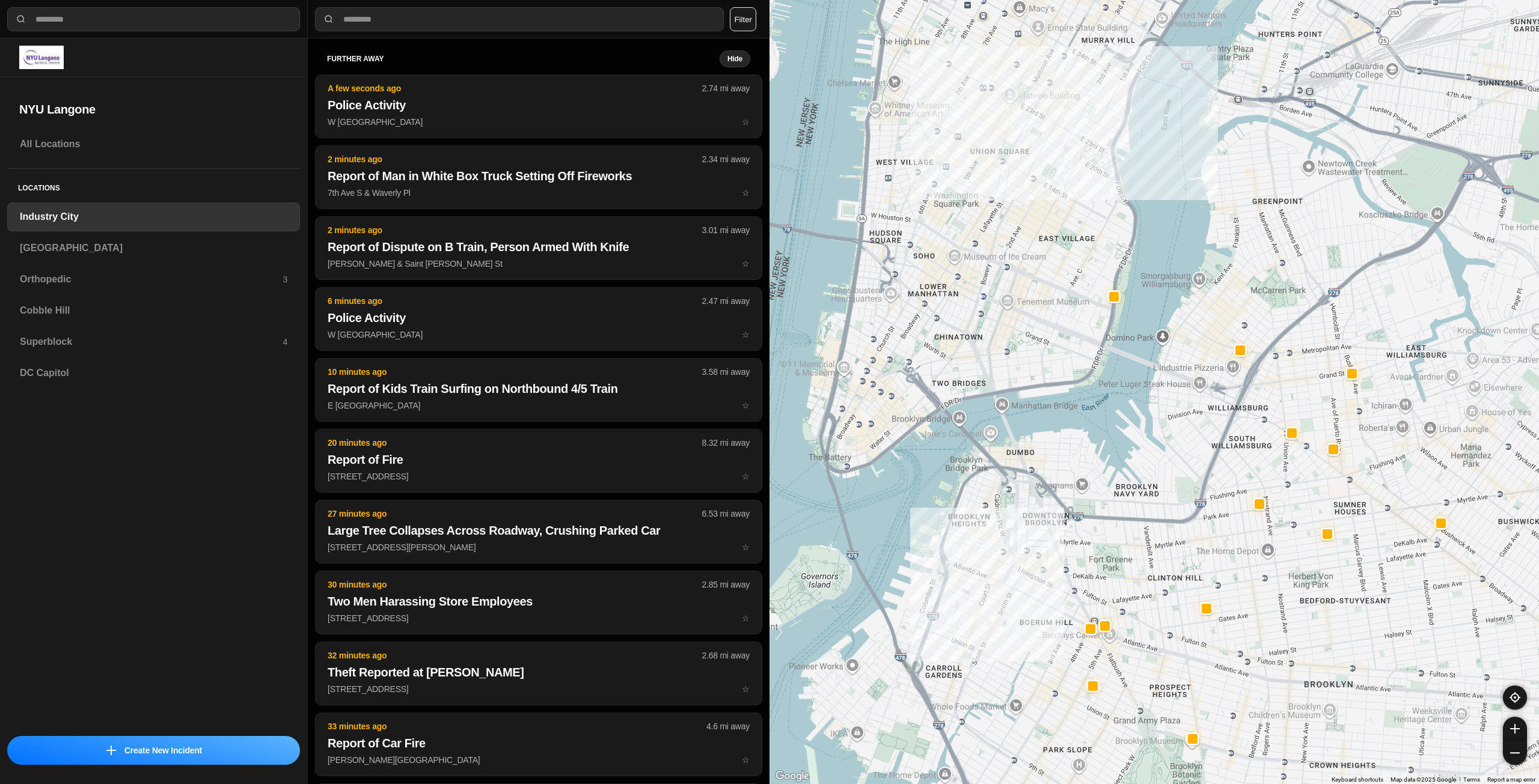
drag, startPoint x: 1119, startPoint y: 546, endPoint x: 1159, endPoint y: 596, distance: 64.0
click at [1161, 608] on div "757 people" at bounding box center [1154, 392] width 770 height 784
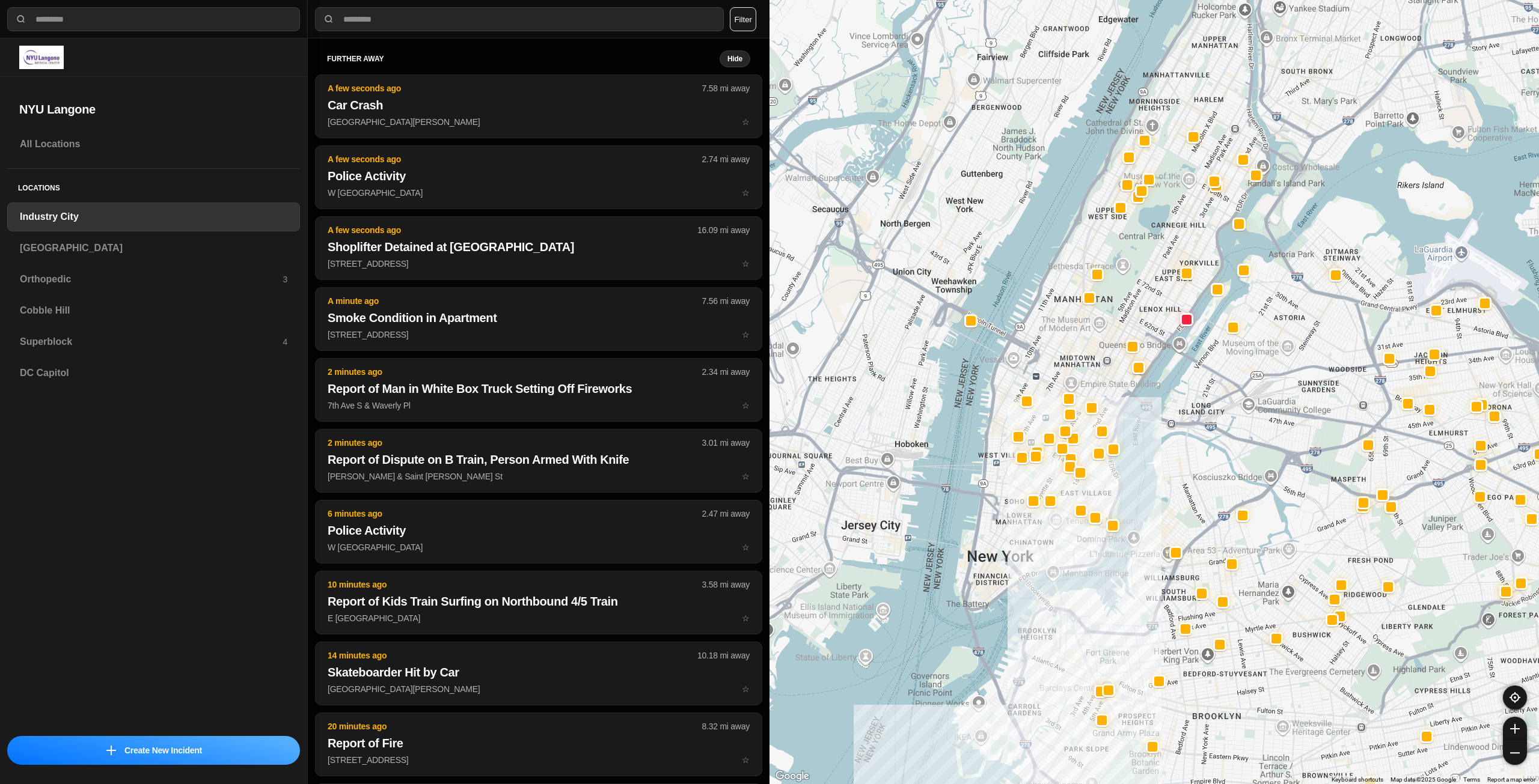
drag, startPoint x: 1055, startPoint y: 546, endPoint x: 1057, endPoint y: 563, distance: 17.1
click at [1057, 563] on div at bounding box center [1154, 392] width 770 height 784
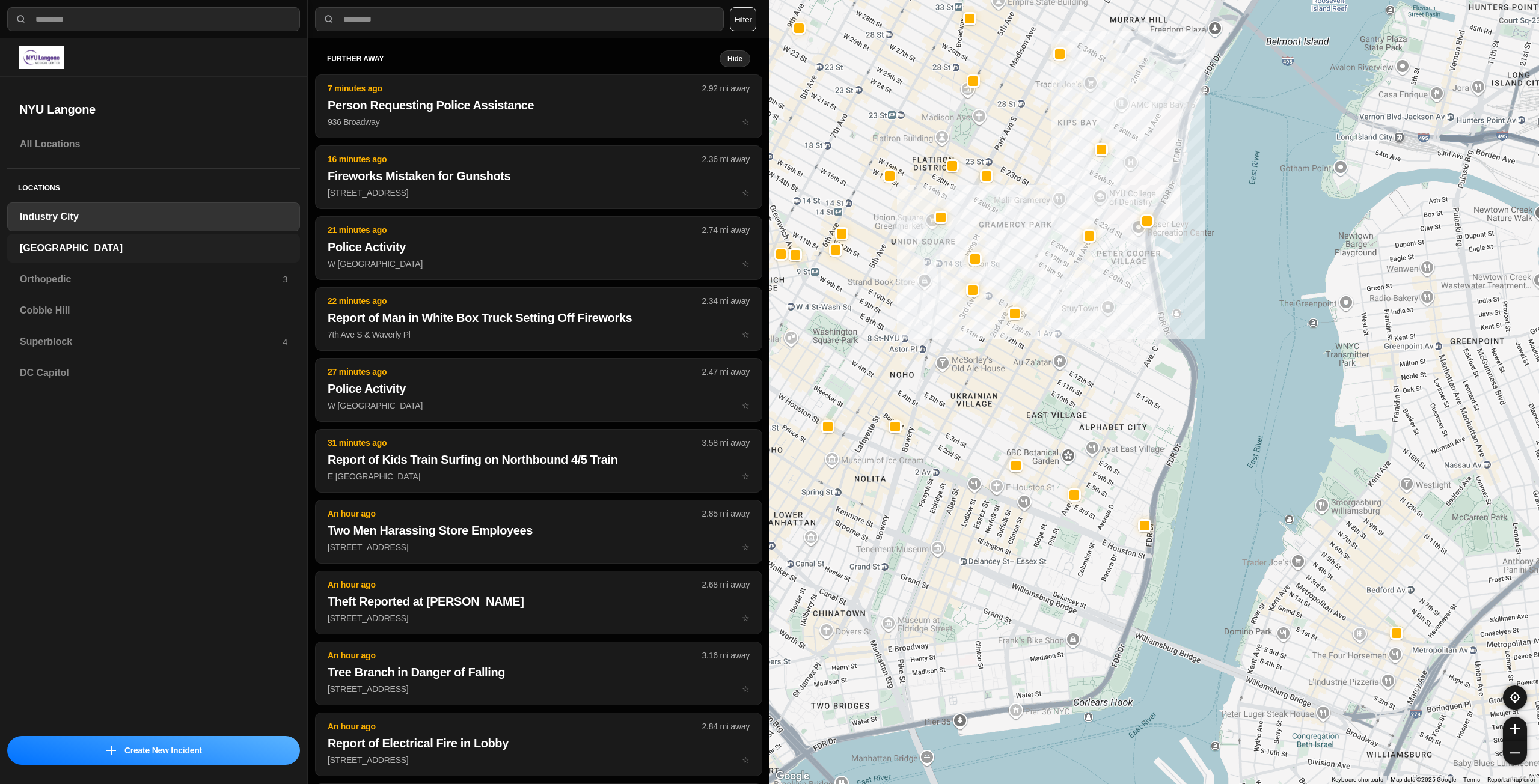
click at [97, 247] on h3 "[GEOGRAPHIC_DATA]" at bounding box center [153, 248] width 268 height 15
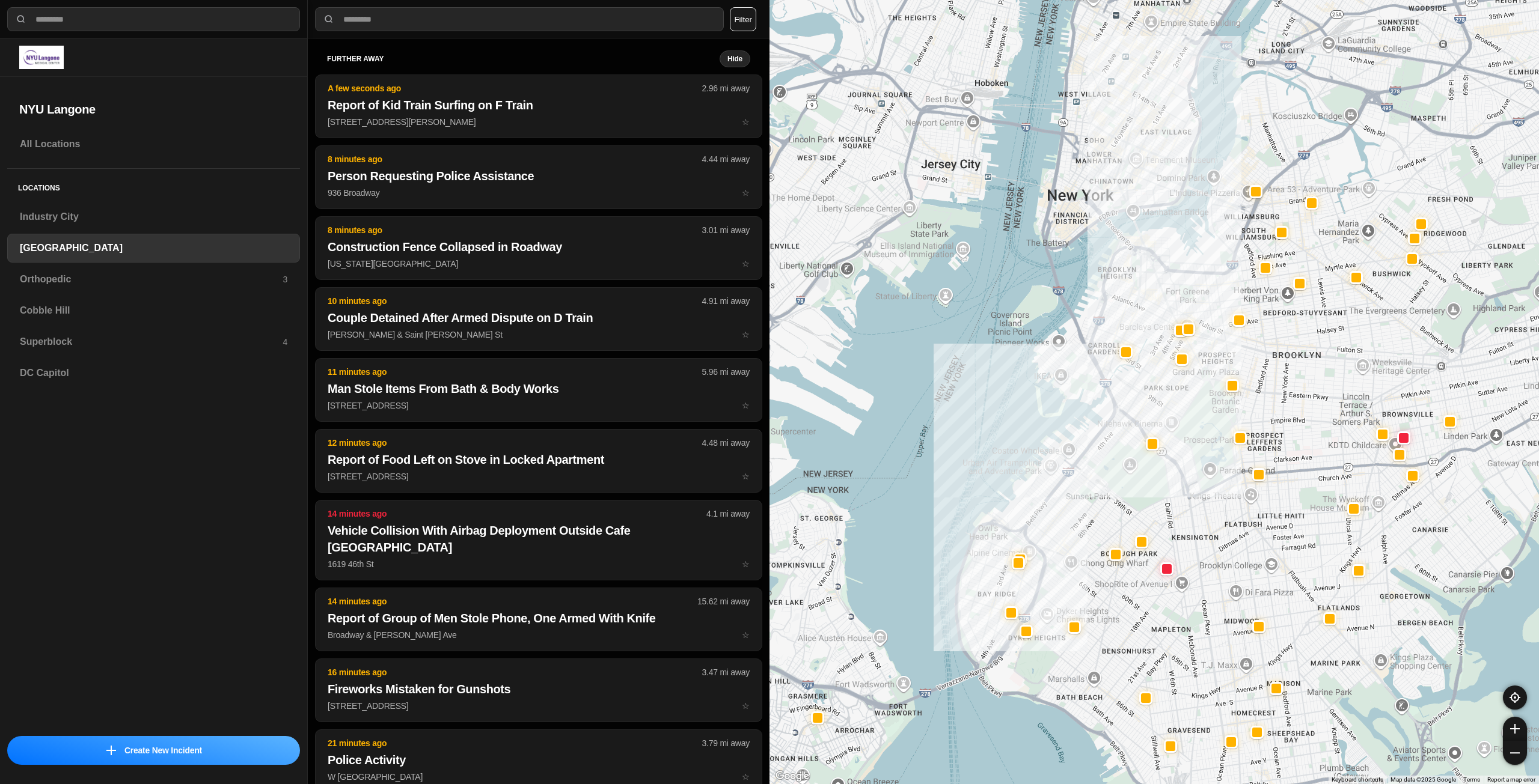
drag, startPoint x: 1293, startPoint y: 298, endPoint x: 1207, endPoint y: 450, distance: 174.6
click at [1207, 450] on div at bounding box center [1154, 392] width 770 height 784
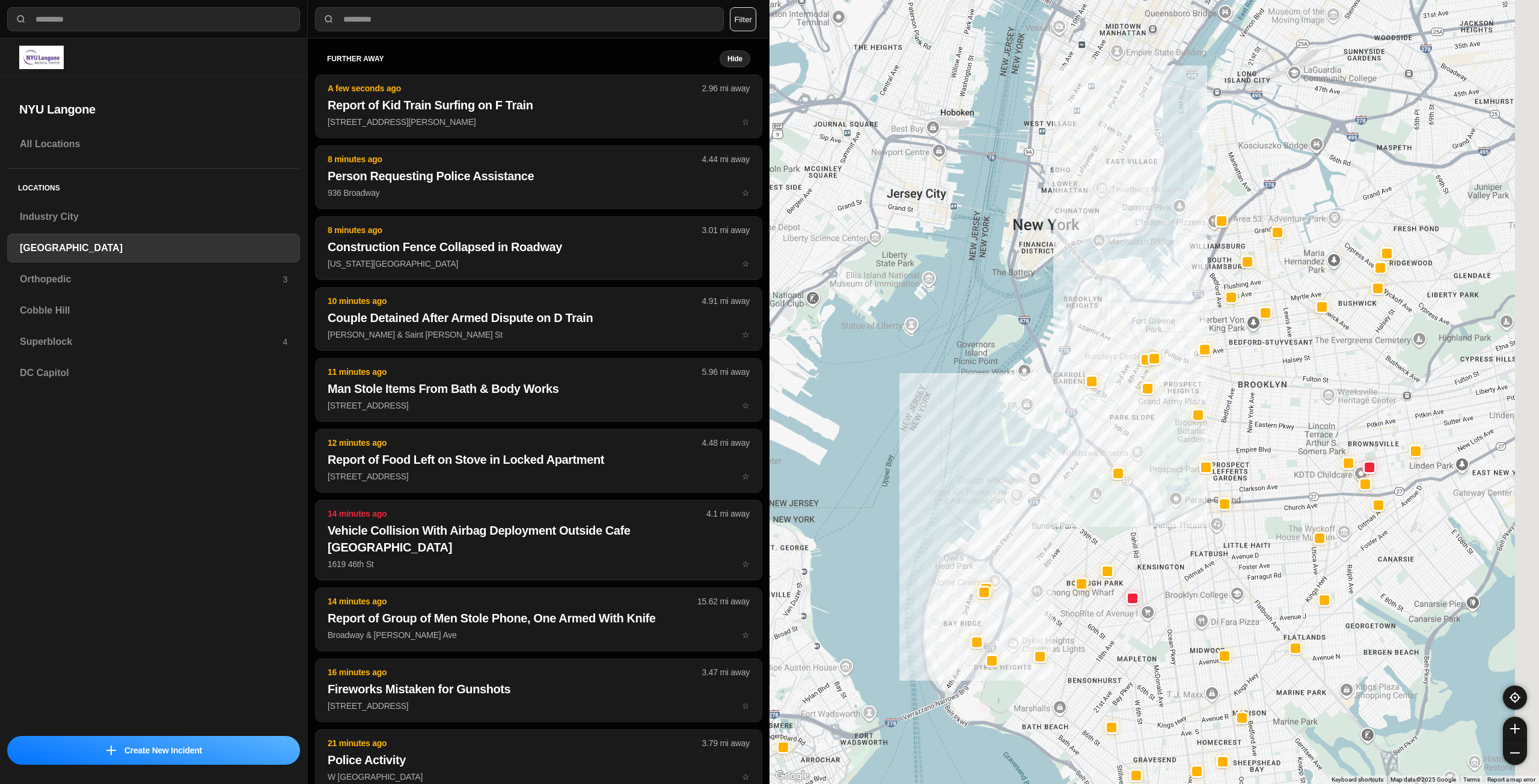
drag, startPoint x: 1285, startPoint y: 356, endPoint x: 1188, endPoint y: 360, distance: 97.1
click at [1233, 399] on div at bounding box center [1154, 392] width 770 height 784
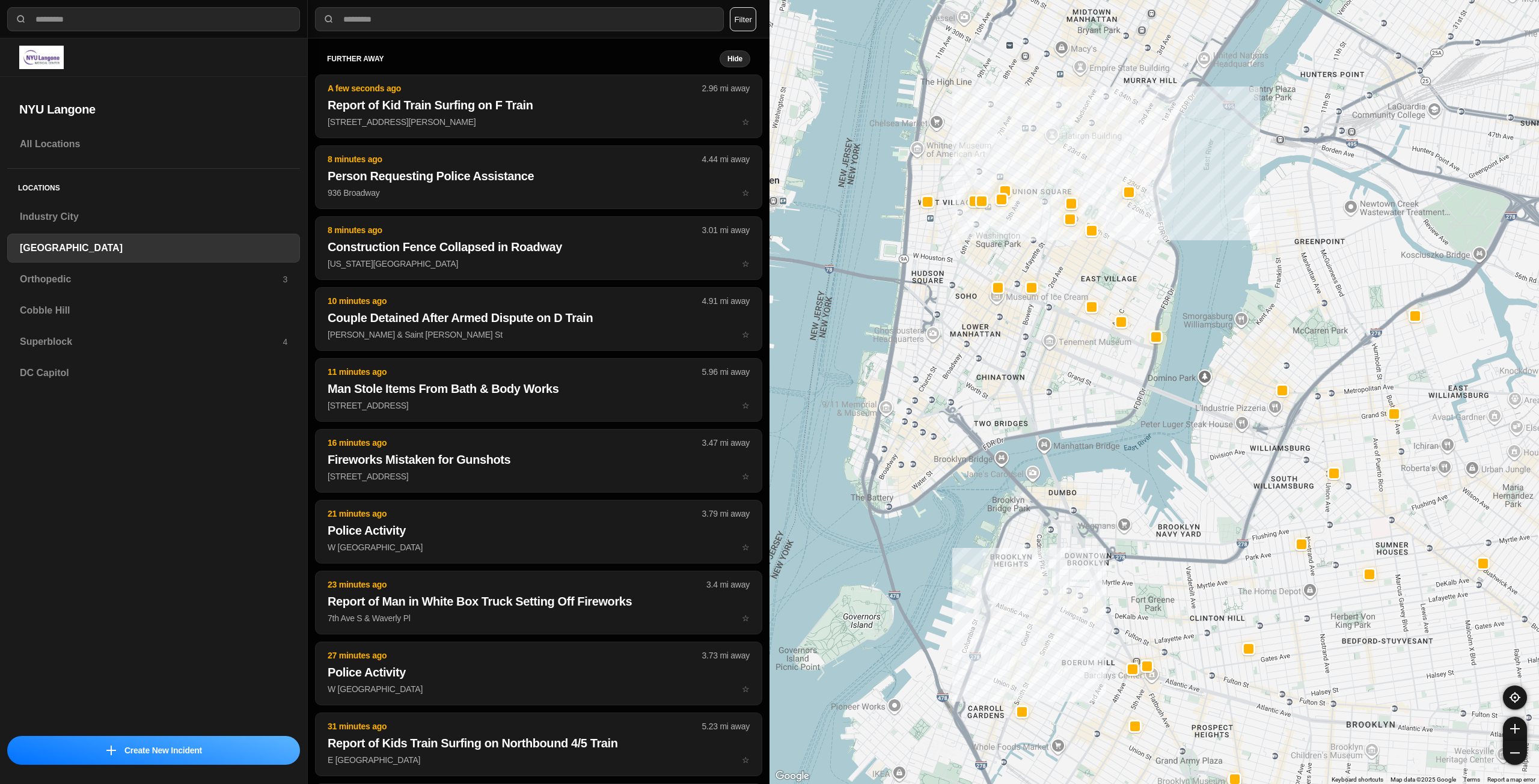
drag, startPoint x: 1041, startPoint y: 232, endPoint x: 1051, endPoint y: 401, distance: 169.3
click at [1051, 401] on div "421 people" at bounding box center [1154, 392] width 770 height 784
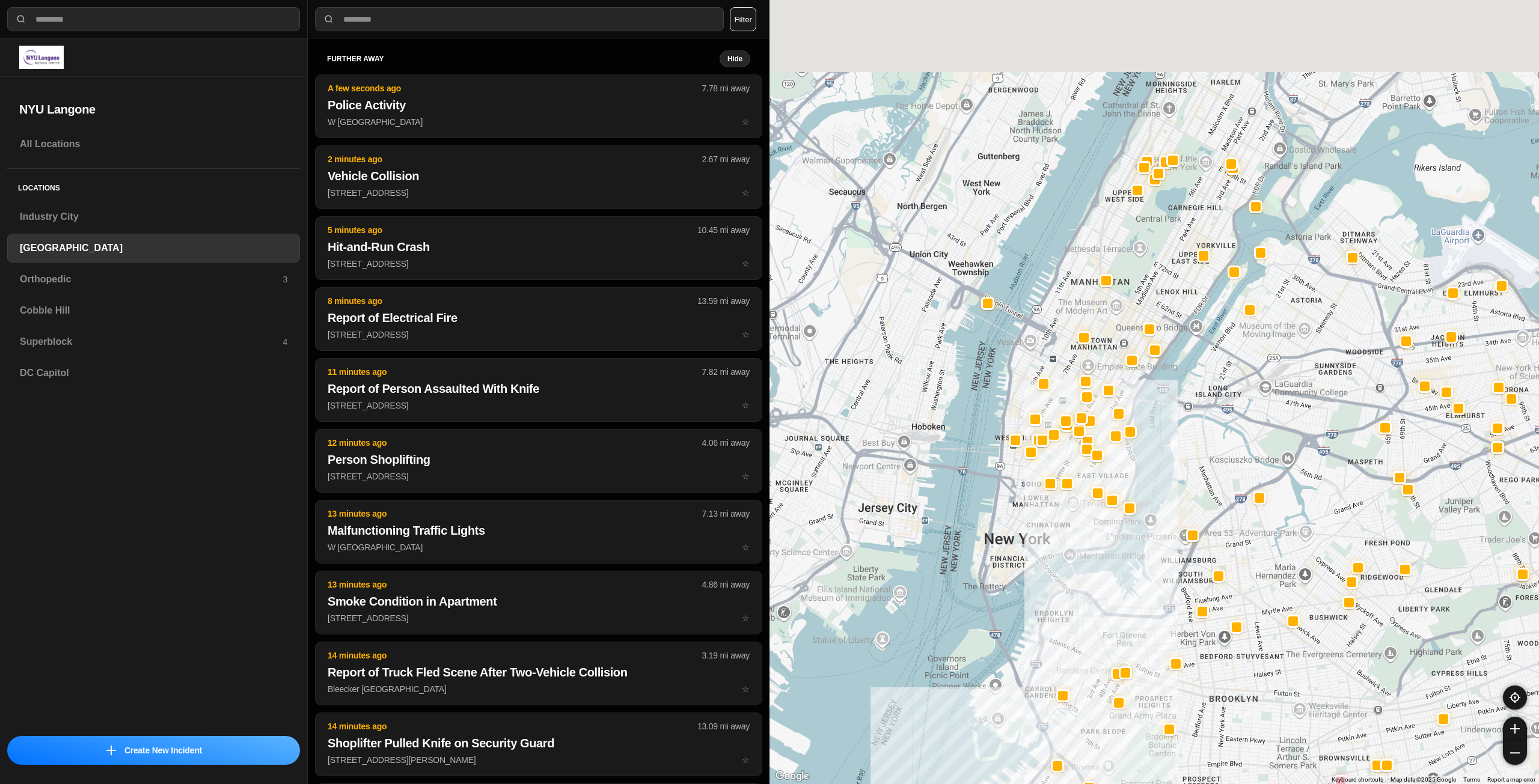
drag, startPoint x: 1092, startPoint y: 375, endPoint x: 1073, endPoint y: 541, distance: 167.1
click at [1073, 541] on div at bounding box center [1154, 392] width 770 height 784
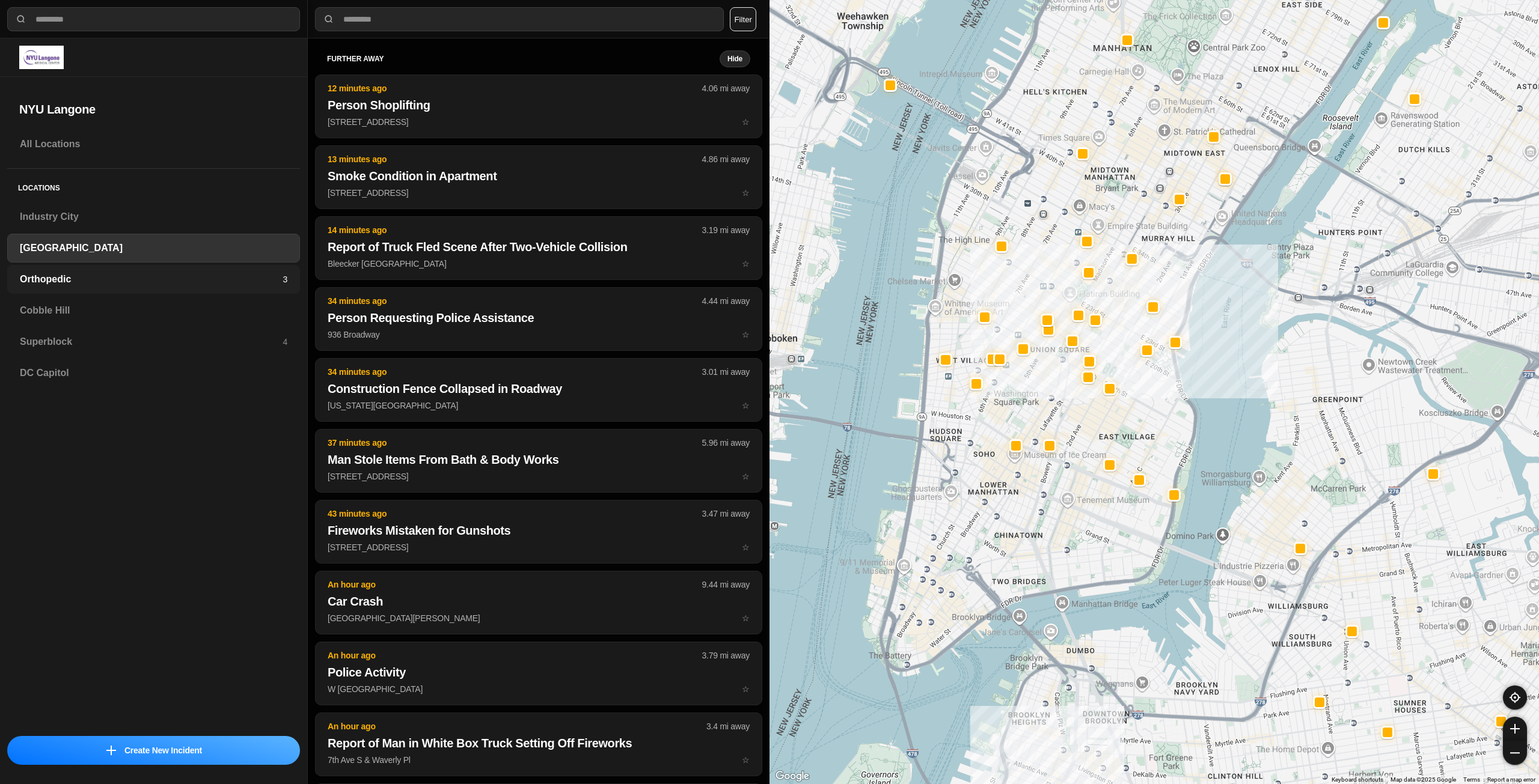
click at [186, 273] on h3 "Orthopedic" at bounding box center [151, 279] width 263 height 15
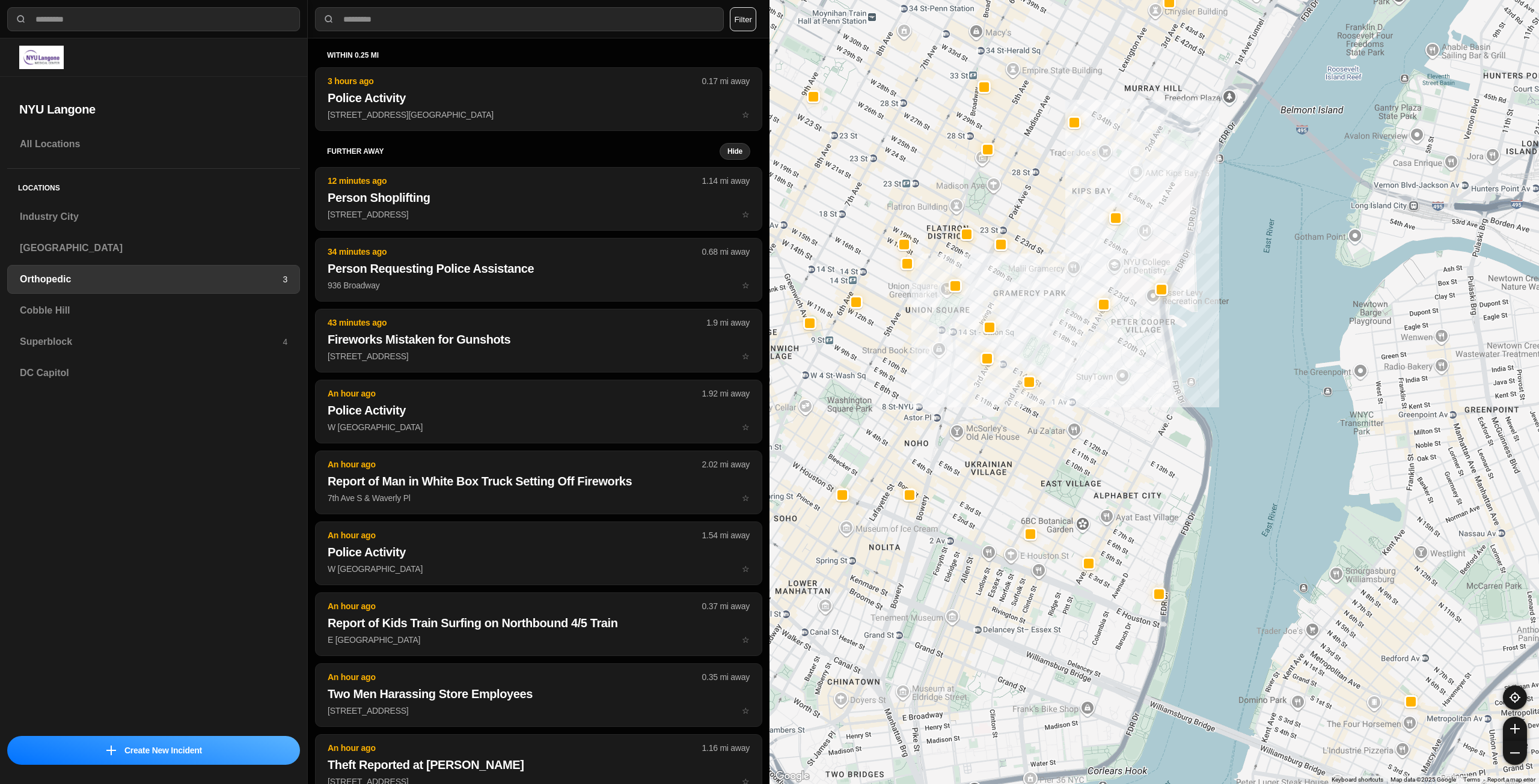
drag, startPoint x: 953, startPoint y: 551, endPoint x: 1065, endPoint y: 405, distance: 184.0
click at [1065, 405] on div at bounding box center [1154, 392] width 770 height 784
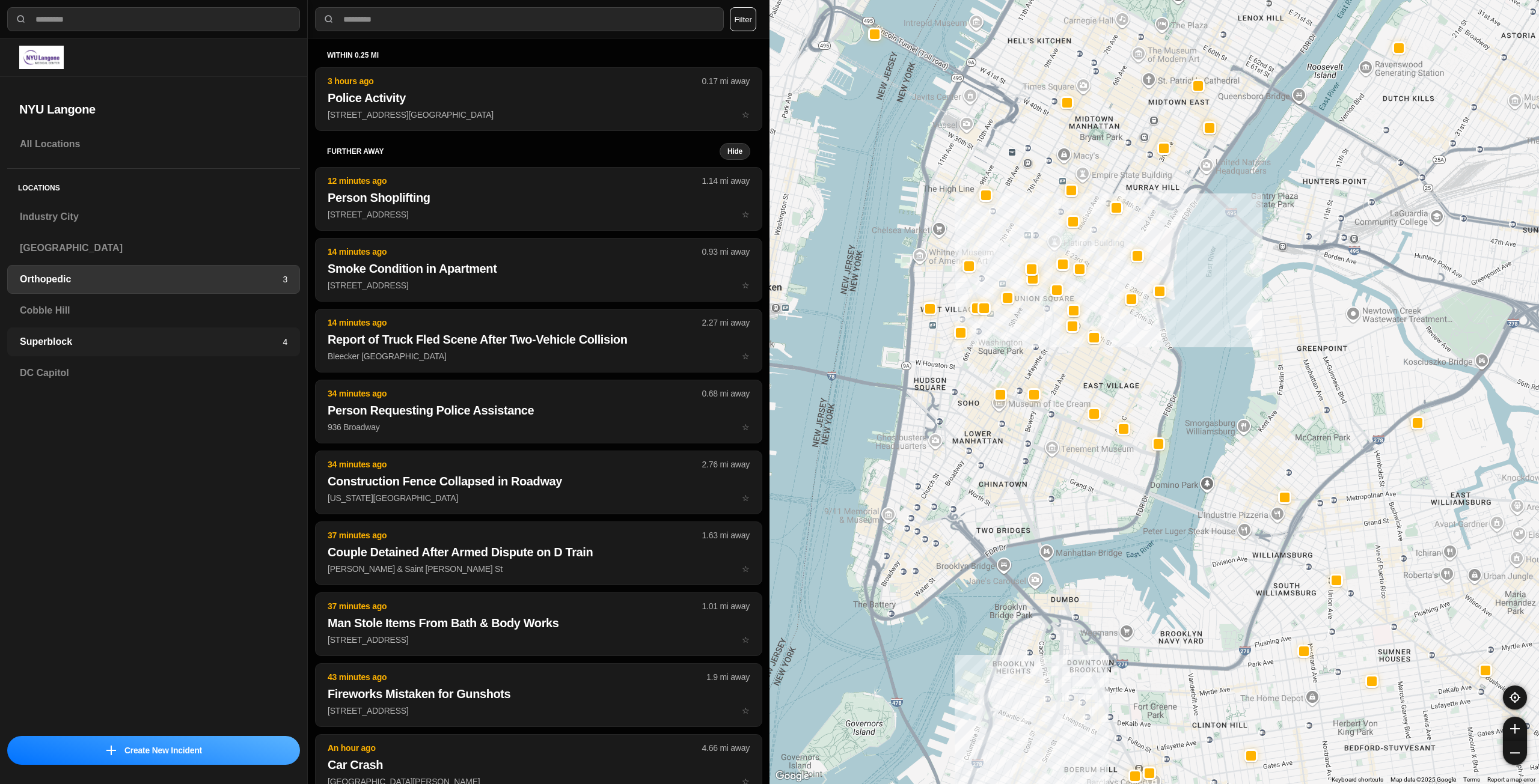
click at [102, 342] on h3 "Superblock" at bounding box center [151, 342] width 263 height 15
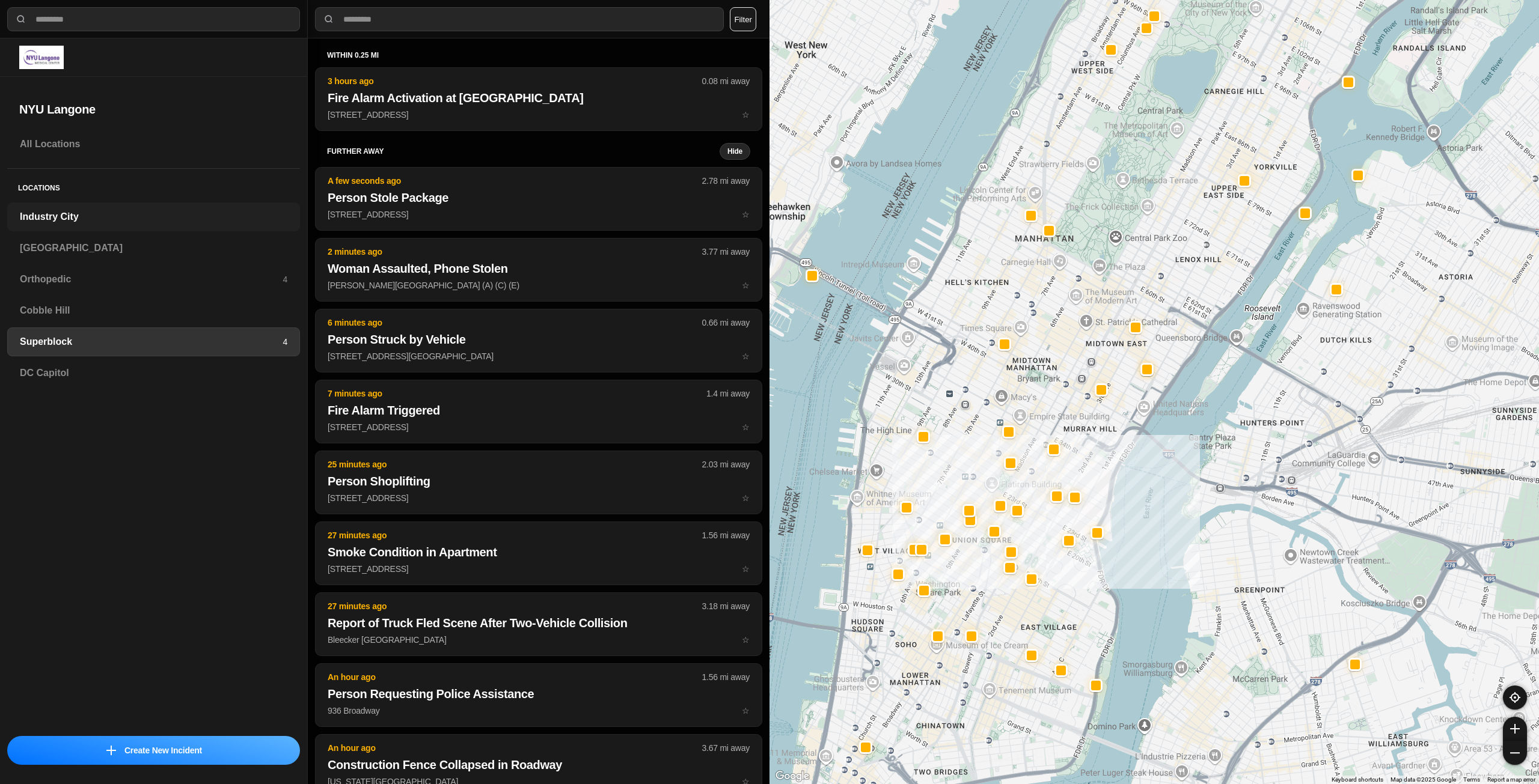
click at [135, 211] on h3 "Industry City" at bounding box center [153, 217] width 268 height 15
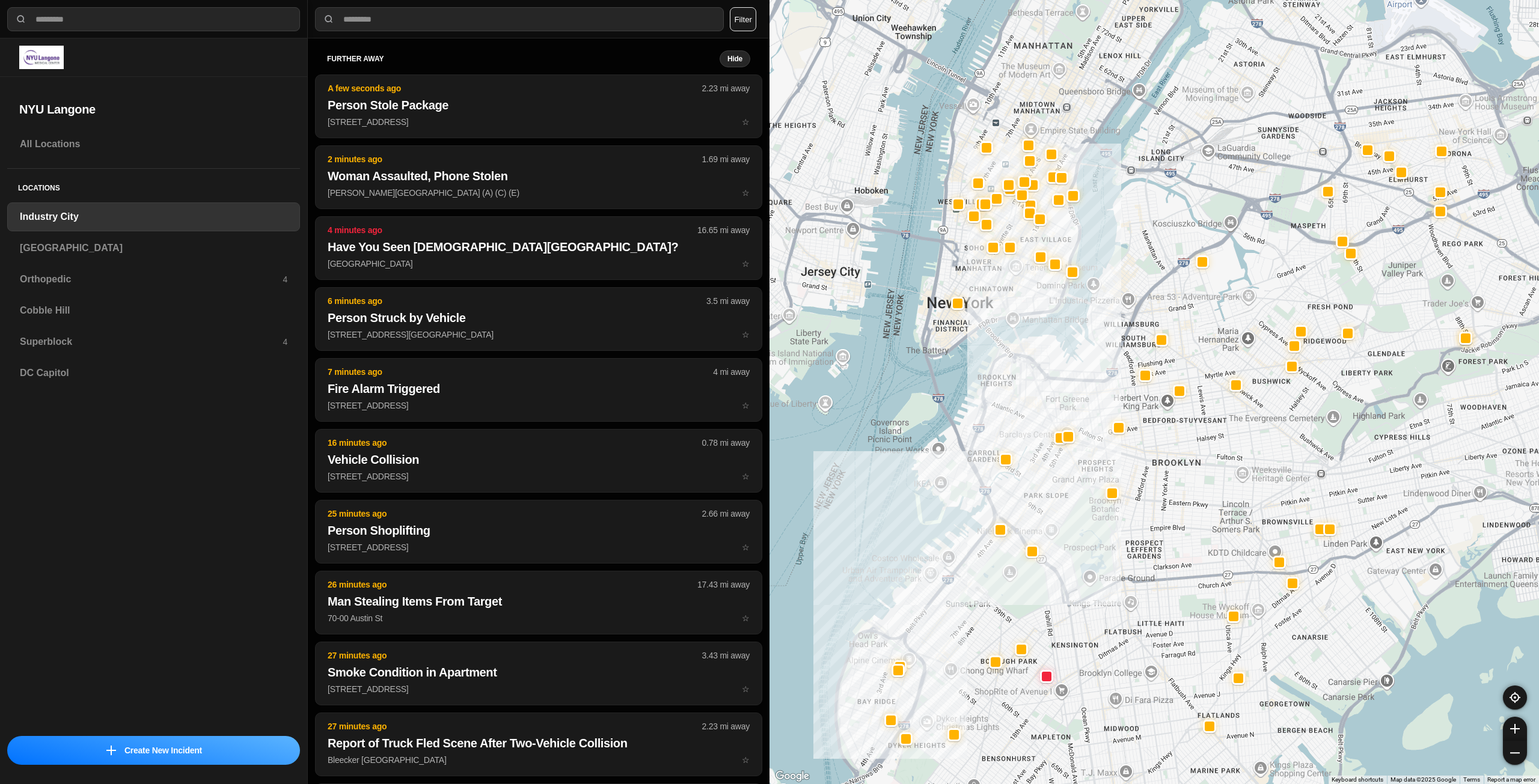
drag, startPoint x: 1174, startPoint y: 443, endPoint x: 1094, endPoint y: 582, distance: 160.4
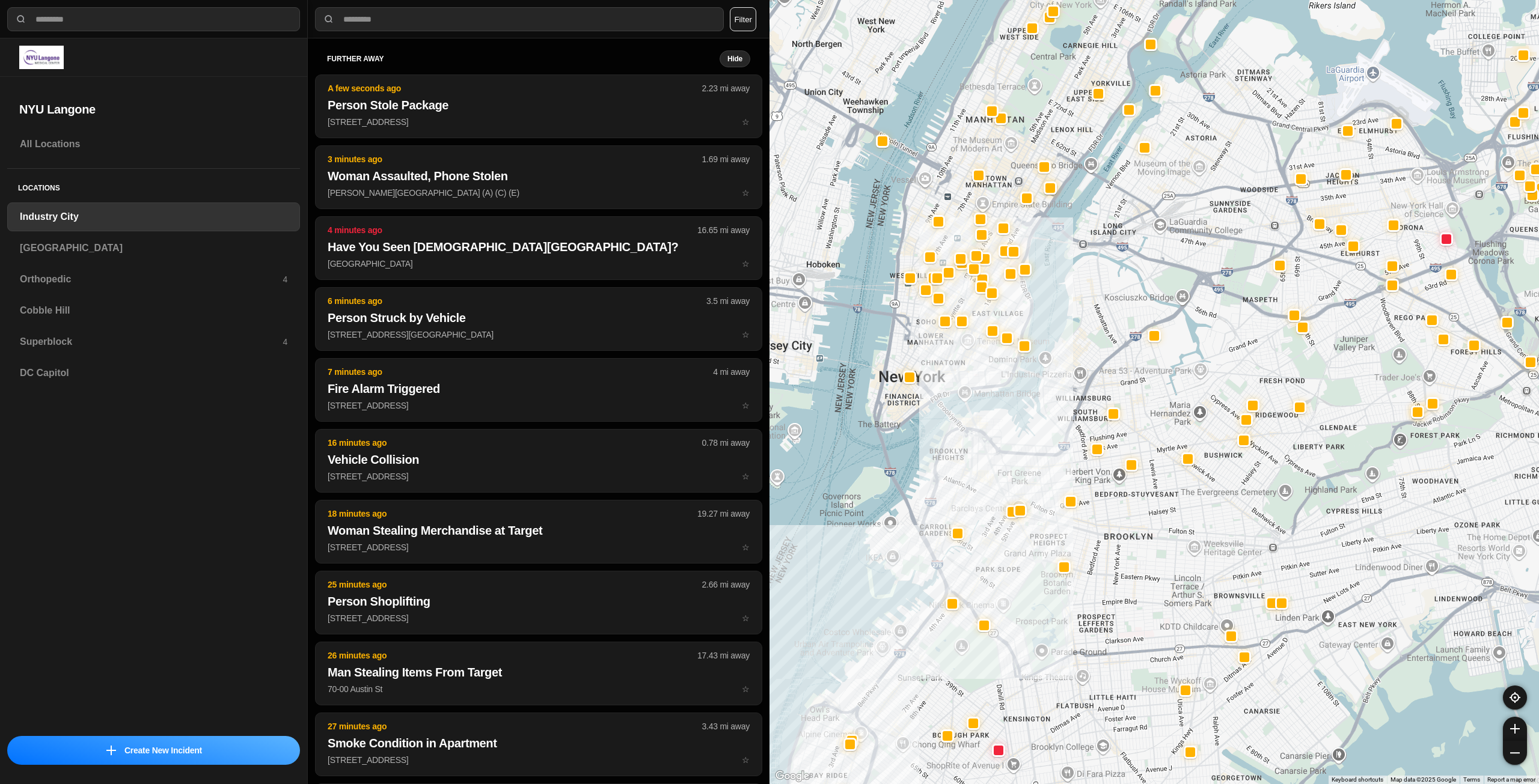
drag, startPoint x: 1066, startPoint y: 395, endPoint x: 1025, endPoint y: 459, distance: 76.0
click at [1025, 459] on div at bounding box center [1154, 392] width 770 height 784
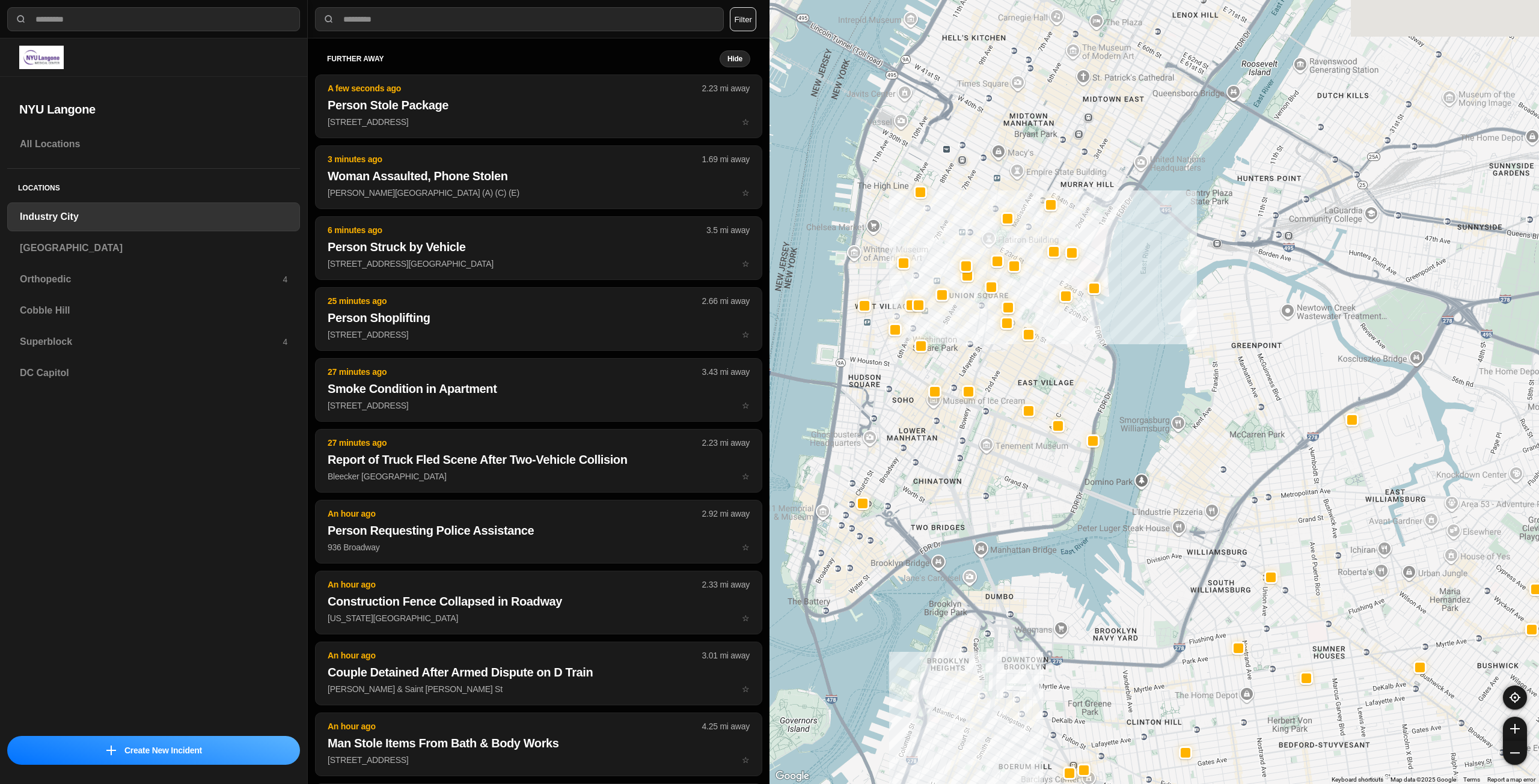
drag, startPoint x: 1001, startPoint y: 466, endPoint x: 1011, endPoint y: 490, distance: 26.0
click at [1011, 490] on div "757 people" at bounding box center [1154, 392] width 770 height 784
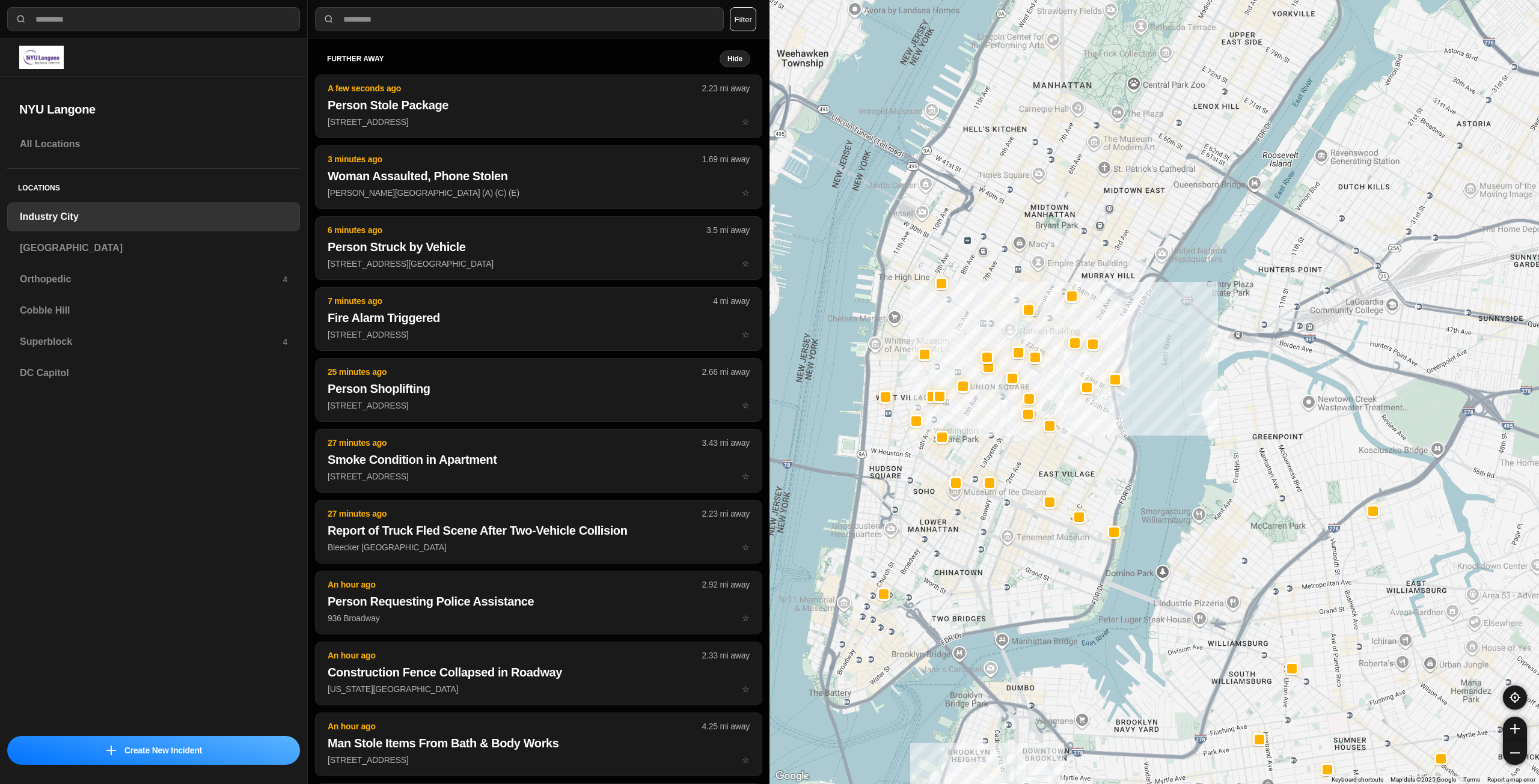
drag, startPoint x: 1097, startPoint y: 456, endPoint x: 1106, endPoint y: 484, distance: 29.4
click at [1106, 484] on div "757 people" at bounding box center [1154, 392] width 770 height 784
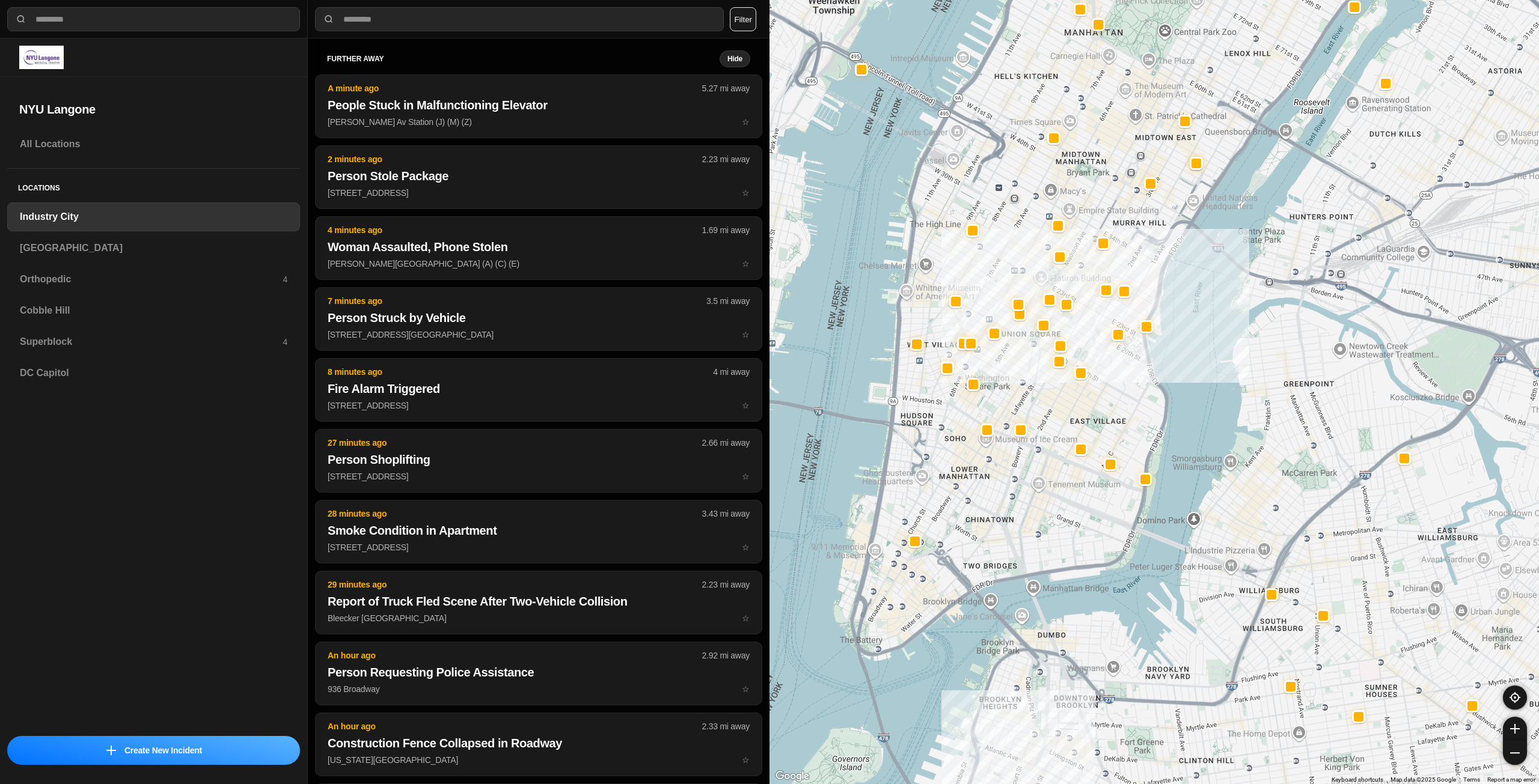
drag, startPoint x: 1029, startPoint y: 249, endPoint x: 1061, endPoint y: 176, distance: 79.7
click at [1061, 176] on div "757 people" at bounding box center [1154, 392] width 770 height 784
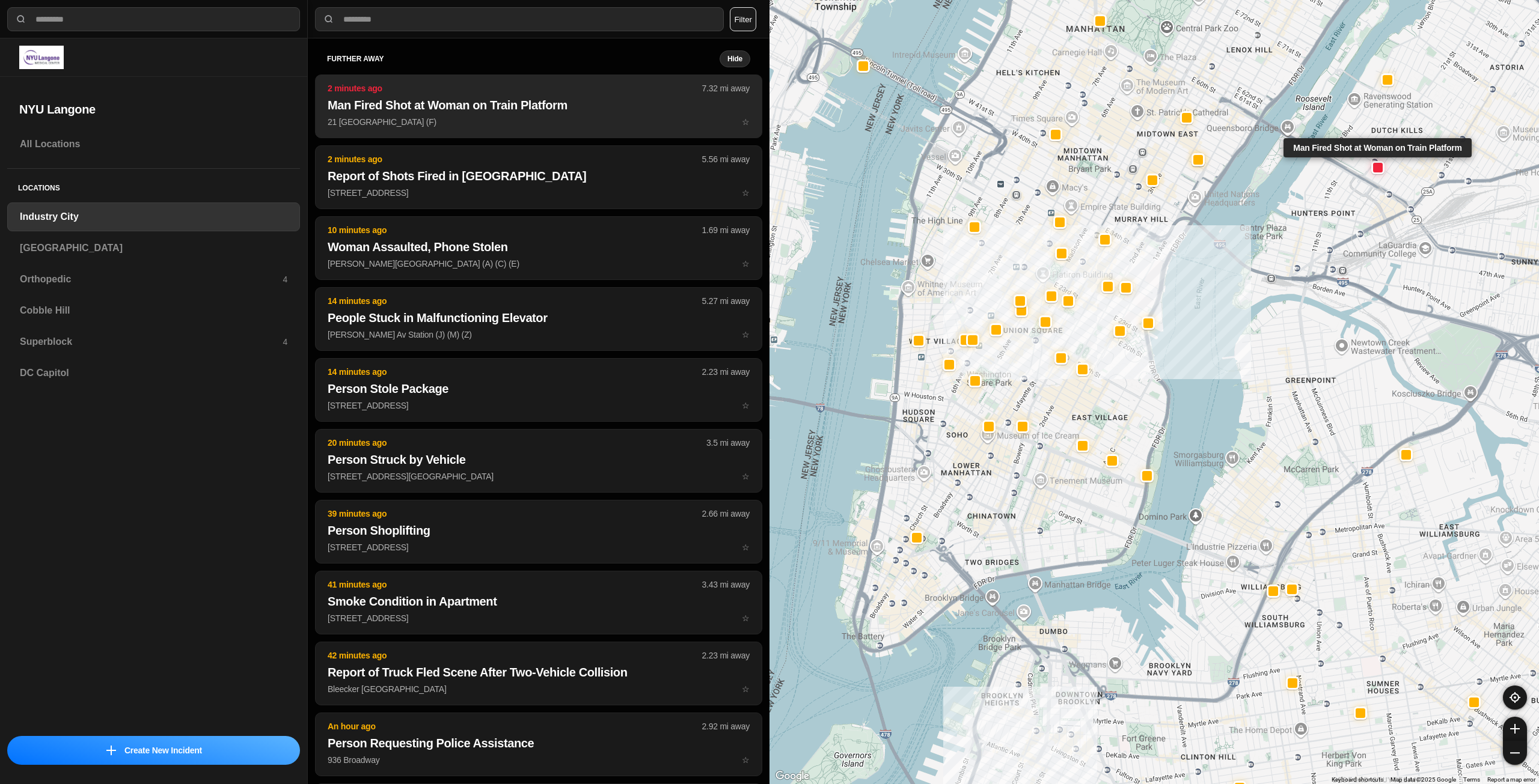
click at [547, 122] on p "[GEOGRAPHIC_DATA] (F) ☆" at bounding box center [539, 122] width 422 height 12
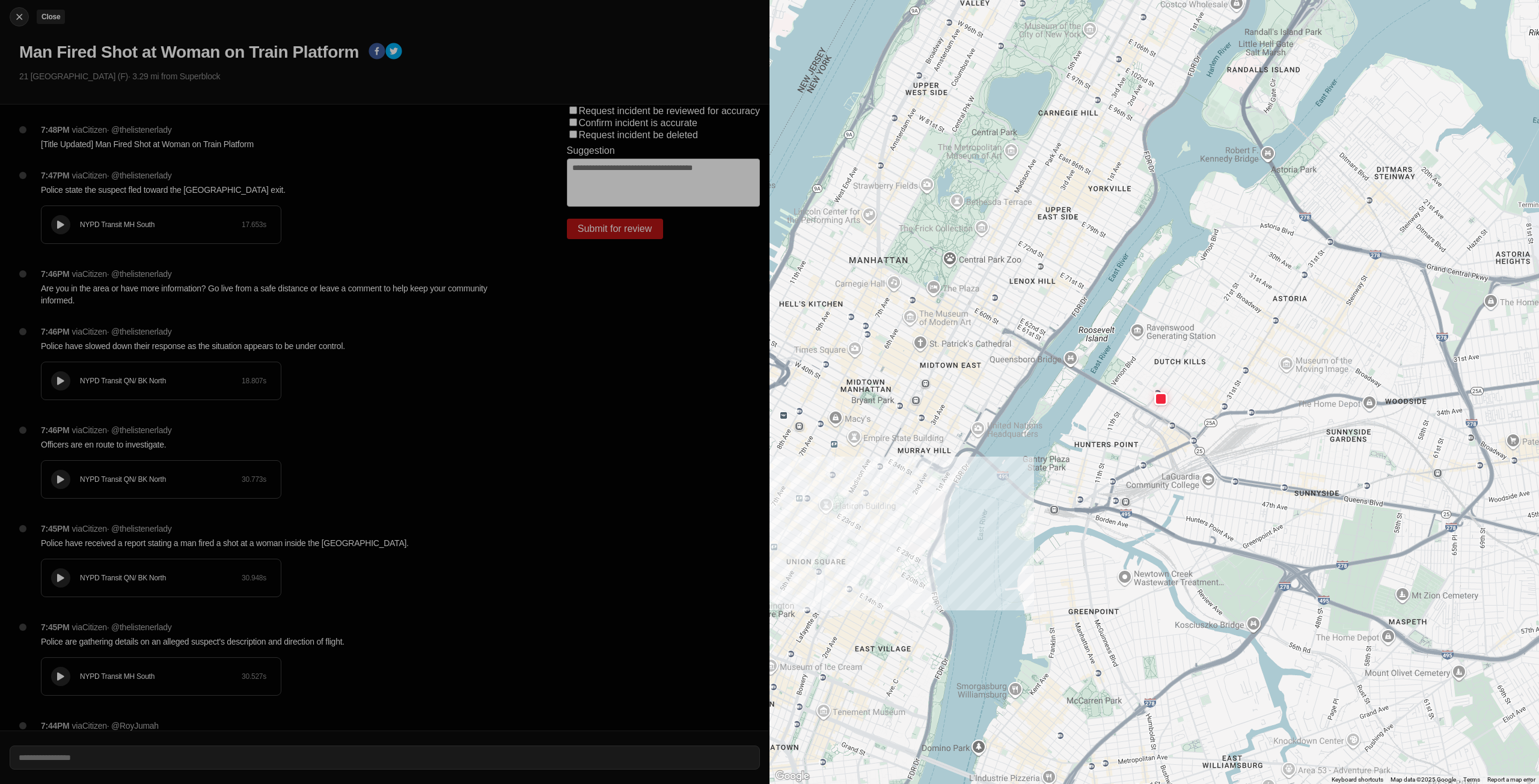
click at [15, 15] on img at bounding box center [19, 17] width 12 height 12
select select "*"
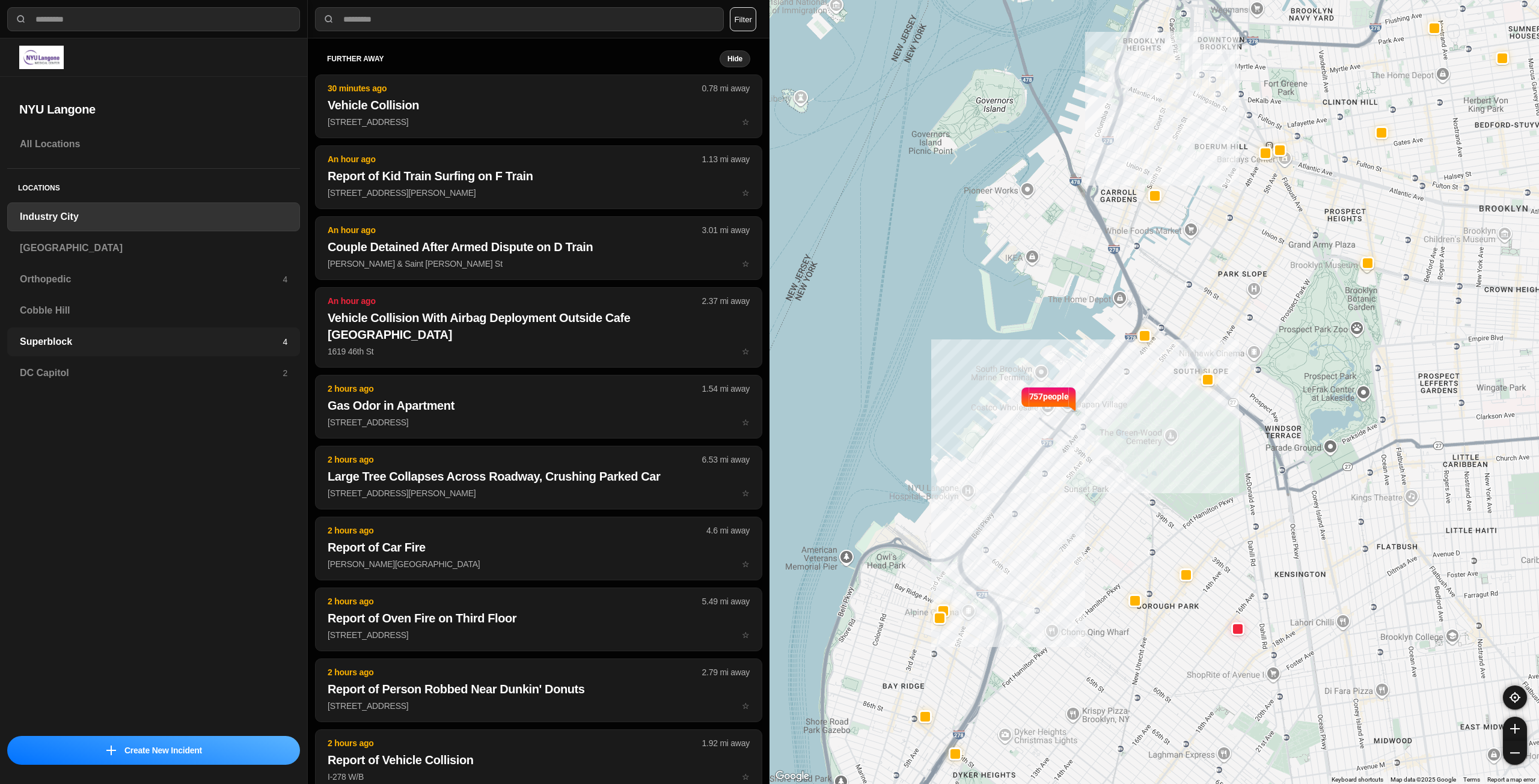
click at [88, 333] on div "Superblock 4" at bounding box center [153, 342] width 293 height 29
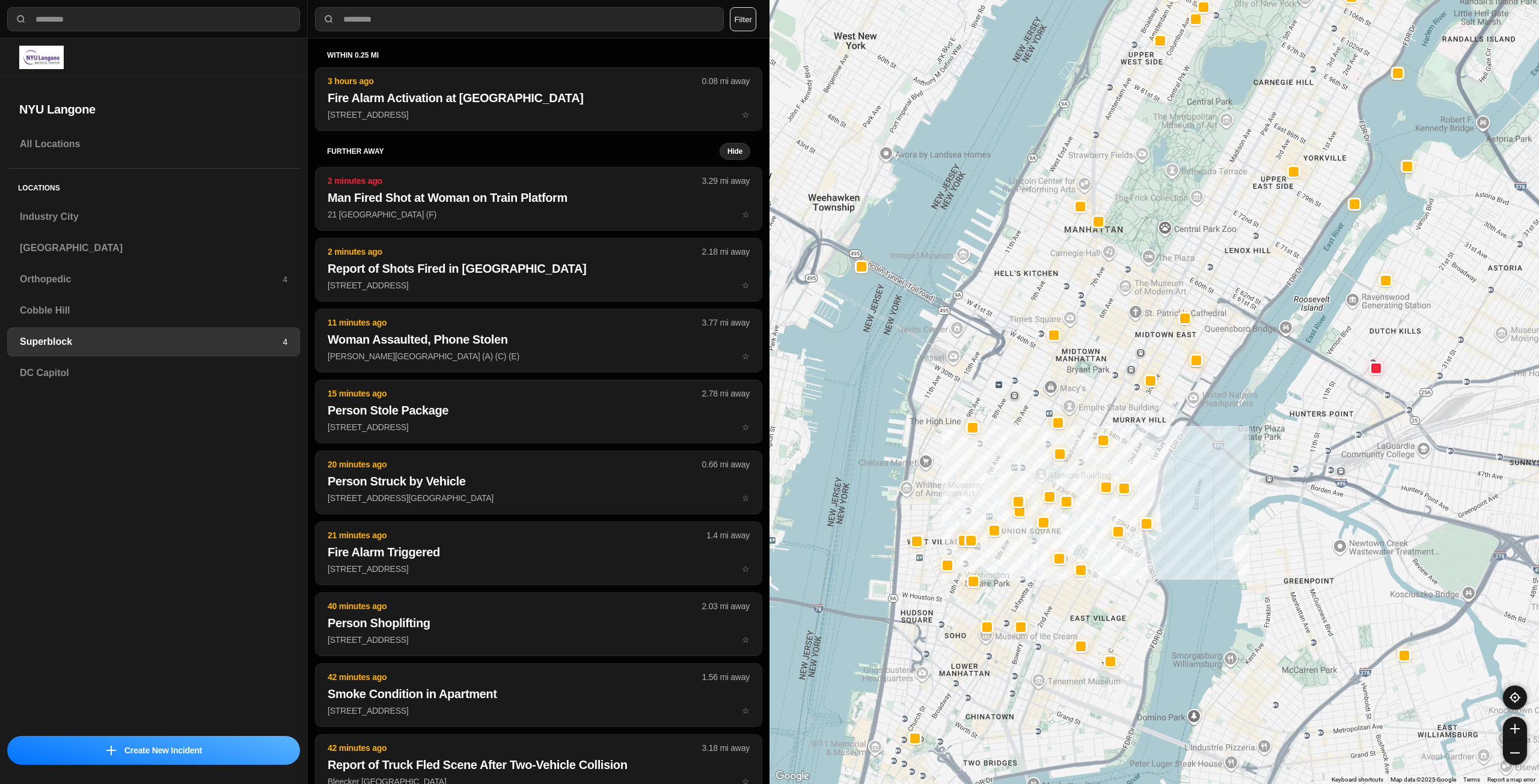
drag, startPoint x: 990, startPoint y: 700, endPoint x: 1030, endPoint y: 682, distance: 43.9
click at [1030, 682] on div at bounding box center [1154, 392] width 770 height 784
select select "*"
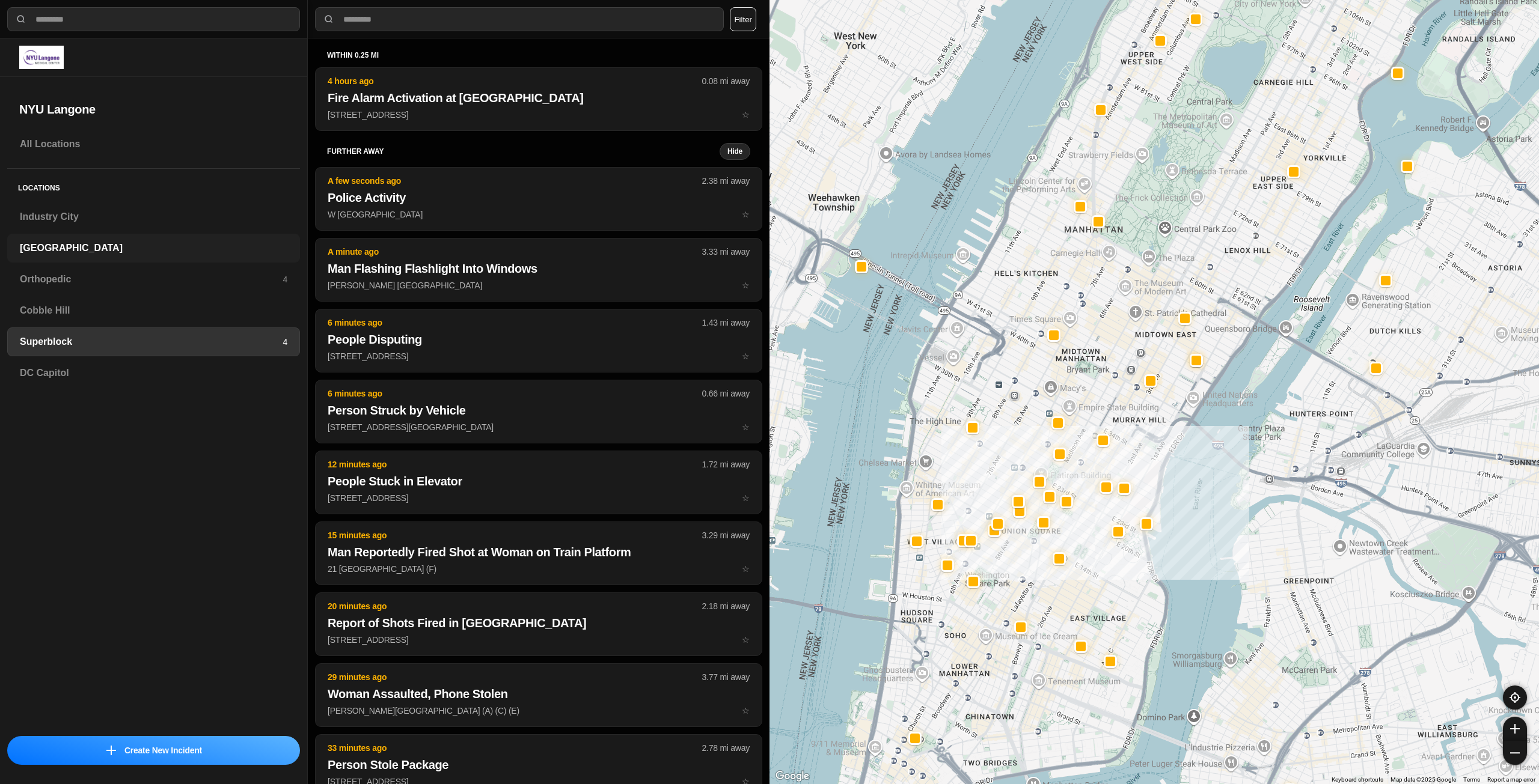
click at [121, 239] on div "[GEOGRAPHIC_DATA]" at bounding box center [153, 249] width 293 height 29
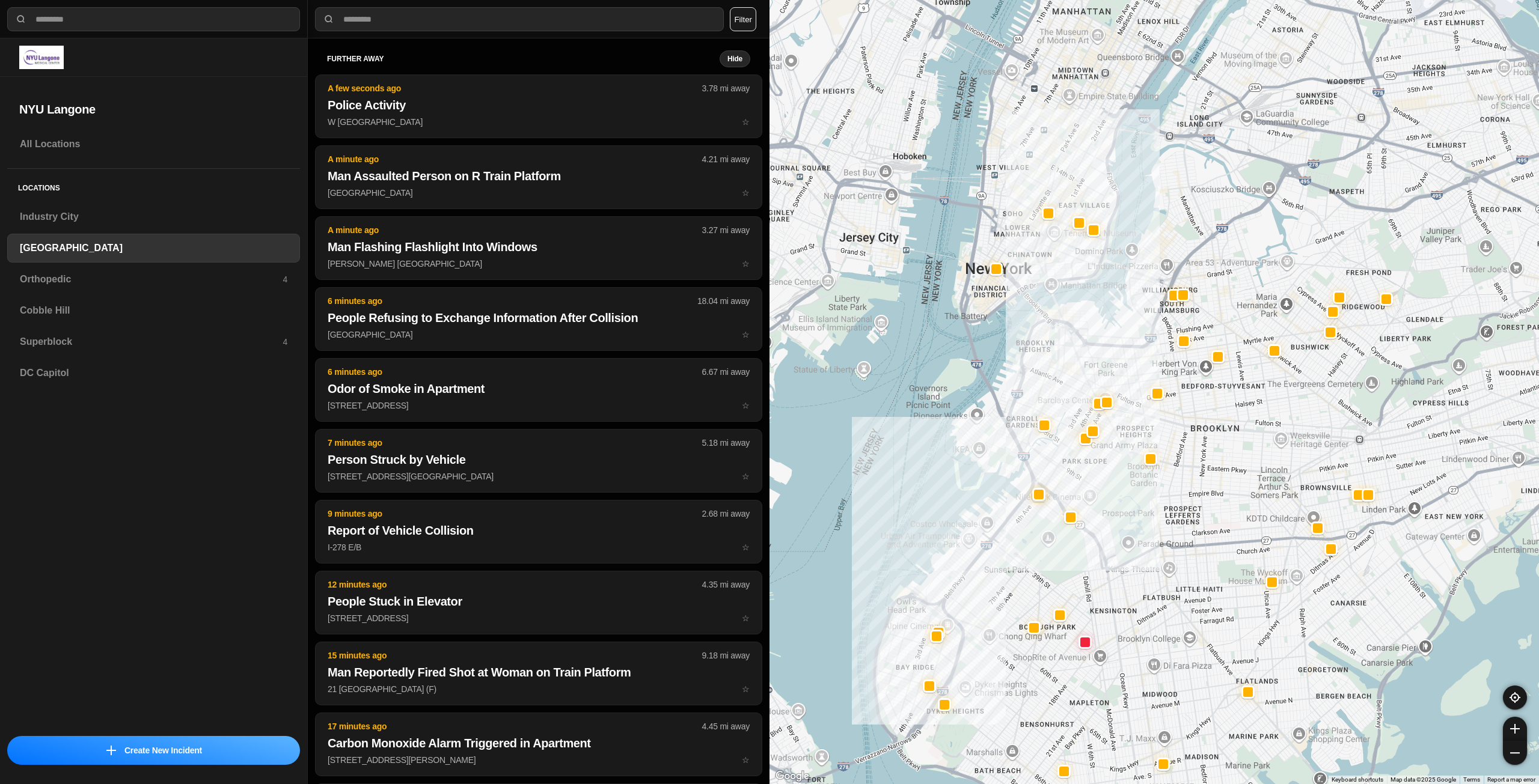
click at [1137, 523] on div at bounding box center [1154, 392] width 770 height 784
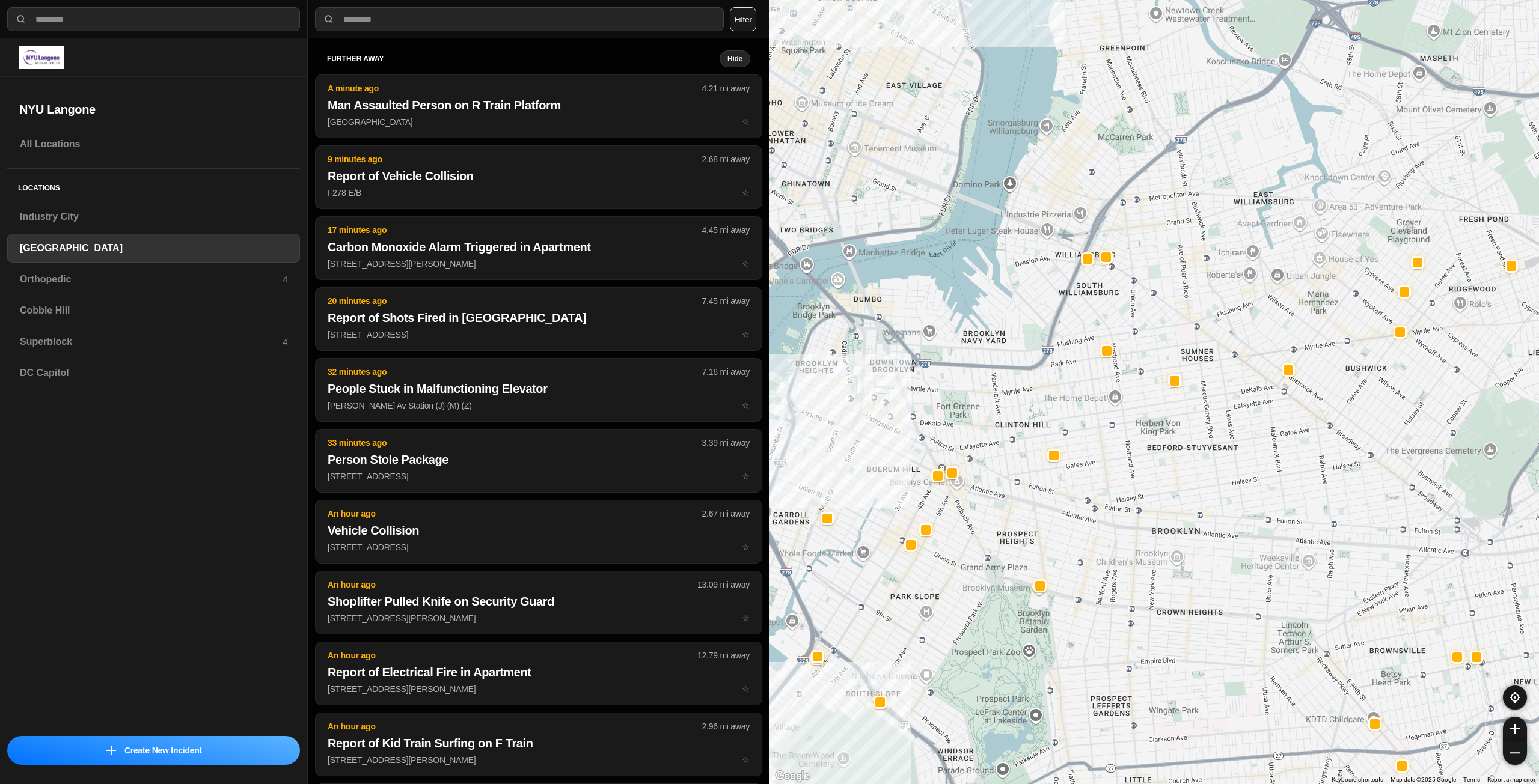
drag, startPoint x: 1122, startPoint y: 457, endPoint x: 1130, endPoint y: 473, distance: 17.9
click at [1130, 473] on div "421 people" at bounding box center [1154, 392] width 770 height 784
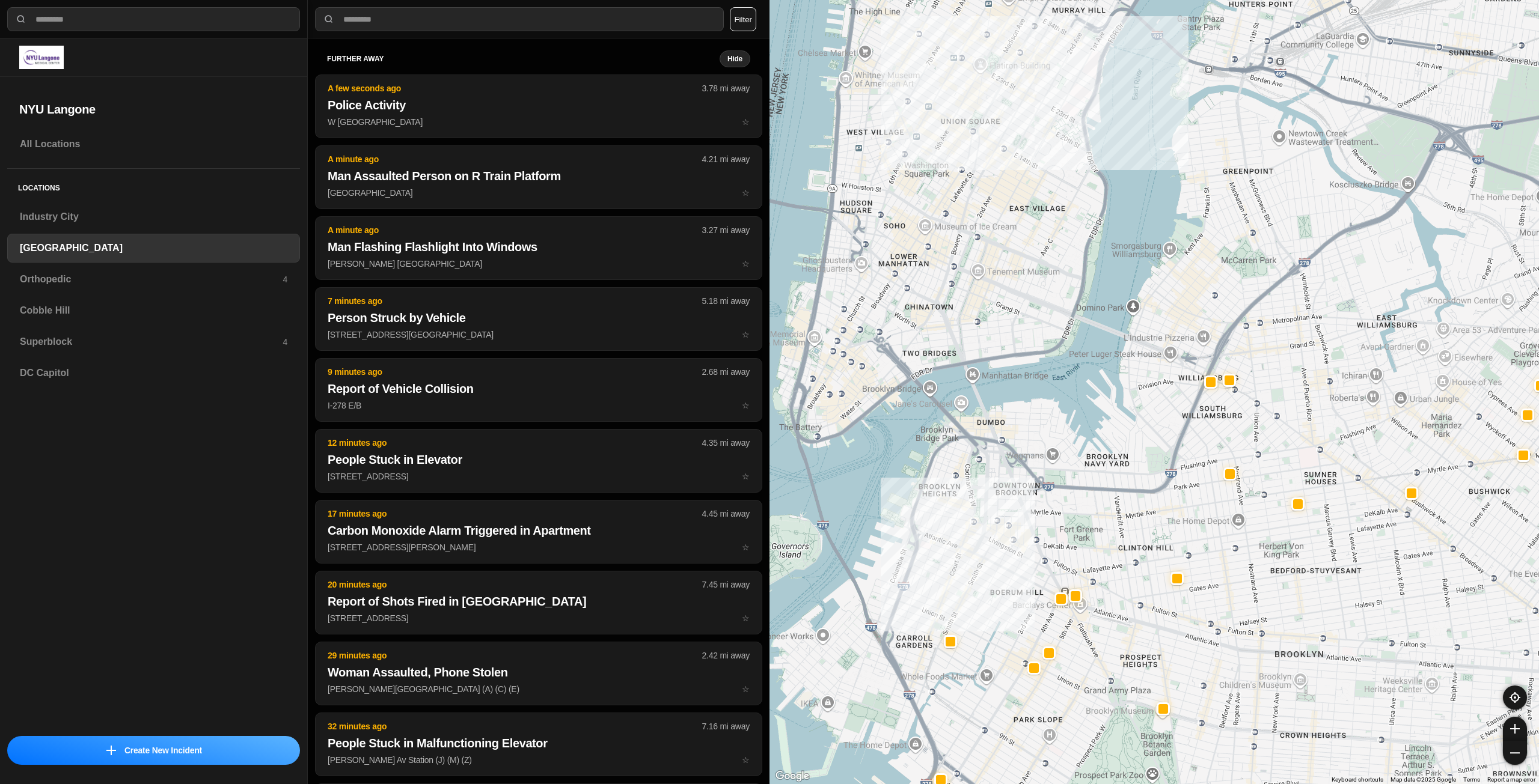
drag, startPoint x: 946, startPoint y: 383, endPoint x: 1041, endPoint y: 452, distance: 117.4
click at [1041, 452] on div "421 people" at bounding box center [1154, 392] width 770 height 784
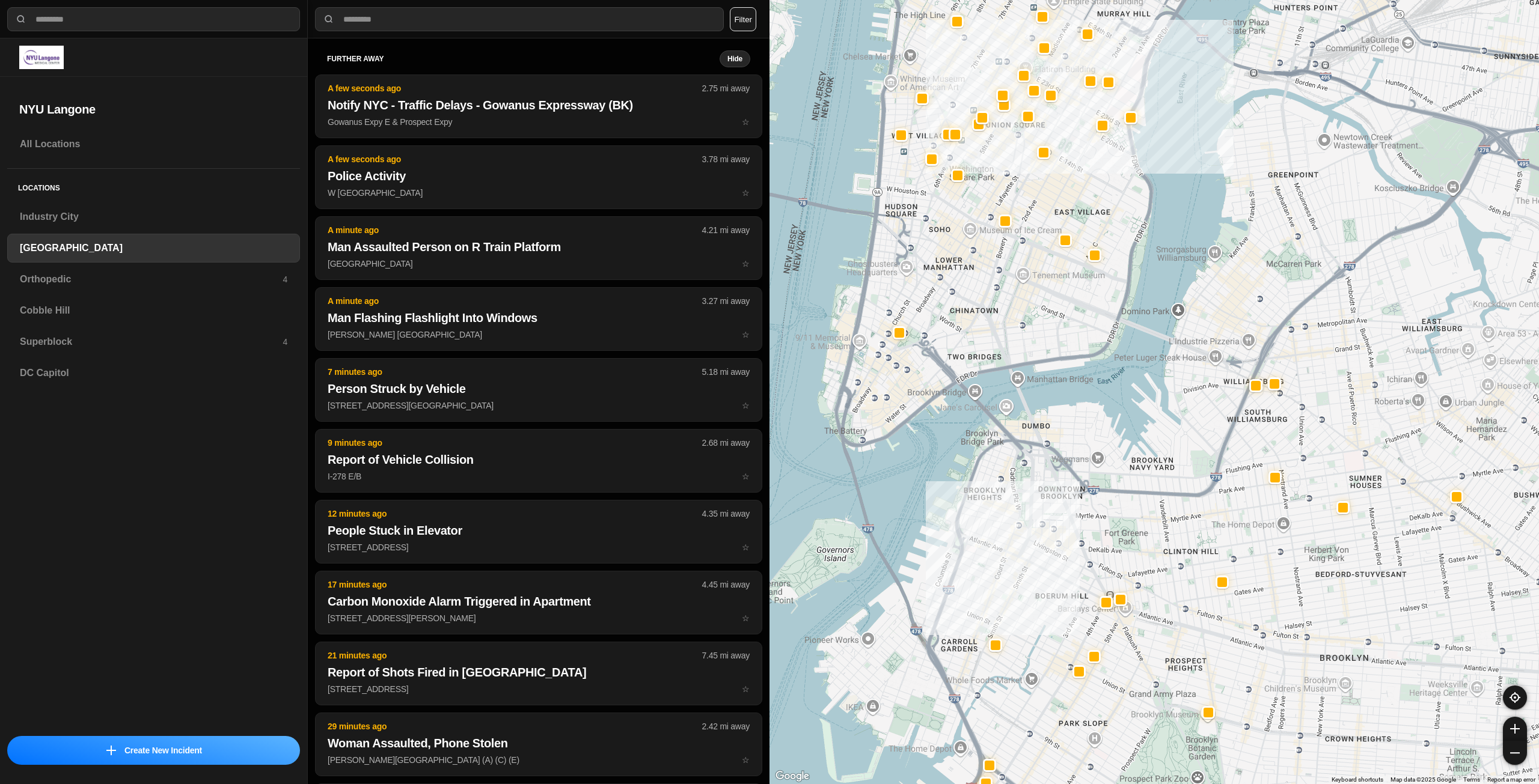
drag, startPoint x: 986, startPoint y: 336, endPoint x: 1006, endPoint y: 333, distance: 20.2
click at [1006, 333] on div "421 people" at bounding box center [1154, 392] width 770 height 784
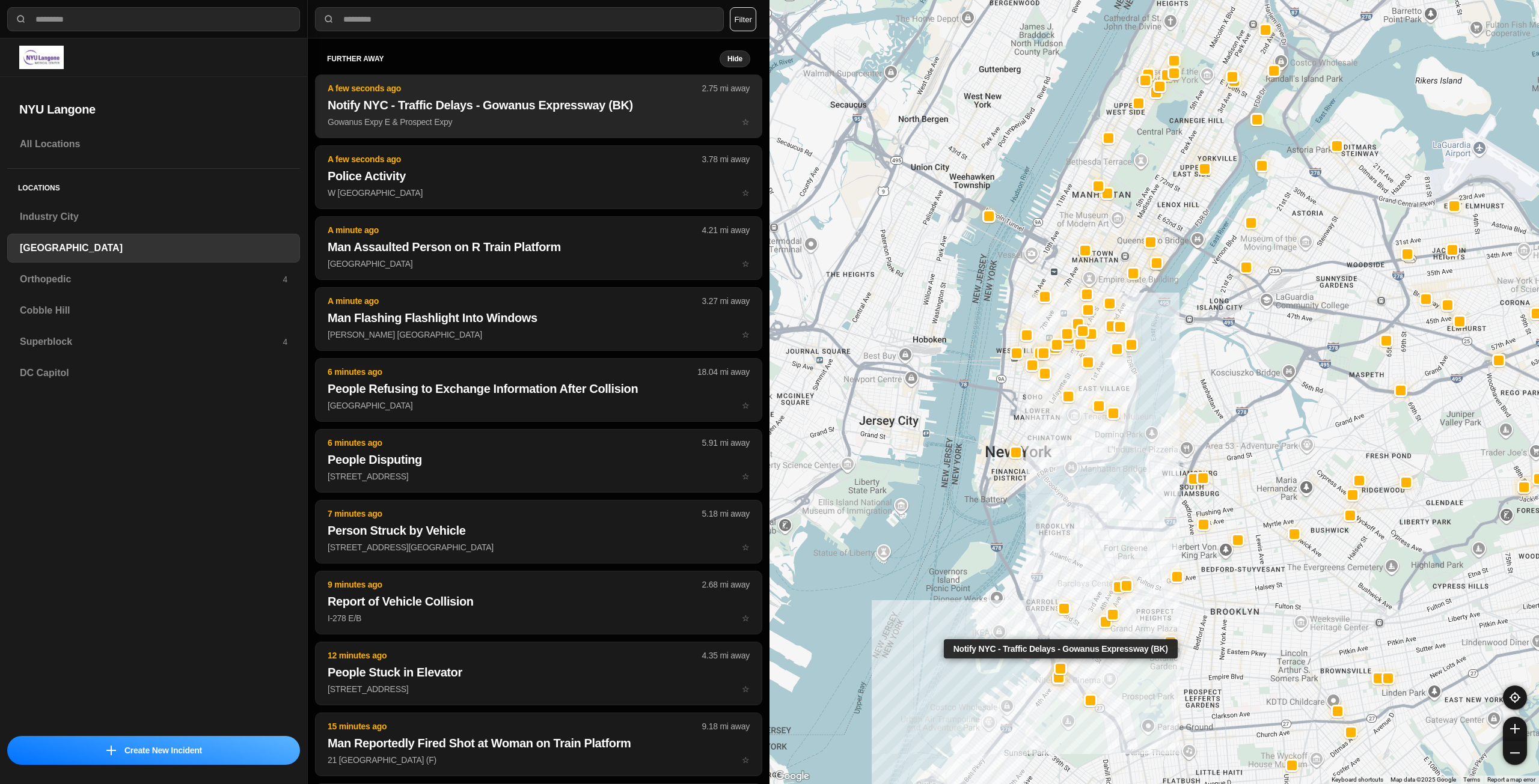
click at [470, 108] on h2 "Notify NYC - Traffic Delays - Gowanus Expressway (BK)" at bounding box center [539, 105] width 422 height 17
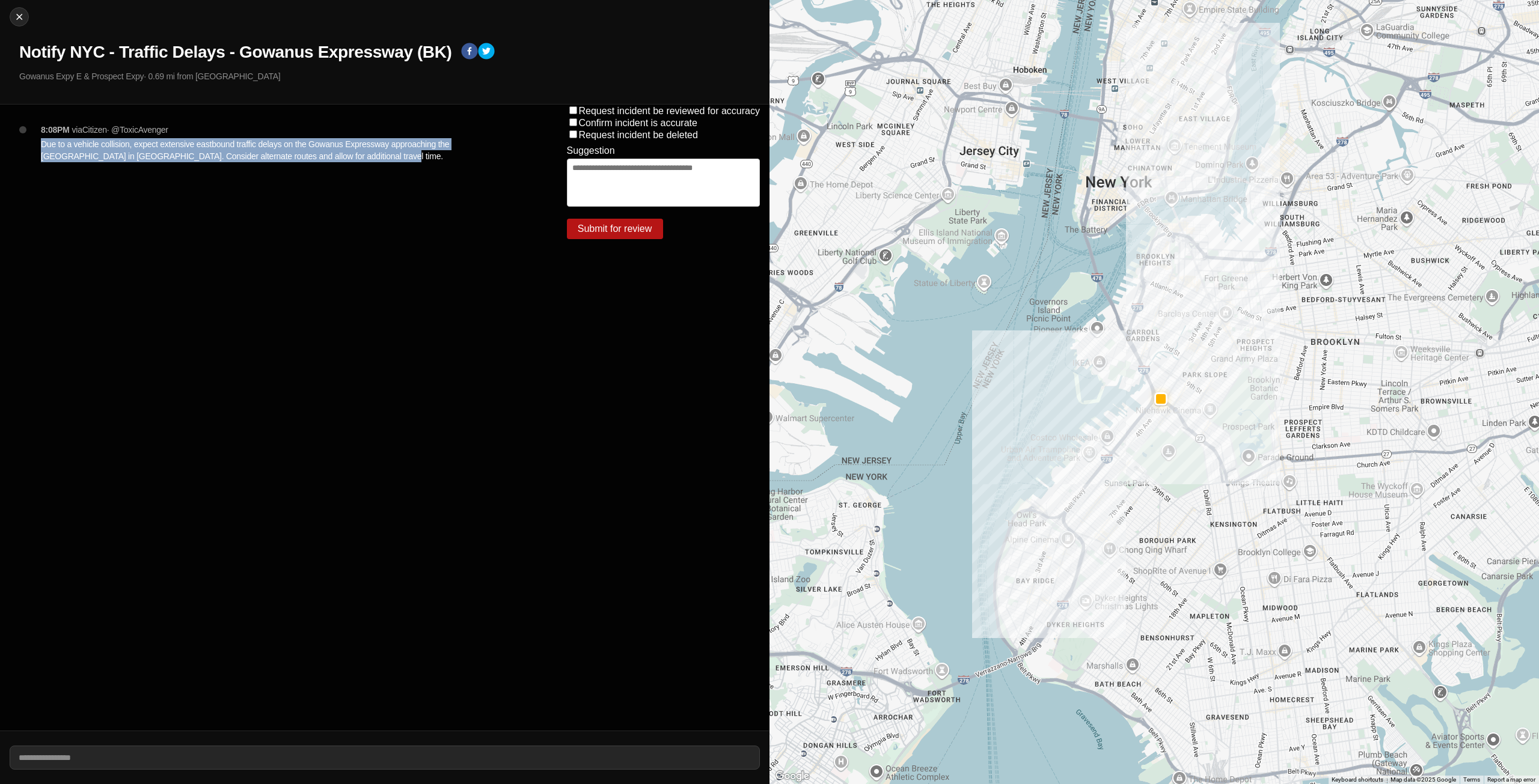
drag, startPoint x: 35, startPoint y: 142, endPoint x: 395, endPoint y: 202, distance: 365.0
click at [395, 202] on div "8:08PM via Citizen · @ ToxicAvenger Due to a vehicle collision, expect extensiv…" at bounding box center [279, 417] width 558 height 626
